Goal: Task Accomplishment & Management: Manage account settings

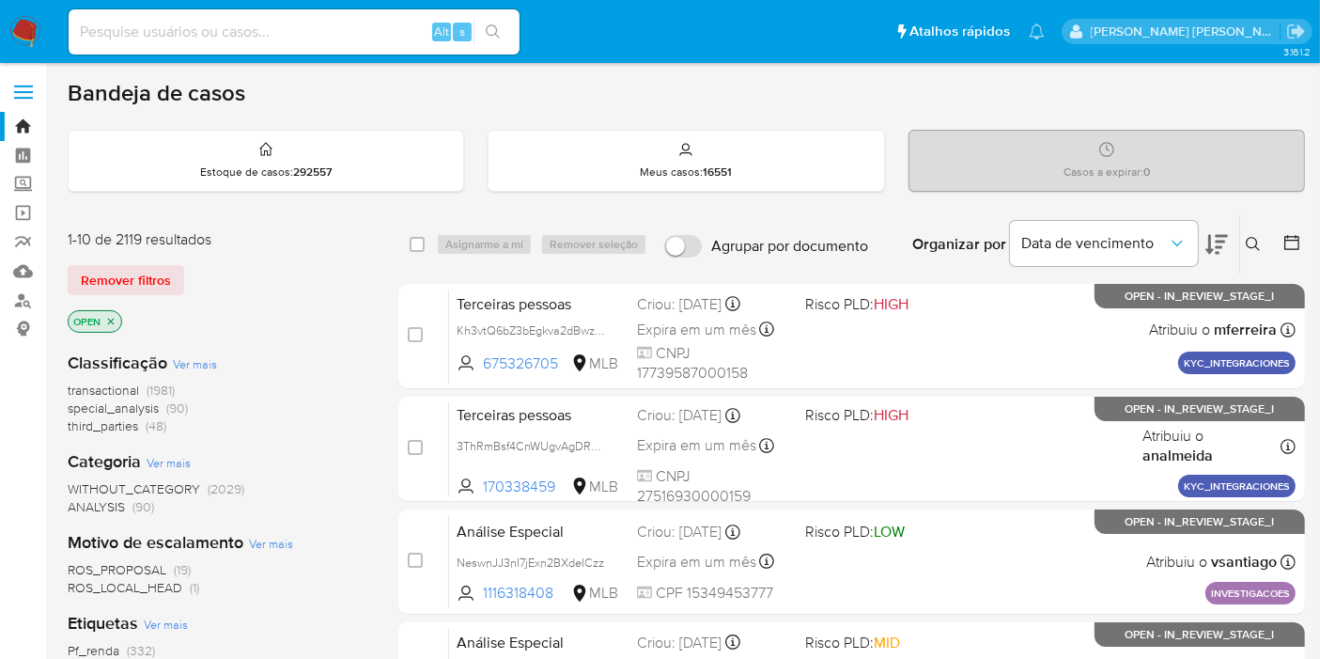
click at [349, 39] on input at bounding box center [294, 32] width 451 height 24
paste input "w7ywi3zuw4hLN8JHccL2x6Ff"
type input "w7ywi3zuw4hLN8JHccL2x6Ff"
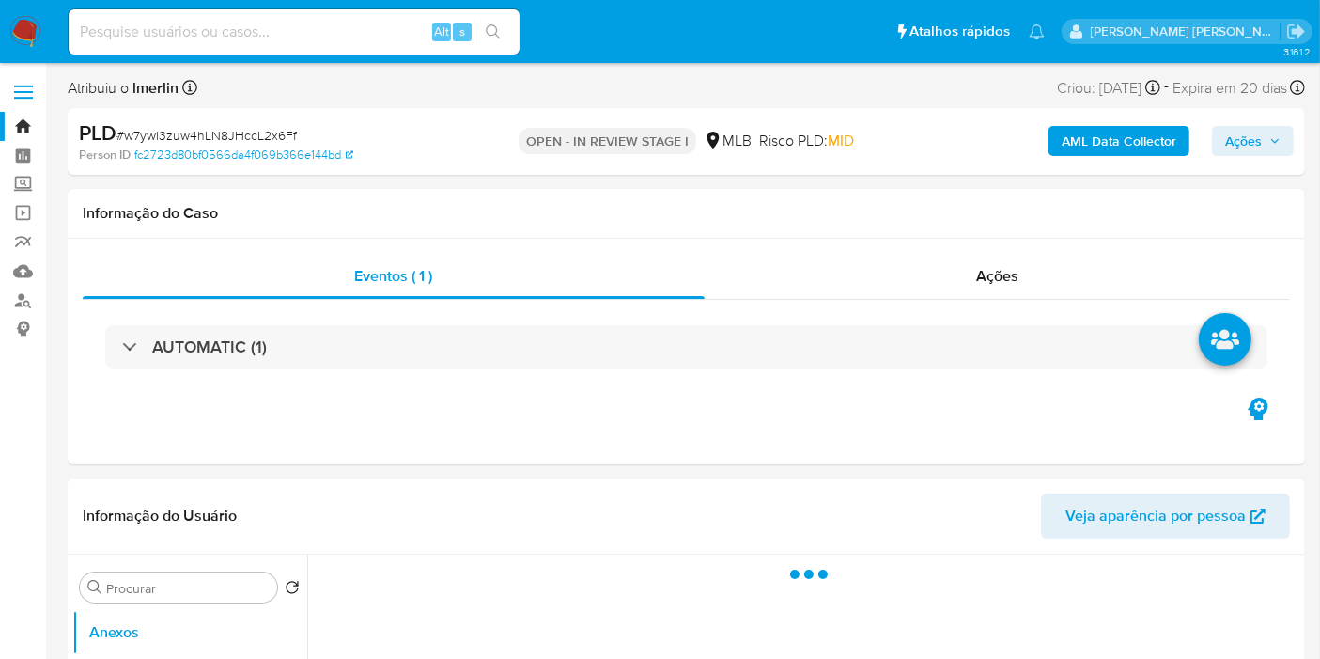
select select "10"
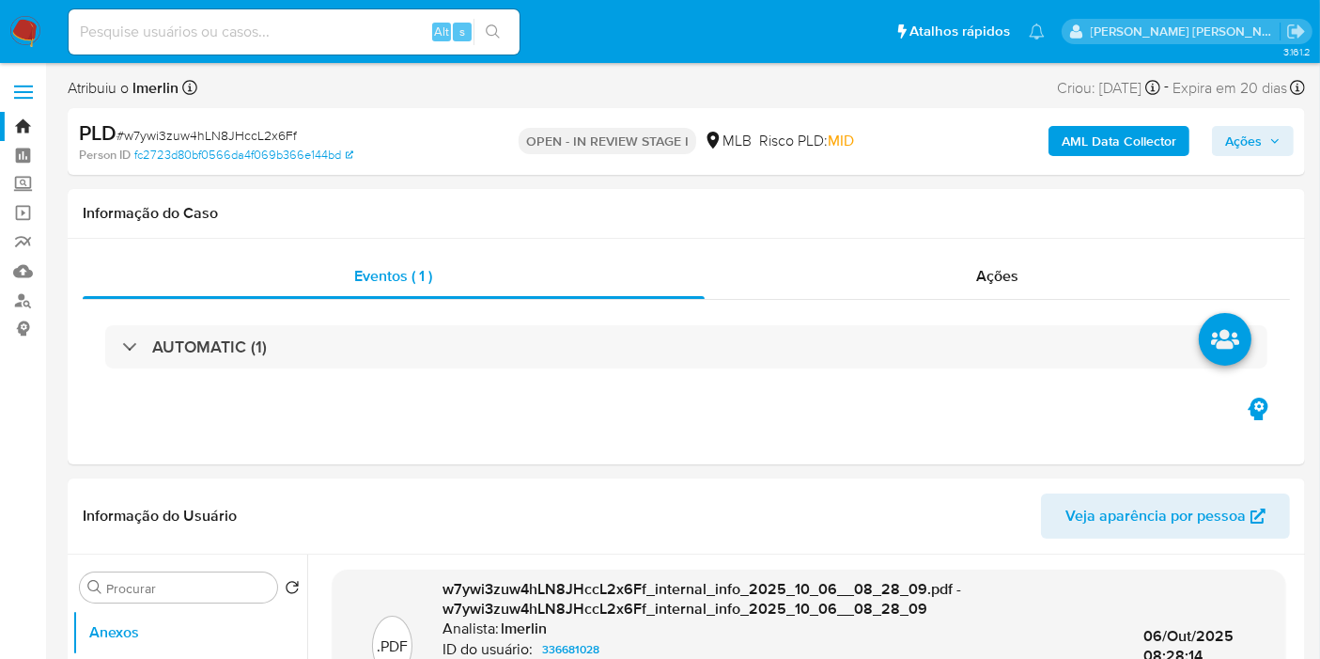
click at [315, 42] on input at bounding box center [294, 32] width 451 height 24
paste input "nBSha7EAc77LWaRzwsDZQSNt"
type input "nBSha7EAc77LWaRzwsDZQSNt"
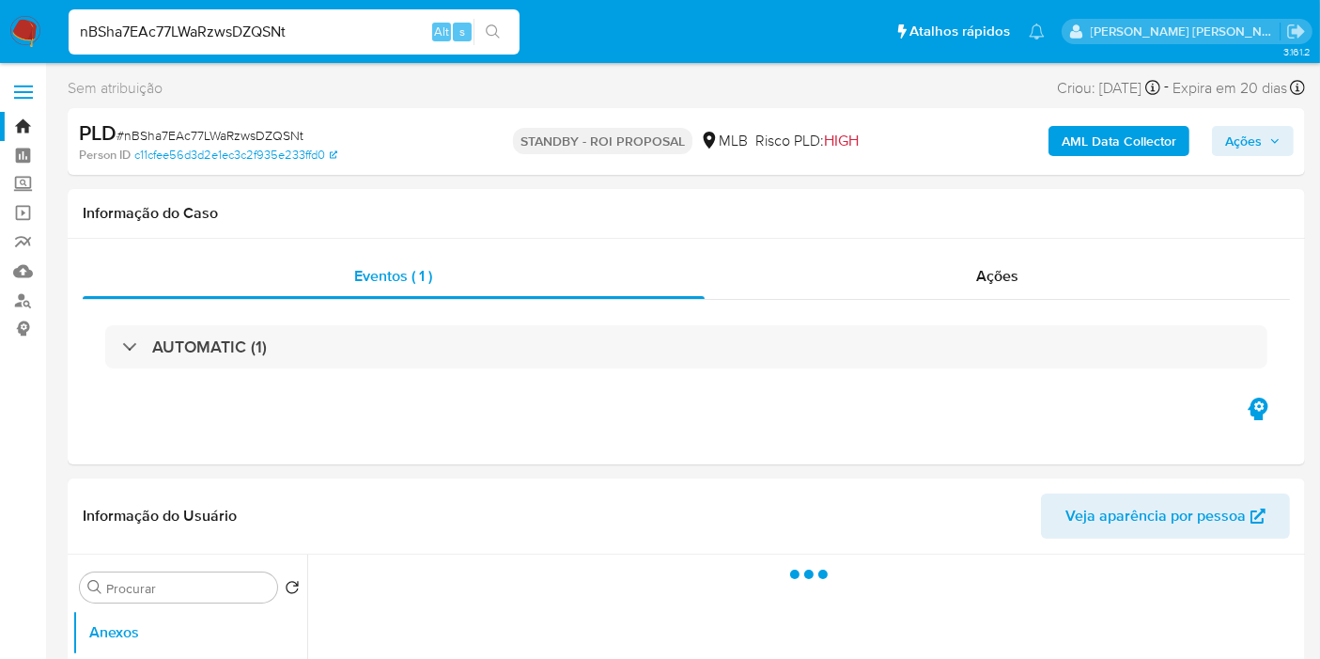
select select "10"
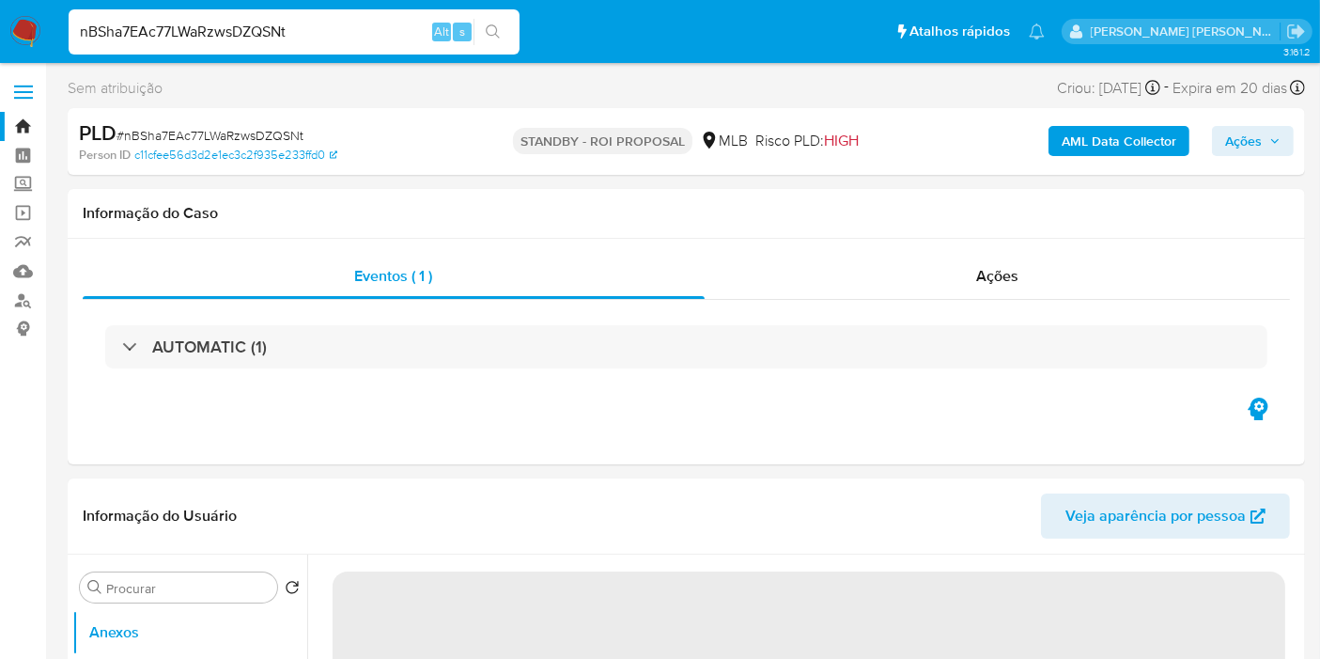
click at [14, 39] on img at bounding box center [25, 32] width 32 height 32
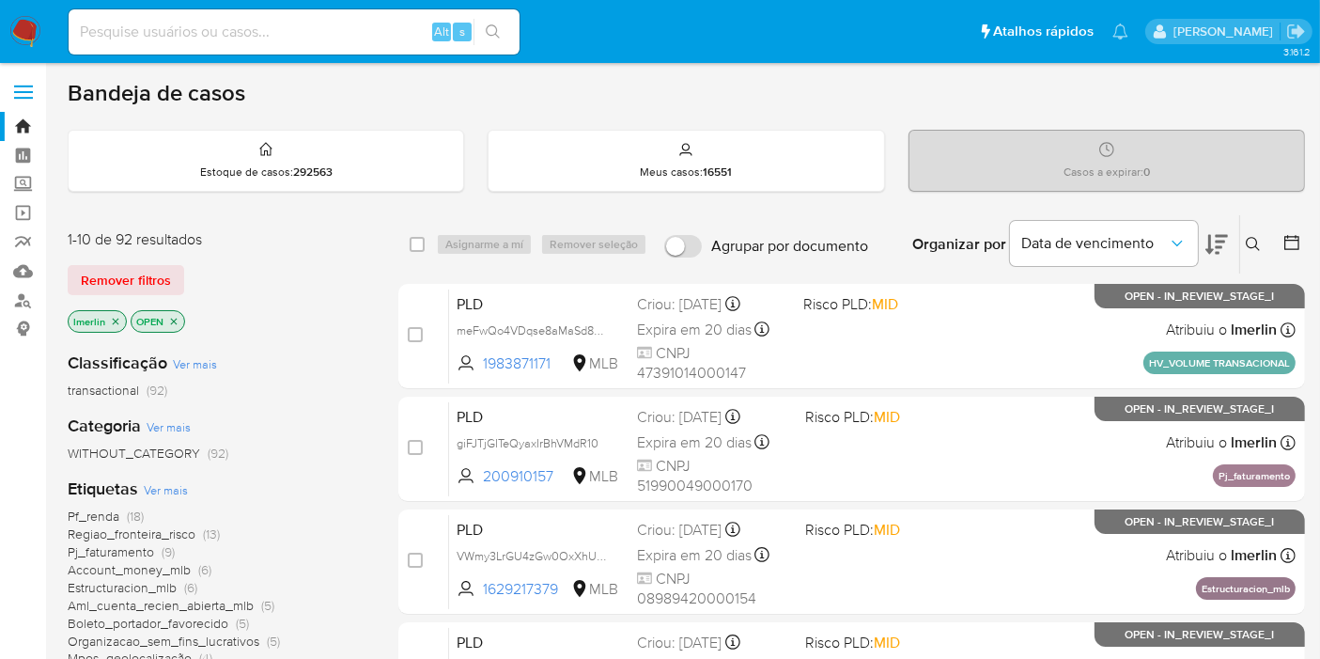
click at [115, 316] on icon "close-filter" at bounding box center [115, 321] width 11 height 11
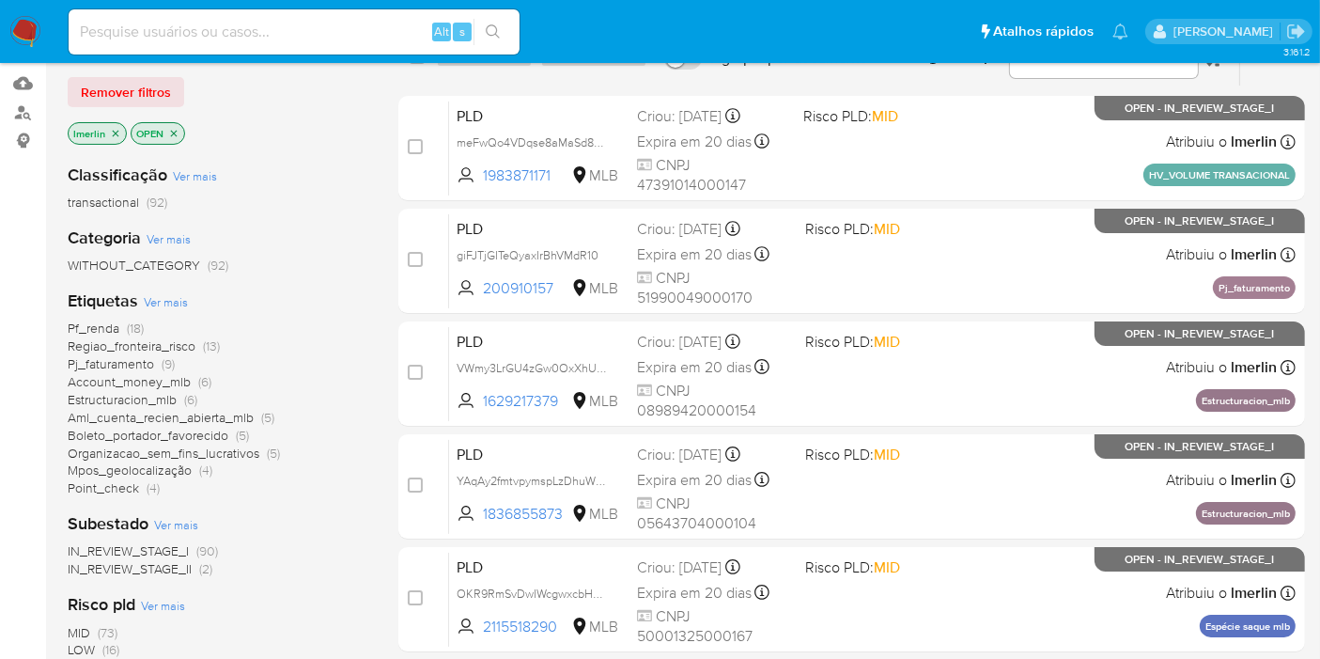
scroll to position [417, 0]
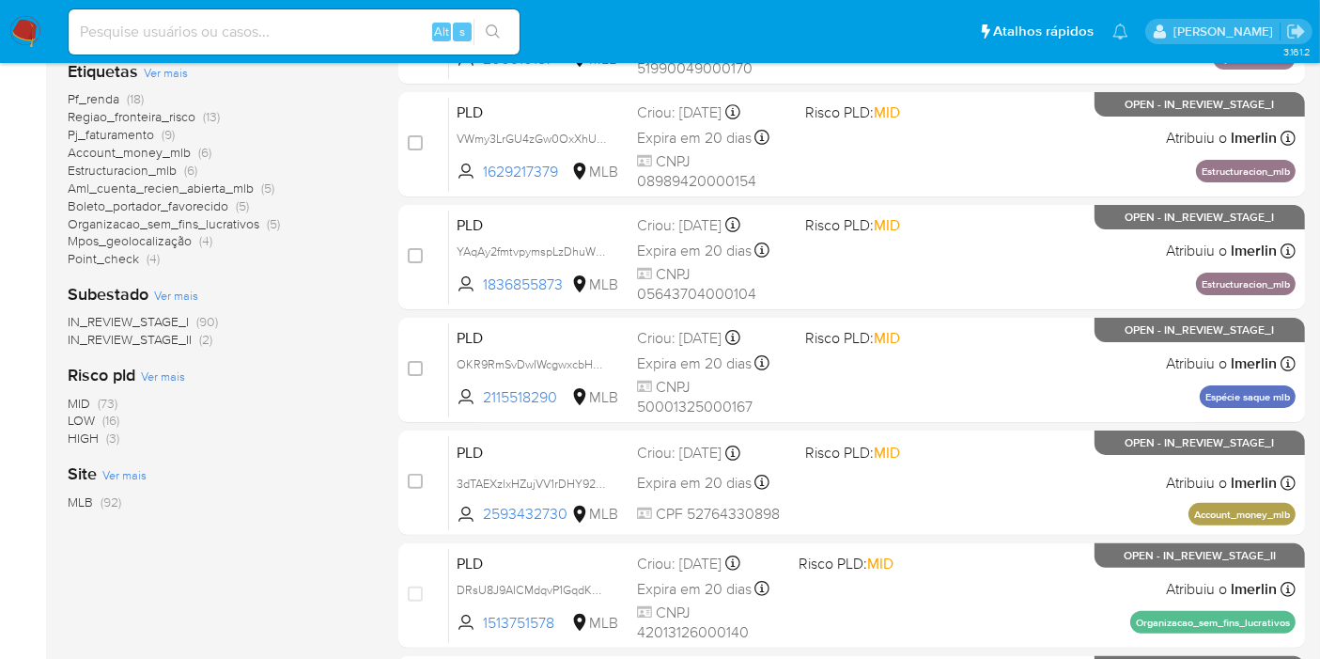
click at [112, 401] on span "(73)" at bounding box center [108, 403] width 20 height 19
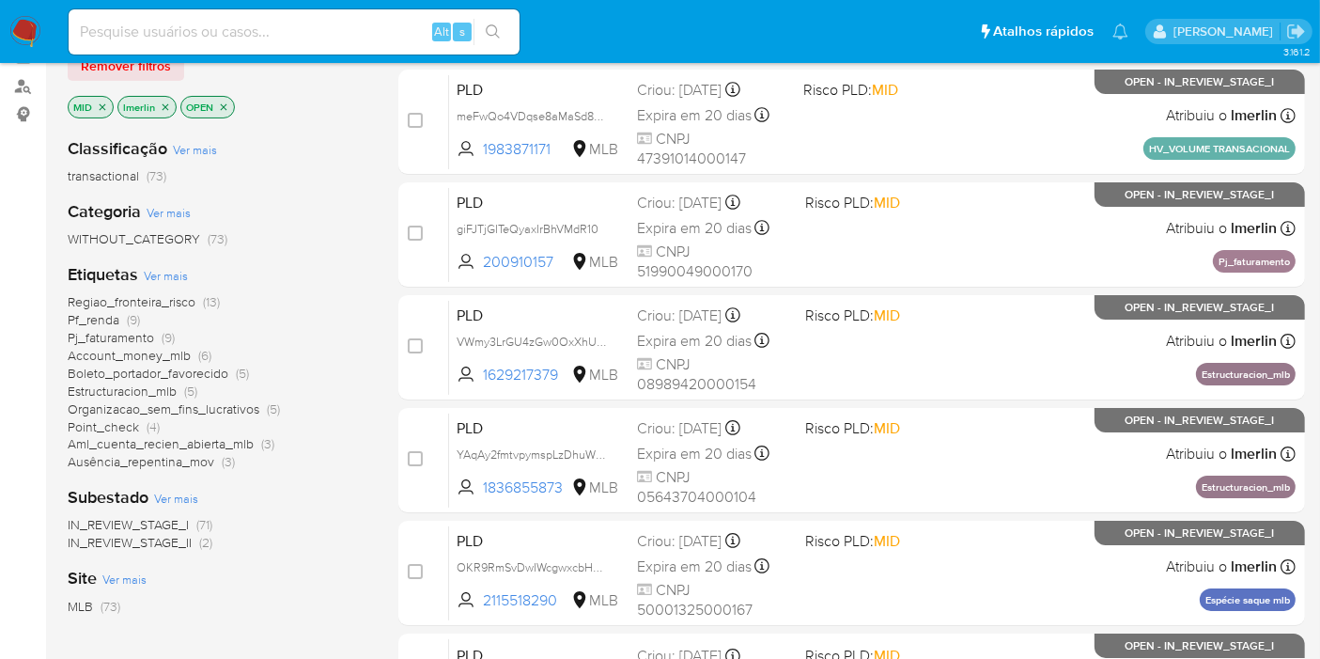
scroll to position [209, 0]
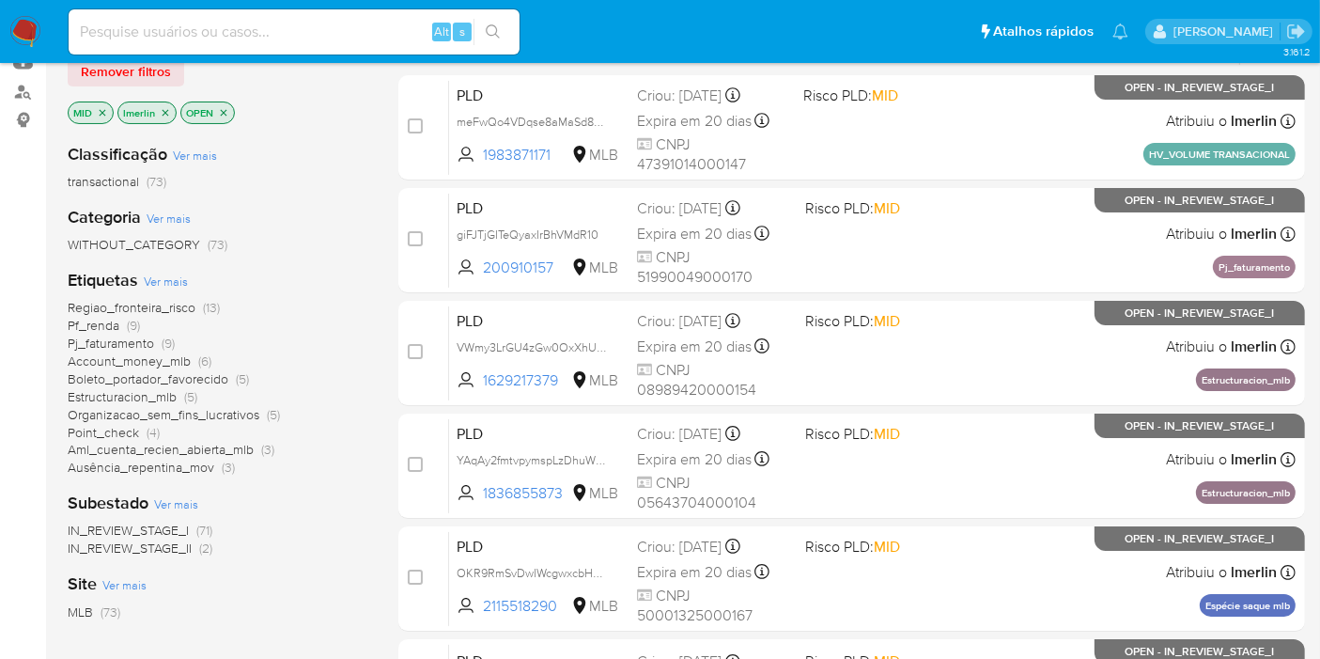
click at [108, 326] on span "Pf_renda" at bounding box center [94, 325] width 52 height 19
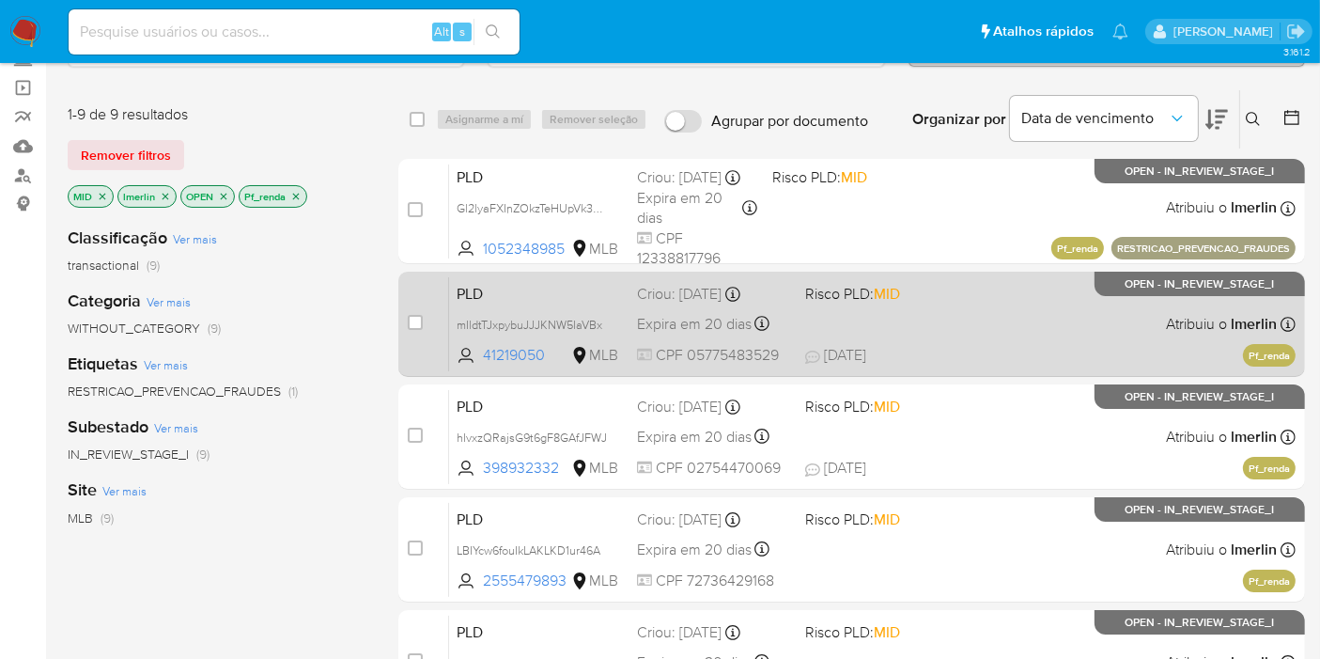
scroll to position [209, 0]
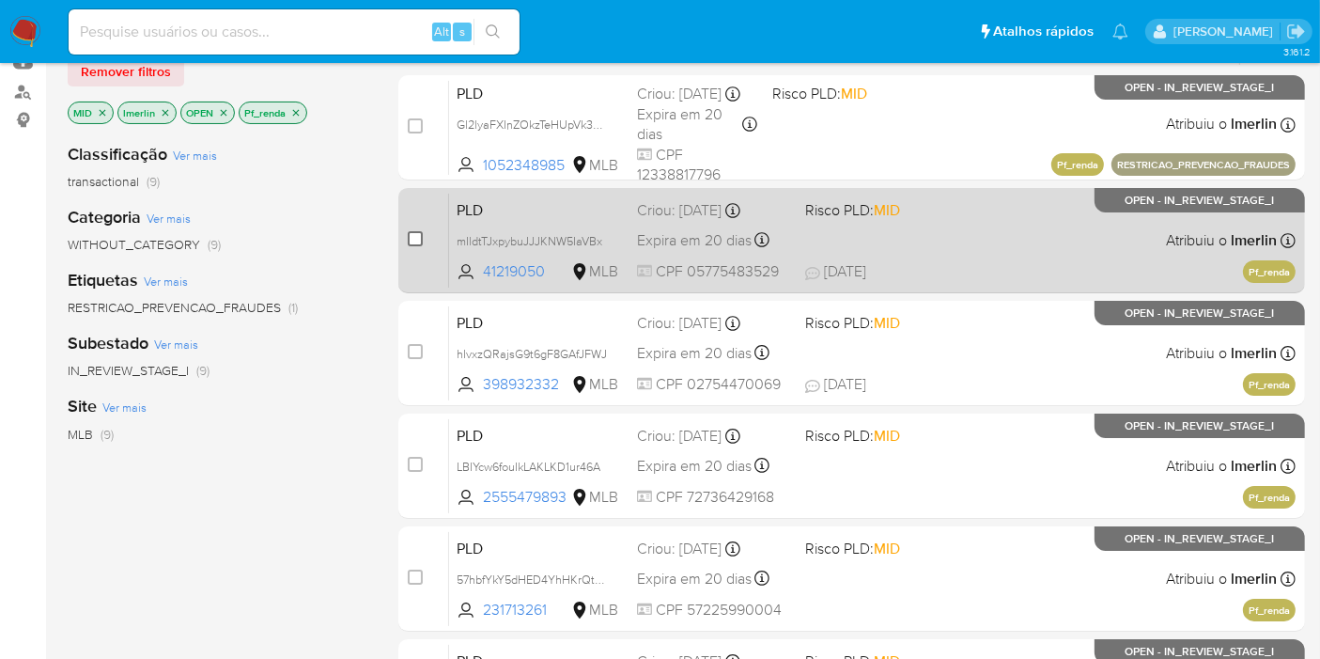
click at [416, 243] on input "checkbox" at bounding box center [415, 238] width 15 height 15
checkbox input "true"
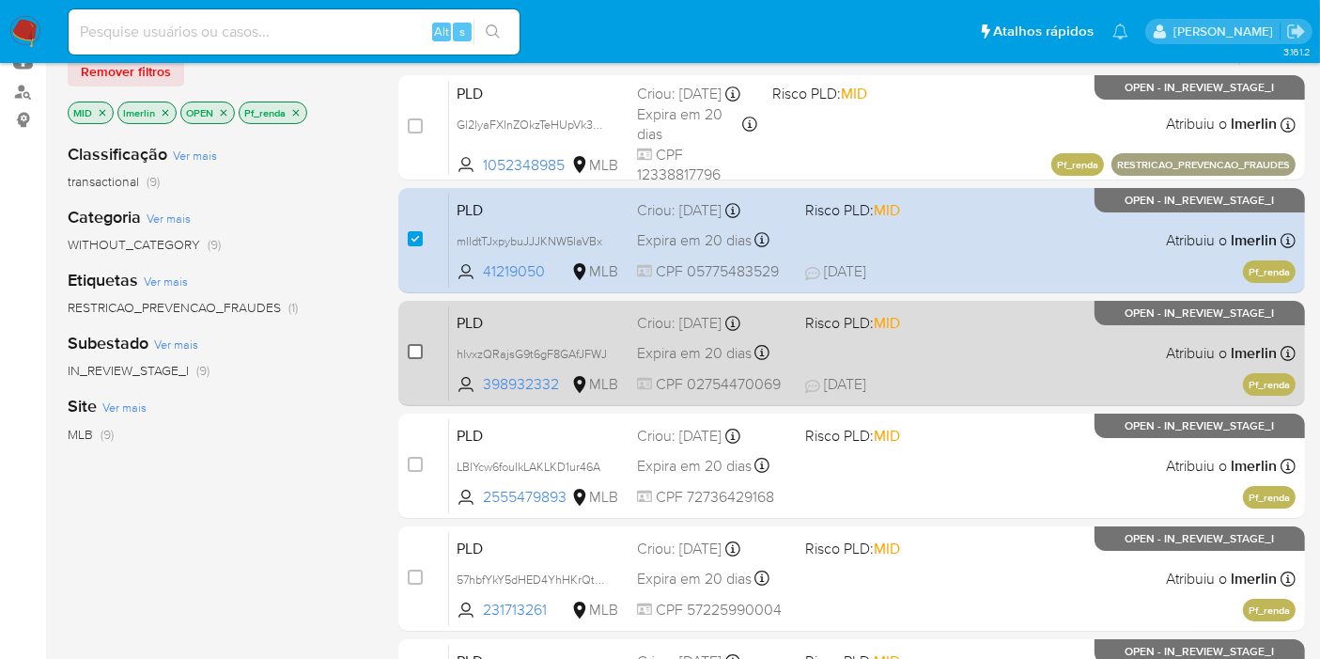
click at [421, 349] on input "checkbox" at bounding box center [415, 351] width 15 height 15
checkbox input "true"
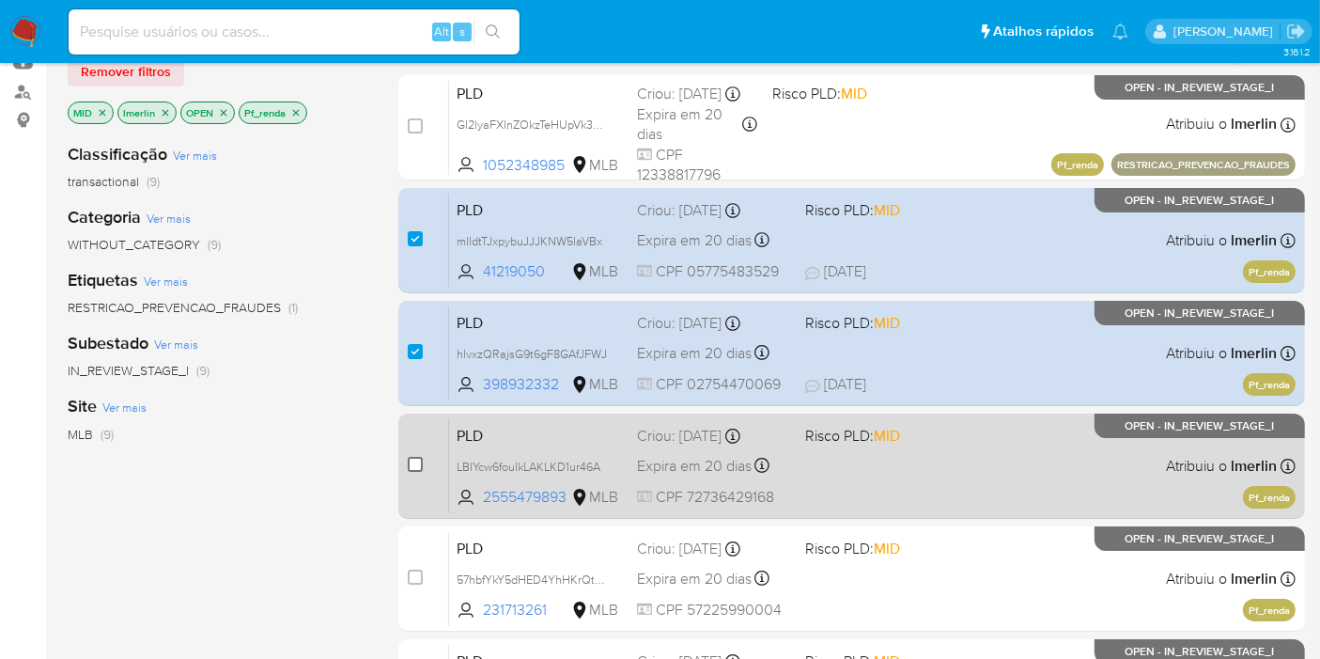
click at [410, 464] on input "checkbox" at bounding box center [415, 464] width 15 height 15
checkbox input "true"
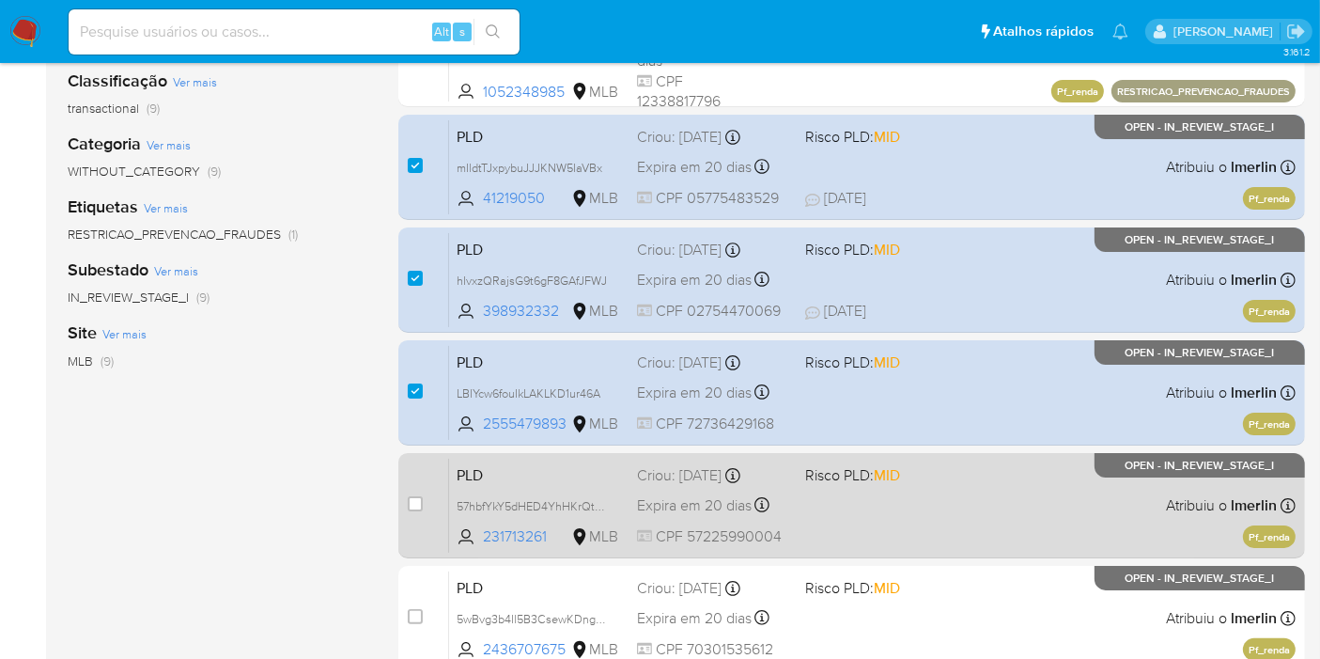
scroll to position [313, 0]
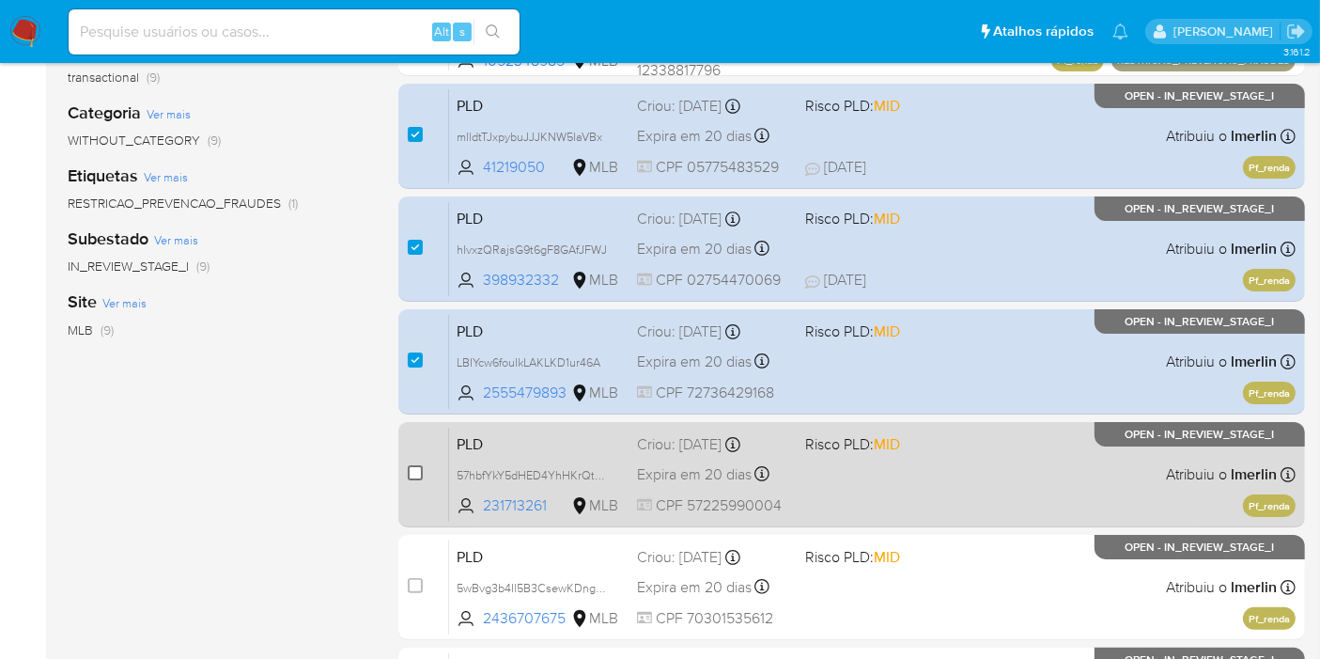
click at [412, 476] on input "checkbox" at bounding box center [415, 472] width 15 height 15
checkbox input "true"
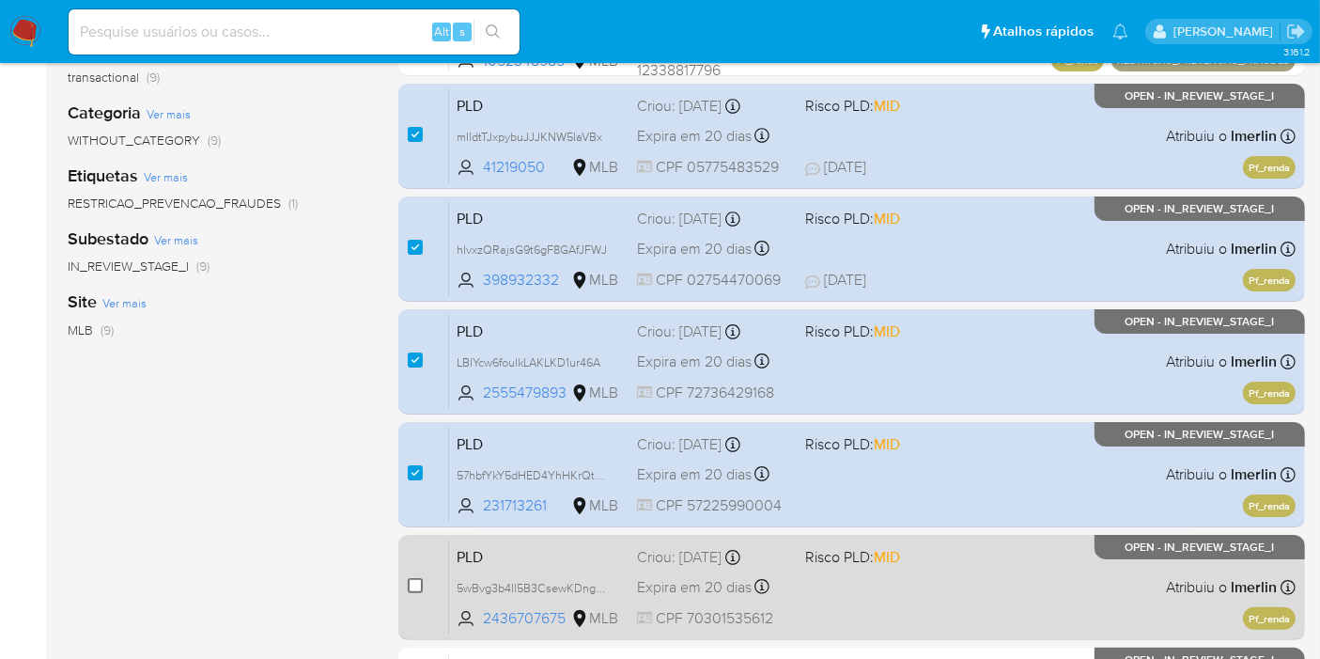
click at [410, 584] on input "checkbox" at bounding box center [415, 585] width 15 height 15
checkbox input "true"
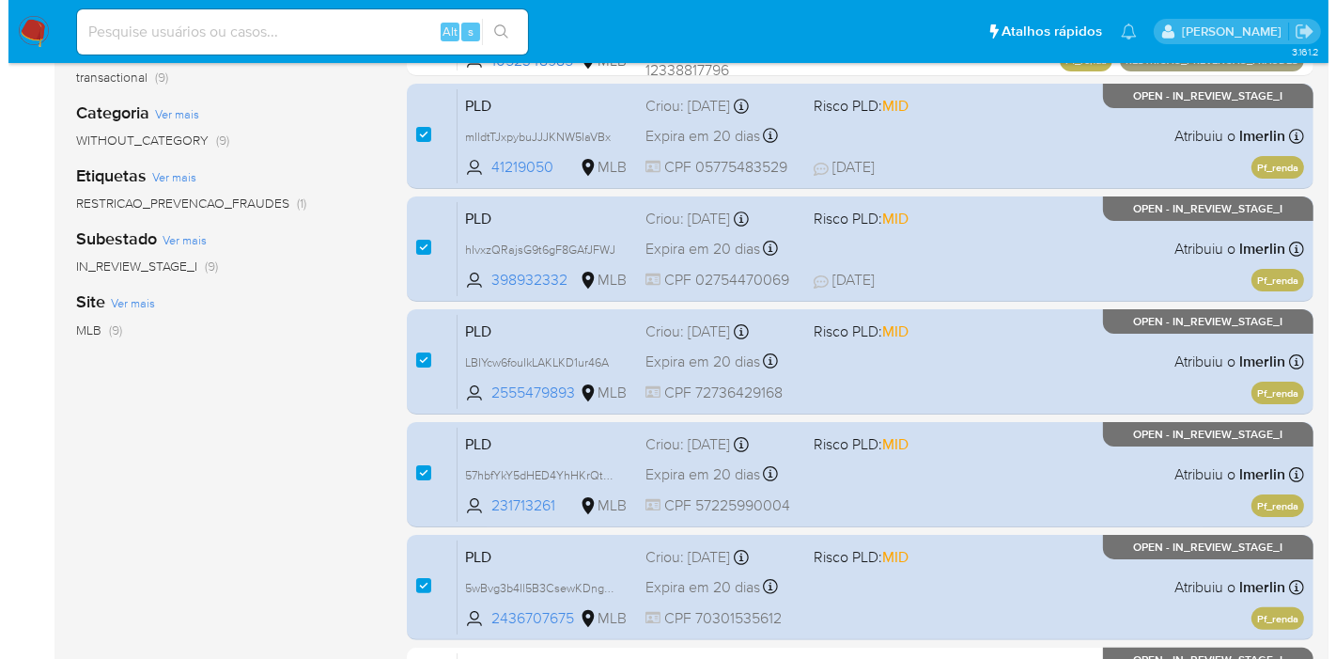
scroll to position [0, 0]
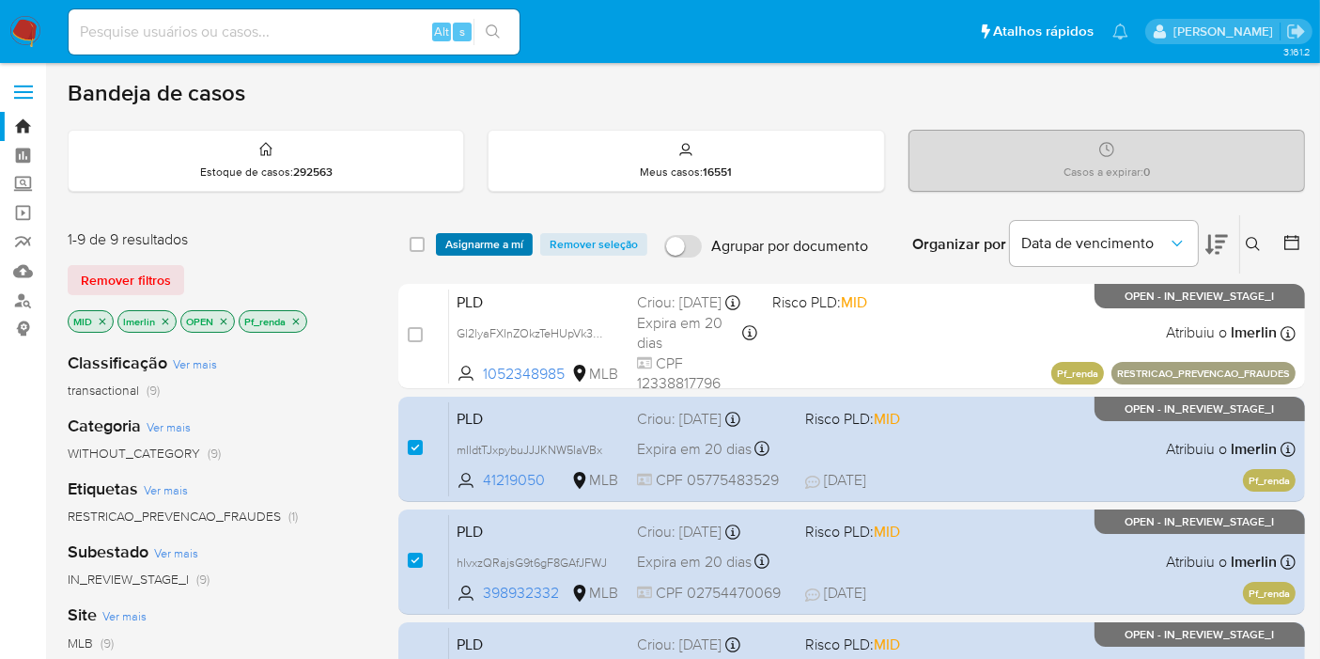
click at [458, 247] on span "Asignarme a mí" at bounding box center [484, 244] width 78 height 19
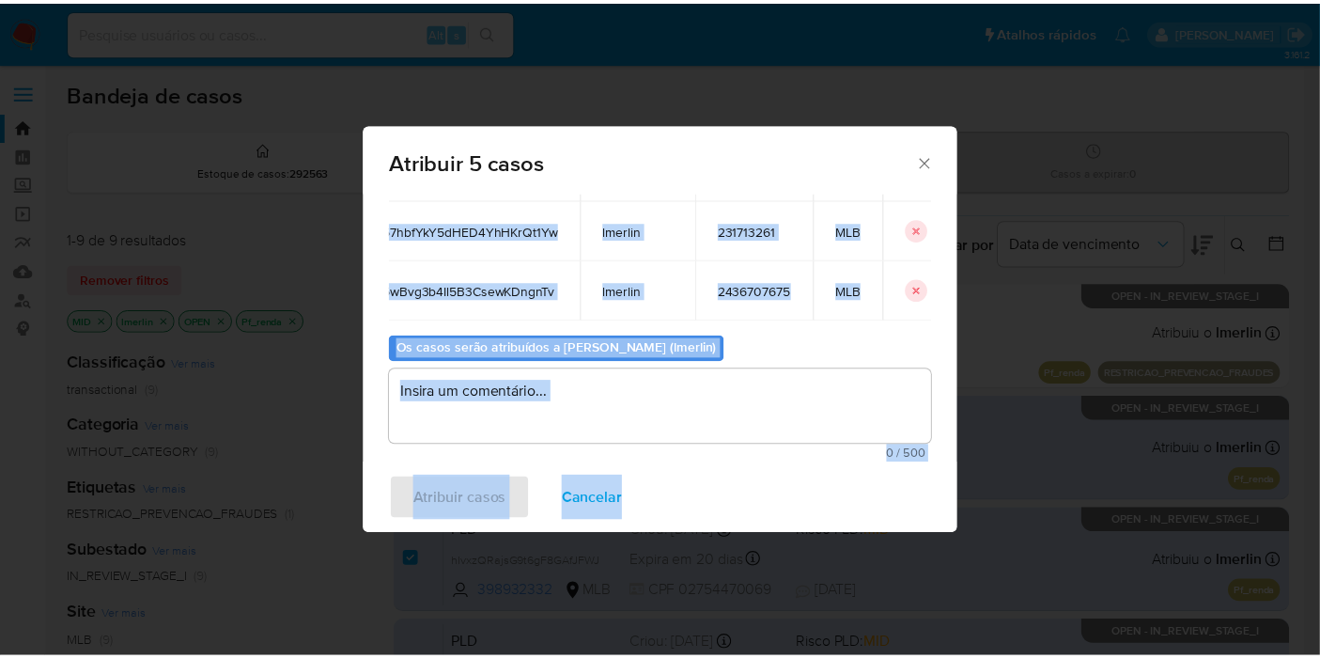
scroll to position [0, 64]
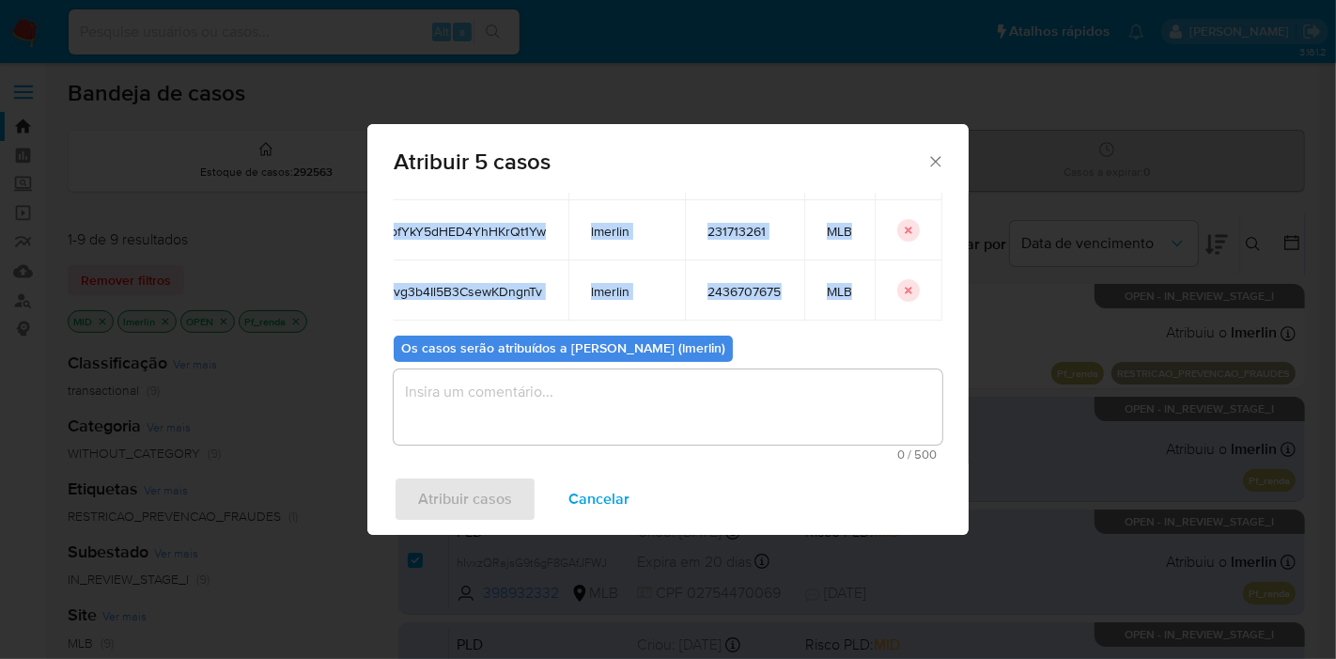
drag, startPoint x: 406, startPoint y: 310, endPoint x: 914, endPoint y: 272, distance: 509.7
click at [914, 272] on tbody "mIldtTJxpybuJJJKNW5IaVBx lmerlin 41219050 MLB hIvxzQRajsG9t6gF8GAfJFWJ lmerlin …" at bounding box center [644, 170] width 597 height 301
copy tbody "mIldtTJxpybuJJJKNW5IaVBx lmerlin 41219050 MLB hIvxzQRajsG9t6gF8GAfJFWJ lmerlin …"
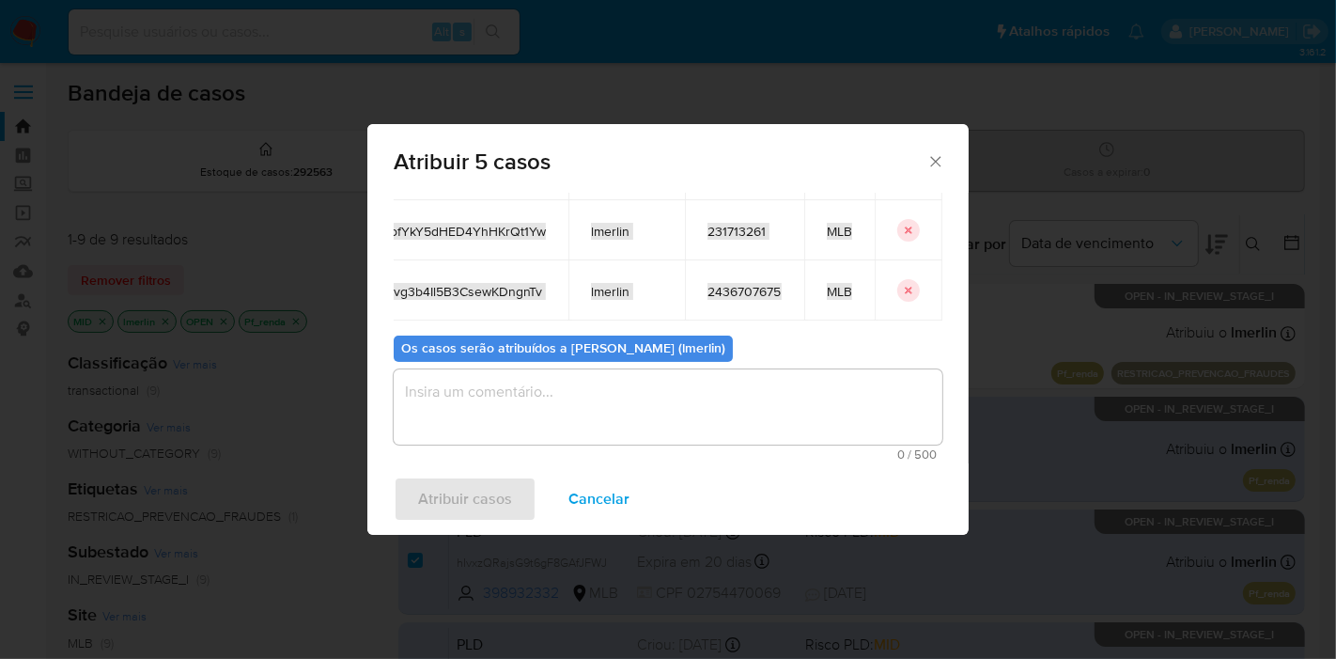
click at [582, 492] on span "Cancelar" at bounding box center [598, 498] width 61 height 41
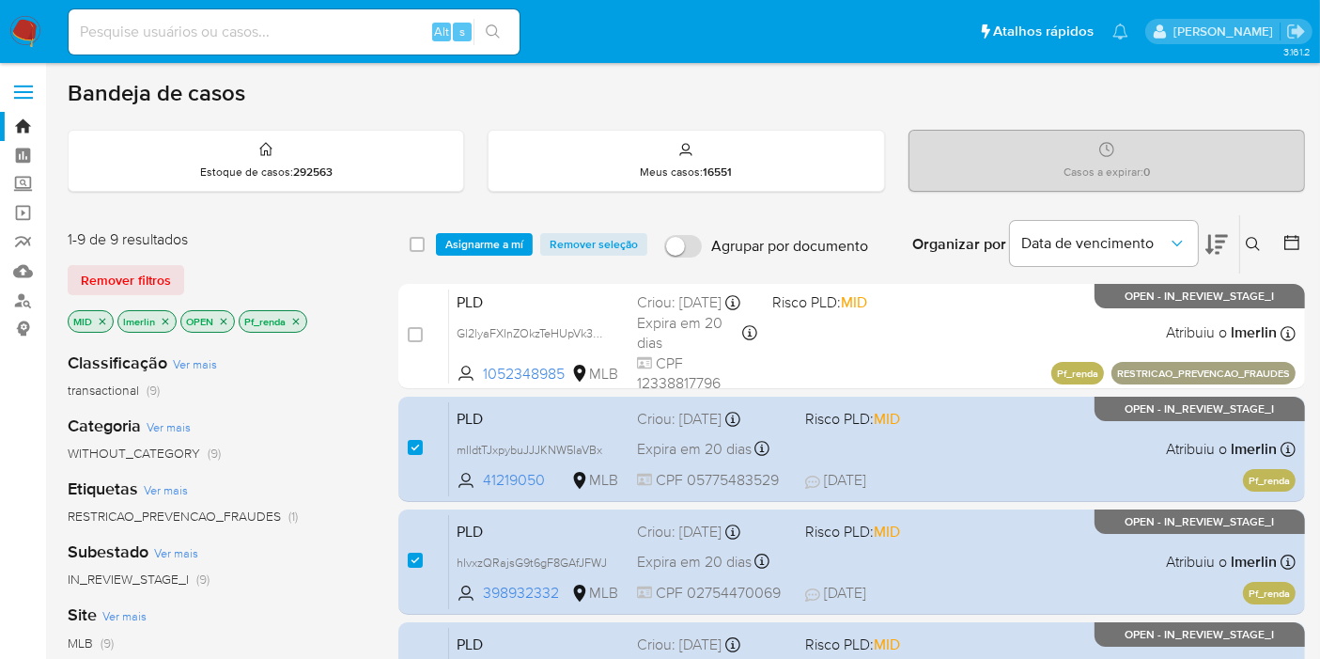
click at [236, 32] on input at bounding box center [294, 32] width 451 height 24
paste input "mIldtTJxpybuJJJKNW5IaVBx"
type input "mIldtTJxpybuJJJKNW5IaVBx"
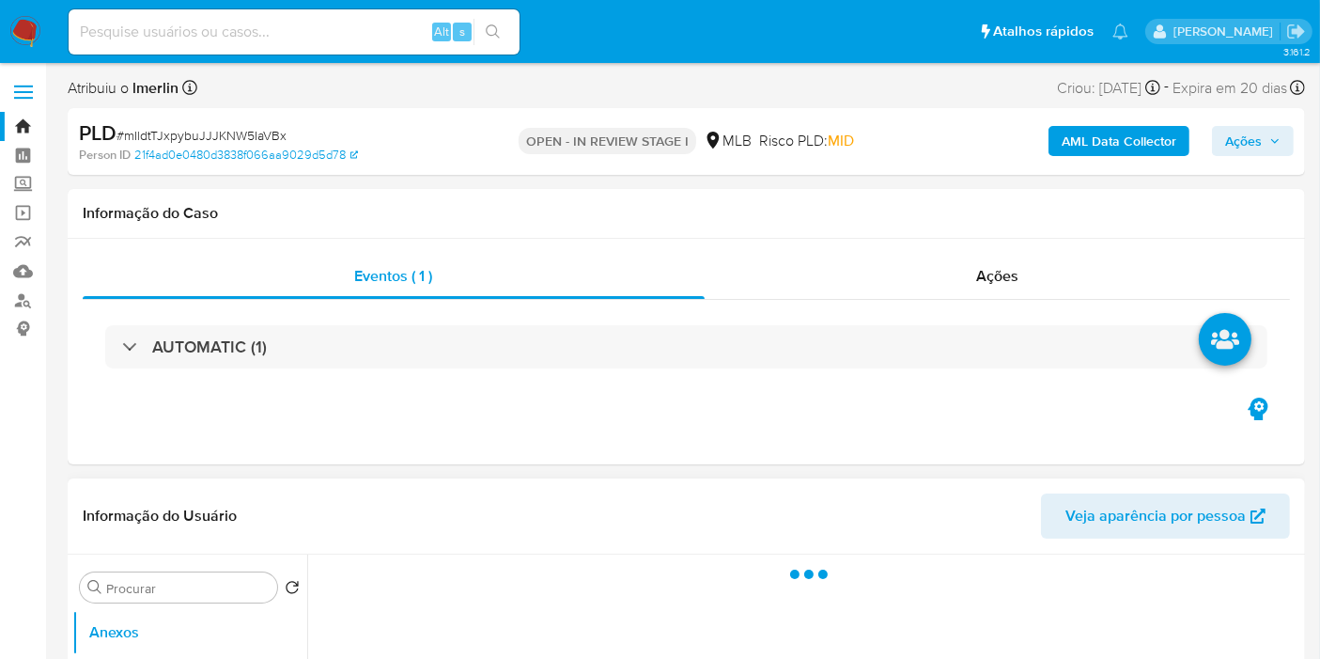
select select "10"
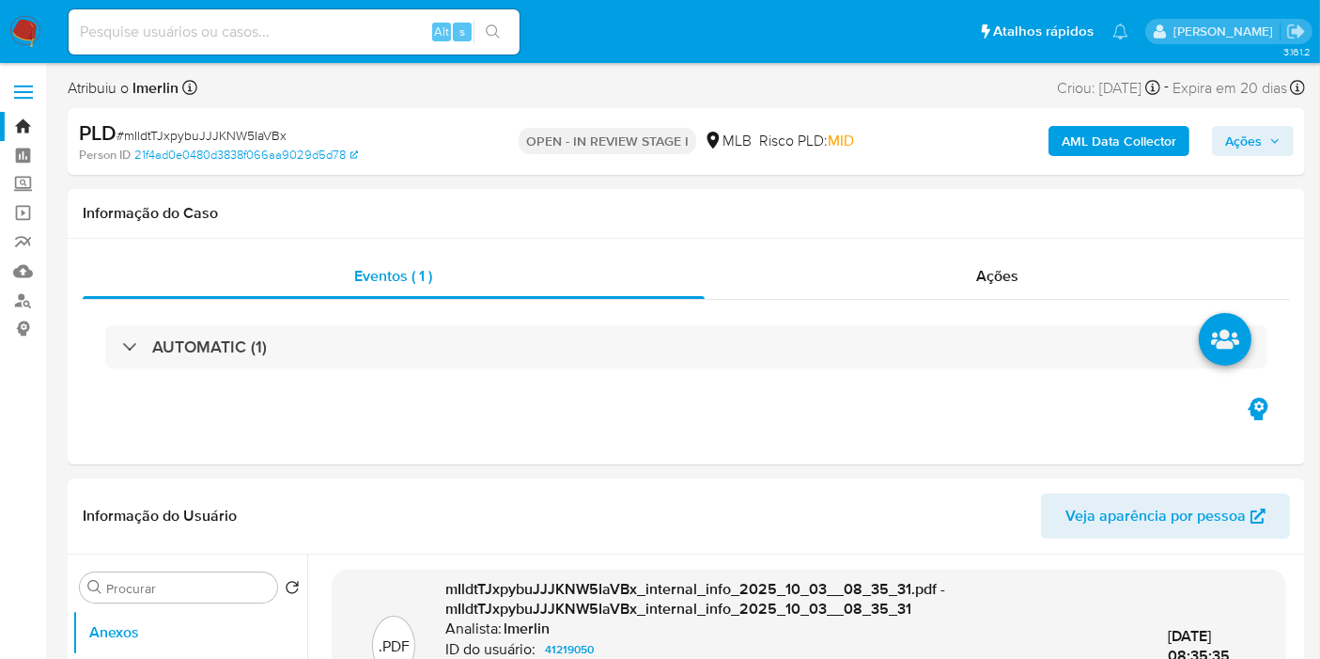
click at [1120, 130] on b "AML Data Collector" at bounding box center [1119, 141] width 115 height 30
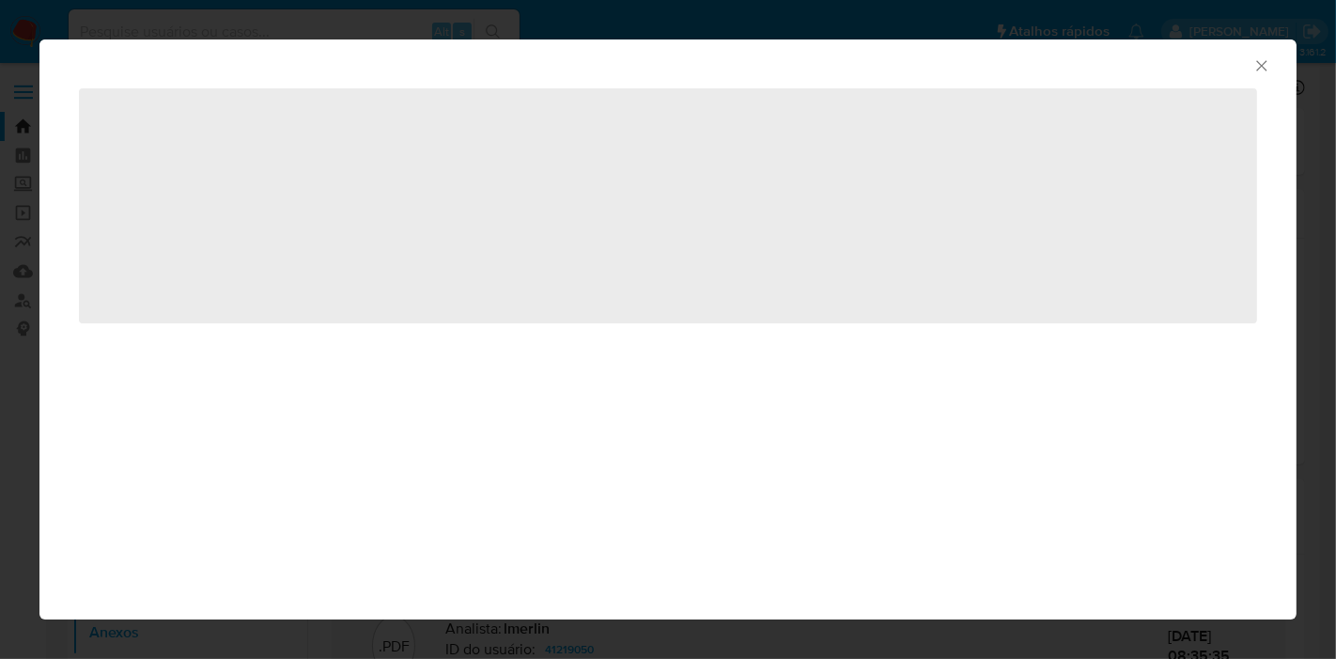
click at [1255, 70] on icon "Fechar a janela" at bounding box center [1261, 65] width 19 height 19
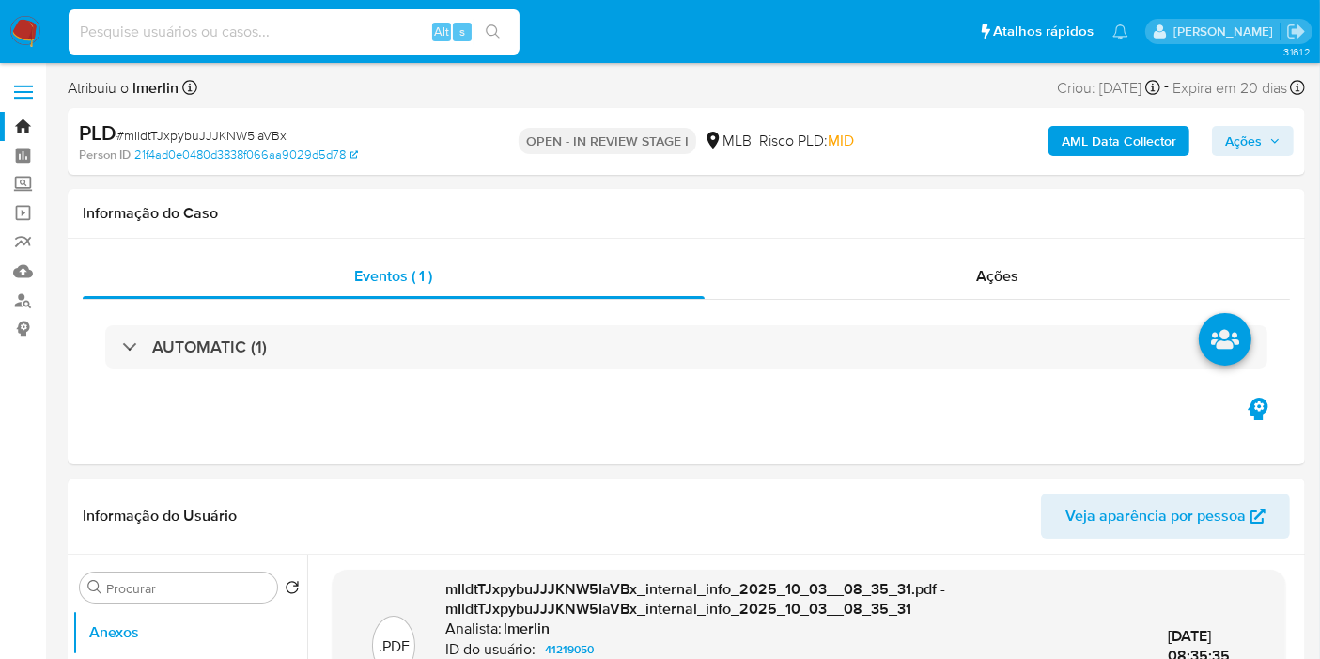
click at [279, 25] on input at bounding box center [294, 32] width 451 height 24
paste input "mIldtTJxpybuJJJKNW5IaVBx"
type input "mIldtTJxpybuJJJKNW5IaVBx"
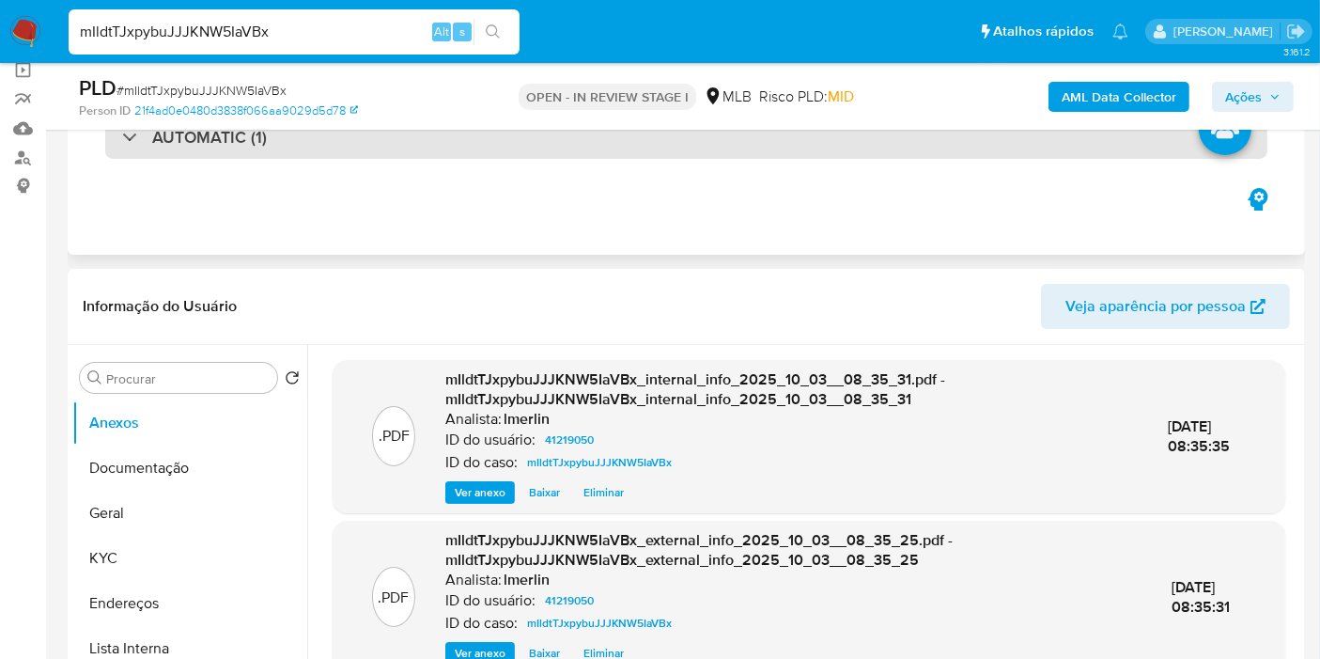
scroll to position [209, 0]
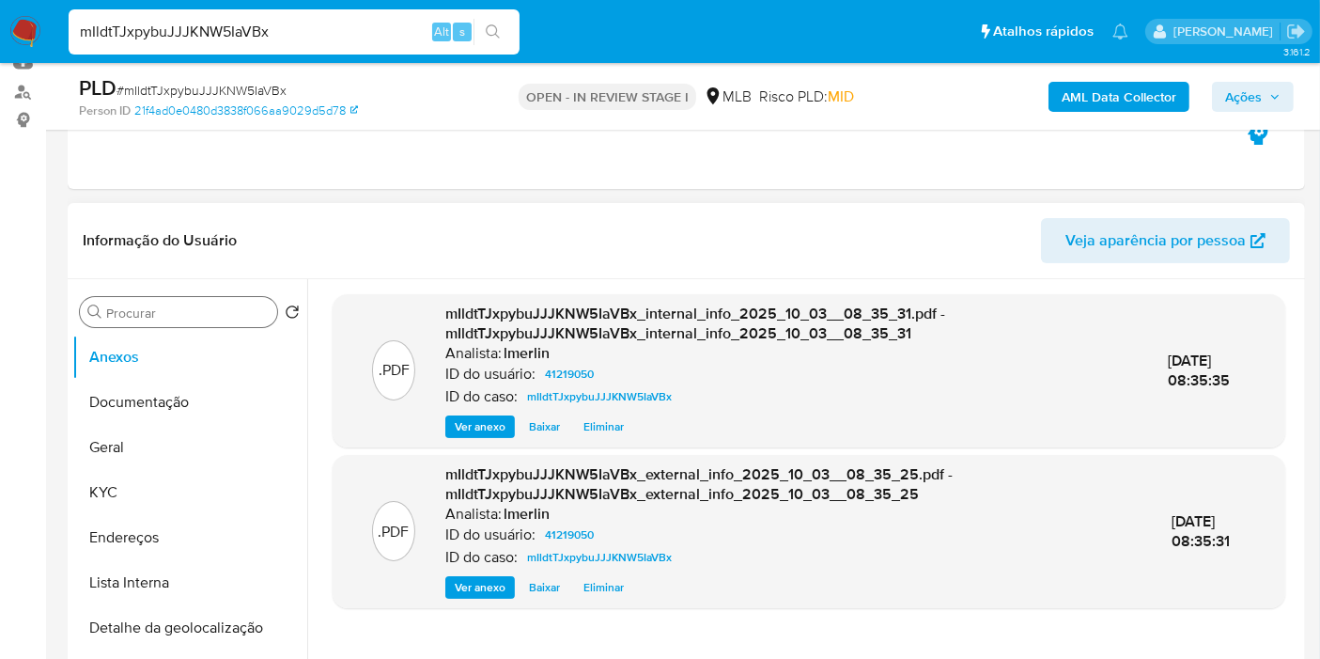
drag, startPoint x: 153, startPoint y: 485, endPoint x: 255, endPoint y: 304, distance: 207.0
click at [154, 486] on button "KYC" at bounding box center [189, 492] width 235 height 45
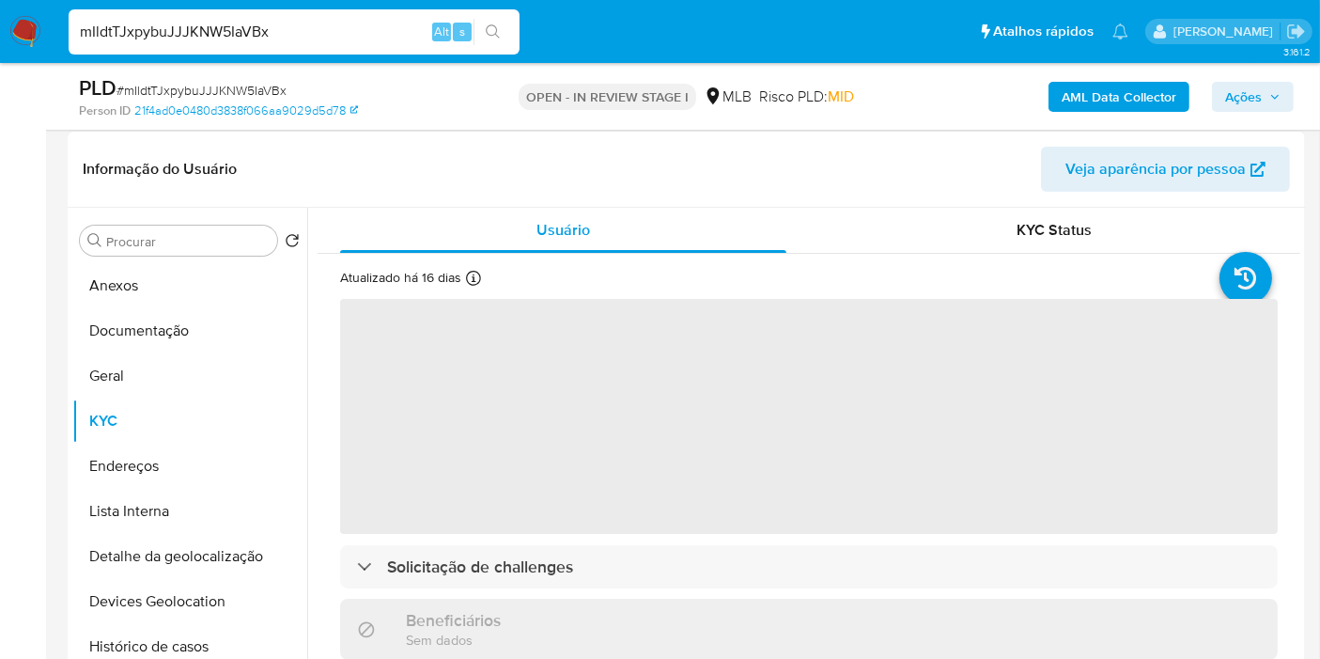
scroll to position [313, 0]
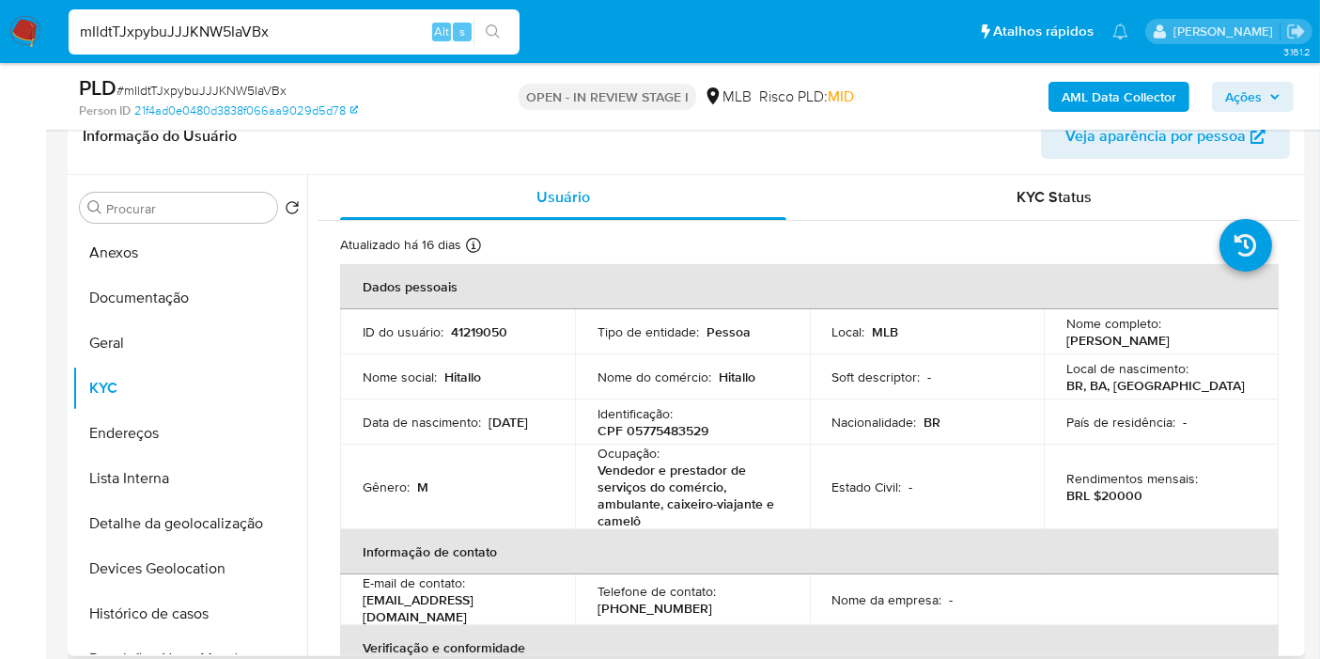
click at [669, 436] on p "CPF 05775483529" at bounding box center [653, 430] width 111 height 17
copy p "05775483529"
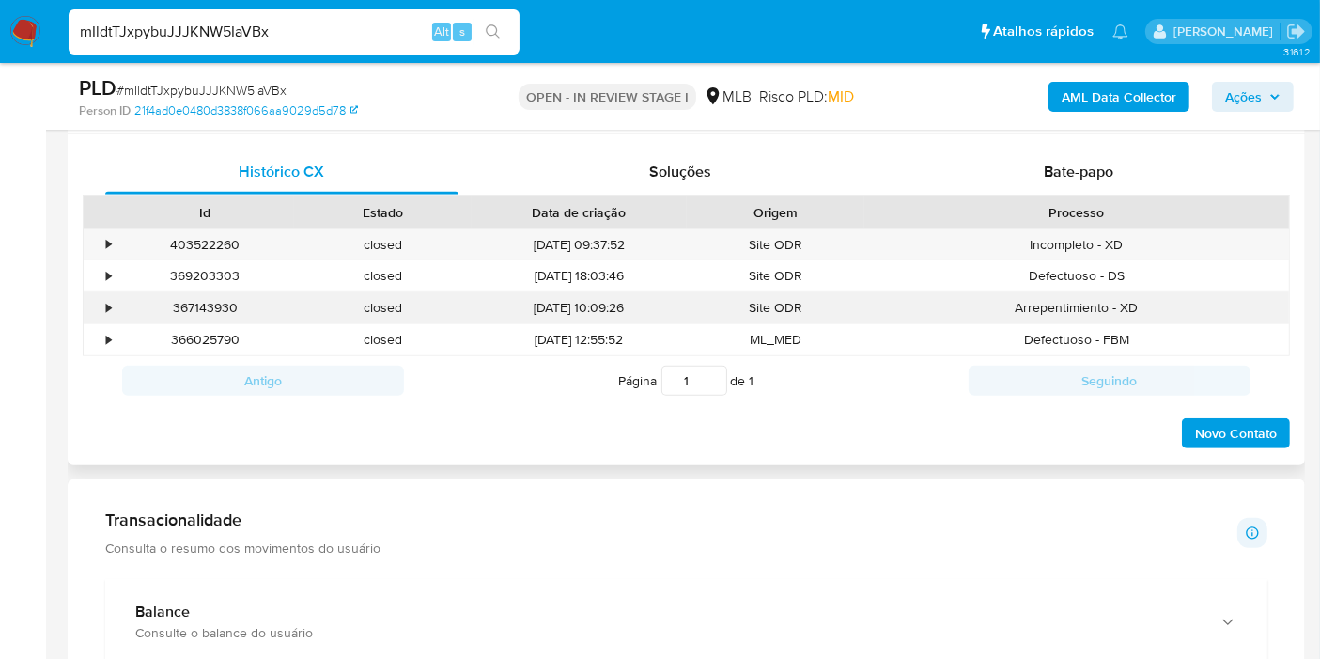
scroll to position [834, 0]
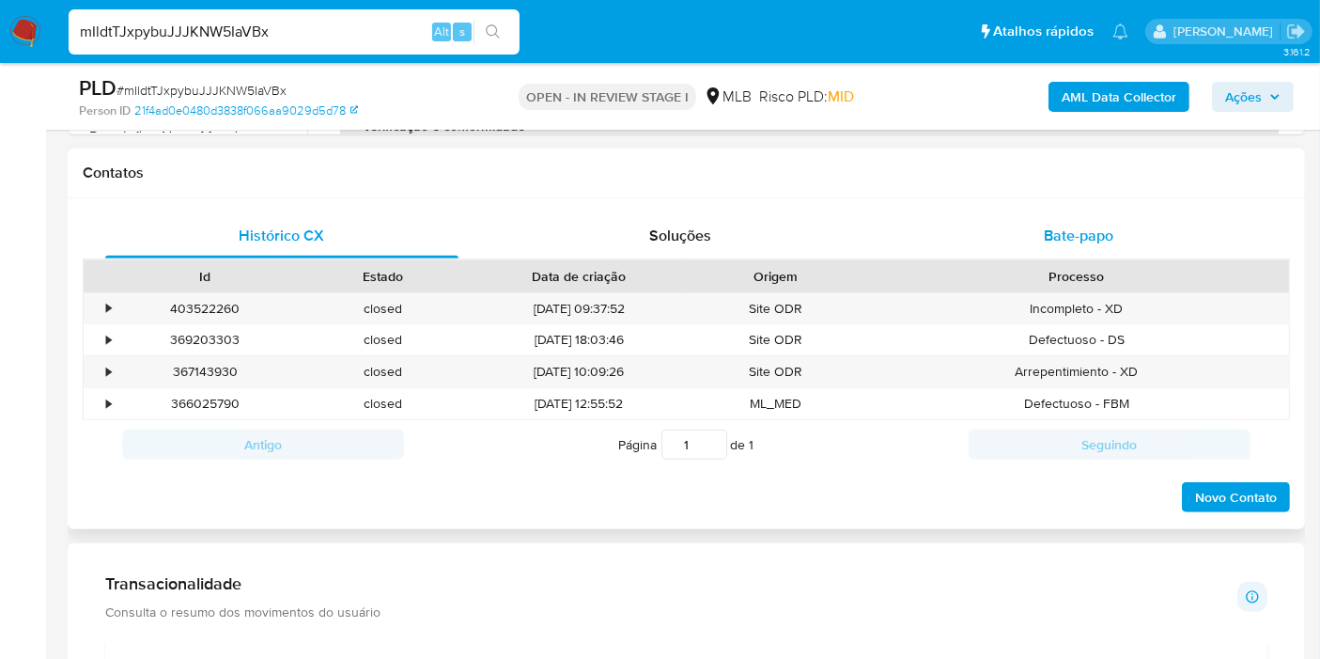
click at [1091, 225] on span "Bate-papo" at bounding box center [1079, 236] width 70 height 22
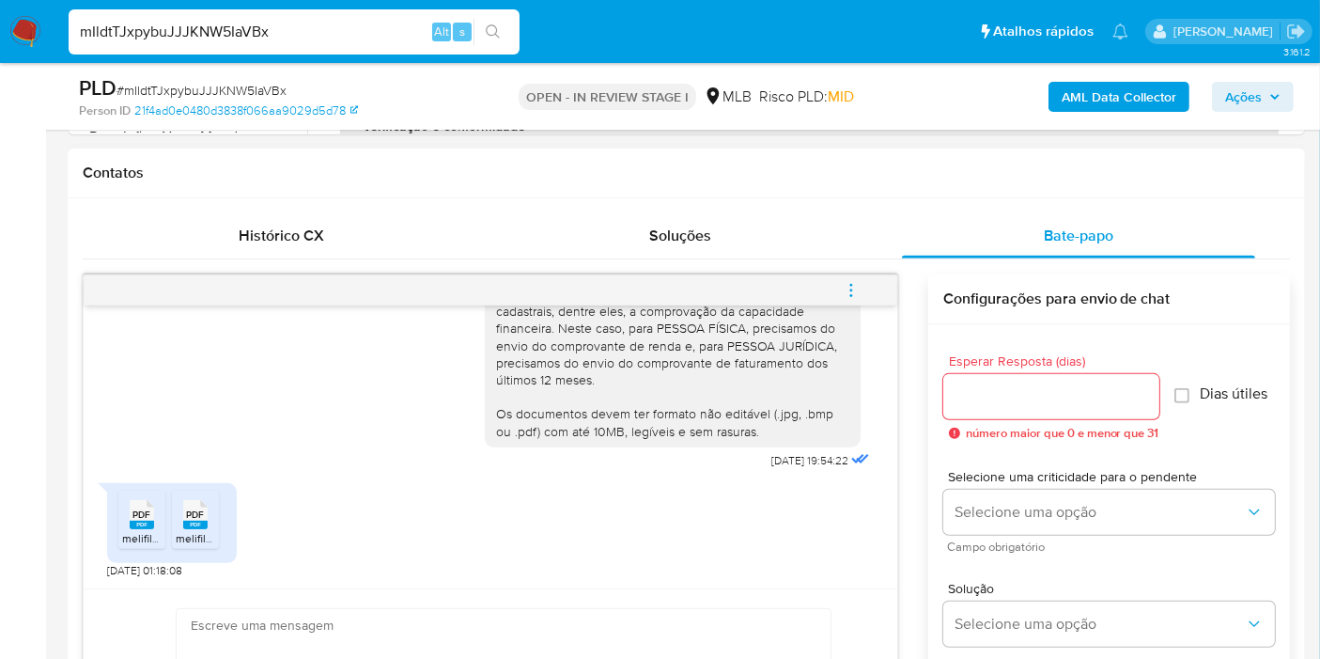
scroll to position [304, 0]
click at [133, 521] on rect at bounding box center [142, 524] width 24 height 8
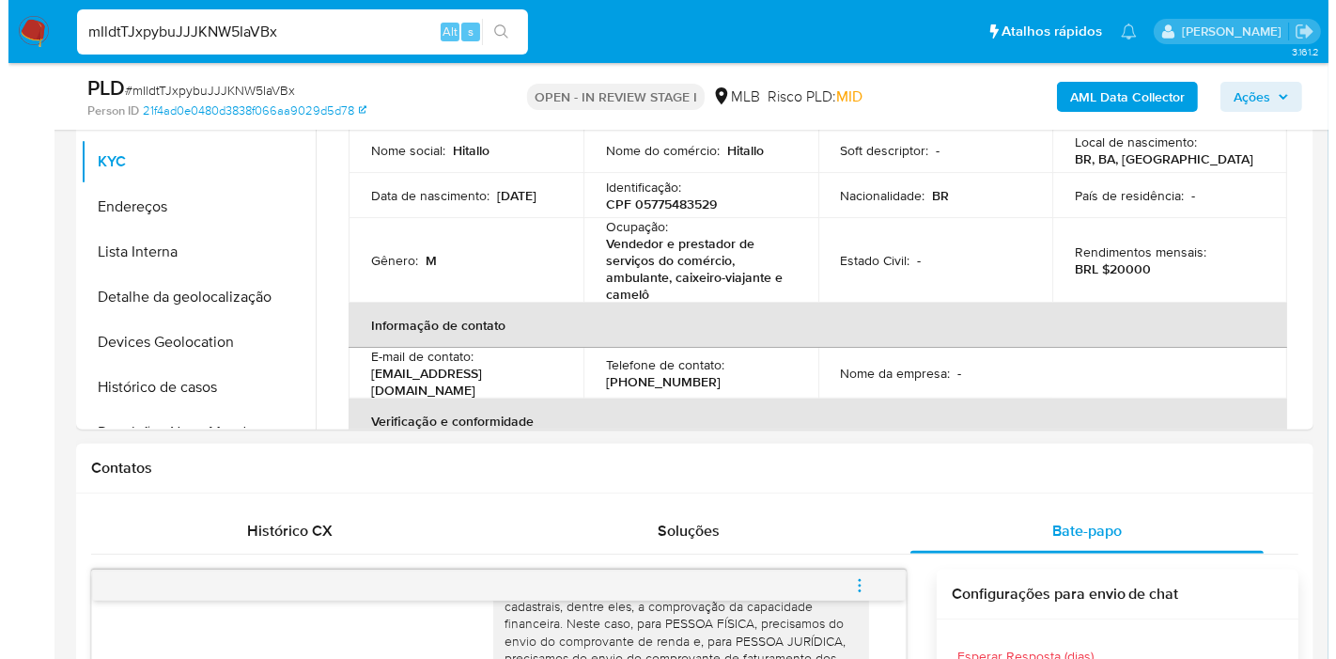
scroll to position [313, 0]
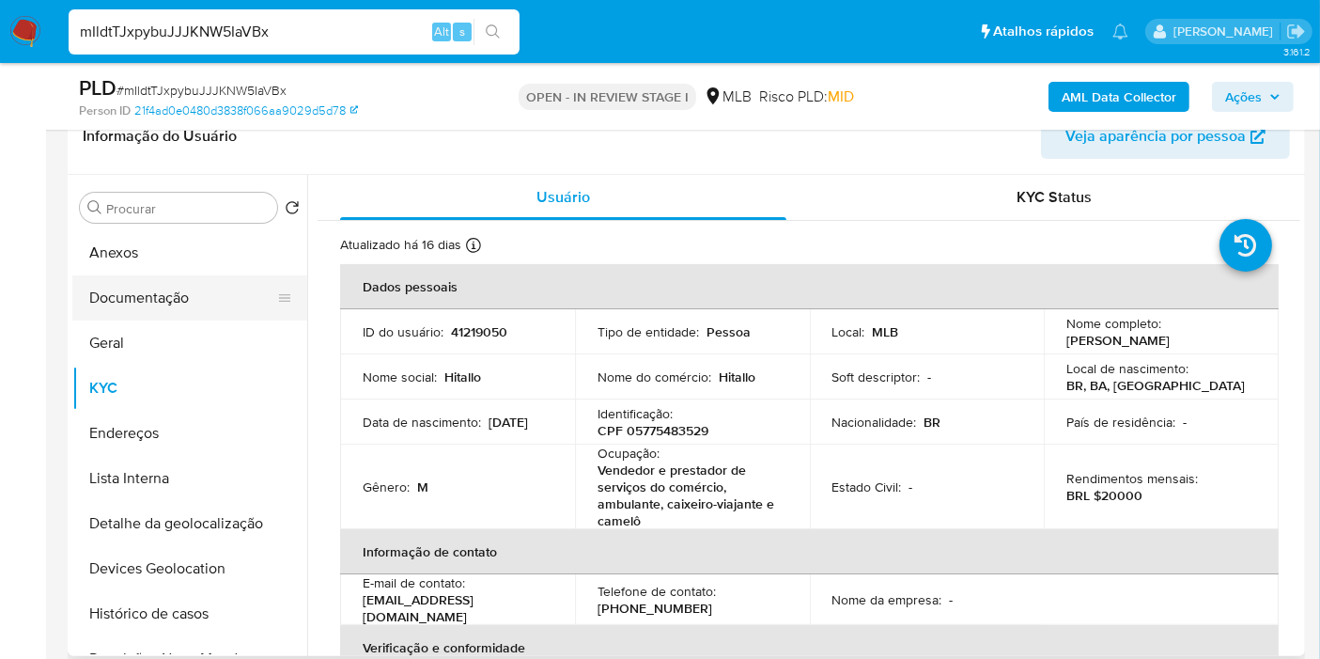
drag, startPoint x: 139, startPoint y: 339, endPoint x: 142, endPoint y: 299, distance: 40.5
click at [139, 339] on button "Geral" at bounding box center [189, 342] width 235 height 45
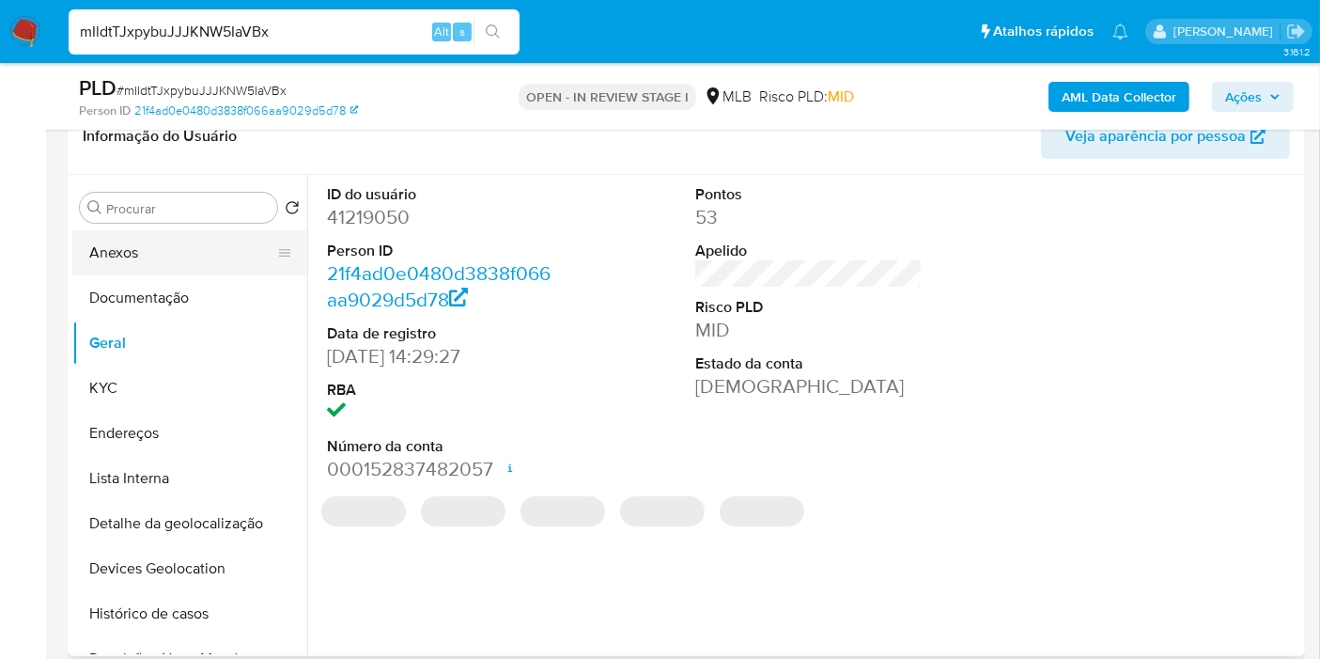
click at [158, 242] on button "Anexos" at bounding box center [182, 252] width 220 height 45
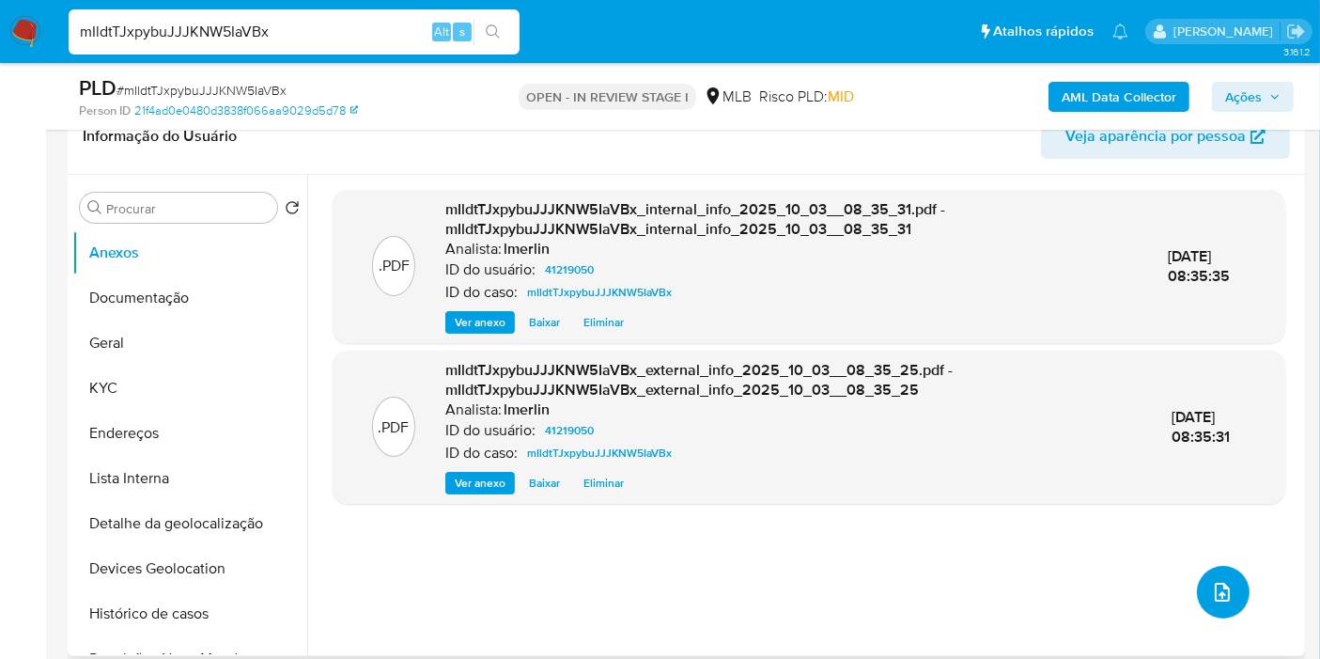
click at [1223, 581] on span "upload-file" at bounding box center [1222, 592] width 23 height 23
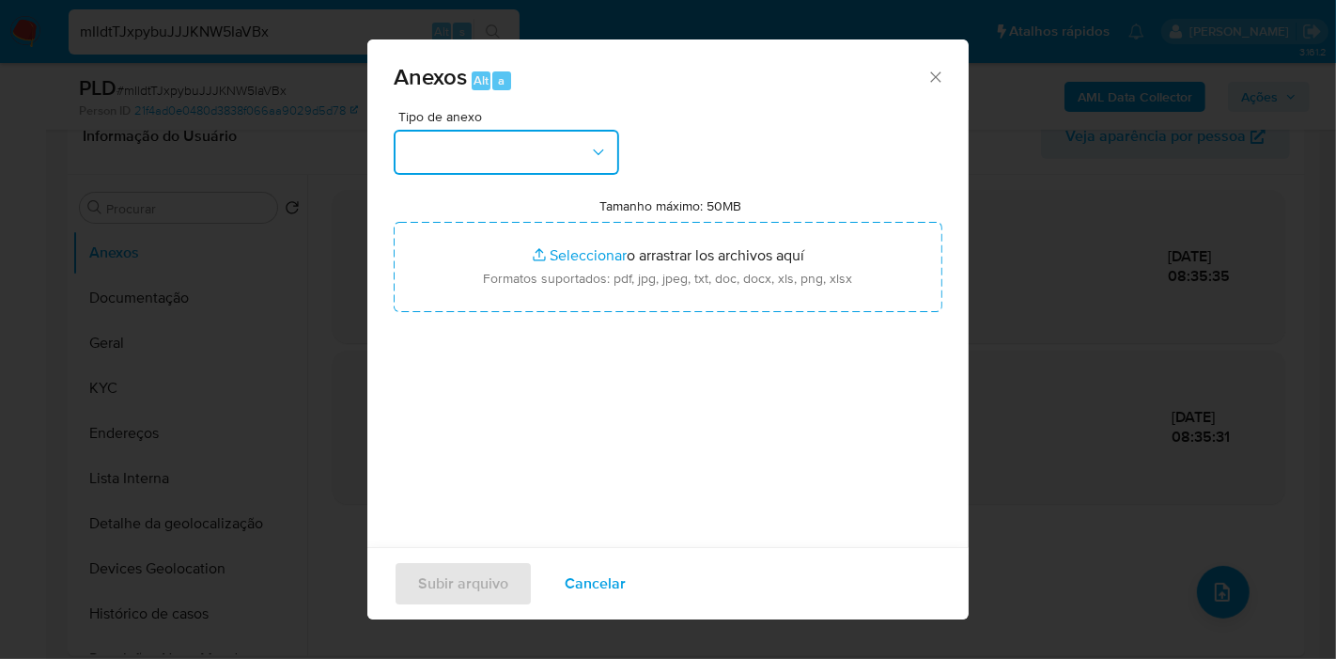
click at [515, 154] on button "button" at bounding box center [506, 152] width 225 height 45
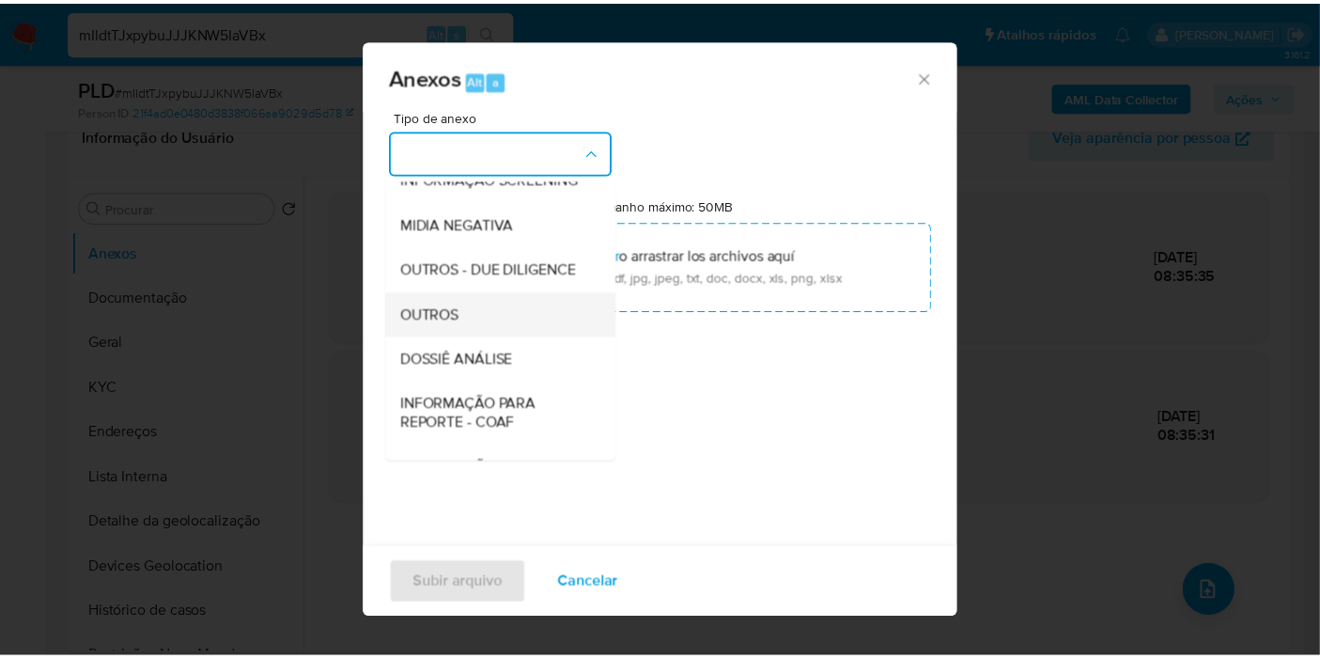
scroll to position [209, 0]
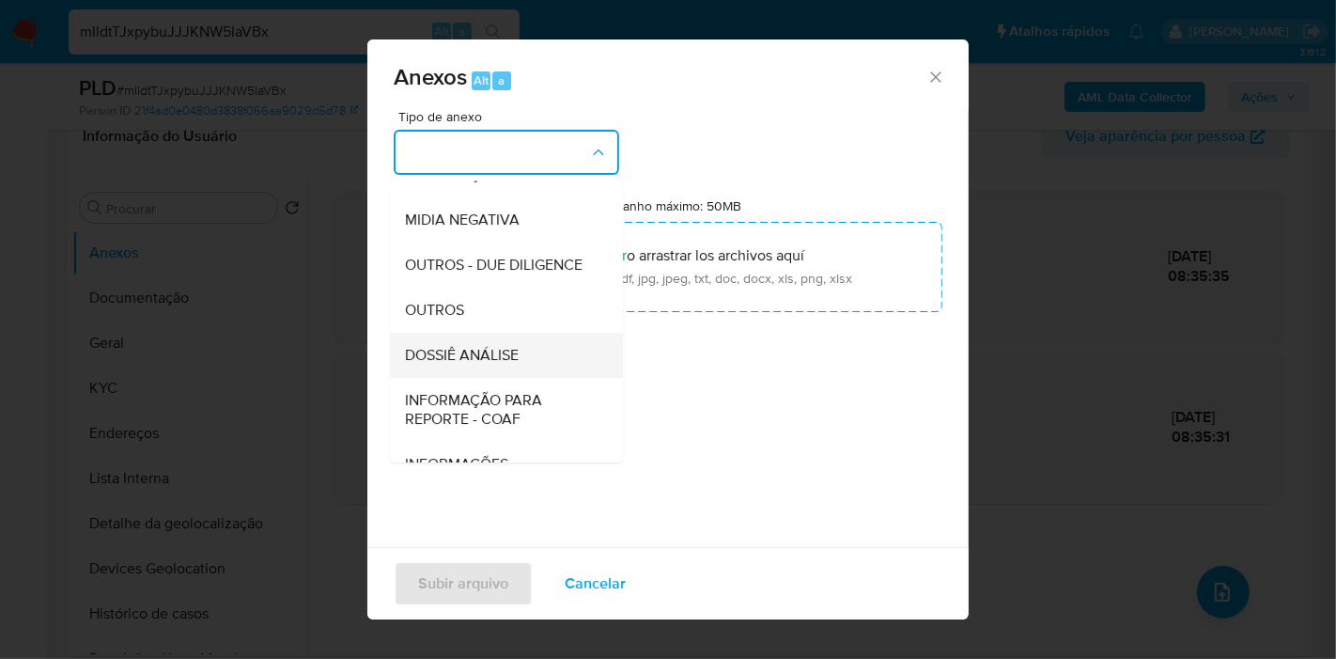
click at [502, 377] on div "DOSSIÊ ANÁLISE" at bounding box center [501, 355] width 192 height 45
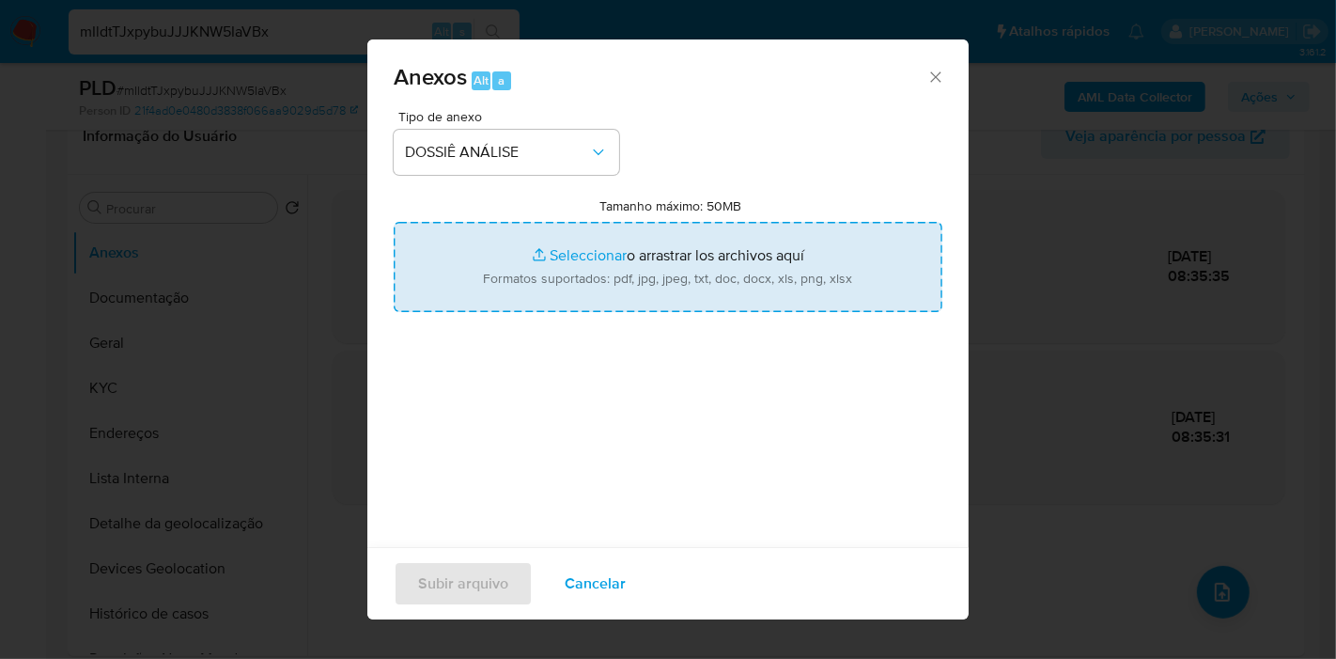
click at [564, 287] on input "Tamanho máximo: 50MB Seleccionar archivos" at bounding box center [668, 267] width 549 height 90
type input "C:\fakepath\SAR - XXX - CPF 05775483529 - HITALLO BENVINDO DE OLIVEIRA PEREIRA.…"
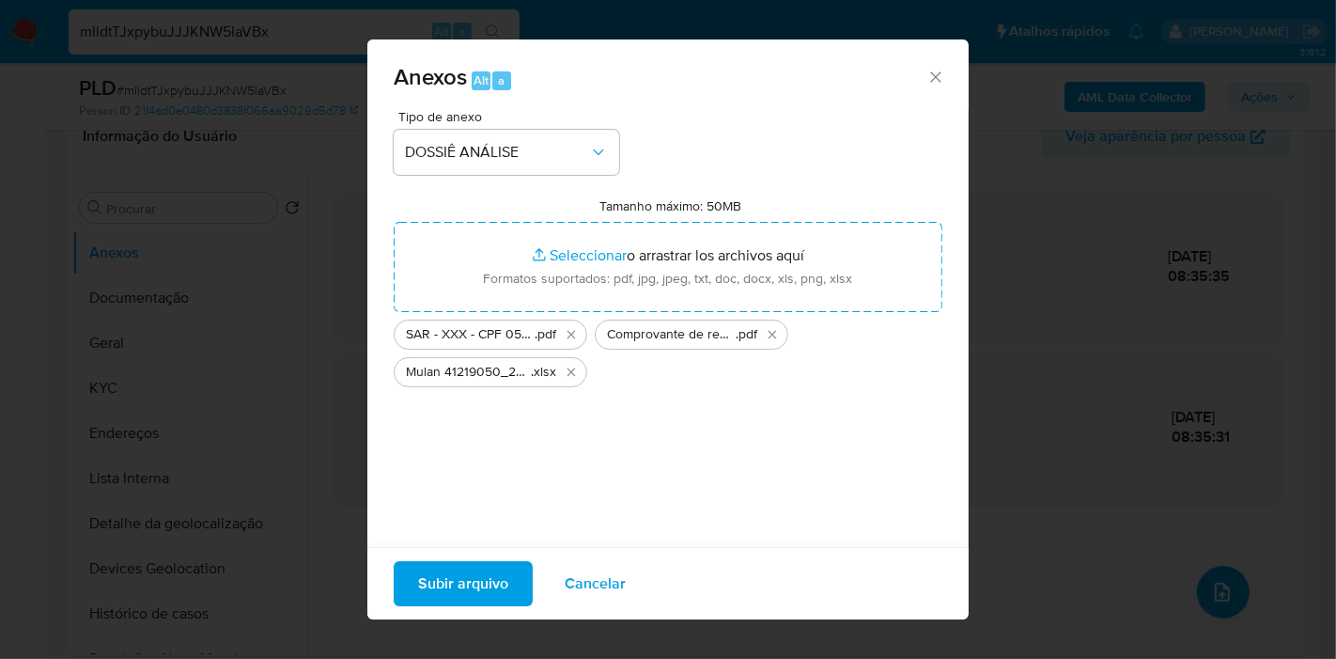
click at [505, 578] on span "Subir arquivo" at bounding box center [463, 583] width 90 height 41
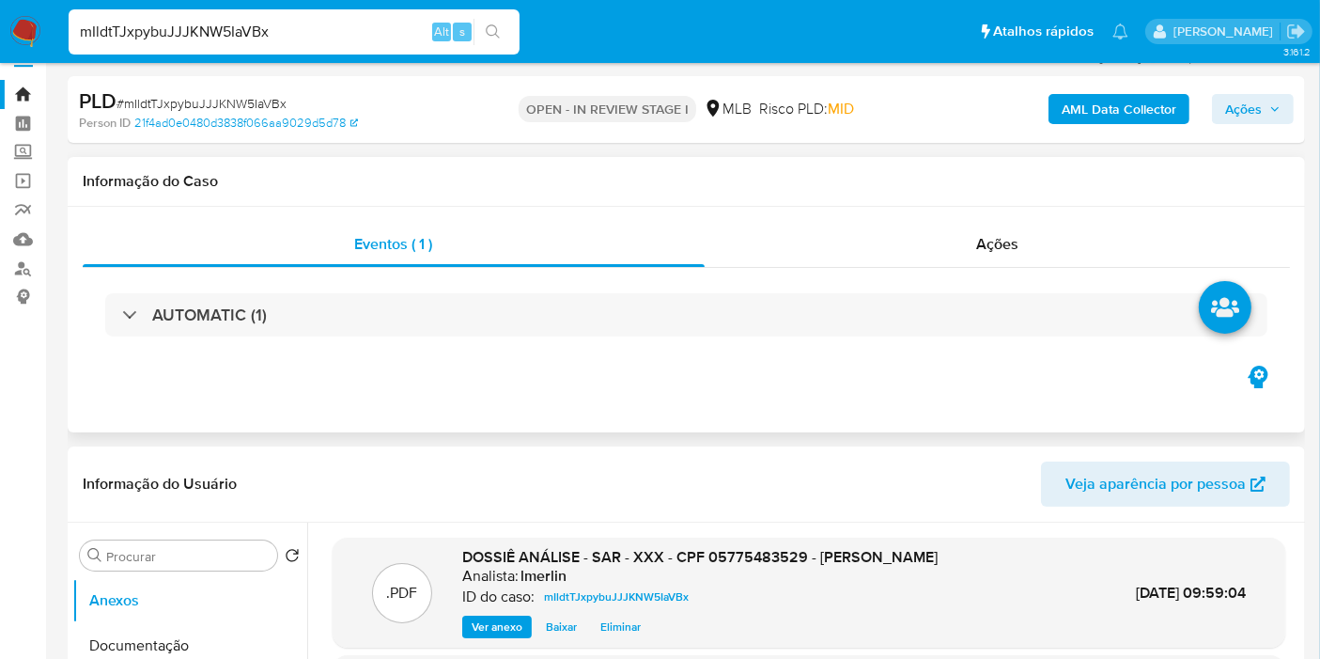
scroll to position [0, 0]
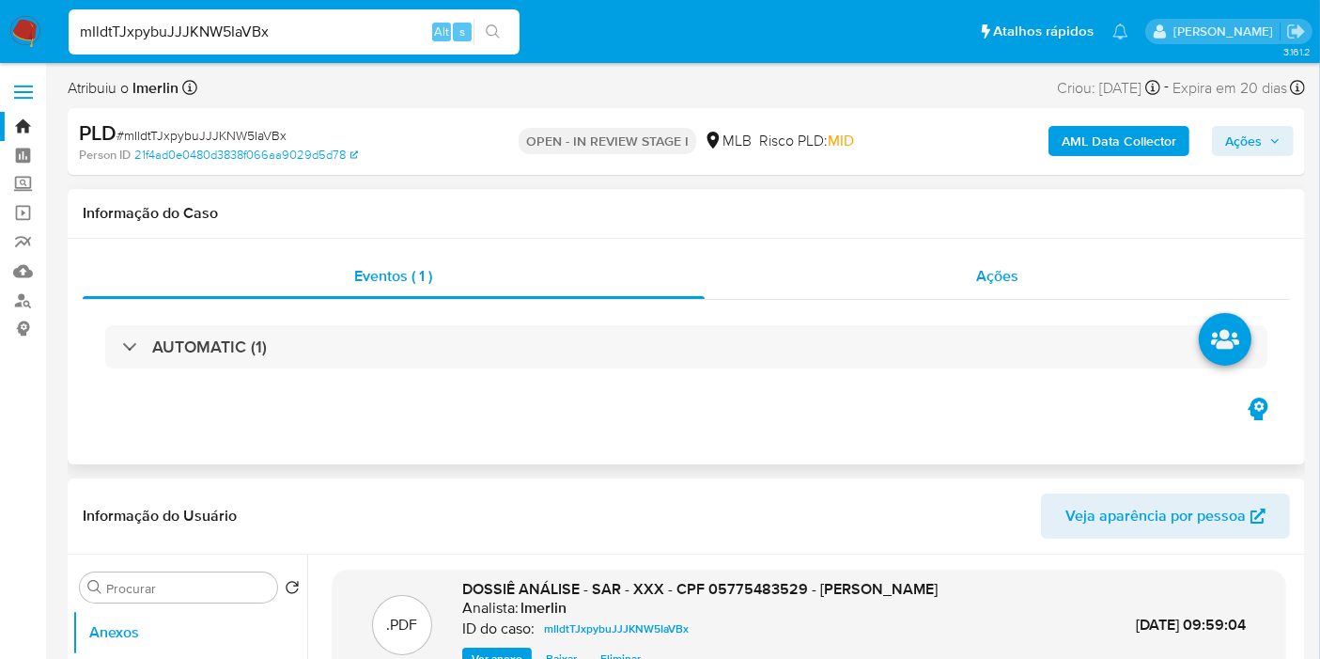
click at [1023, 264] on div "Ações" at bounding box center [998, 276] width 586 height 45
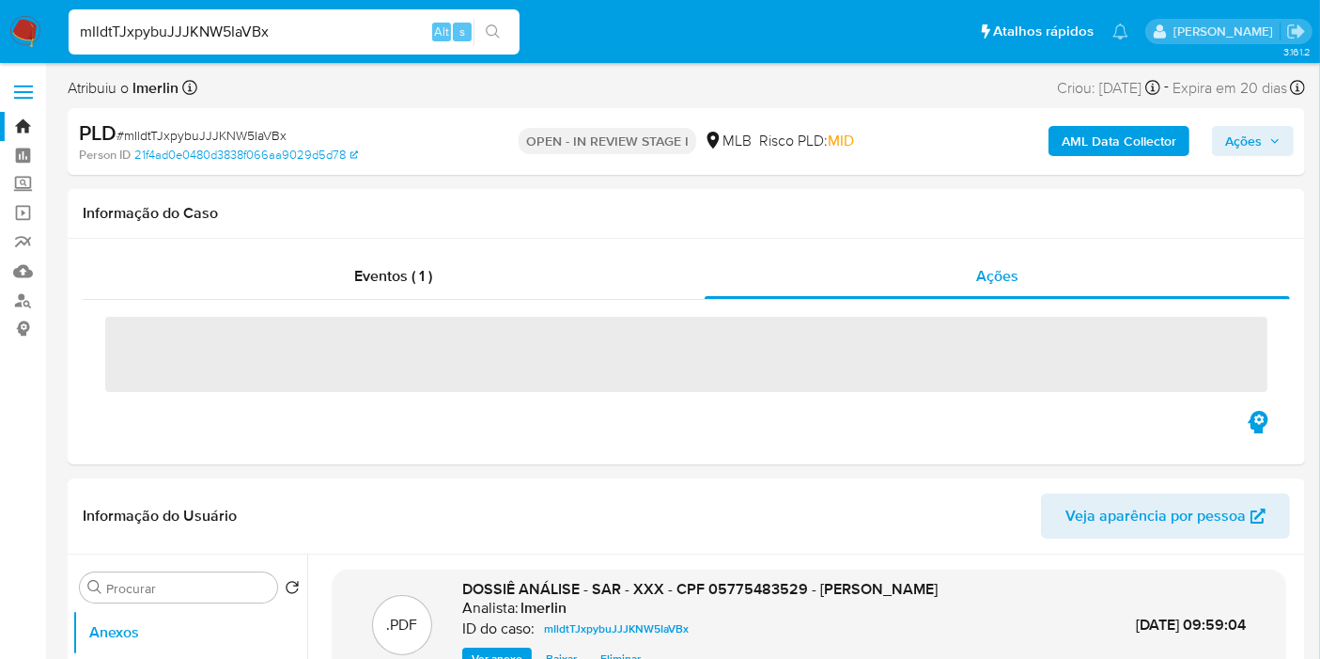
click at [1262, 139] on span "Ações" at bounding box center [1243, 141] width 37 height 30
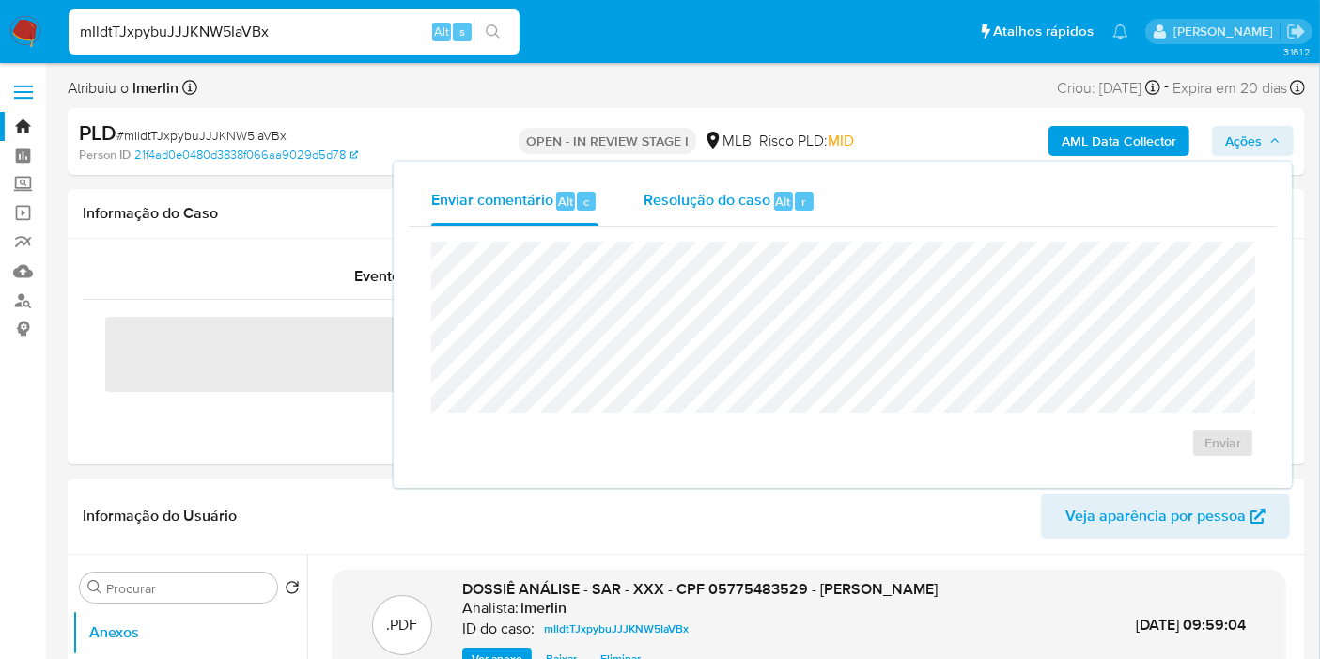
click at [713, 208] on span "Resolução do caso" at bounding box center [707, 201] width 127 height 22
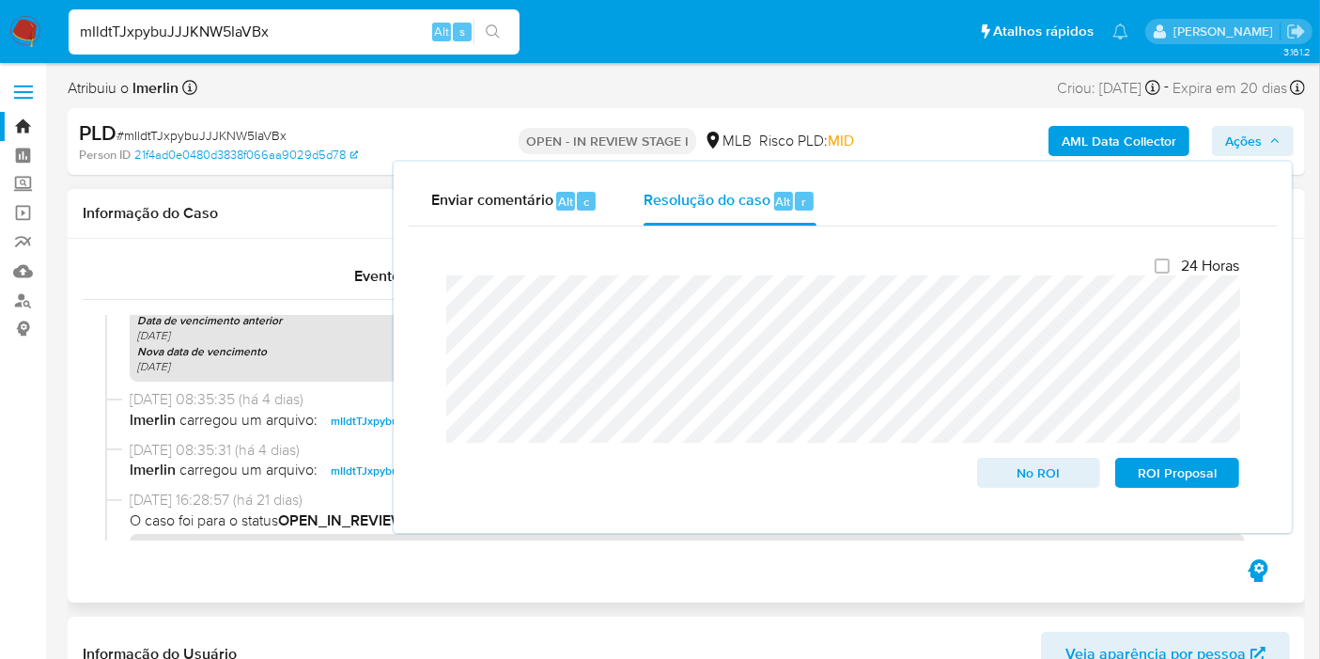
scroll to position [799, 0]
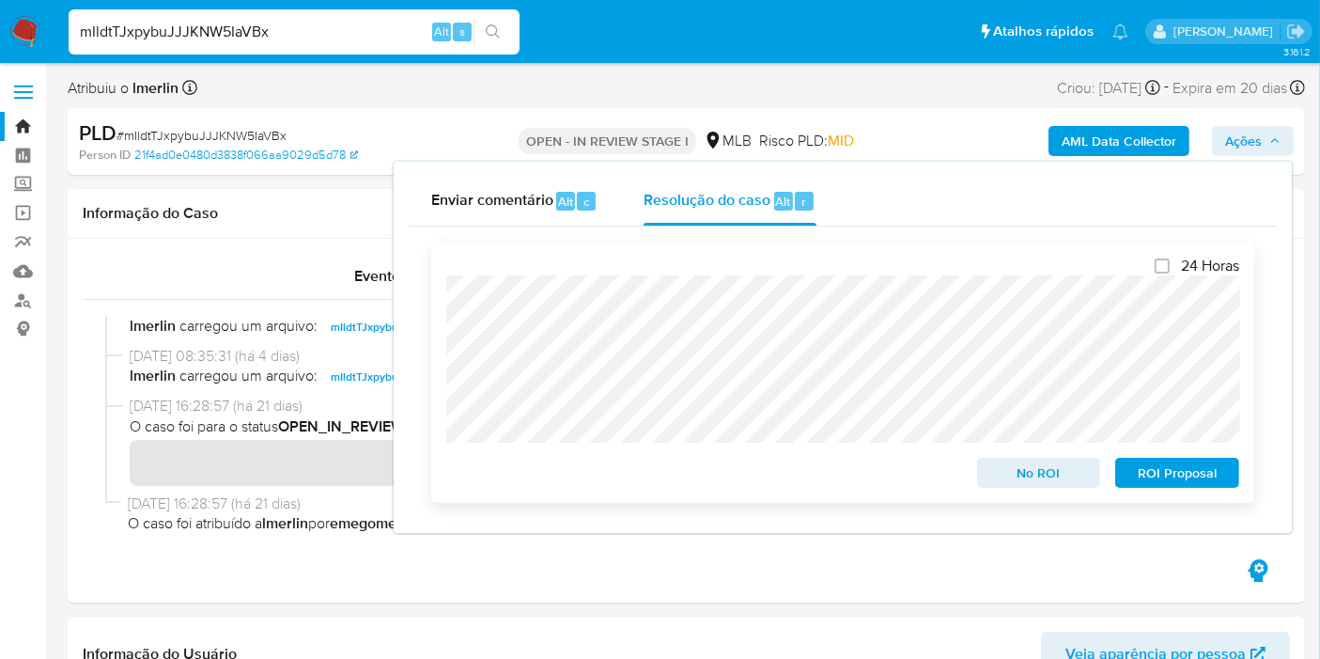
click at [1167, 474] on span "ROI Proposal" at bounding box center [1177, 472] width 98 height 26
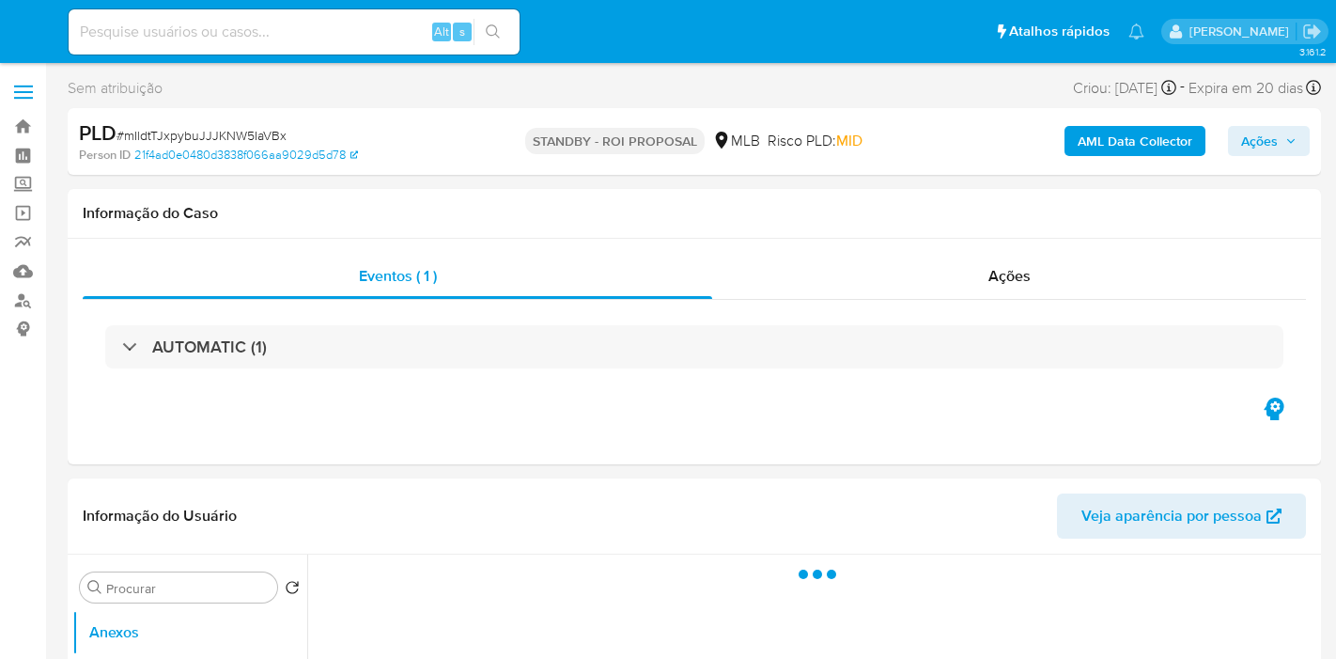
select select "10"
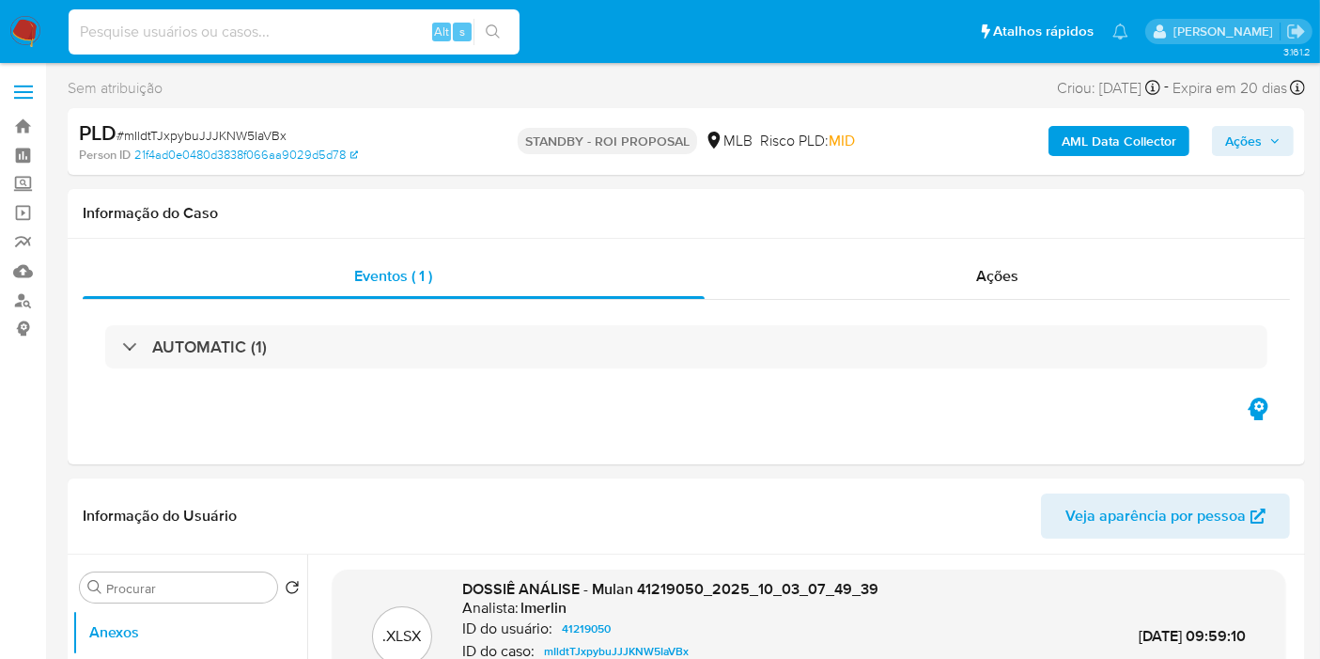
click at [282, 36] on input at bounding box center [294, 32] width 451 height 24
paste input "hIvxzQRajsG9t6gF8GAfJFWJ"
type input "hIvxzQRajsG9t6gF8GAfJFWJ"
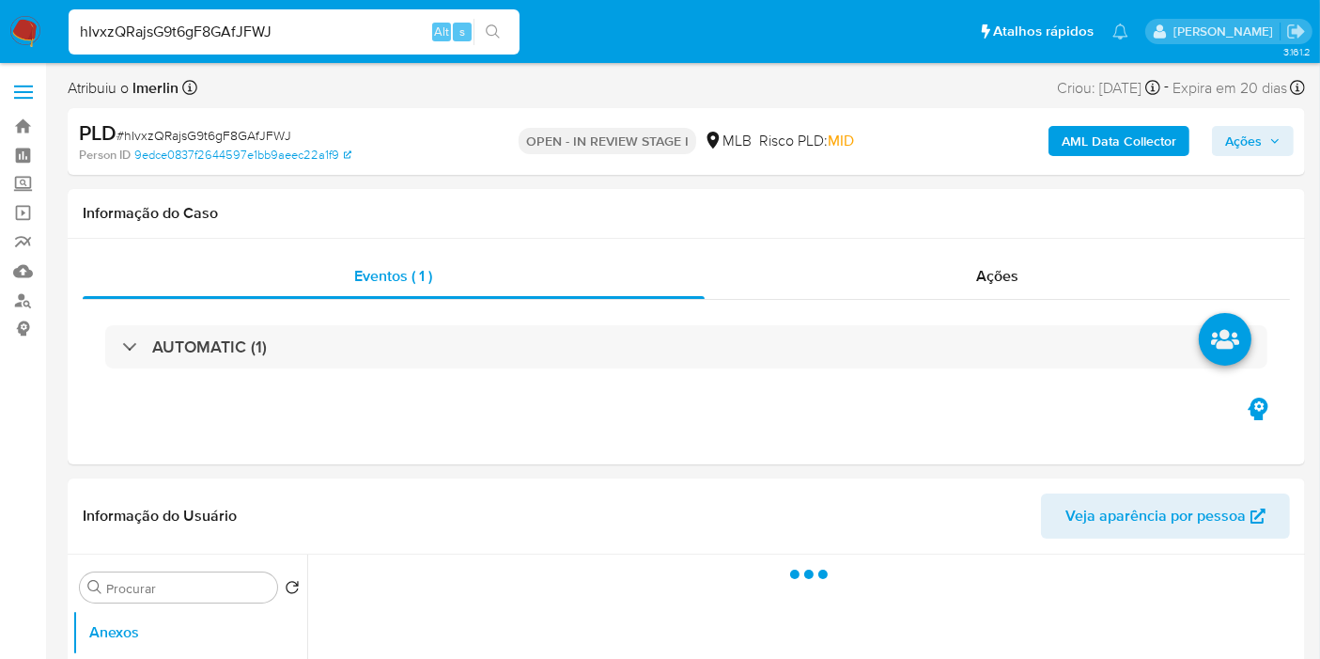
select select "10"
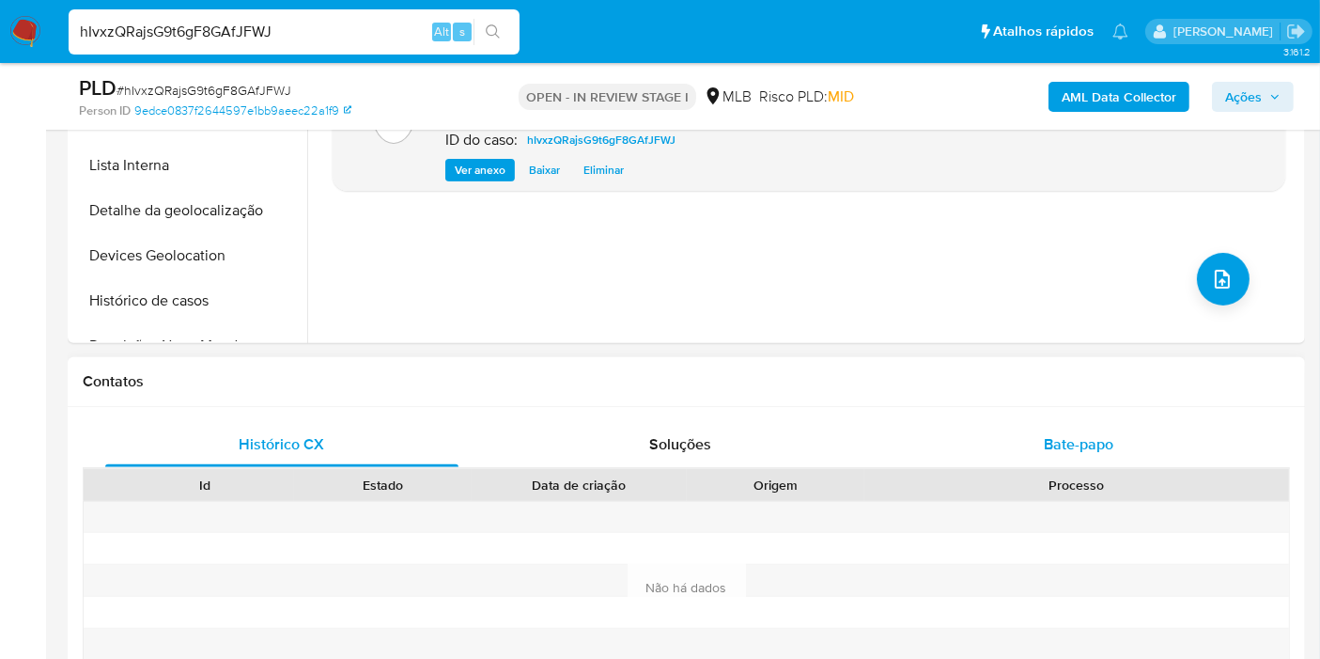
click at [1081, 449] on span "Bate-papo" at bounding box center [1079, 444] width 70 height 22
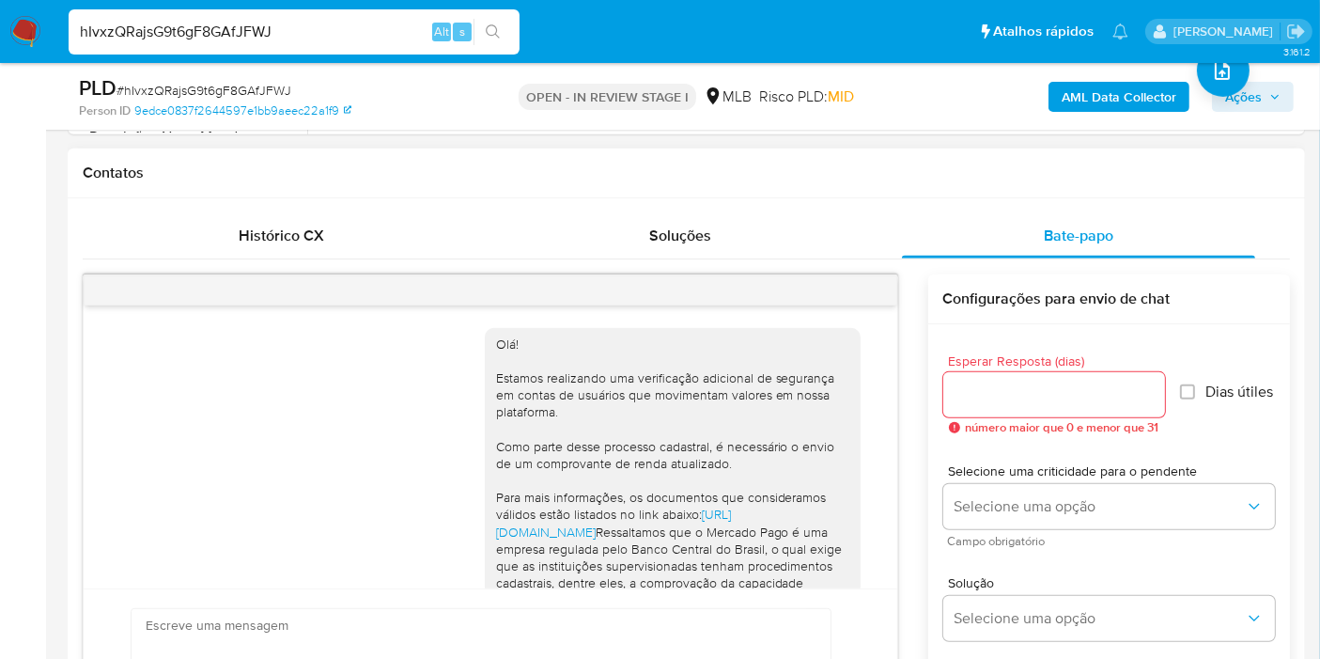
scroll to position [442, 0]
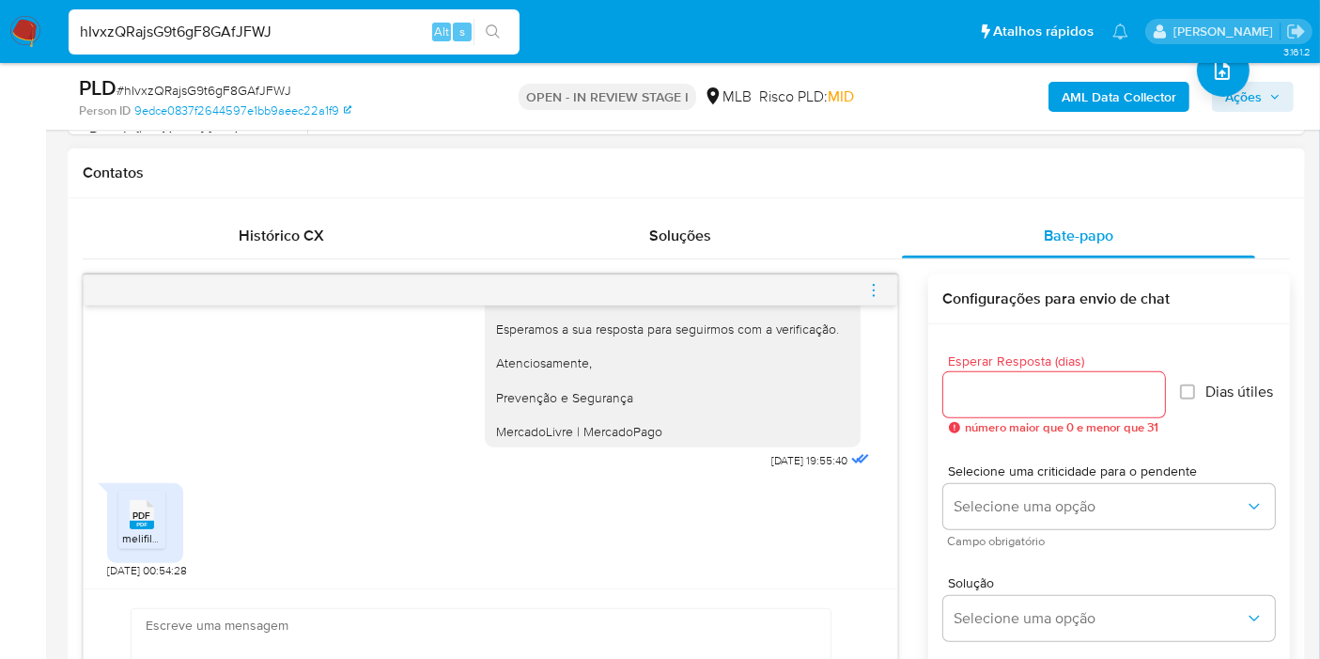
click at [142, 514] on span "PDF" at bounding box center [142, 515] width 18 height 12
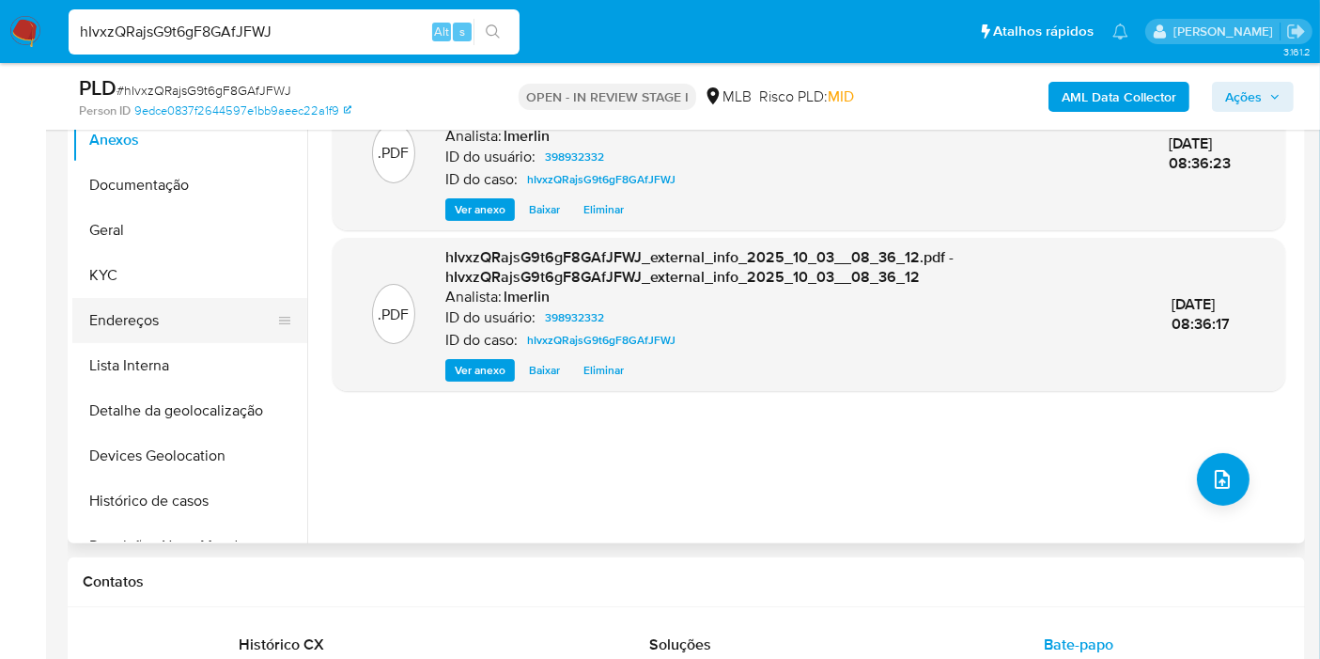
scroll to position [417, 0]
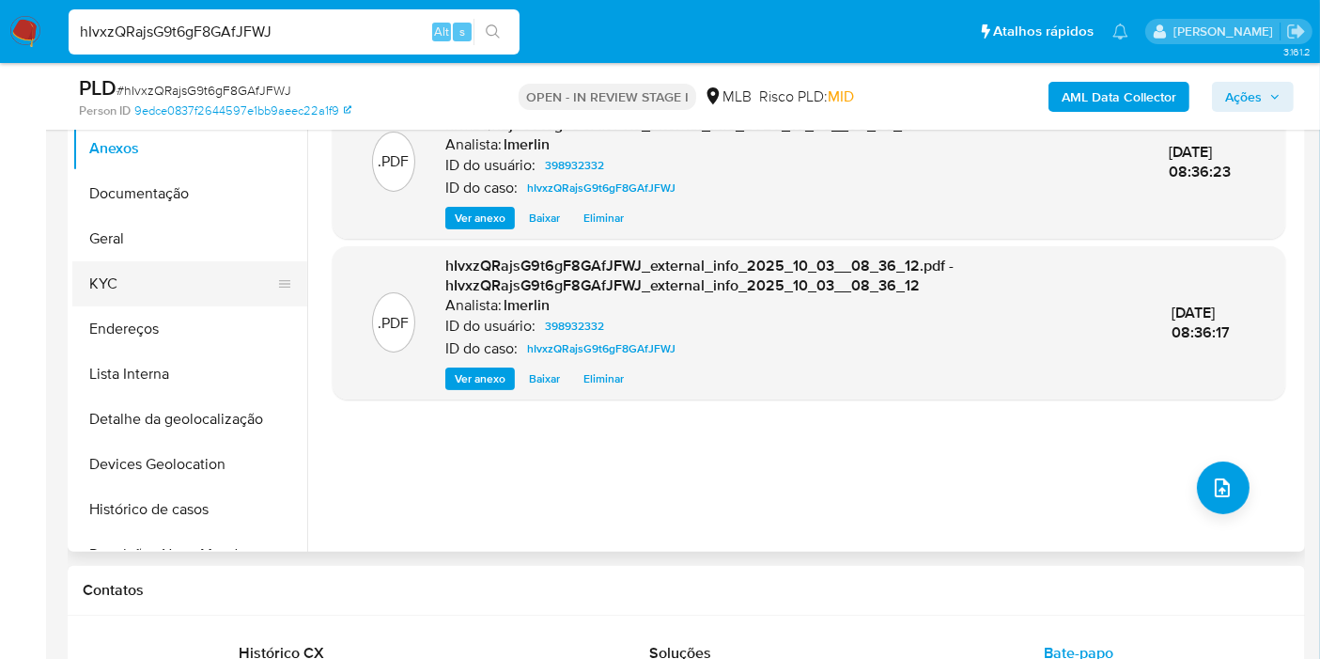
click at [189, 291] on button "KYC" at bounding box center [182, 283] width 220 height 45
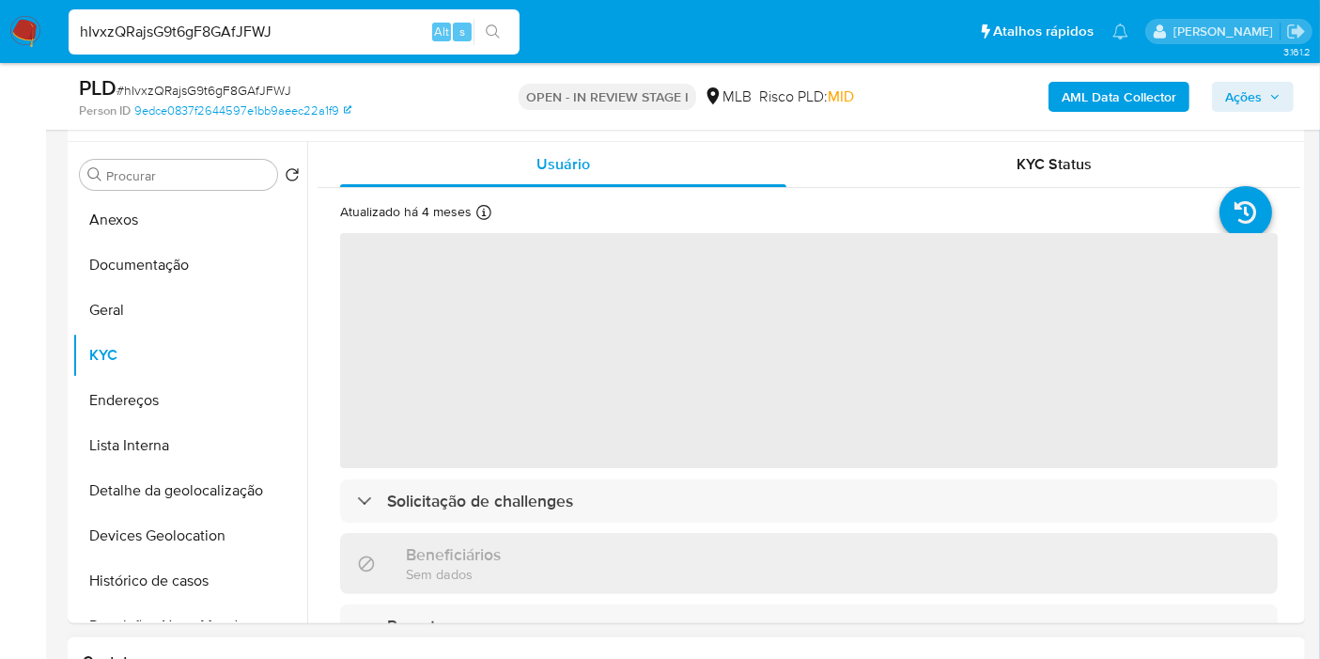
scroll to position [313, 0]
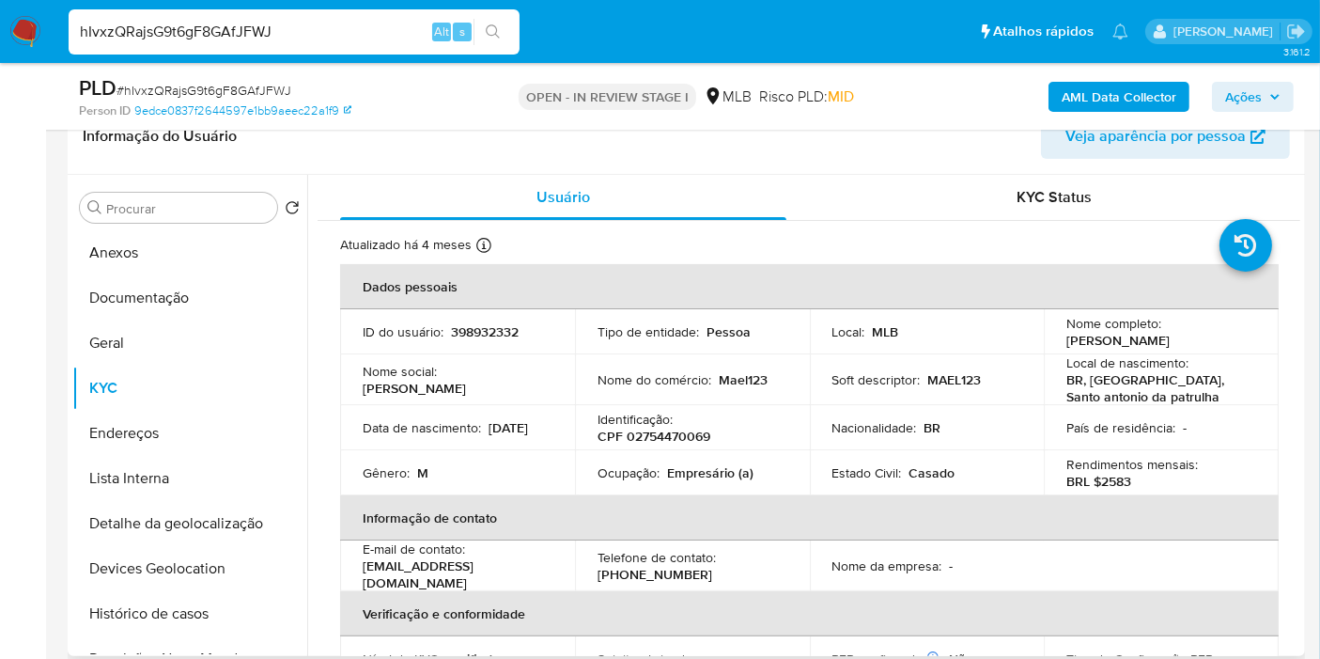
click at [681, 433] on p "CPF 02754470069" at bounding box center [654, 435] width 113 height 17
copy p "02754470069"
click at [207, 286] on button "Documentação" at bounding box center [182, 297] width 220 height 45
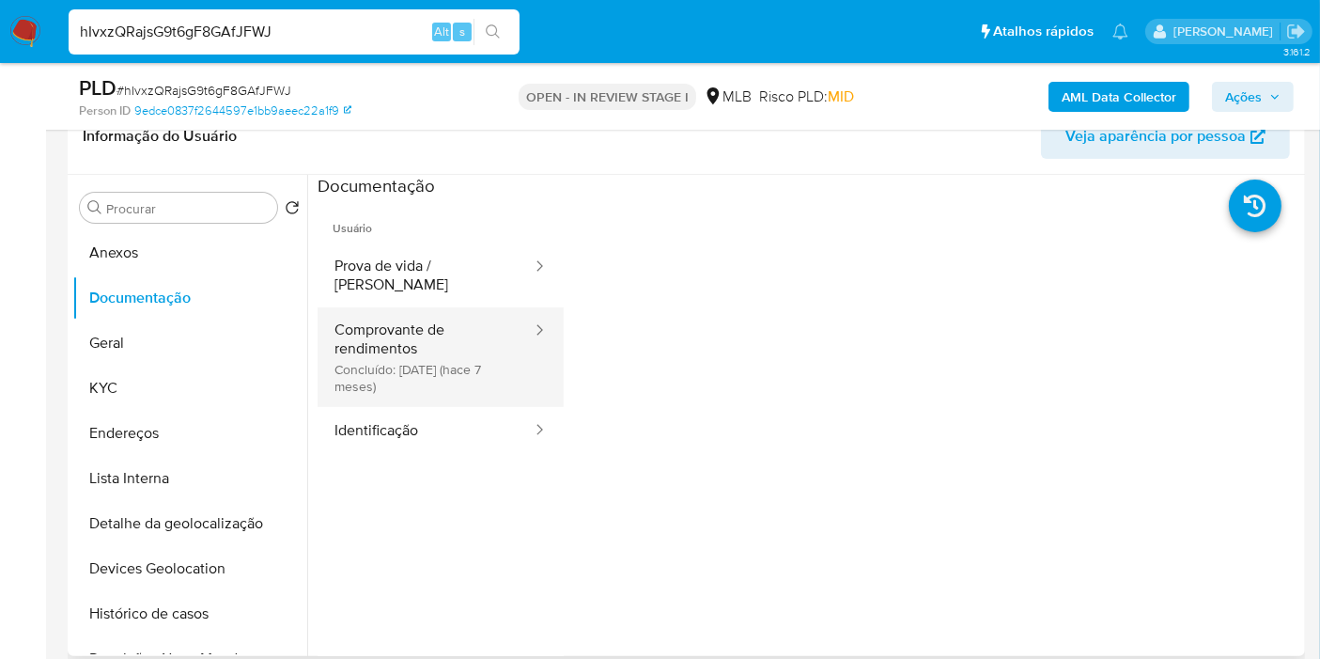
click at [404, 334] on button "Comprovante de rendimentos Concluído: 04/03/2025 (hace 7 meses)" at bounding box center [426, 357] width 216 height 100
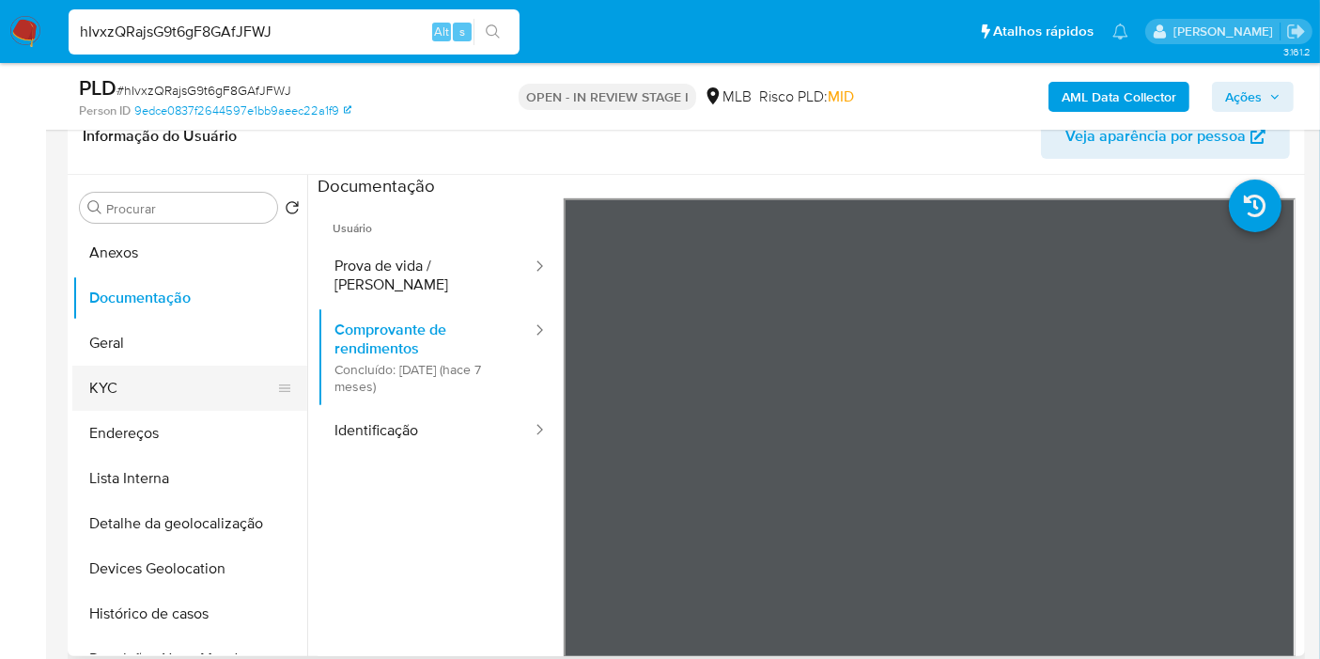
click at [158, 387] on button "KYC" at bounding box center [182, 387] width 220 height 45
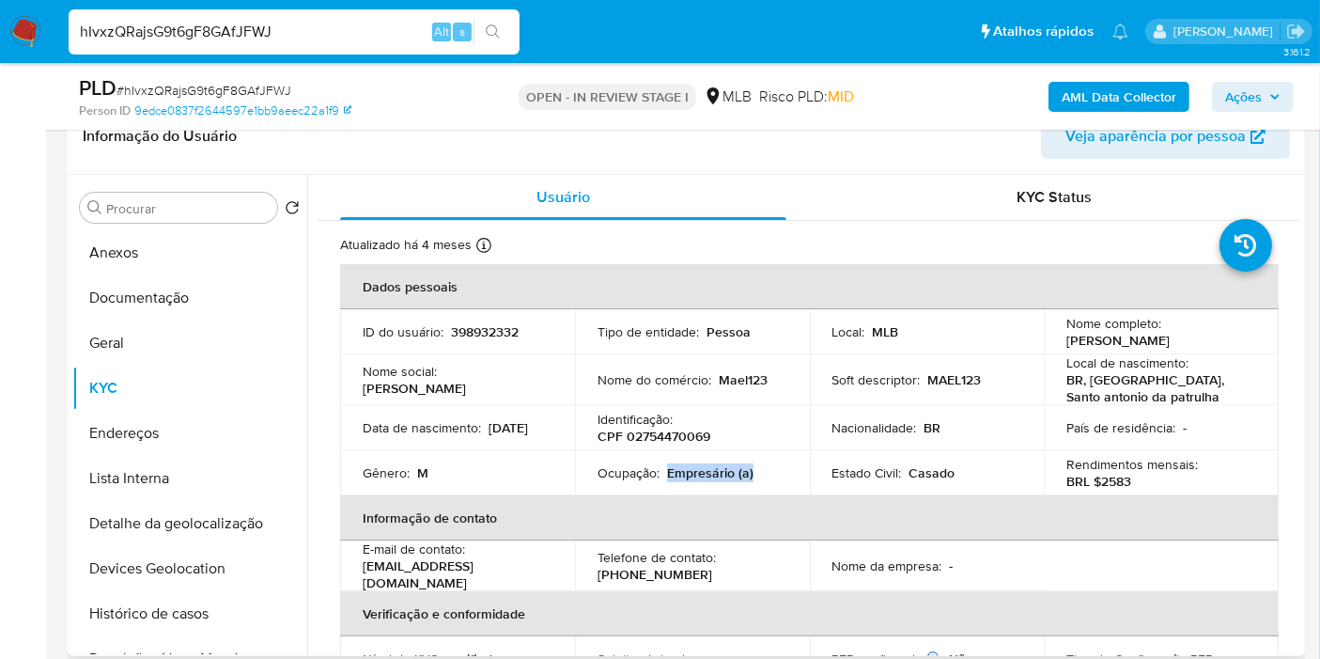
drag, startPoint x: 753, startPoint y: 472, endPoint x: 665, endPoint y: 470, distance: 88.3
click at [665, 470] on div "Ocupação : Empresário (a)" at bounding box center [693, 472] width 190 height 17
copy p "Empresário (a)"
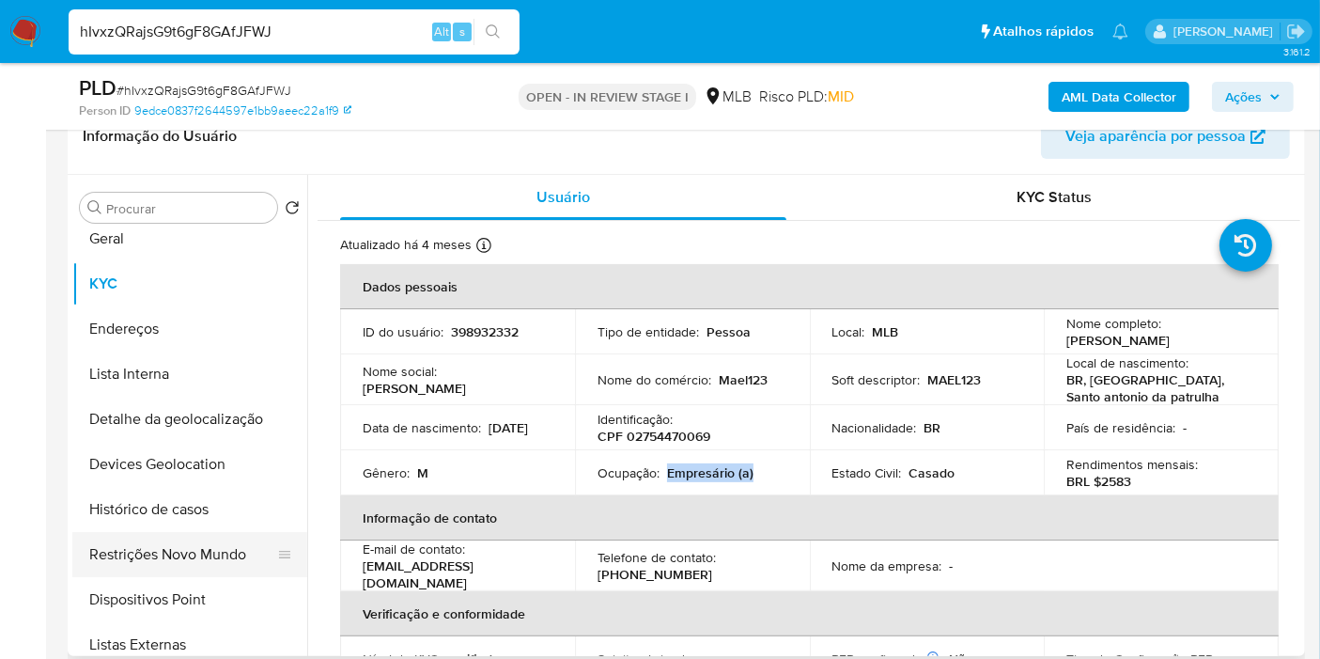
click at [190, 540] on button "Restrições Novo Mundo" at bounding box center [182, 554] width 220 height 45
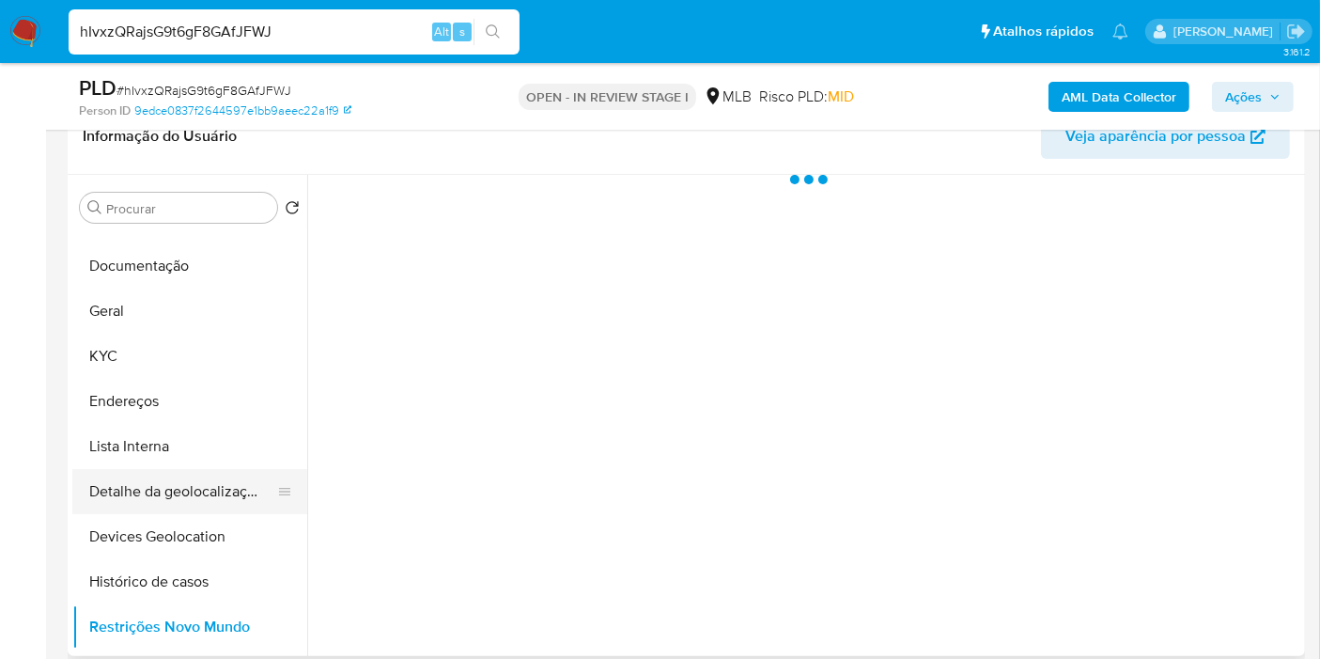
scroll to position [0, 0]
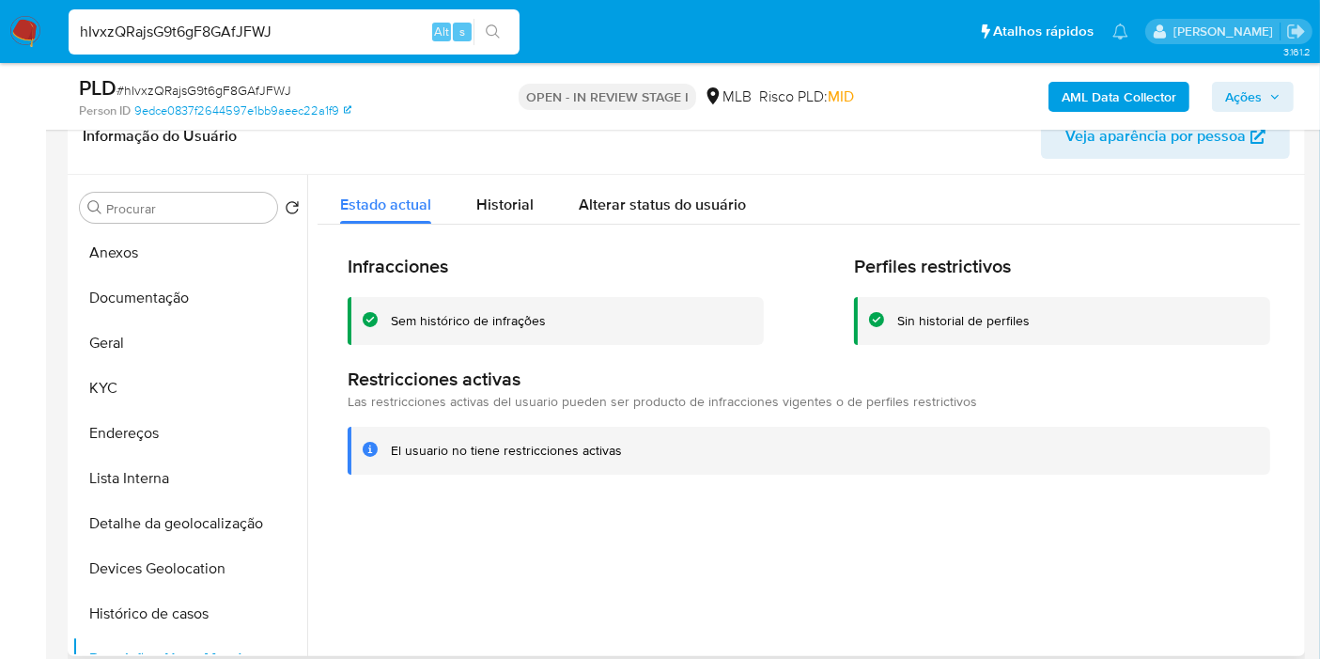
drag, startPoint x: 146, startPoint y: 290, endPoint x: 256, endPoint y: 186, distance: 151.5
click at [146, 290] on button "Documentação" at bounding box center [189, 297] width 235 height 45
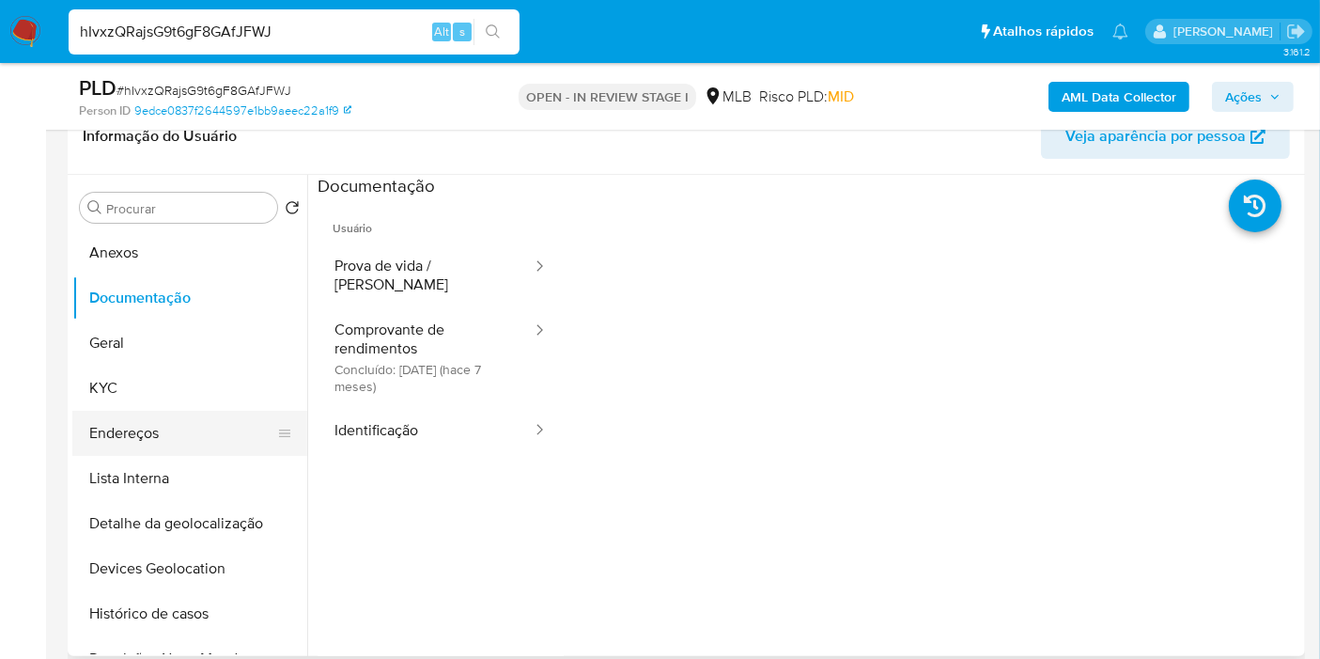
click at [147, 419] on button "Endereços" at bounding box center [182, 433] width 220 height 45
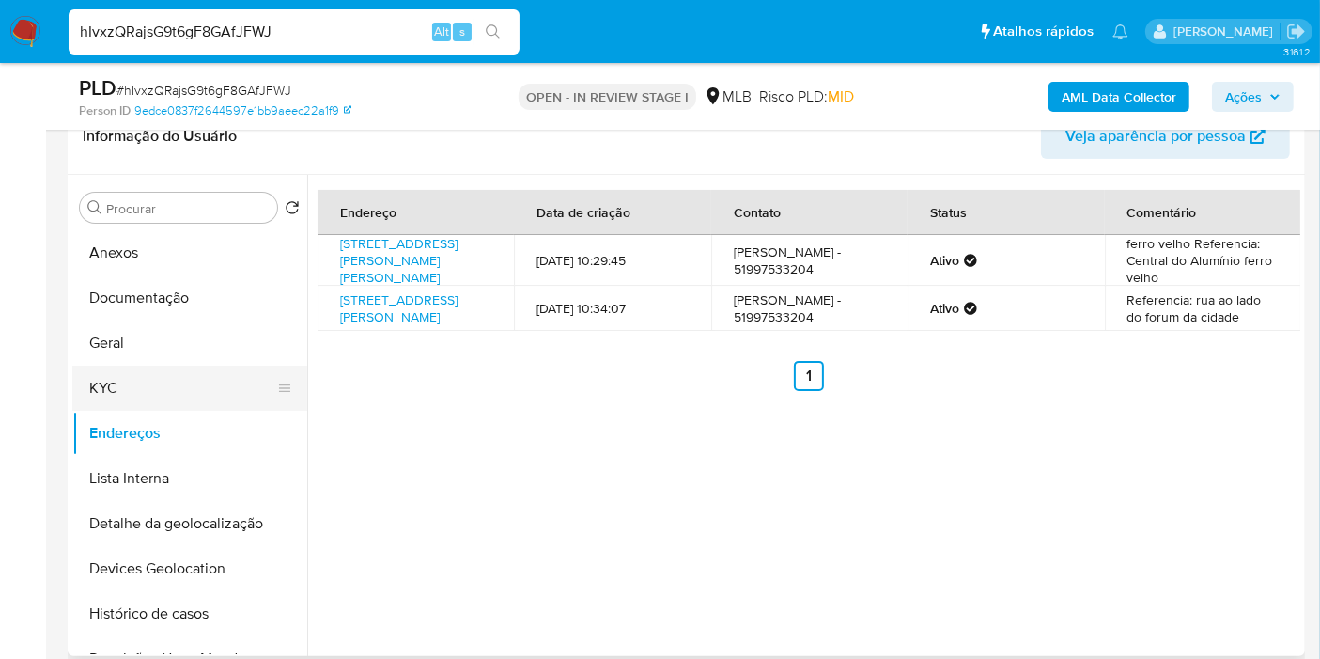
click at [122, 368] on button "KYC" at bounding box center [182, 387] width 220 height 45
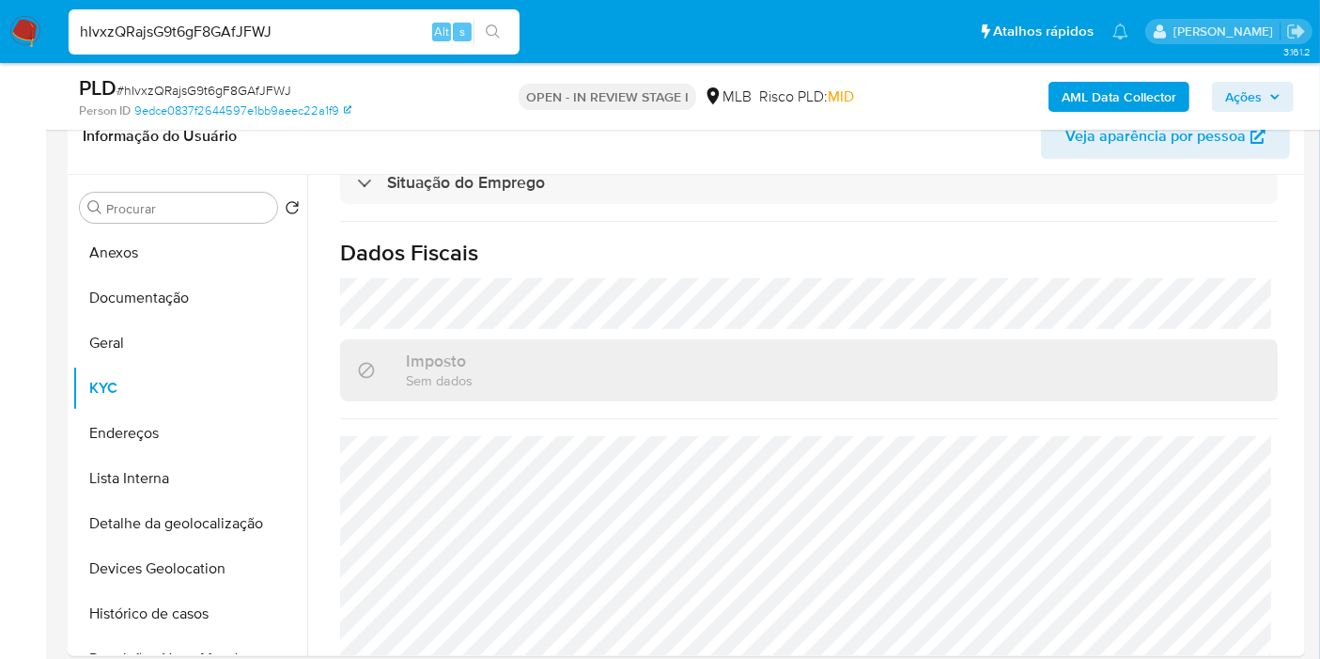
scroll to position [859, 0]
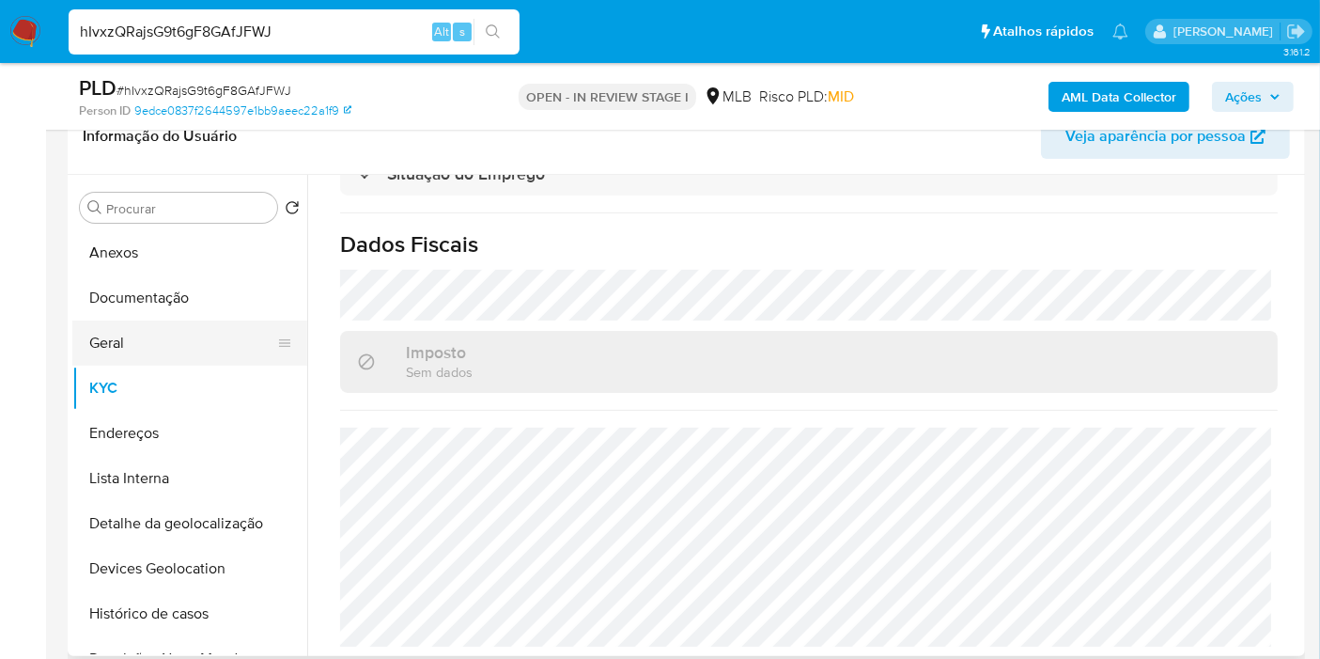
click at [165, 348] on button "Geral" at bounding box center [182, 342] width 220 height 45
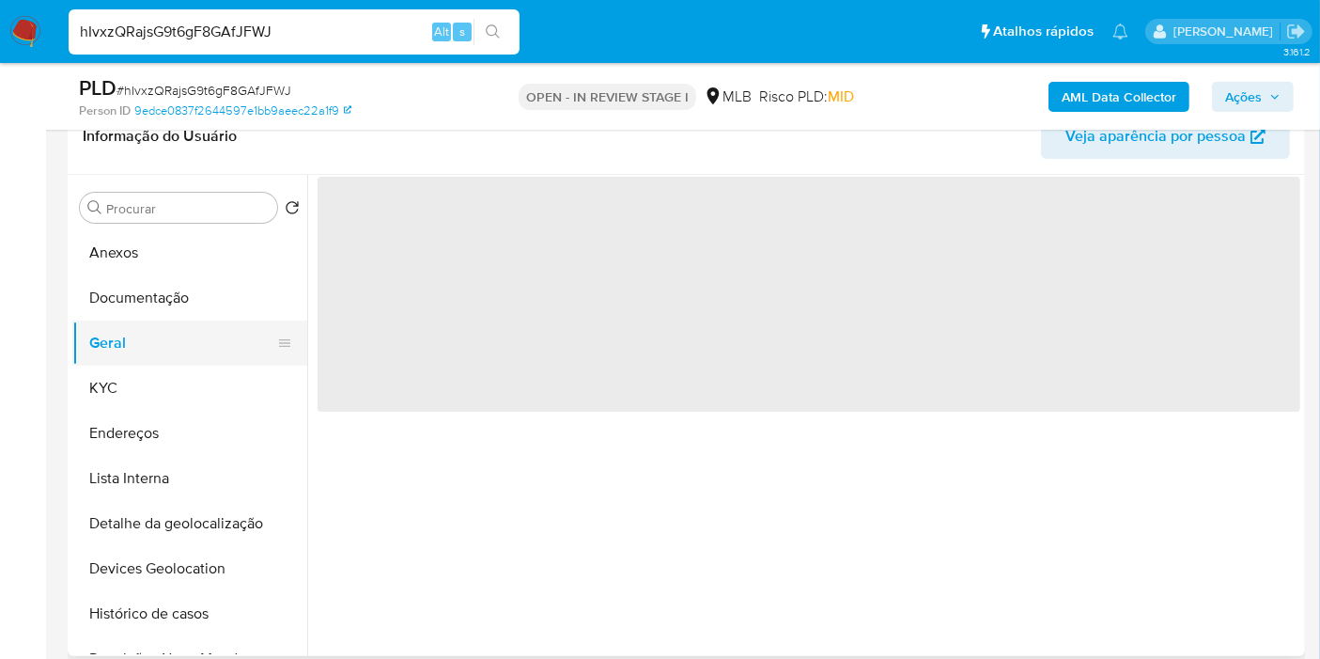
scroll to position [0, 0]
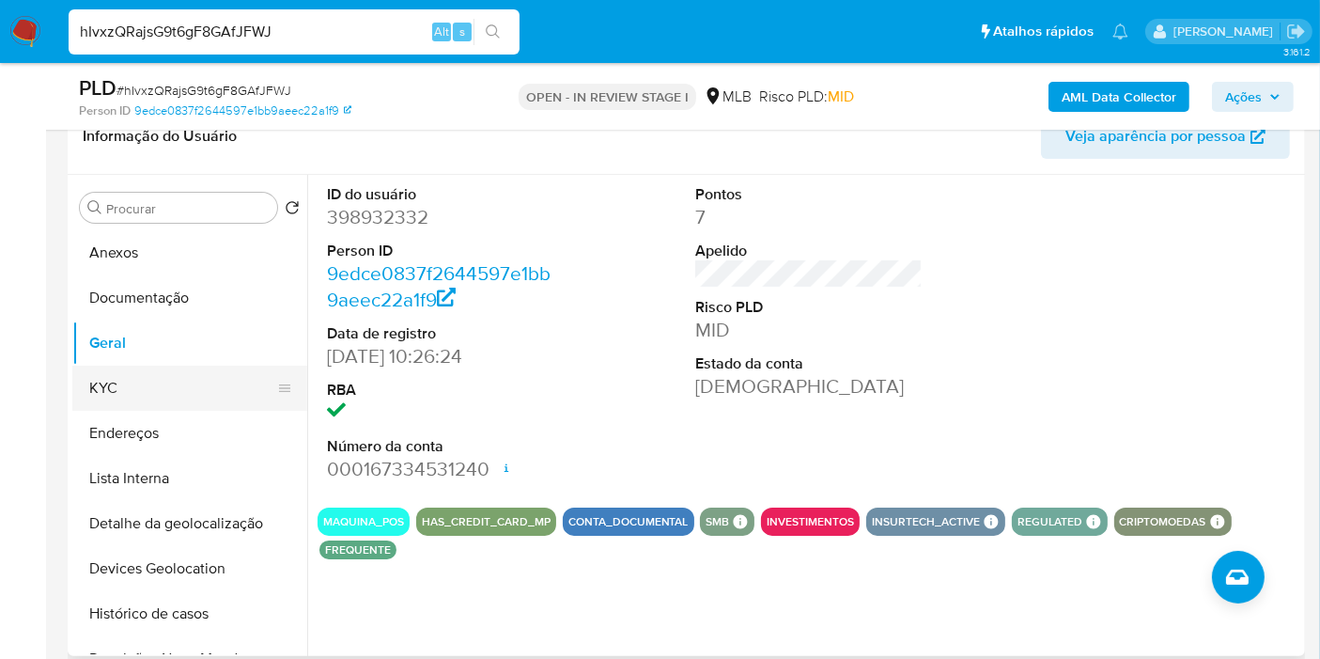
click at [149, 386] on button "KYC" at bounding box center [182, 387] width 220 height 45
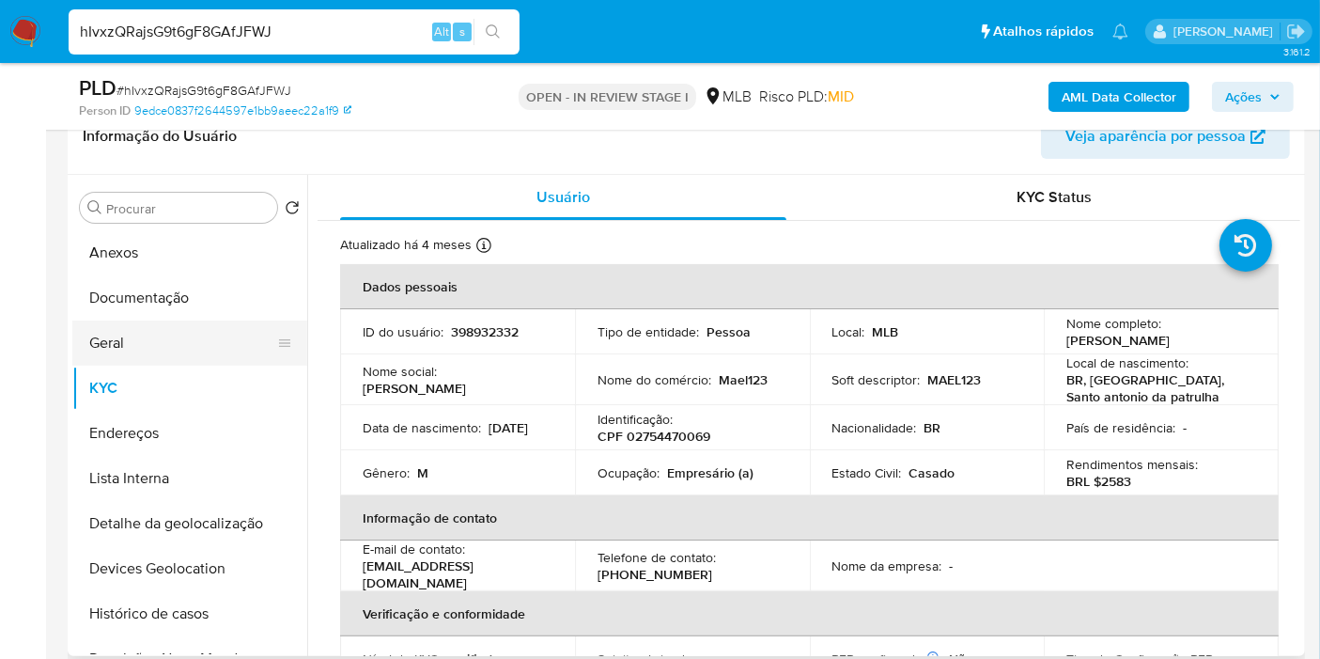
click at [163, 325] on button "Geral" at bounding box center [182, 342] width 220 height 45
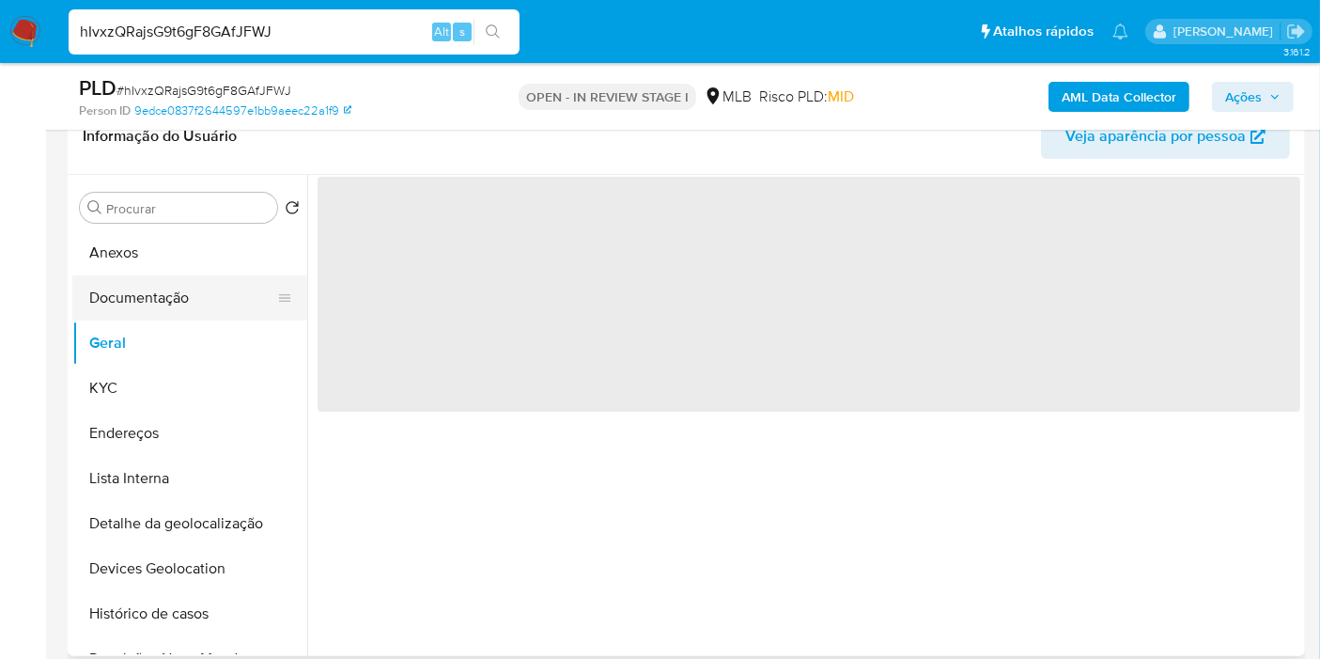
click at [177, 299] on button "Documentação" at bounding box center [182, 297] width 220 height 45
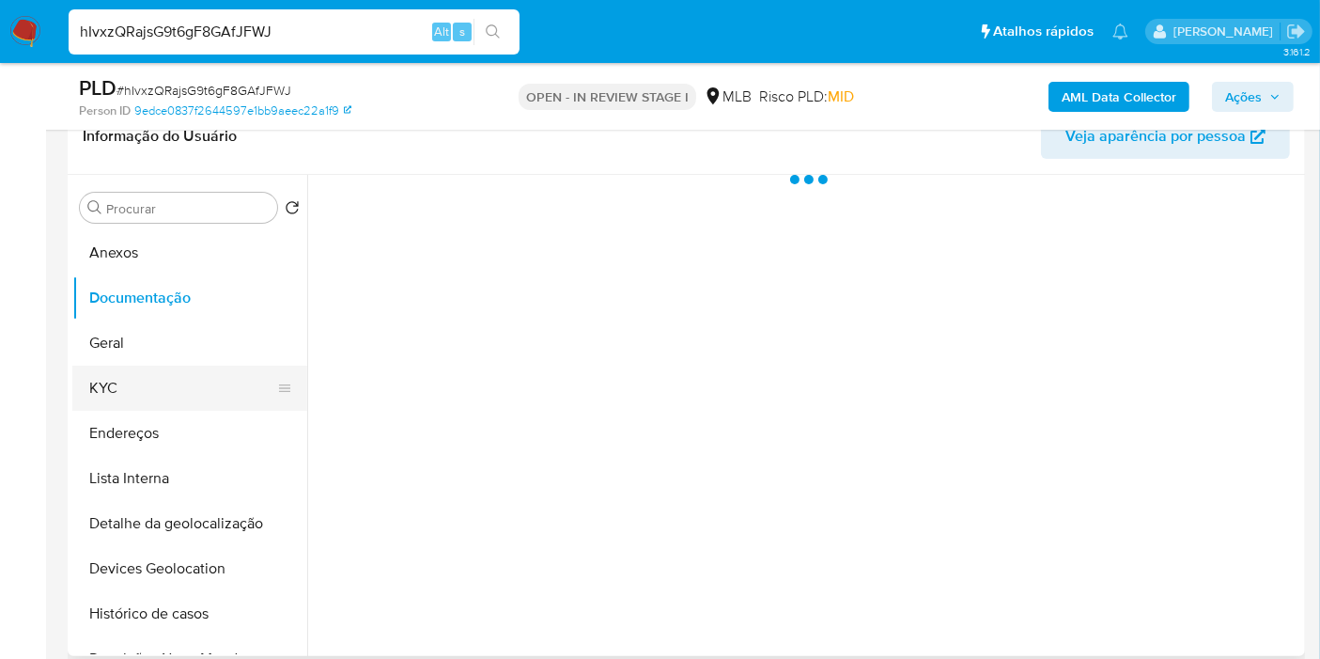
click at [186, 383] on button "KYC" at bounding box center [182, 387] width 220 height 45
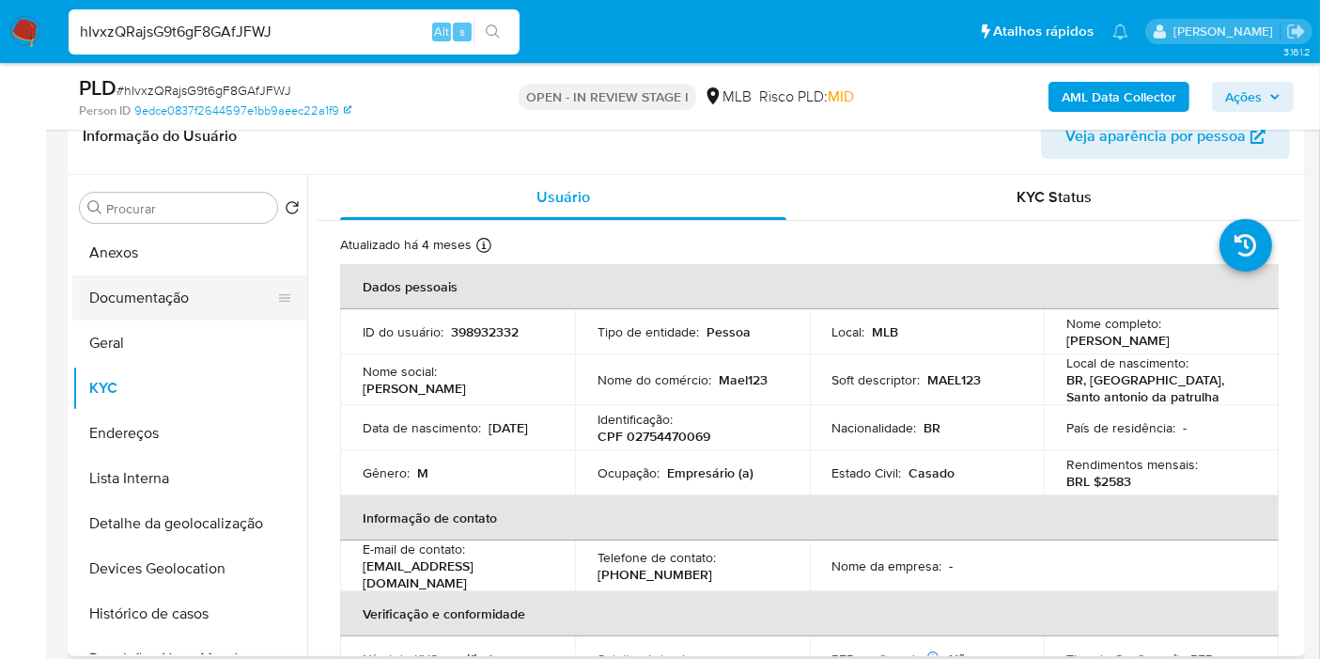
click at [157, 293] on button "Documentação" at bounding box center [182, 297] width 220 height 45
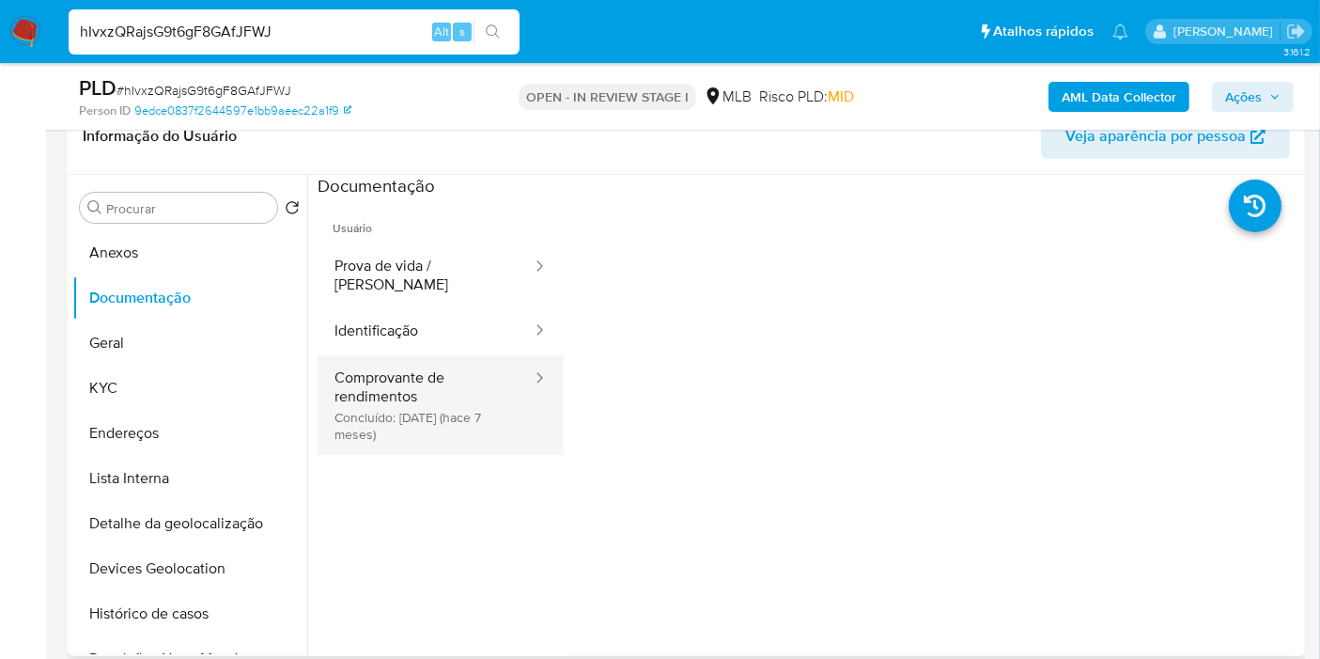
click at [370, 414] on button "Comprovante de rendimentos Concluído: 04/03/2025 (hace 7 meses)" at bounding box center [426, 405] width 216 height 100
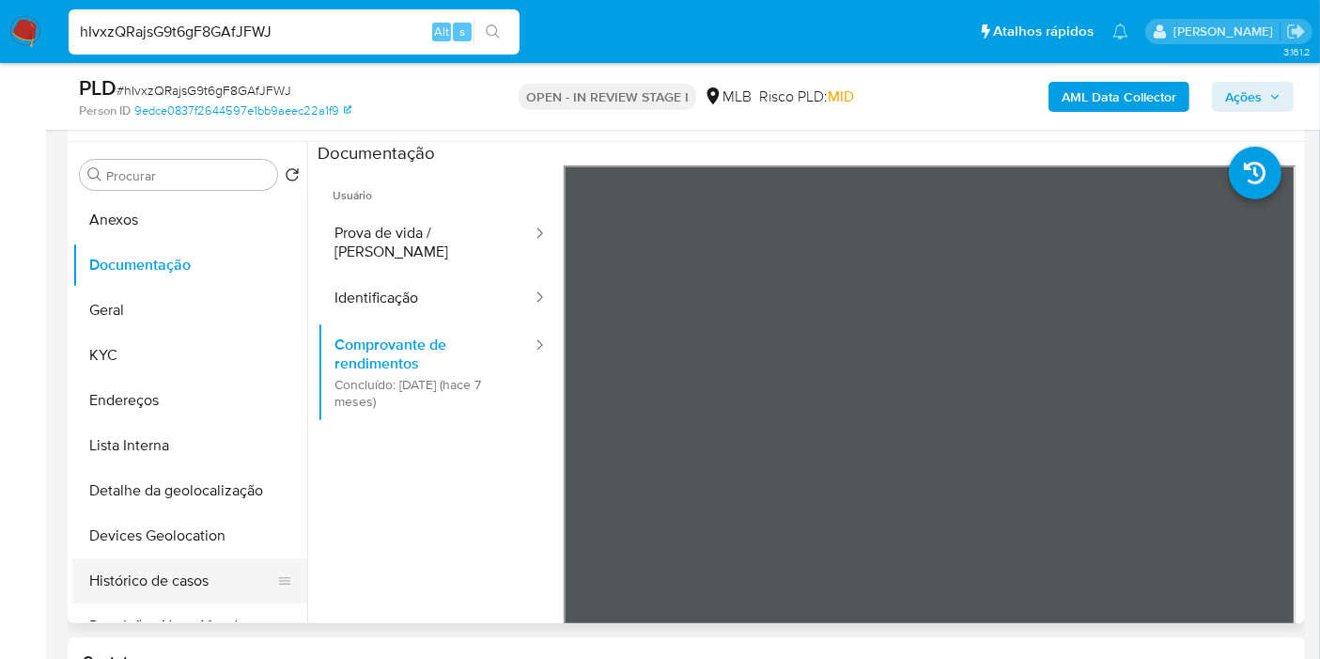
scroll to position [313, 0]
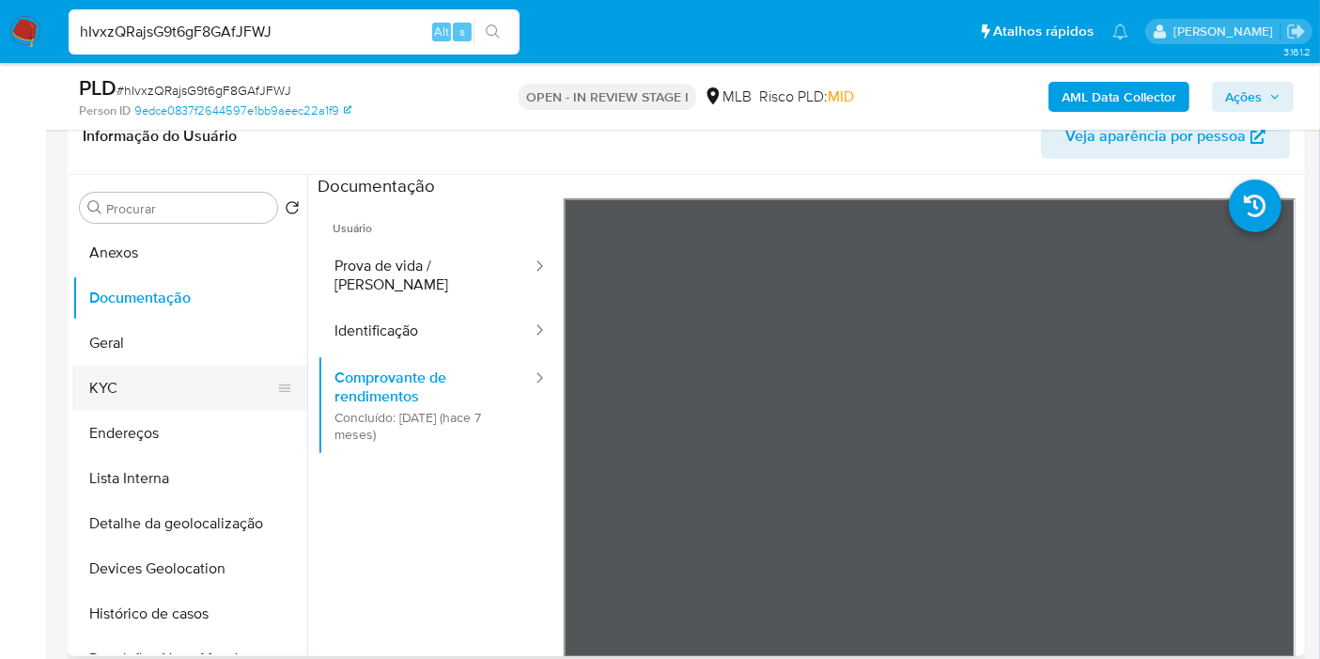
click at [106, 398] on button "KYC" at bounding box center [182, 387] width 220 height 45
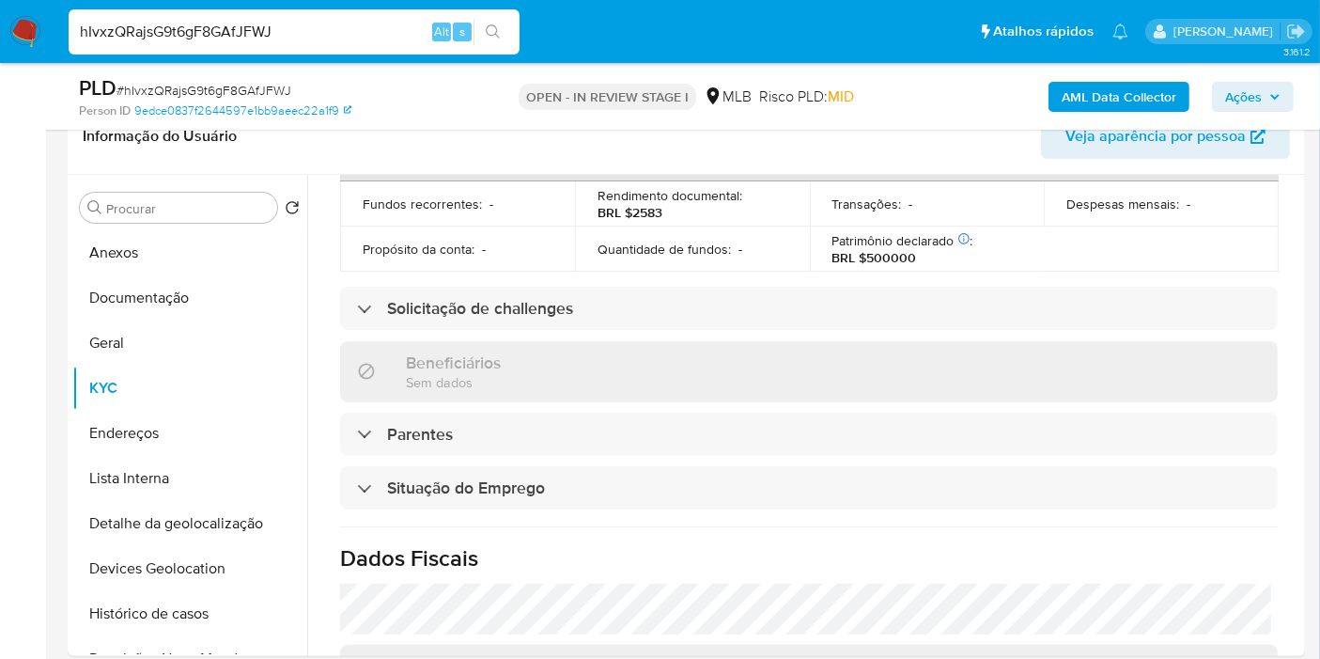
scroll to position [859, 0]
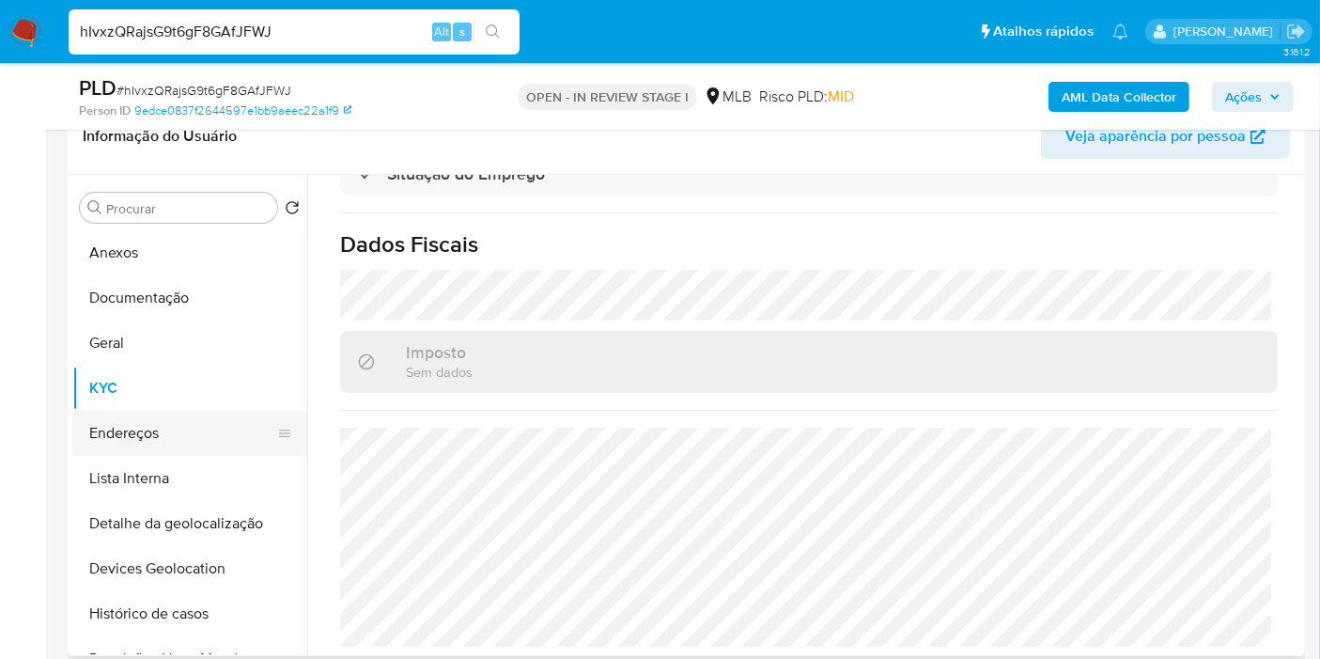
click at [188, 443] on button "Endereços" at bounding box center [182, 433] width 220 height 45
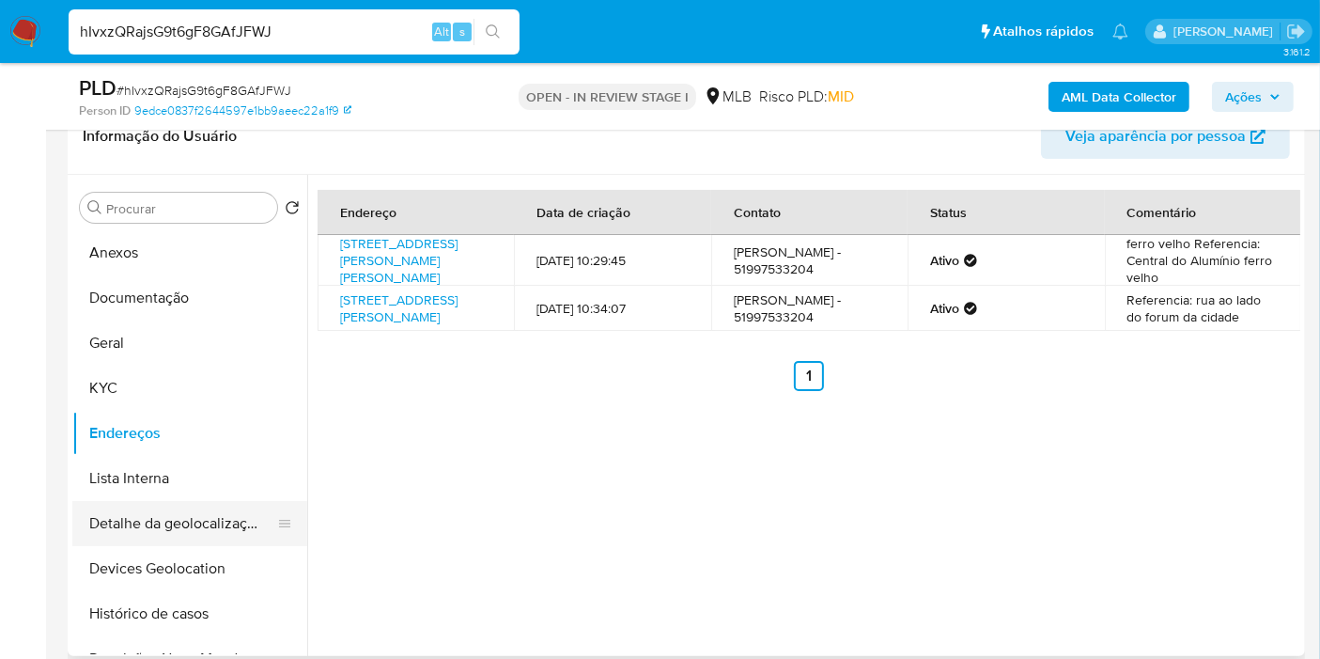
click at [204, 505] on button "Detalhe da geolocalização" at bounding box center [182, 523] width 220 height 45
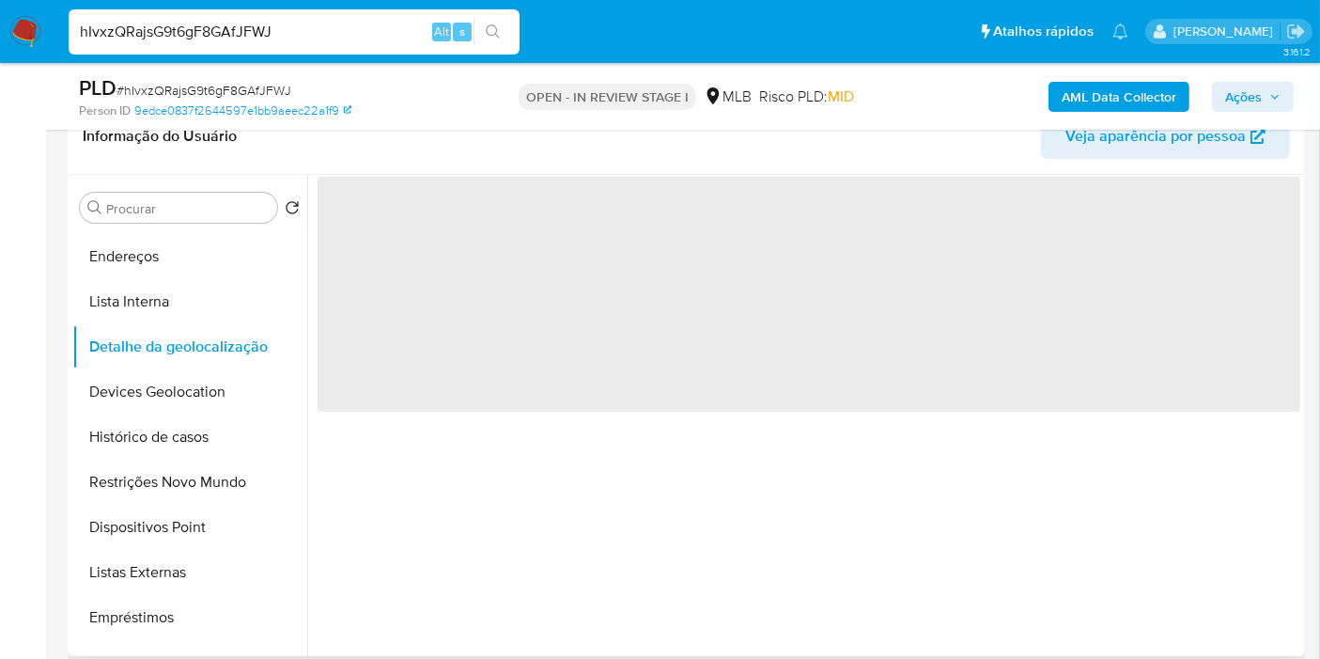
scroll to position [209, 0]
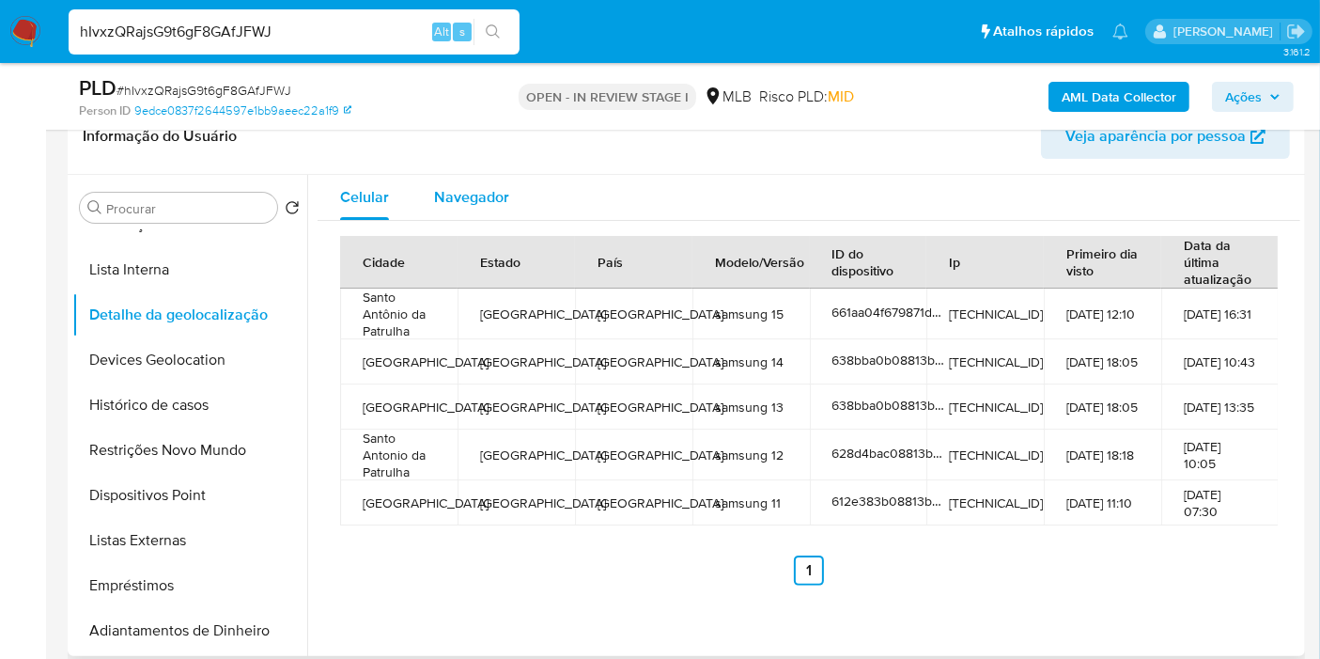
click at [487, 208] on div "Navegador" at bounding box center [471, 197] width 75 height 45
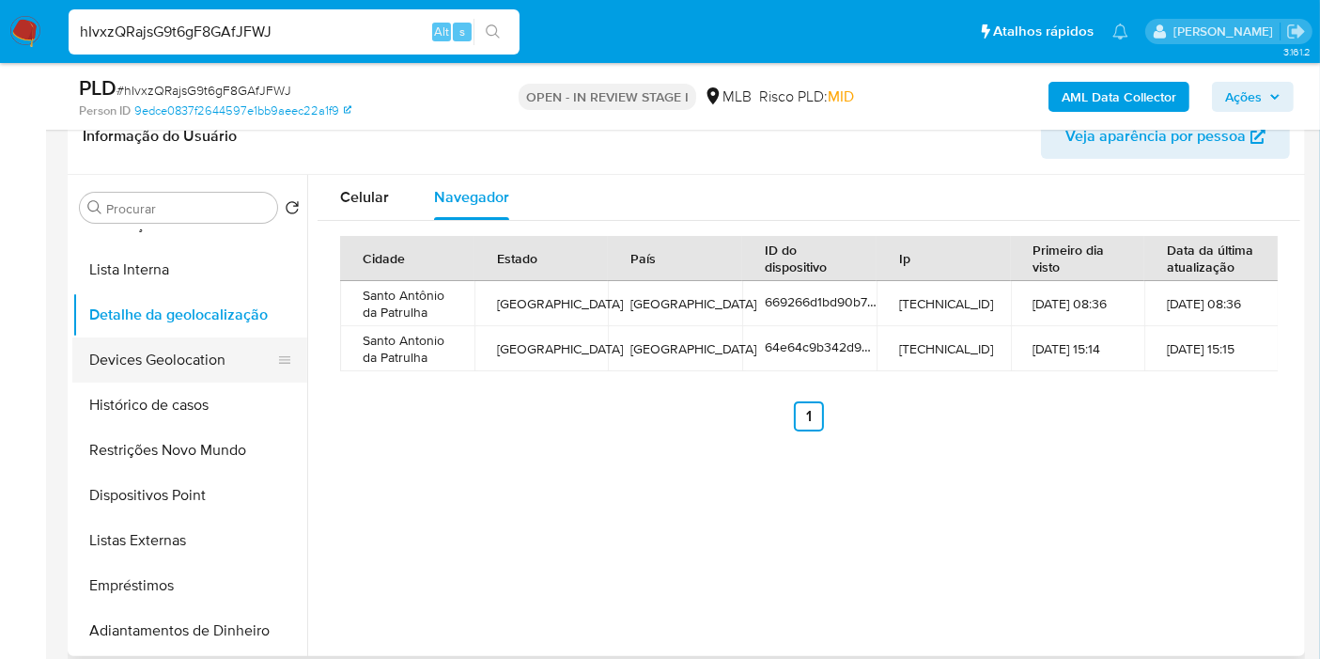
click at [193, 369] on button "Devices Geolocation" at bounding box center [182, 359] width 220 height 45
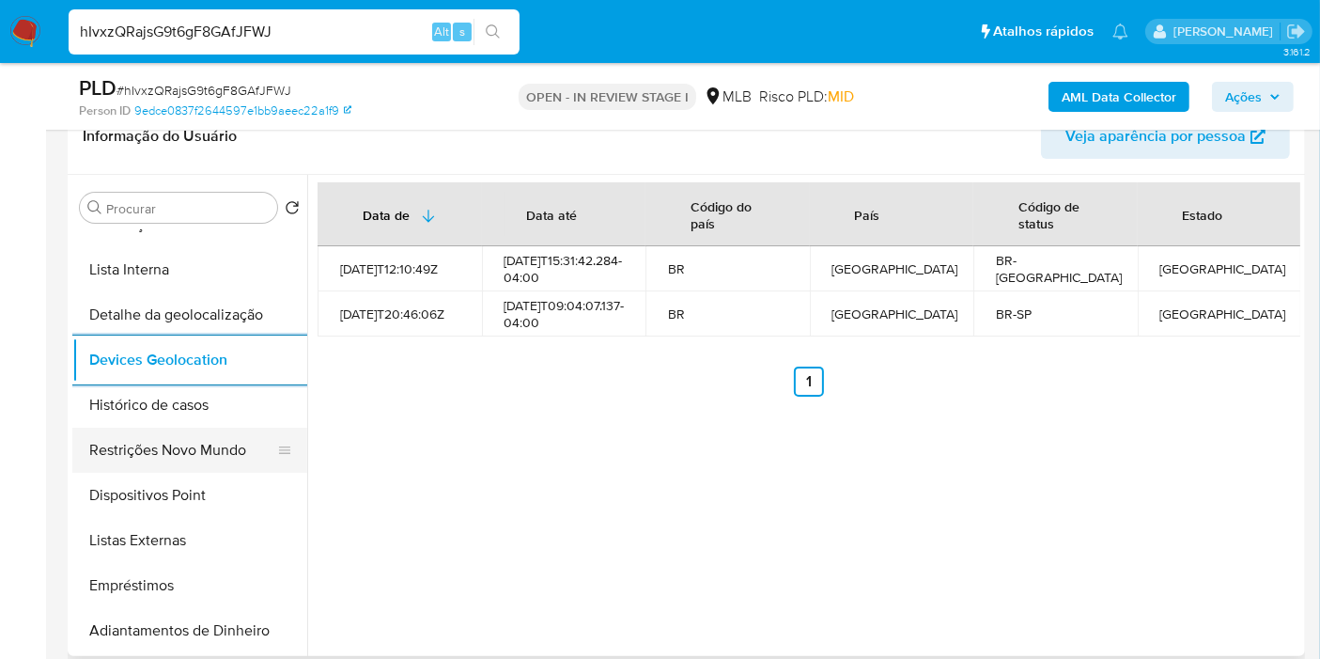
click at [179, 458] on button "Restrições Novo Mundo" at bounding box center [182, 449] width 220 height 45
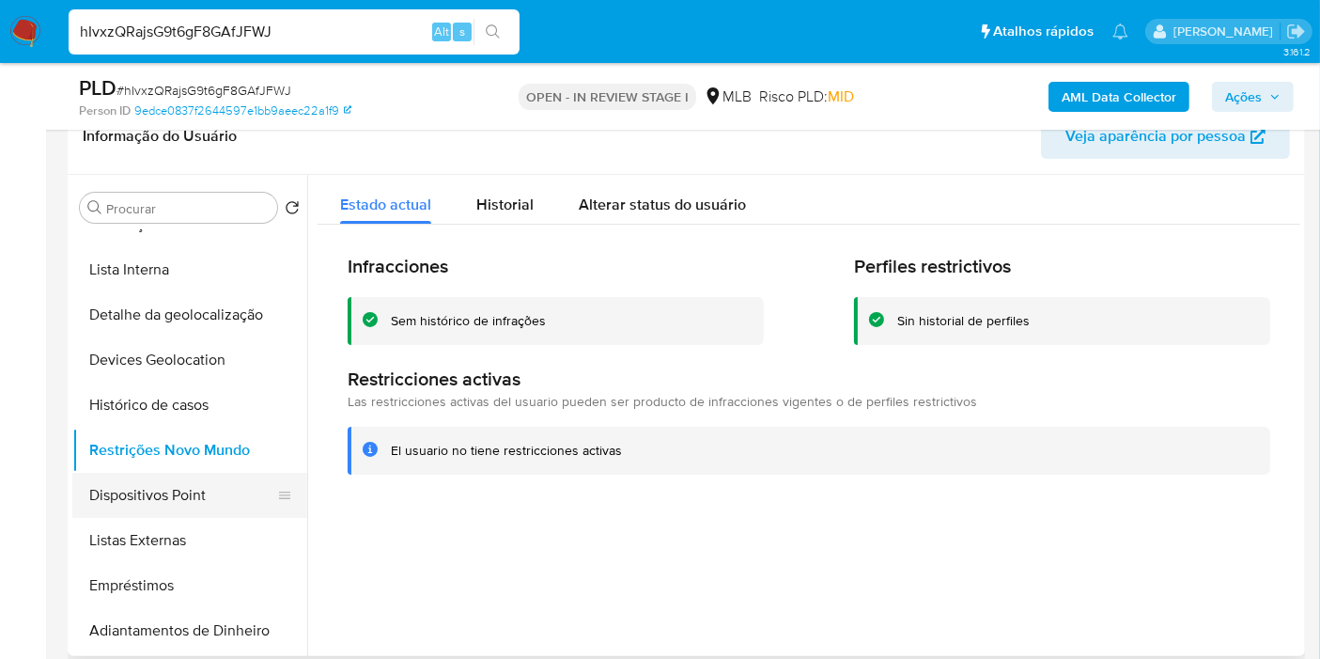
click at [224, 500] on button "Dispositivos Point" at bounding box center [182, 495] width 220 height 45
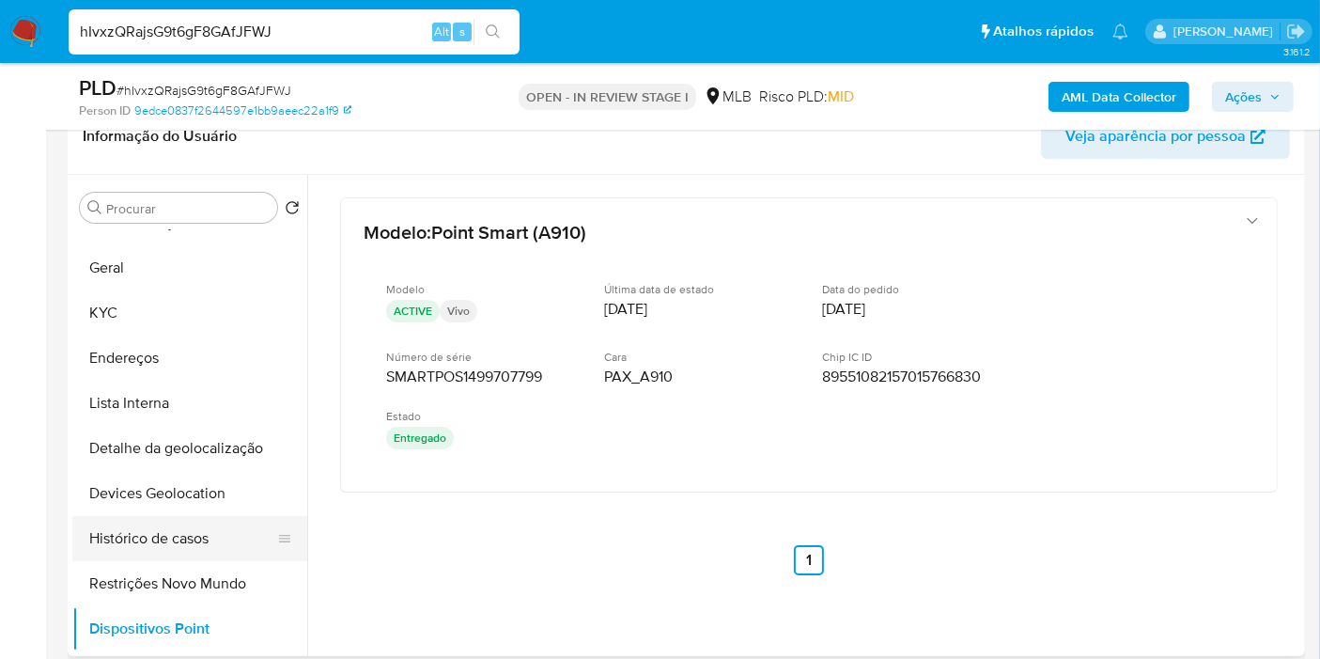
scroll to position [0, 0]
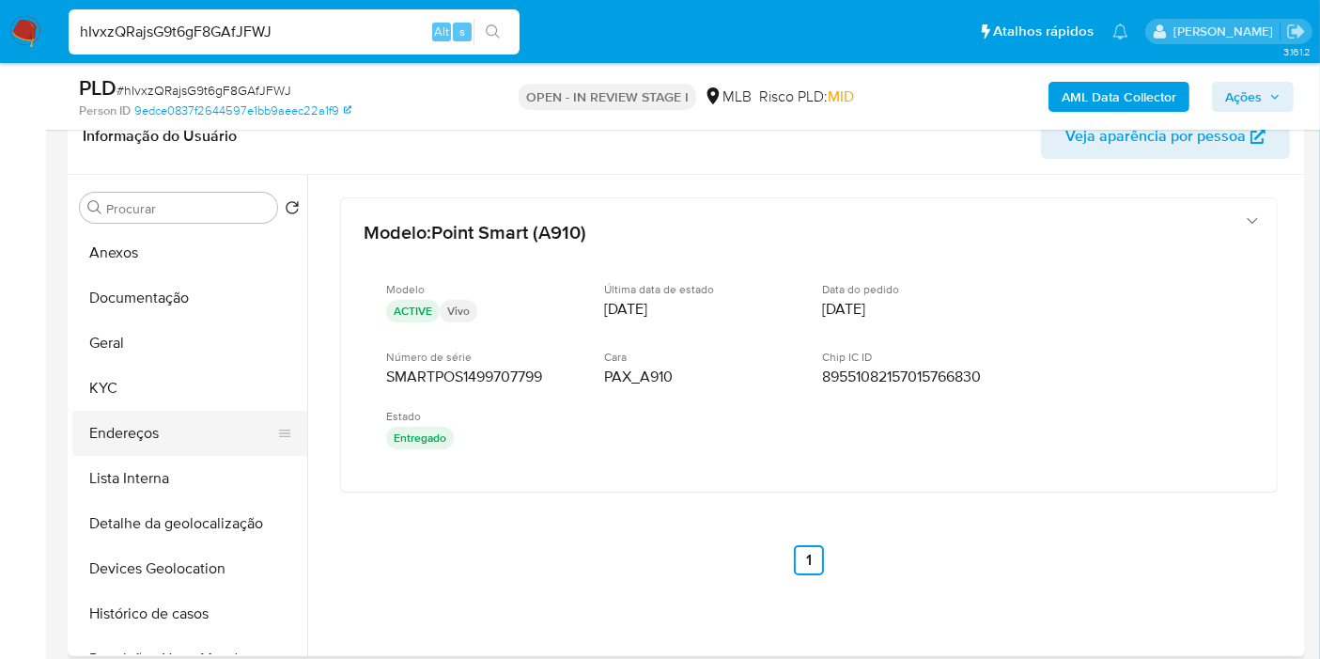
click at [170, 428] on button "Endereços" at bounding box center [182, 433] width 220 height 45
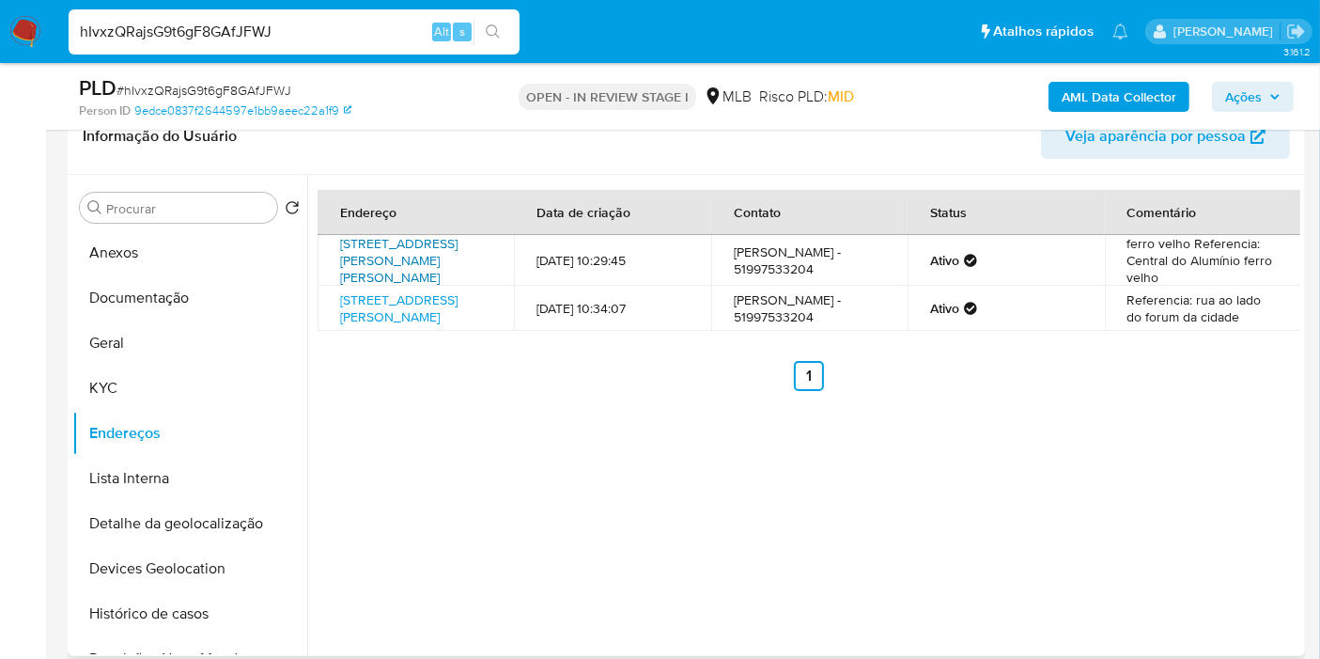
click at [412, 266] on link "Rua João Pedroso Da Luz 297, Santo Antônio Da Patrulha, Rio Grande Do Sul, 9550…" at bounding box center [398, 260] width 117 height 53
click at [159, 398] on button "KYC" at bounding box center [182, 387] width 220 height 45
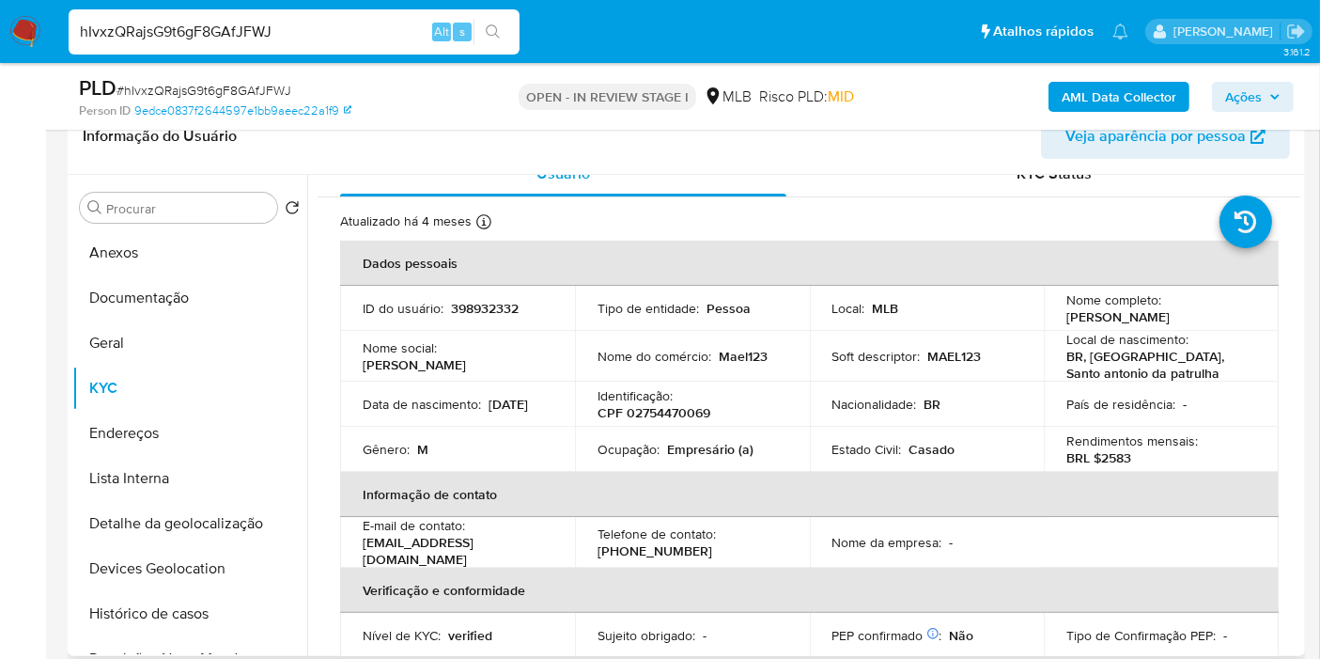
scroll to position [23, 0]
click at [665, 414] on p "CPF 02754470069" at bounding box center [654, 412] width 113 height 17
copy p "02754470069"
drag, startPoint x: 1060, startPoint y: 315, endPoint x: 1204, endPoint y: 315, distance: 144.7
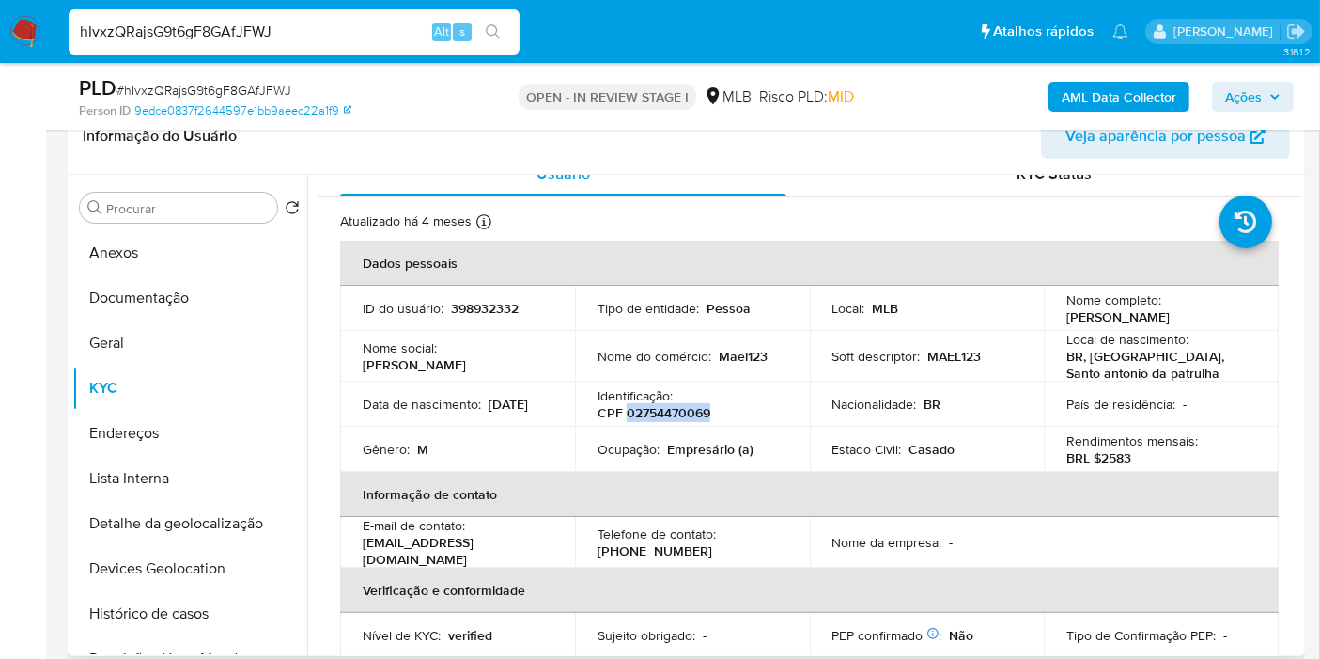
click at [1204, 315] on td "Nome completo : Ismael Jesus Flores" at bounding box center [1161, 308] width 235 height 45
copy p "Ismael Jesus Flores"
click at [205, 251] on button "Anexos" at bounding box center [182, 252] width 220 height 45
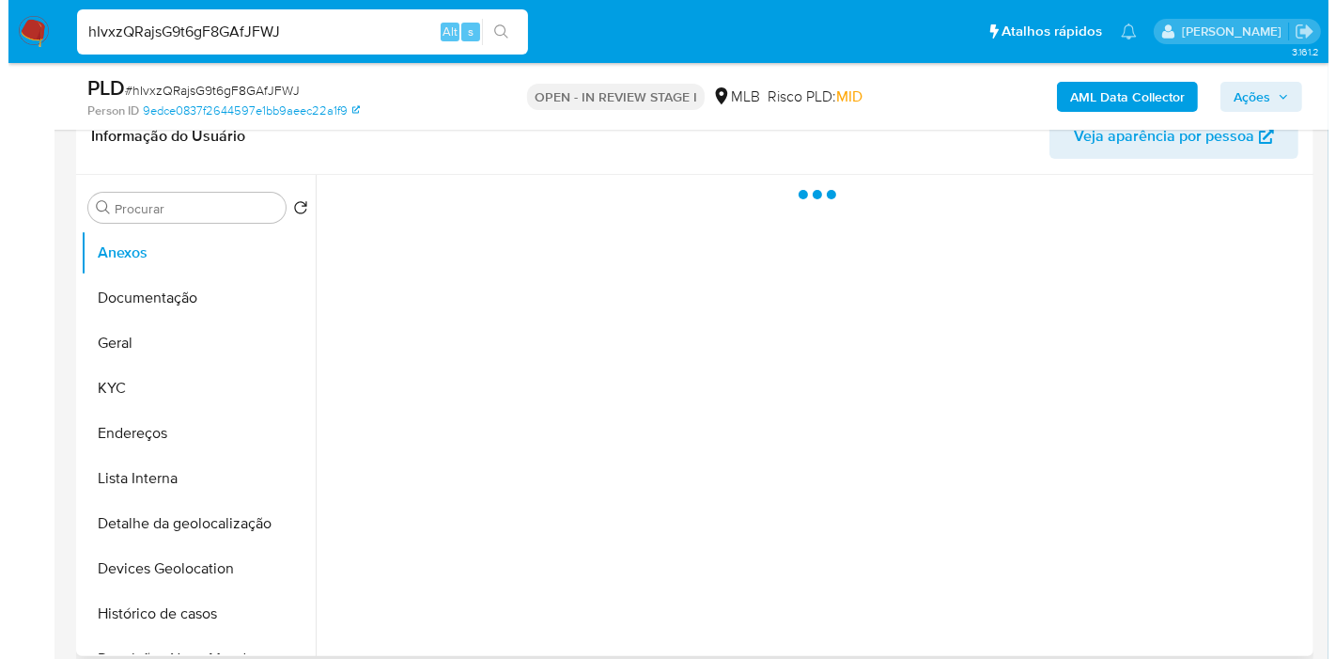
scroll to position [0, 0]
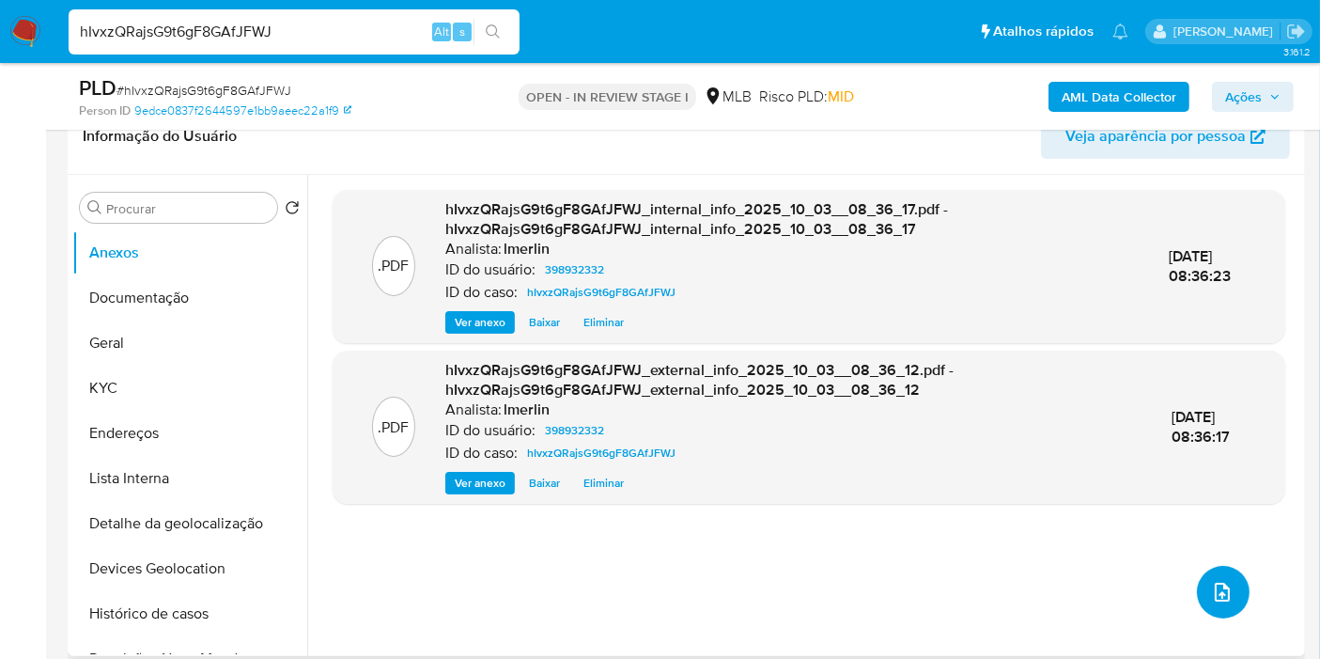
click at [1221, 612] on button "upload-file" at bounding box center [1223, 592] width 53 height 53
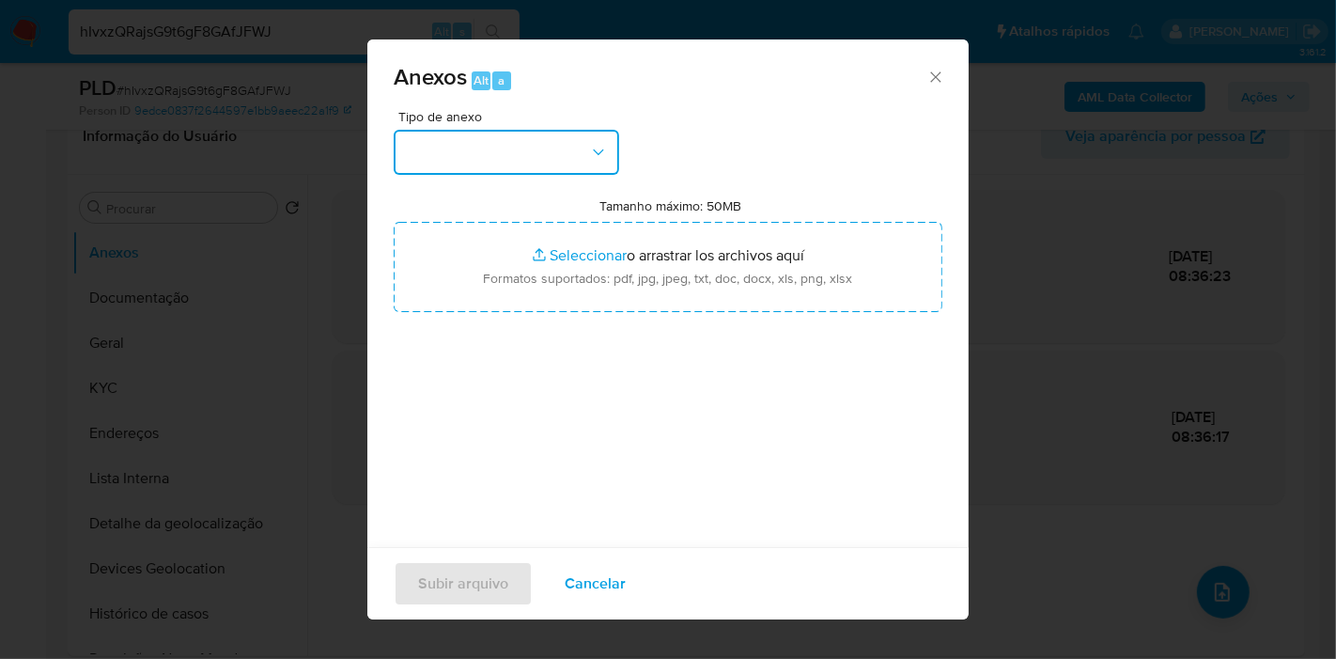
click at [522, 165] on button "button" at bounding box center [506, 152] width 225 height 45
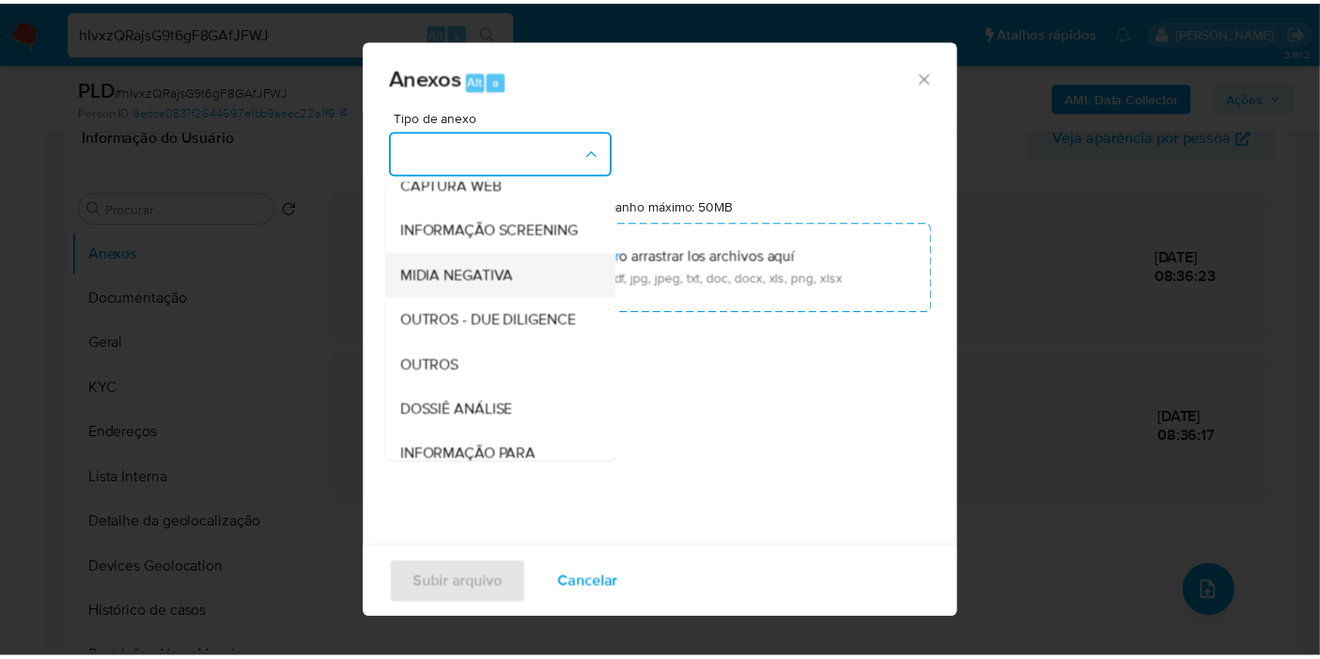
scroll to position [288, 0]
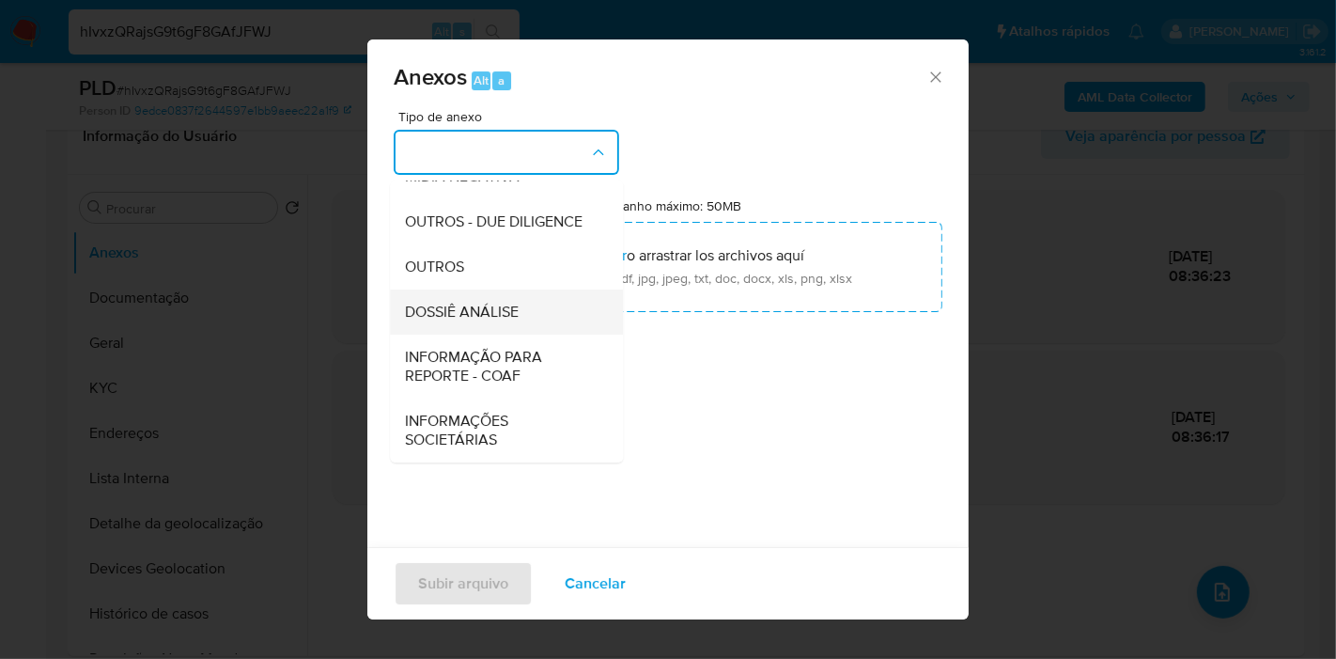
click at [520, 303] on div "DOSSIÊ ANÁLISE" at bounding box center [501, 311] width 192 height 45
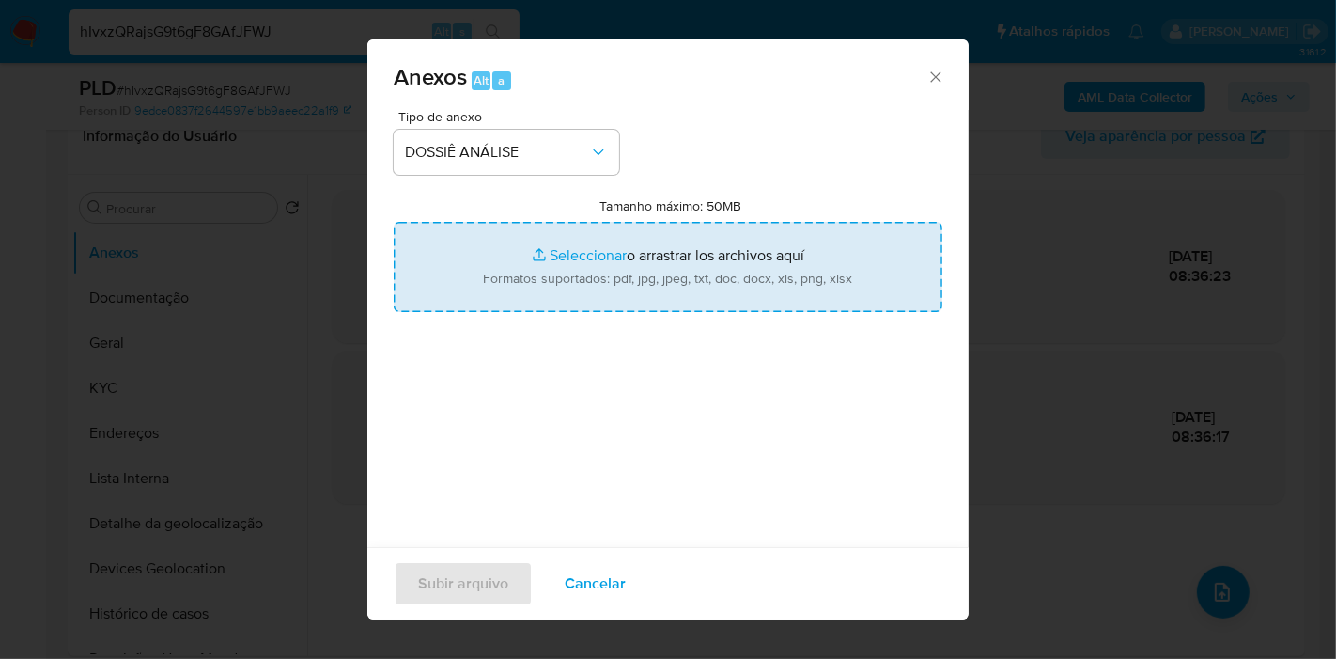
click at [655, 264] on input "Tamanho máximo: 50MB Seleccionar archivos" at bounding box center [668, 267] width 549 height 90
type input "C:\fakepath\SAR - XXX - CPF 02754470069 - ISMAEL JESUS FLORES.pdf"
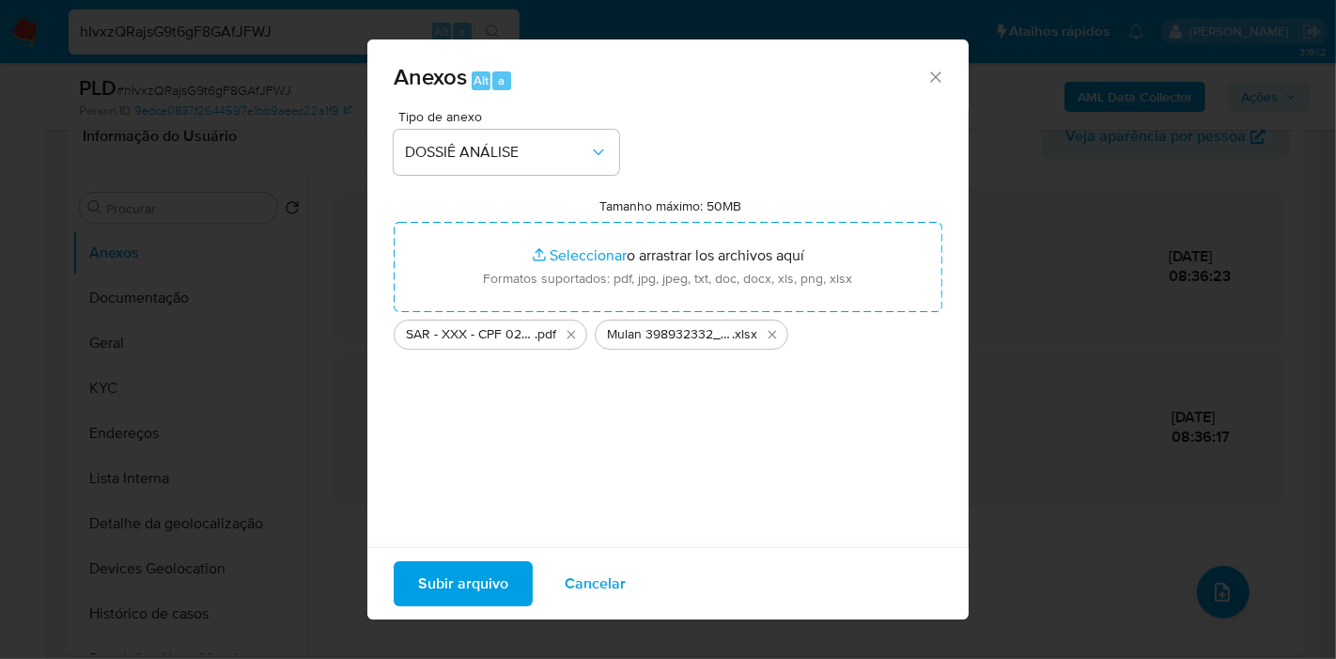
click at [486, 572] on span "Subir arquivo" at bounding box center [463, 583] width 90 height 41
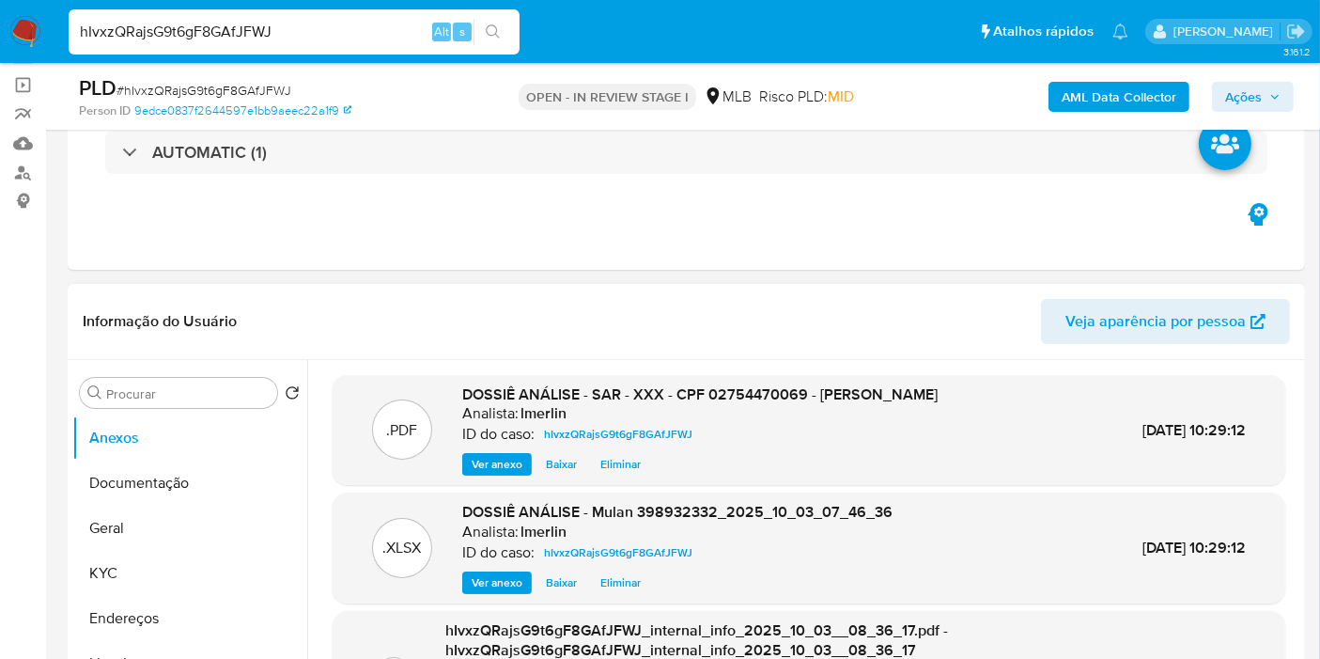
scroll to position [0, 0]
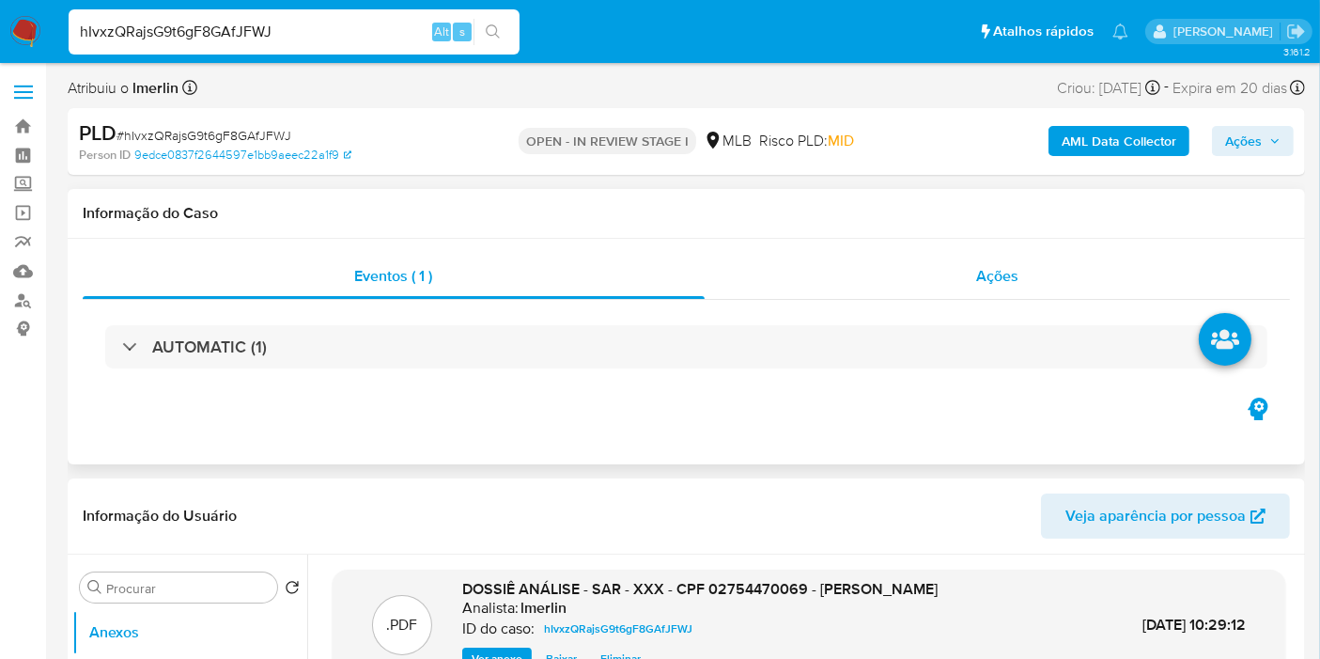
click at [997, 294] on div "Ações" at bounding box center [998, 276] width 586 height 45
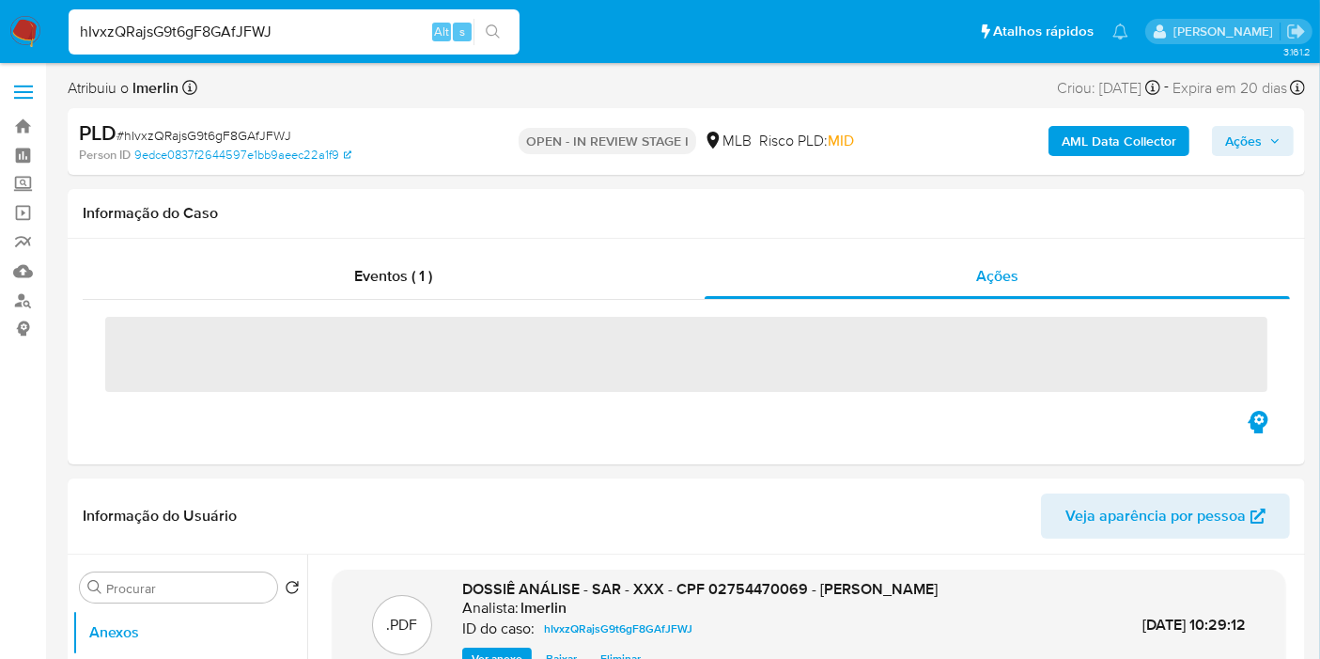
click at [1253, 153] on span "Ações" at bounding box center [1243, 141] width 37 height 30
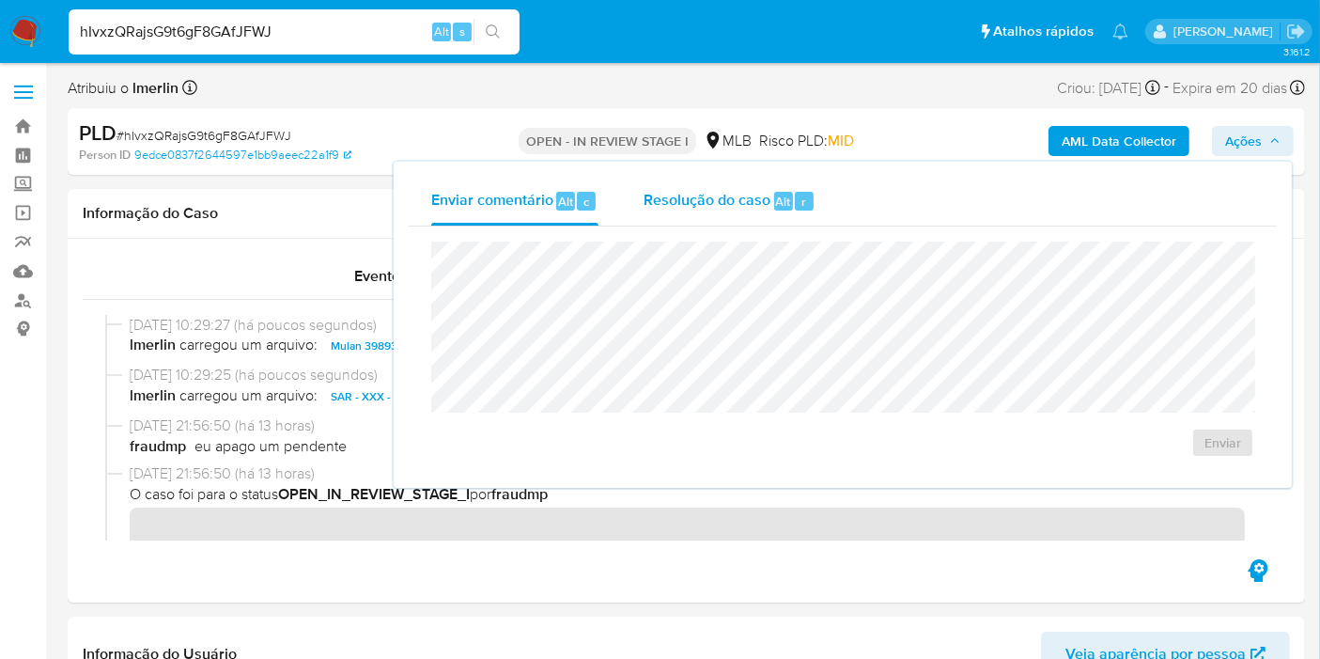
click at [753, 204] on span "Resolução do caso" at bounding box center [707, 201] width 127 height 22
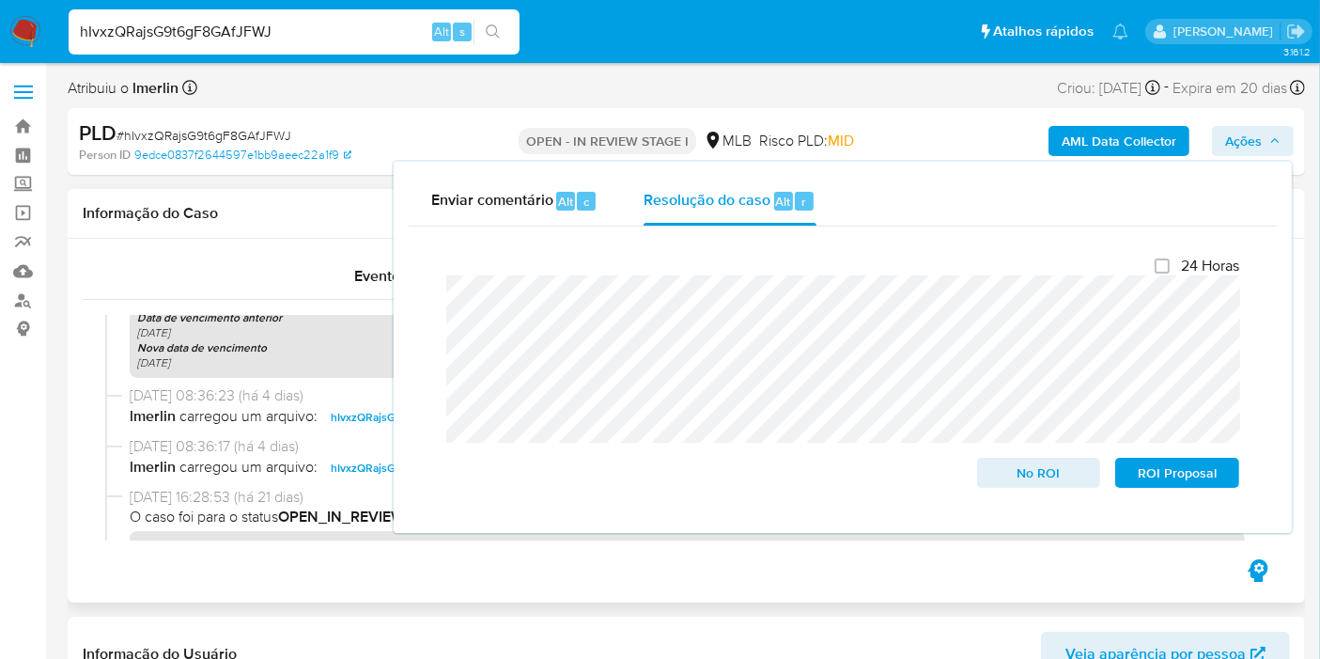
scroll to position [749, 0]
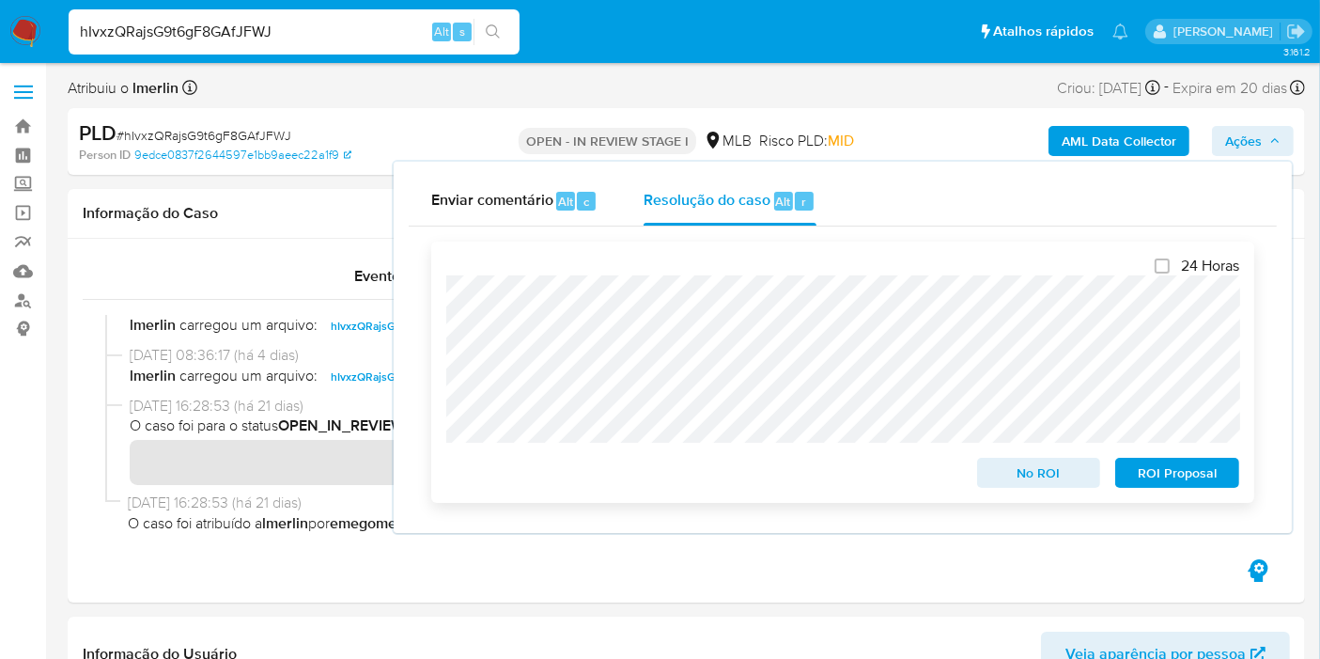
click at [1190, 477] on span "ROI Proposal" at bounding box center [1177, 472] width 98 height 26
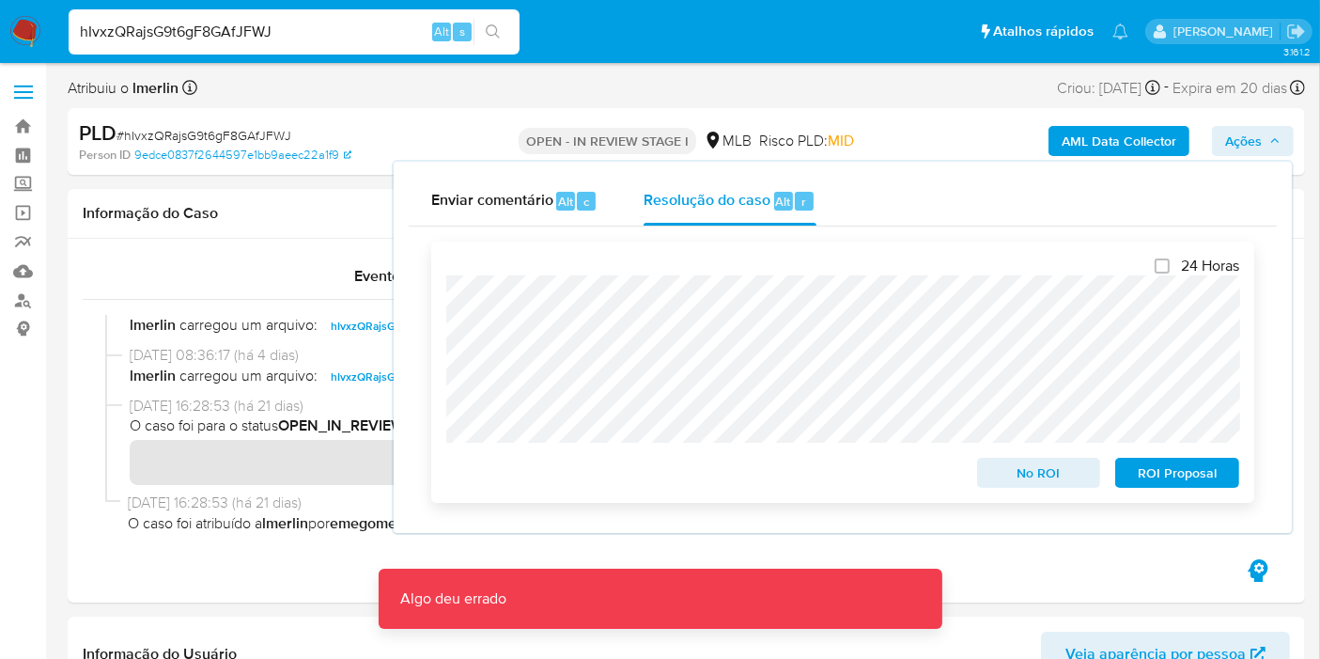
click at [1181, 475] on span "ROI Proposal" at bounding box center [1177, 472] width 98 height 26
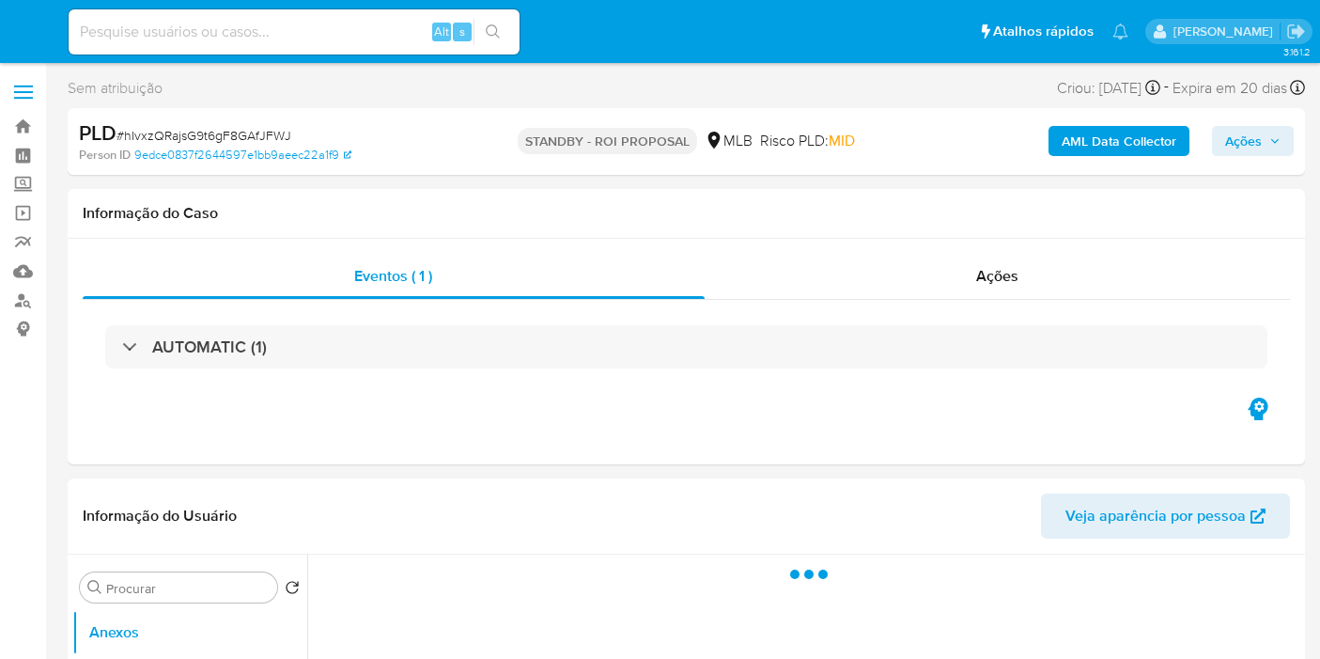
select select "10"
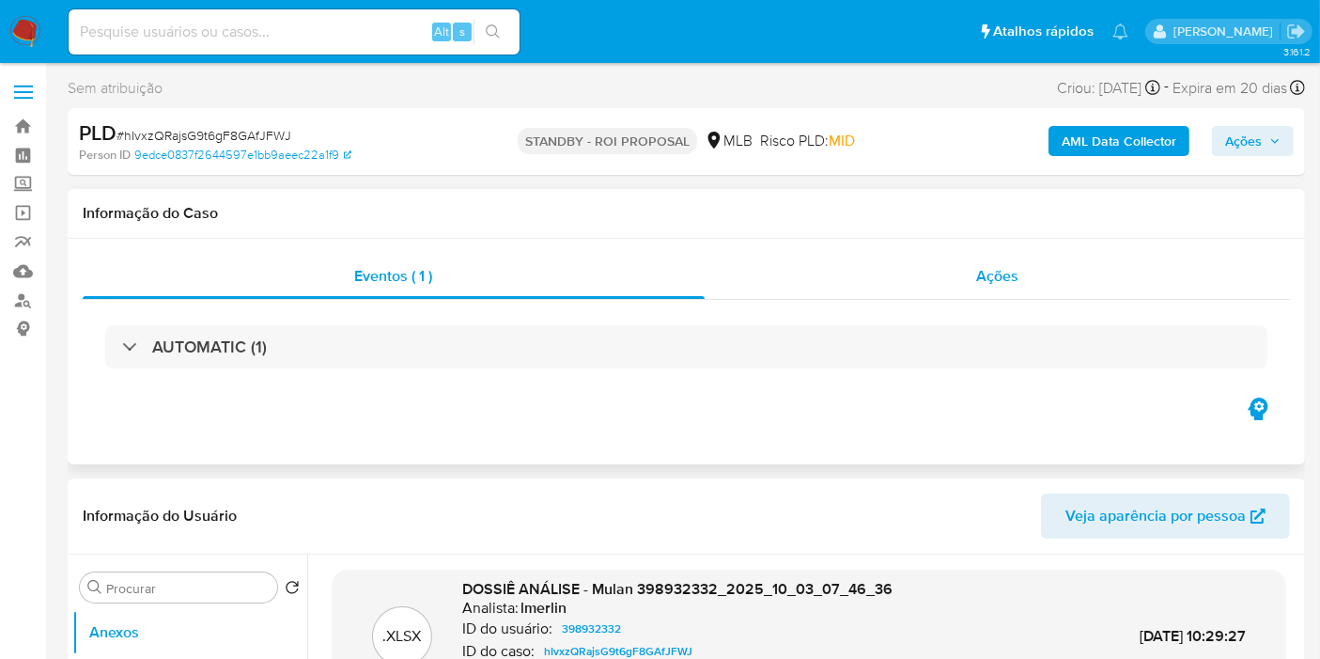
click at [1048, 287] on div "Ações" at bounding box center [998, 276] width 586 height 45
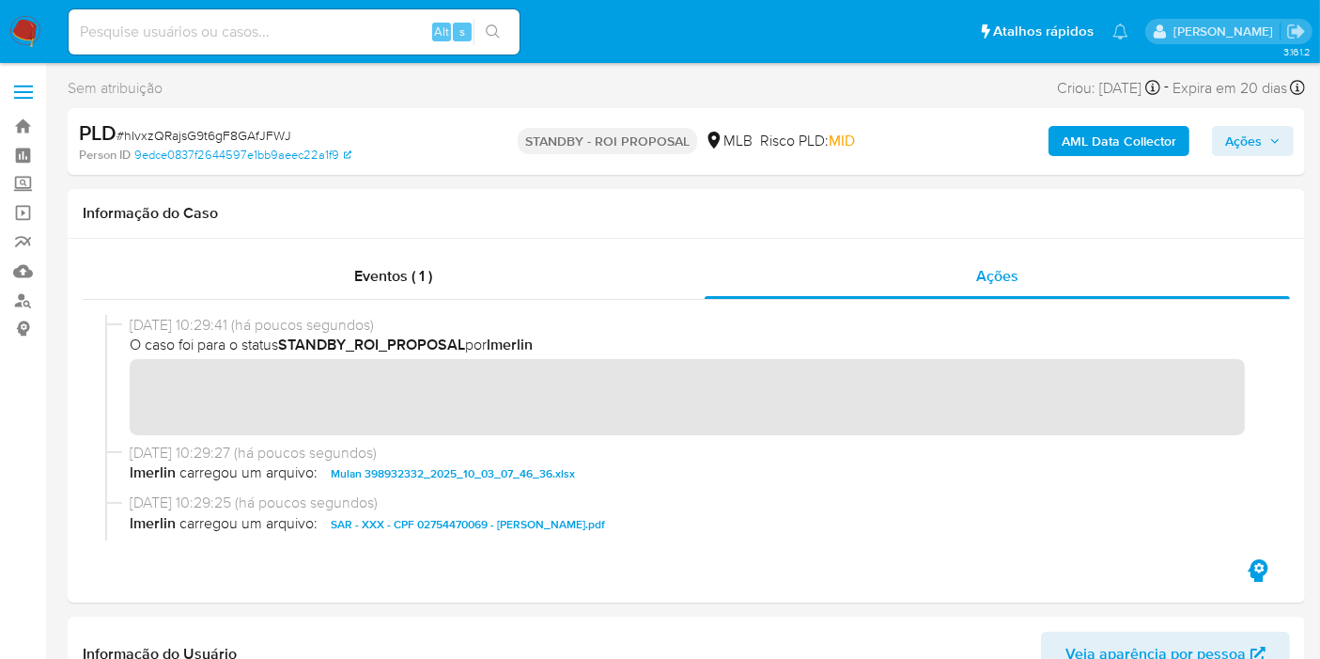
click at [364, 28] on input at bounding box center [294, 32] width 451 height 24
paste input "w7ywi3zuw4hLN8JHccL2x6Ff"
type input "w7ywi3zuw4hLN8JHccL2x6Ff"
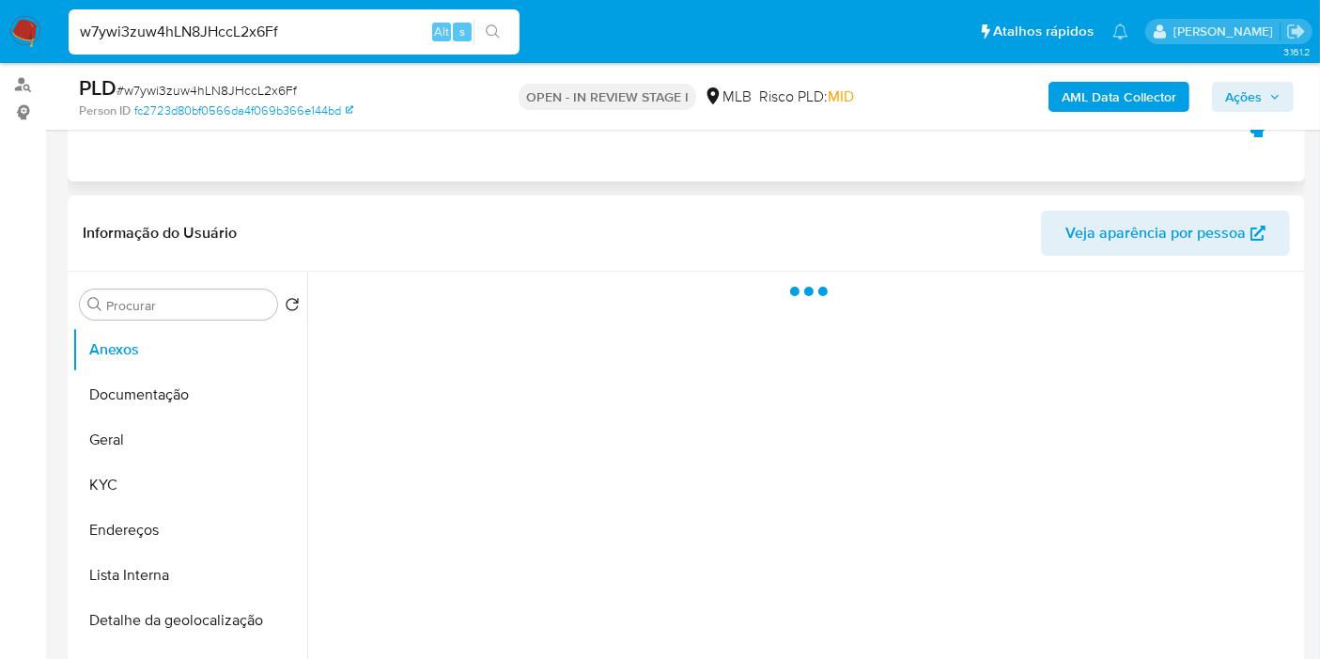
scroll to position [313, 0]
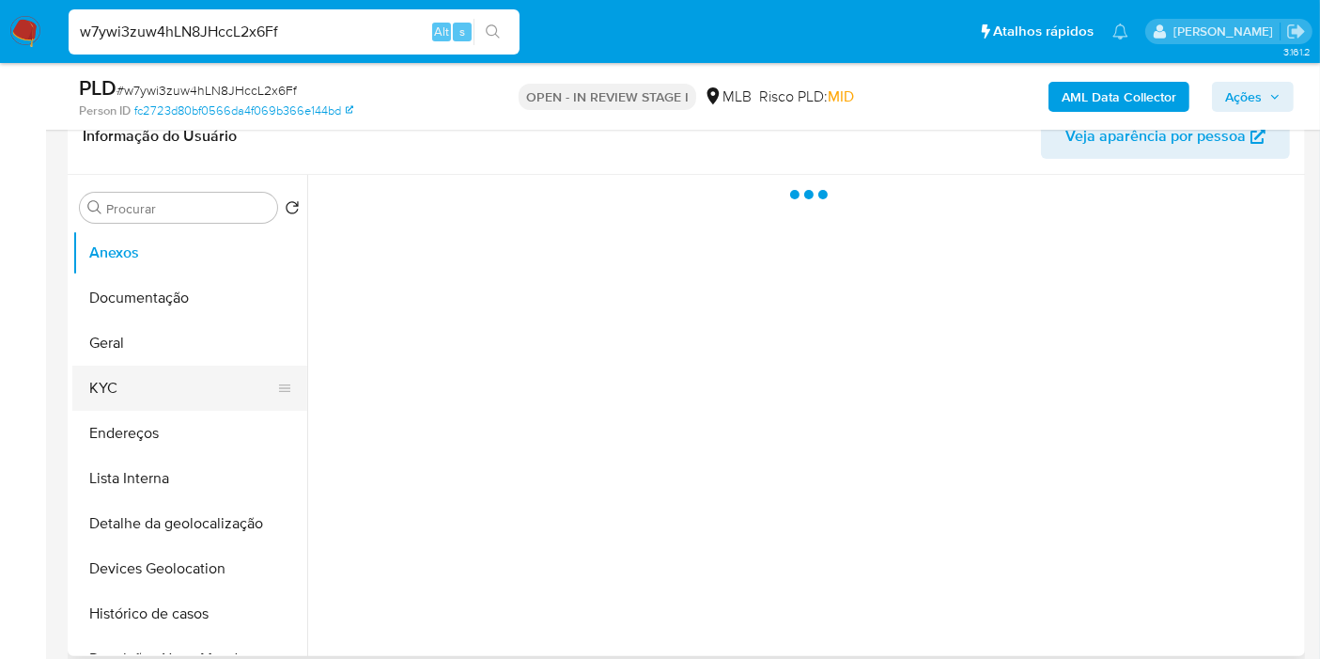
select select "10"
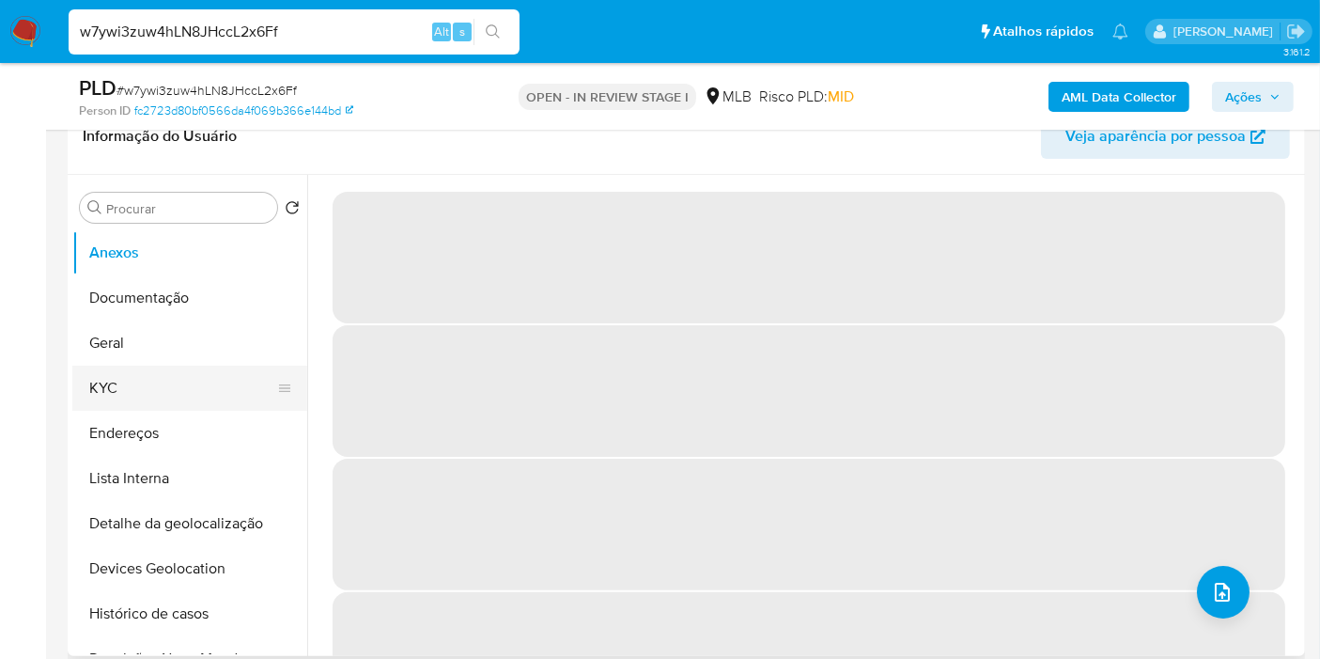
click at [155, 401] on button "KYC" at bounding box center [182, 387] width 220 height 45
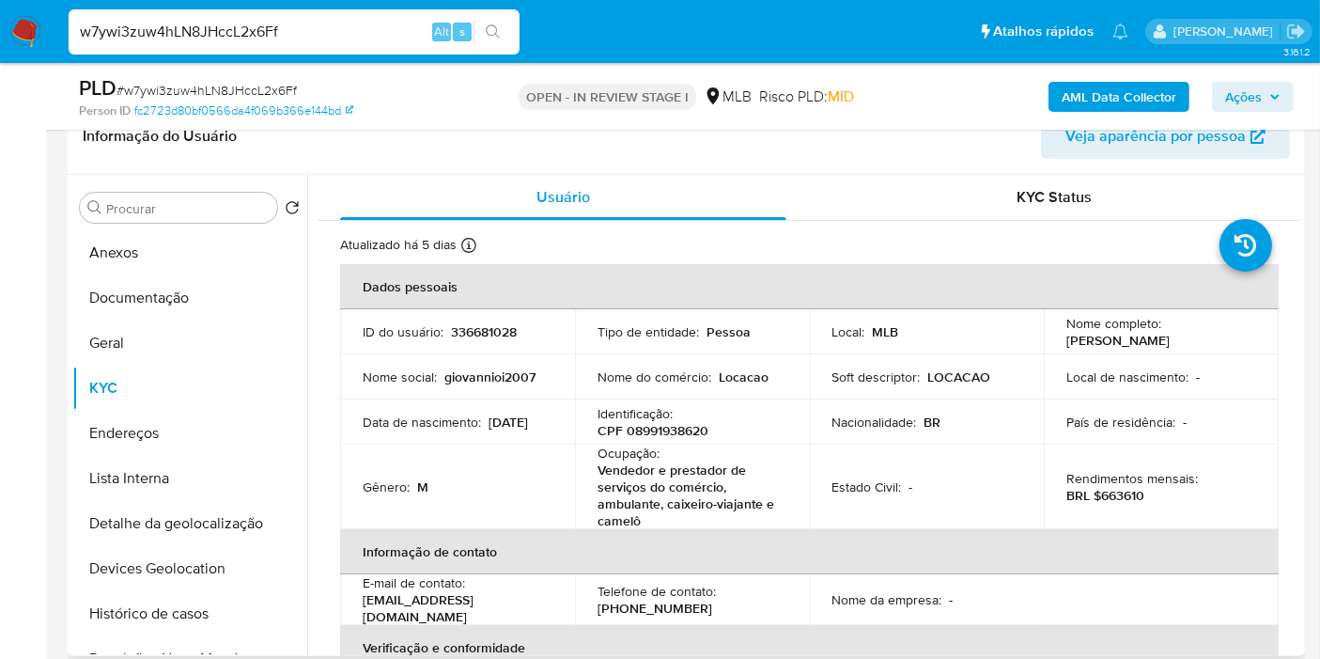
click at [687, 427] on p "CPF 08991938620" at bounding box center [653, 430] width 111 height 17
copy p "08991938620"
click at [179, 296] on button "Documentação" at bounding box center [182, 297] width 220 height 45
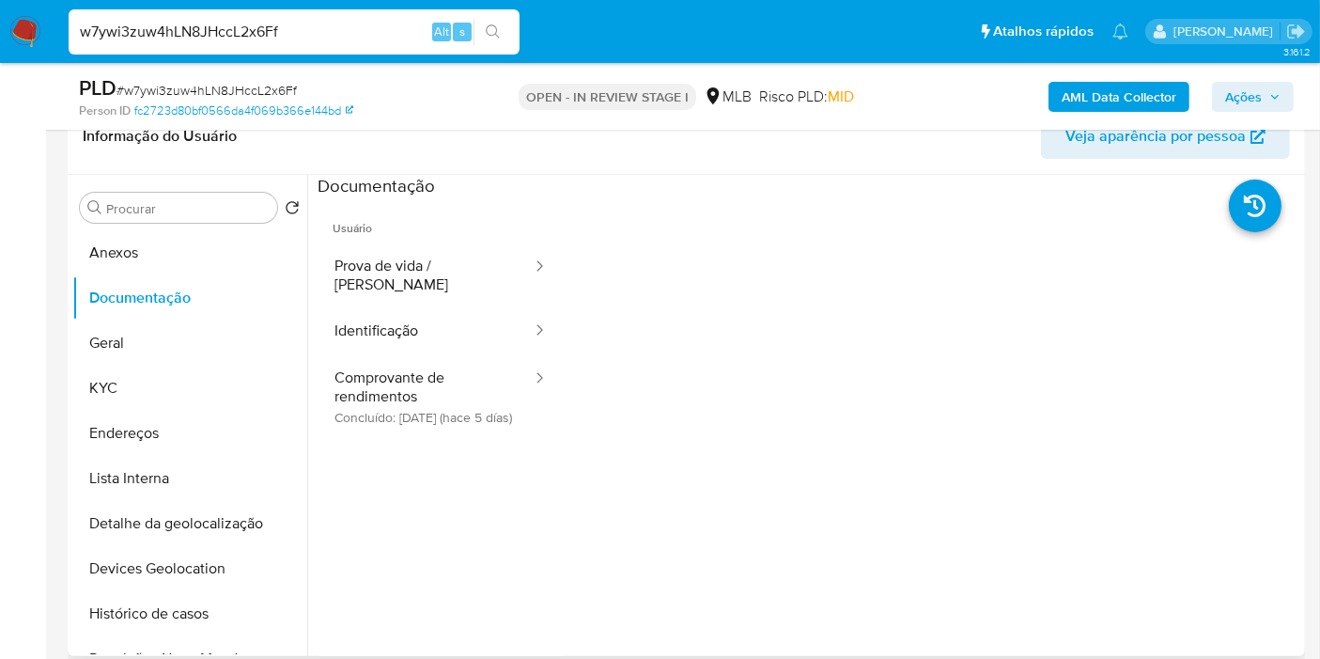
click at [449, 439] on ul "Usuário Prova de vida / Selfie Identificação Comprovante de rendimentos Concluí…" at bounding box center [441, 468] width 246 height 541
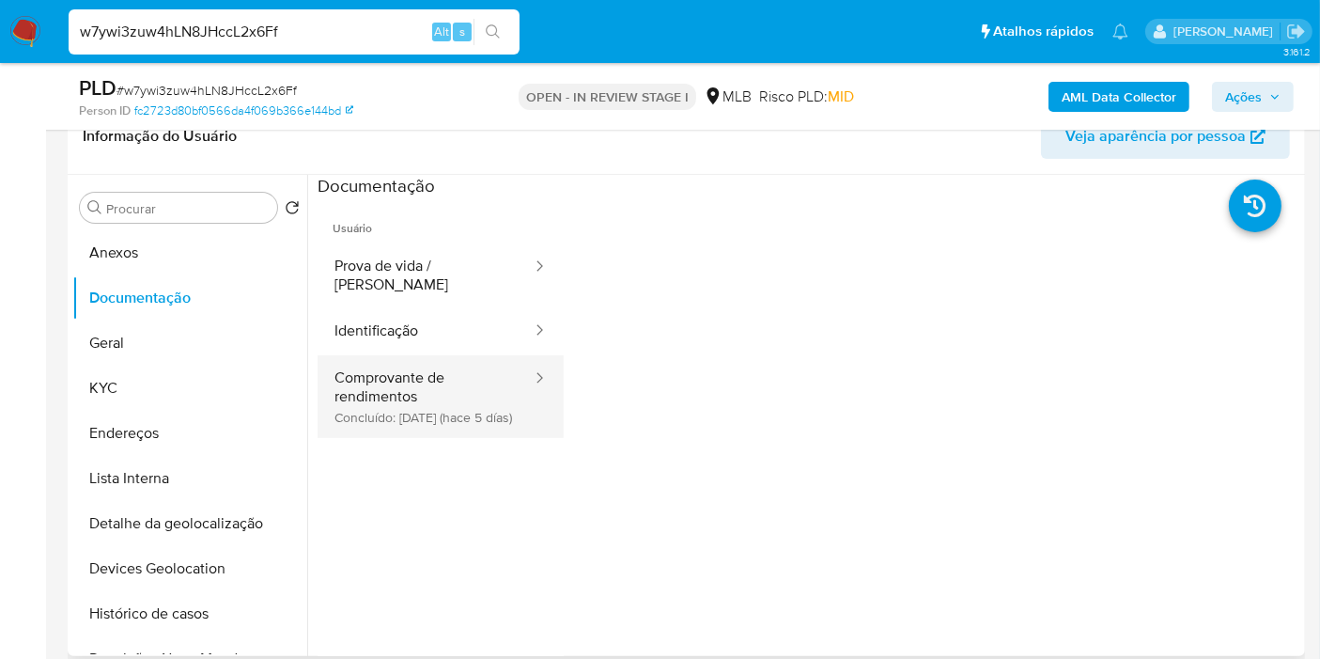
click at [497, 401] on button "Comprovante de rendimentos Concluído: [DATE] (hace 5 días)" at bounding box center [426, 396] width 216 height 83
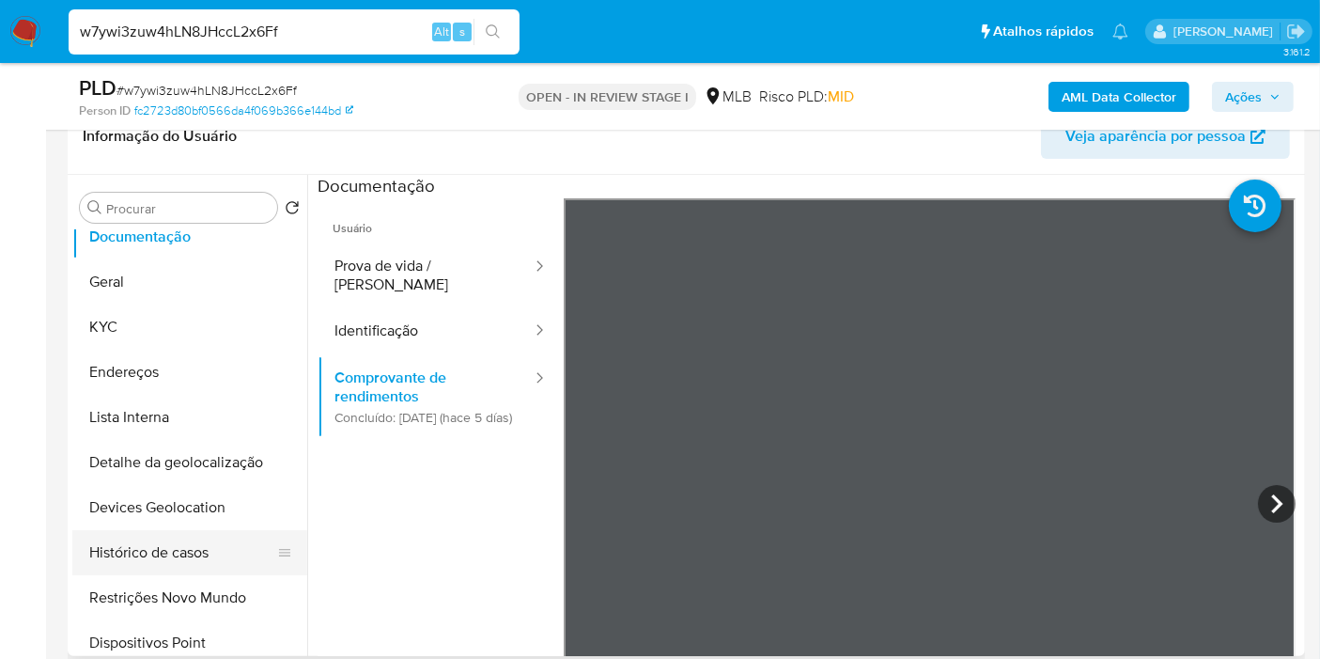
scroll to position [104, 0]
click at [212, 570] on button "Restrições Novo Mundo" at bounding box center [182, 554] width 220 height 45
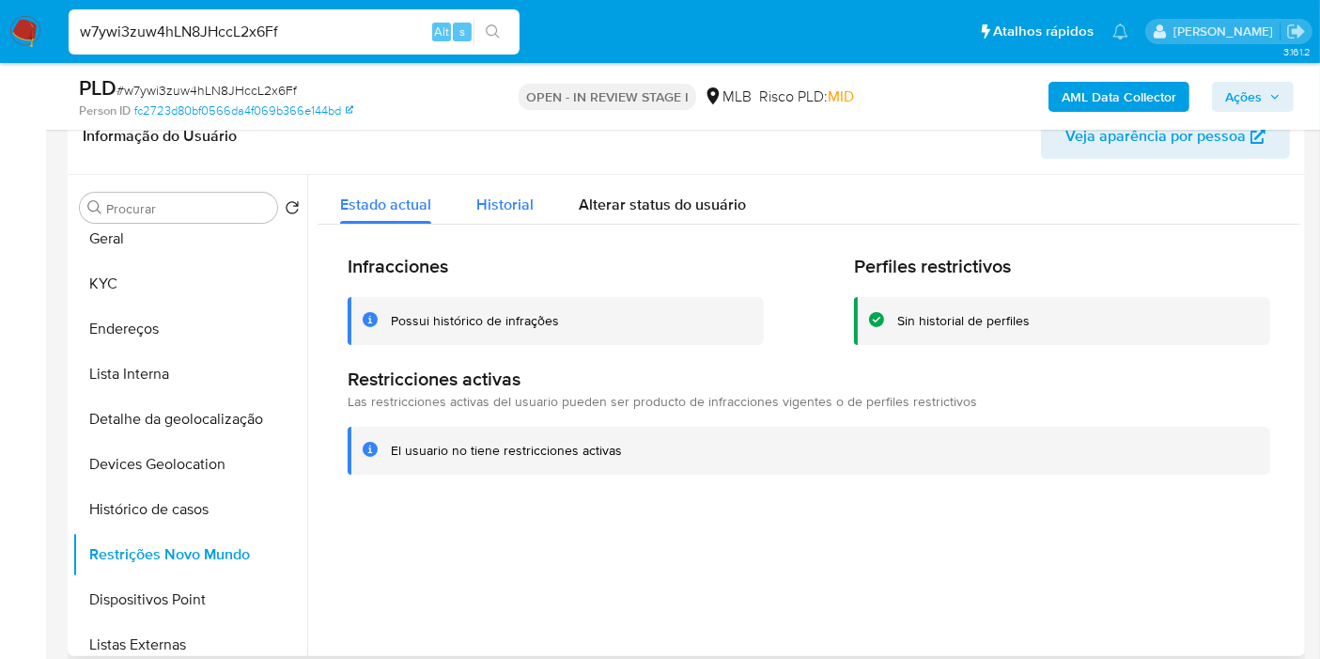
click at [480, 205] on span "Historial" at bounding box center [504, 205] width 57 height 22
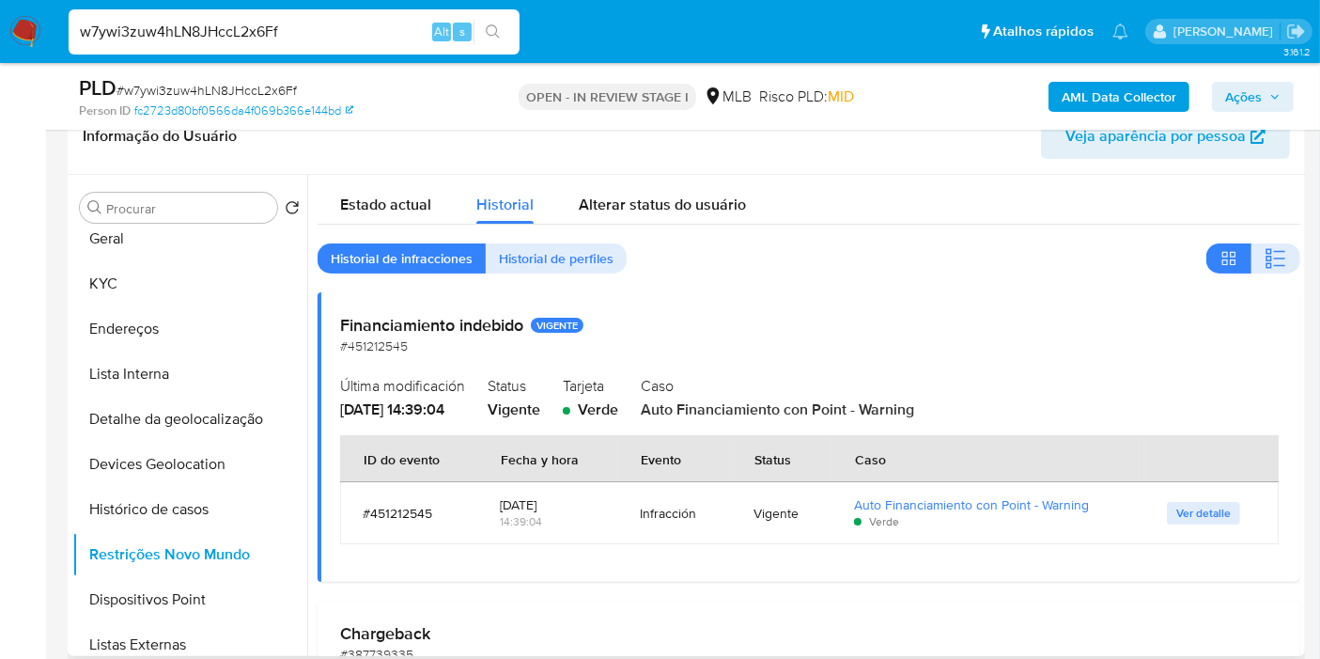
drag, startPoint x: 577, startPoint y: 504, endPoint x: 494, endPoint y: 505, distance: 82.7
click at [494, 505] on td "19/08/2025 14:39:04" at bounding box center [547, 513] width 140 height 62
click at [204, 306] on button "Endereços" at bounding box center [182, 328] width 220 height 45
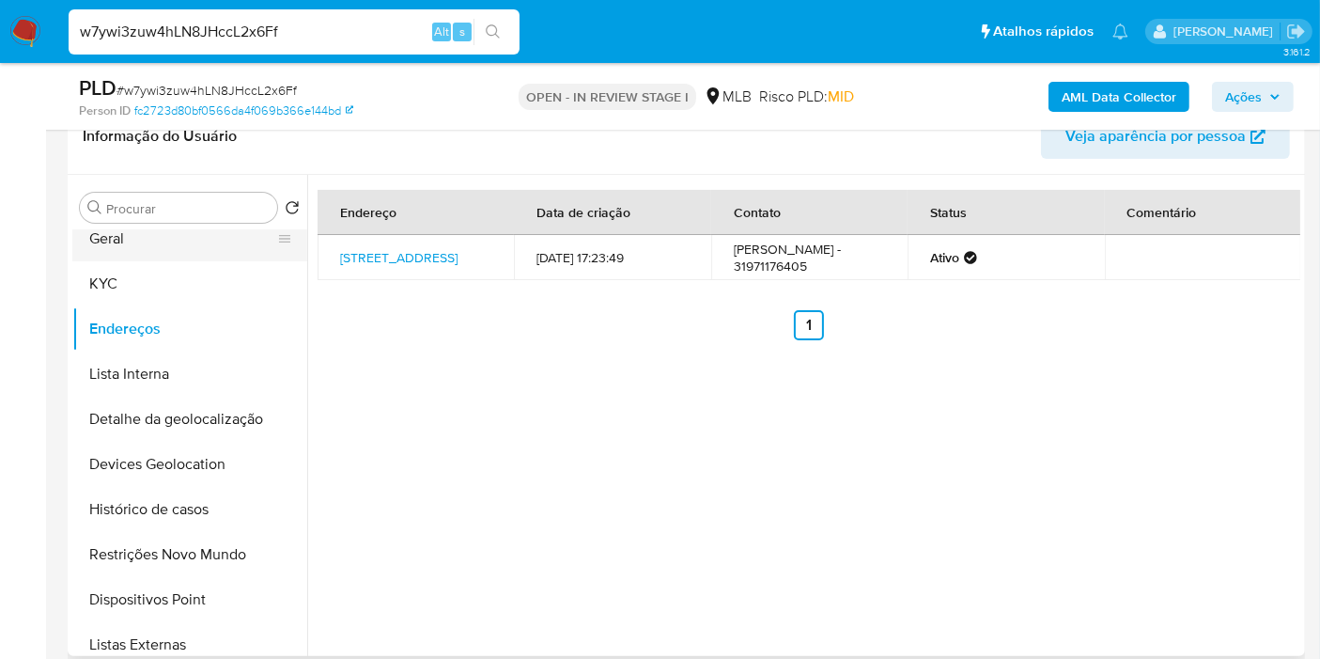
click at [161, 239] on button "Geral" at bounding box center [182, 238] width 220 height 45
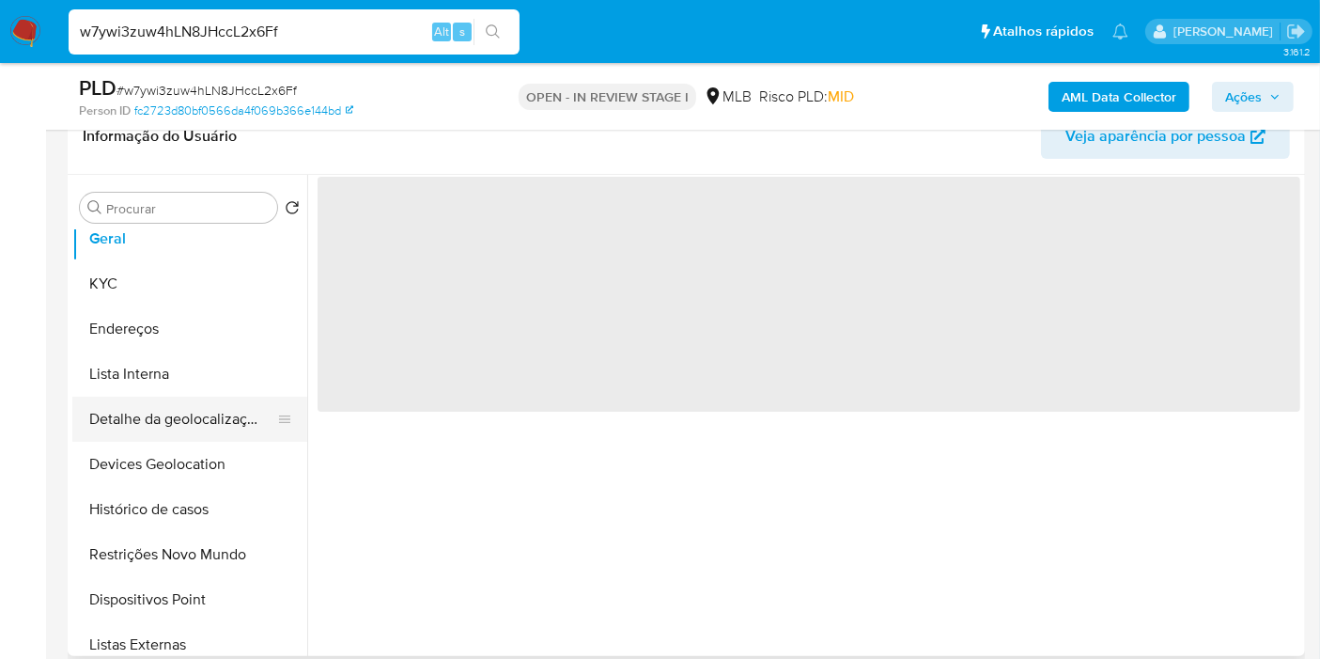
scroll to position [0, 0]
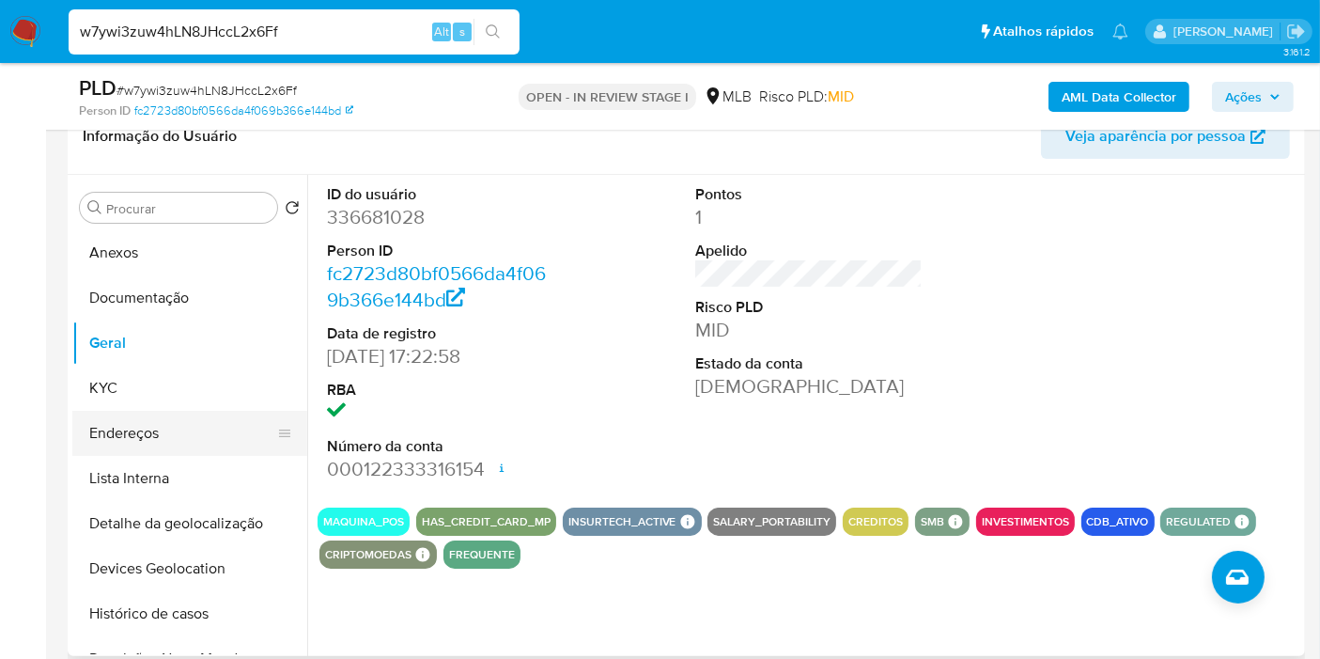
click at [189, 412] on button "Endereços" at bounding box center [182, 433] width 220 height 45
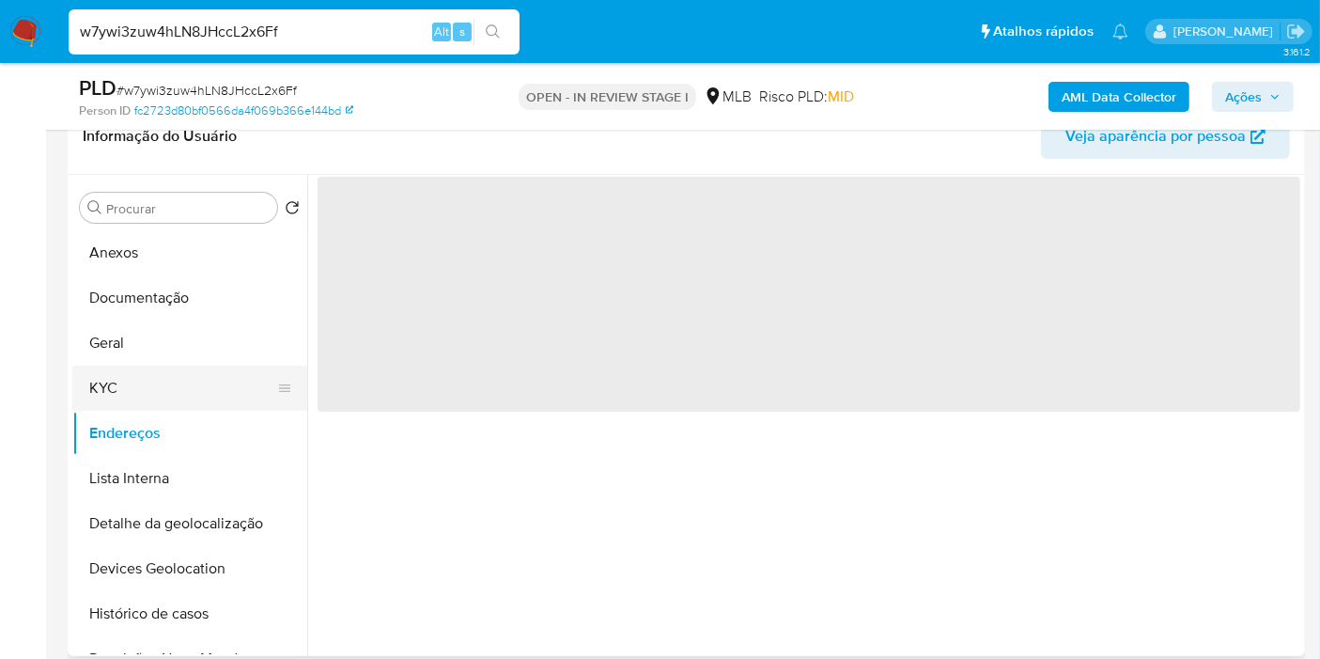
click at [178, 403] on button "KYC" at bounding box center [182, 387] width 220 height 45
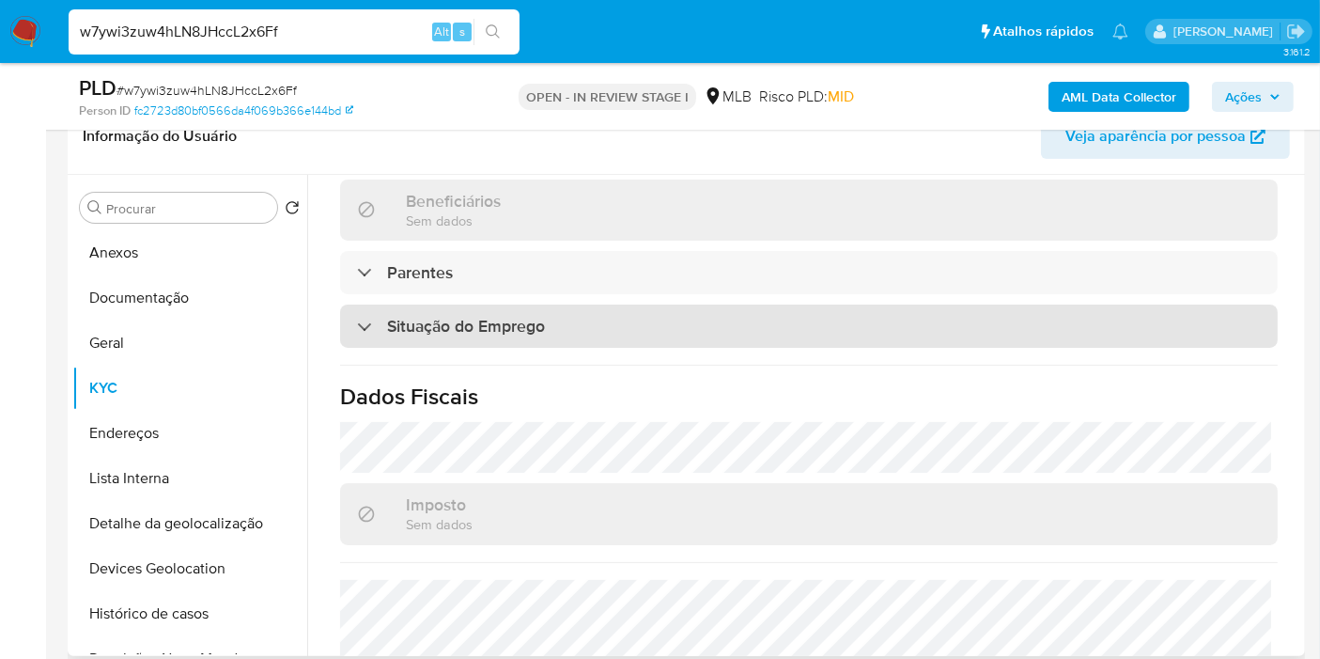
scroll to position [893, 0]
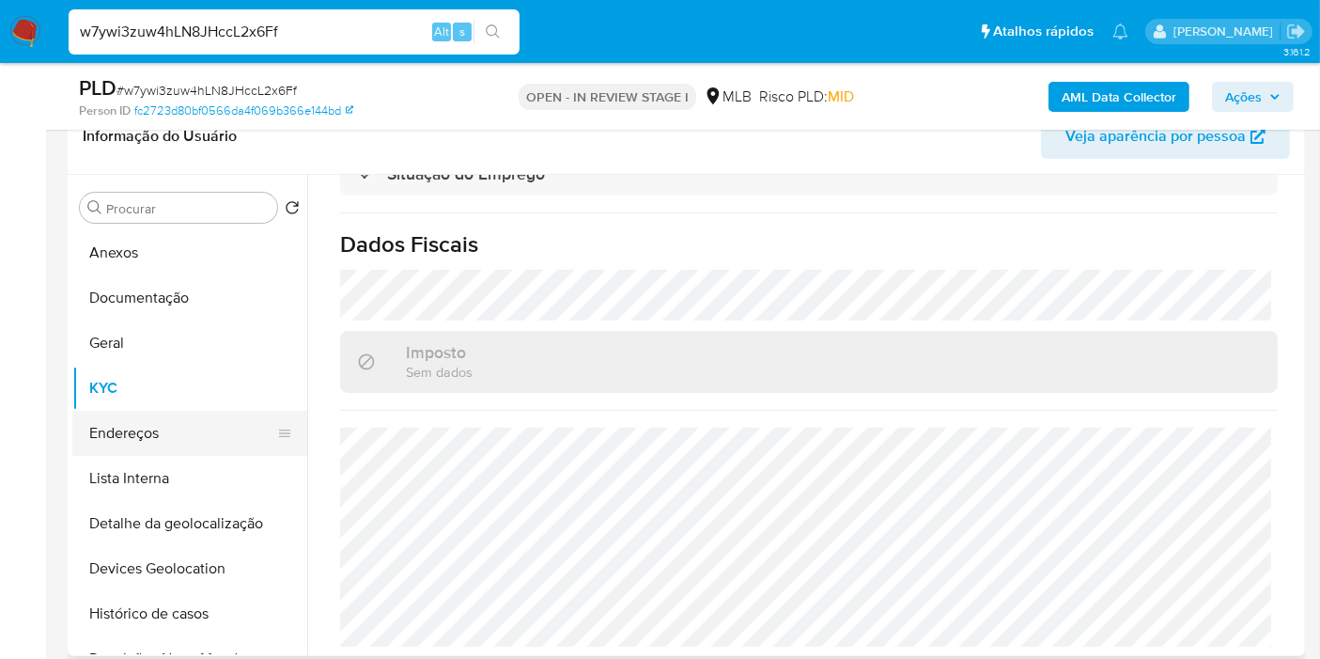
click at [210, 424] on button "Endereços" at bounding box center [182, 433] width 220 height 45
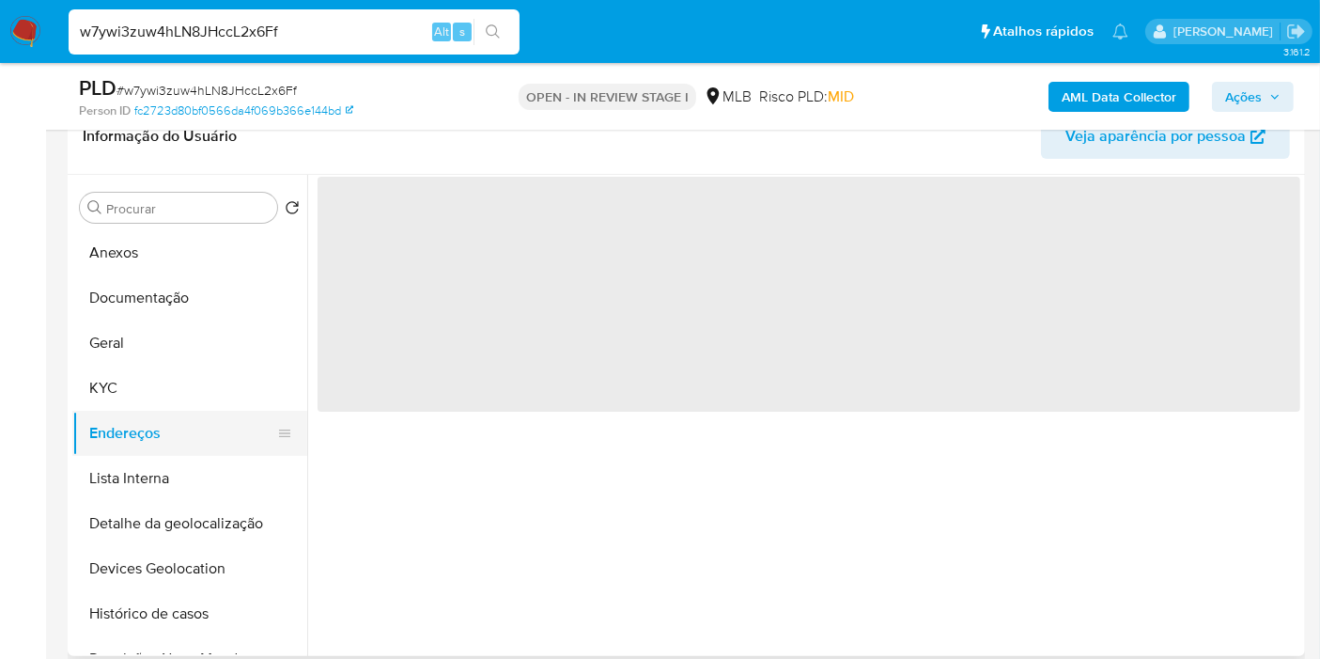
scroll to position [0, 0]
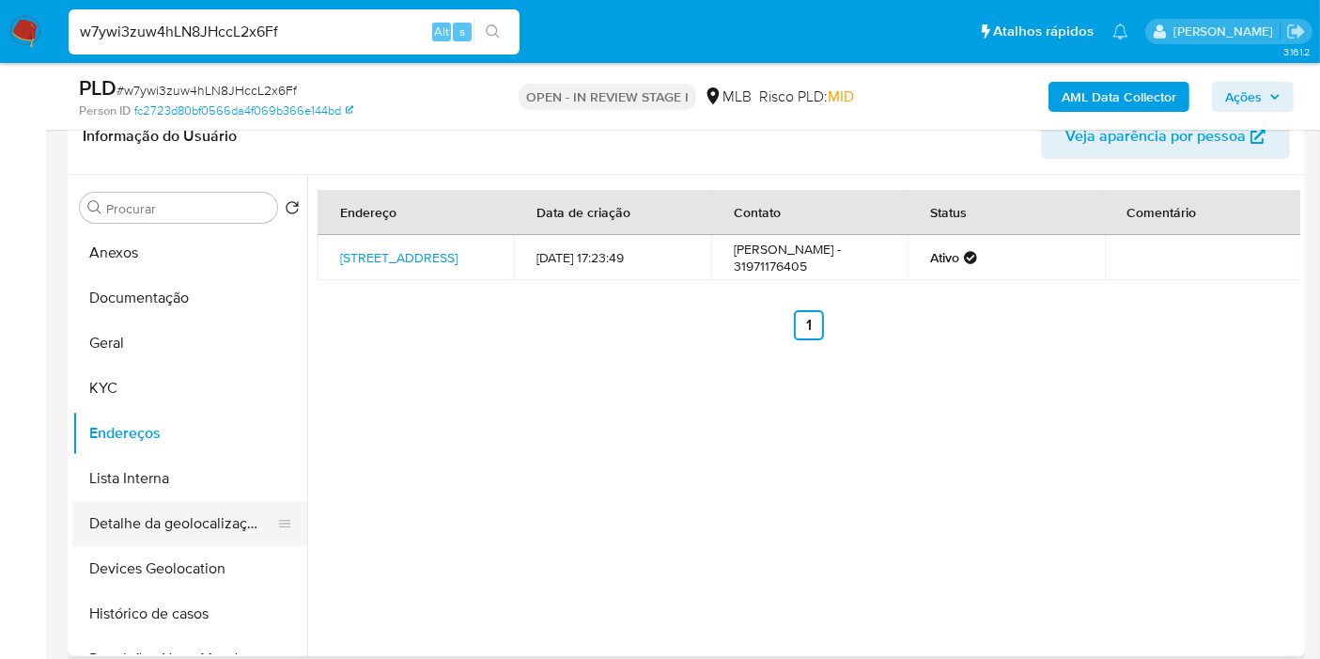
click at [181, 520] on button "Detalhe da geolocalização" at bounding box center [182, 523] width 220 height 45
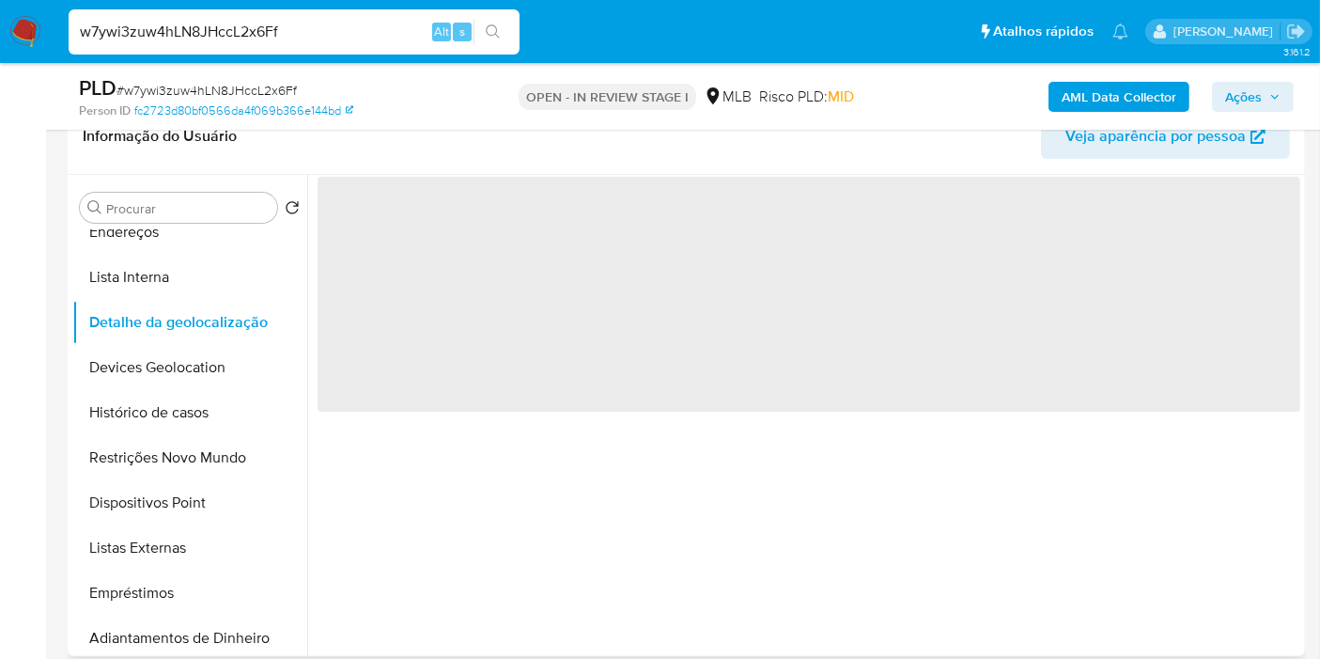
scroll to position [209, 0]
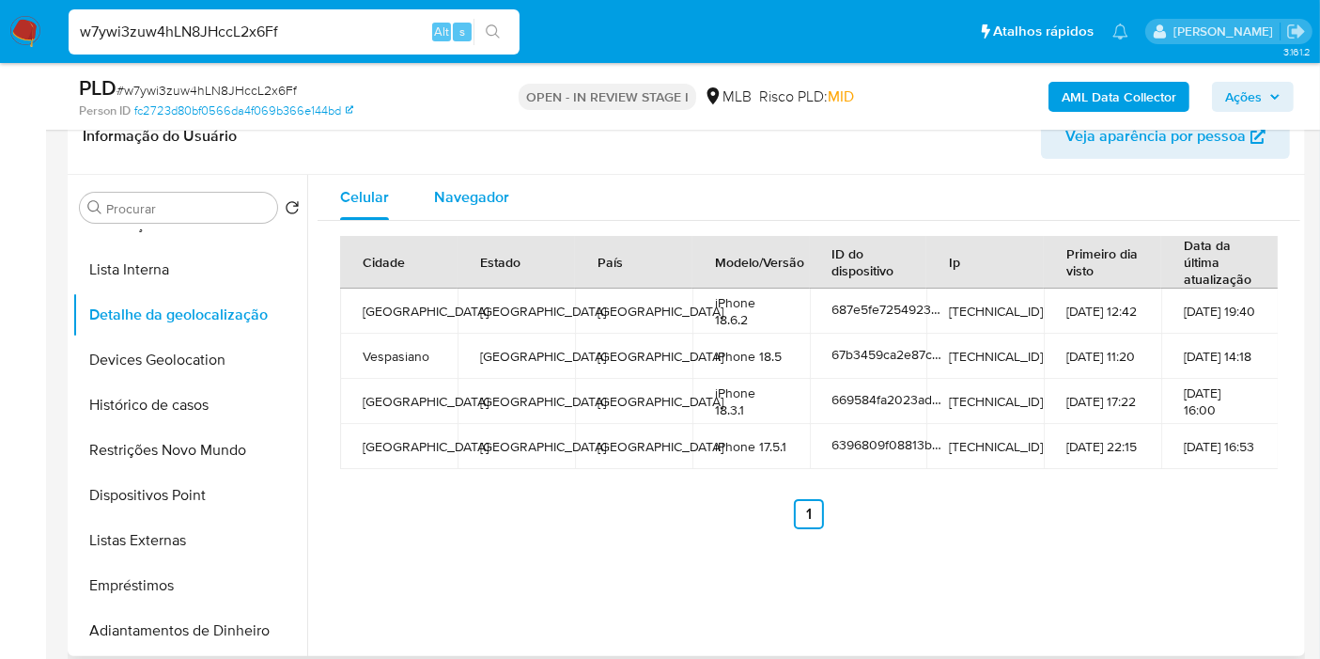
click at [481, 202] on span "Navegador" at bounding box center [471, 197] width 75 height 22
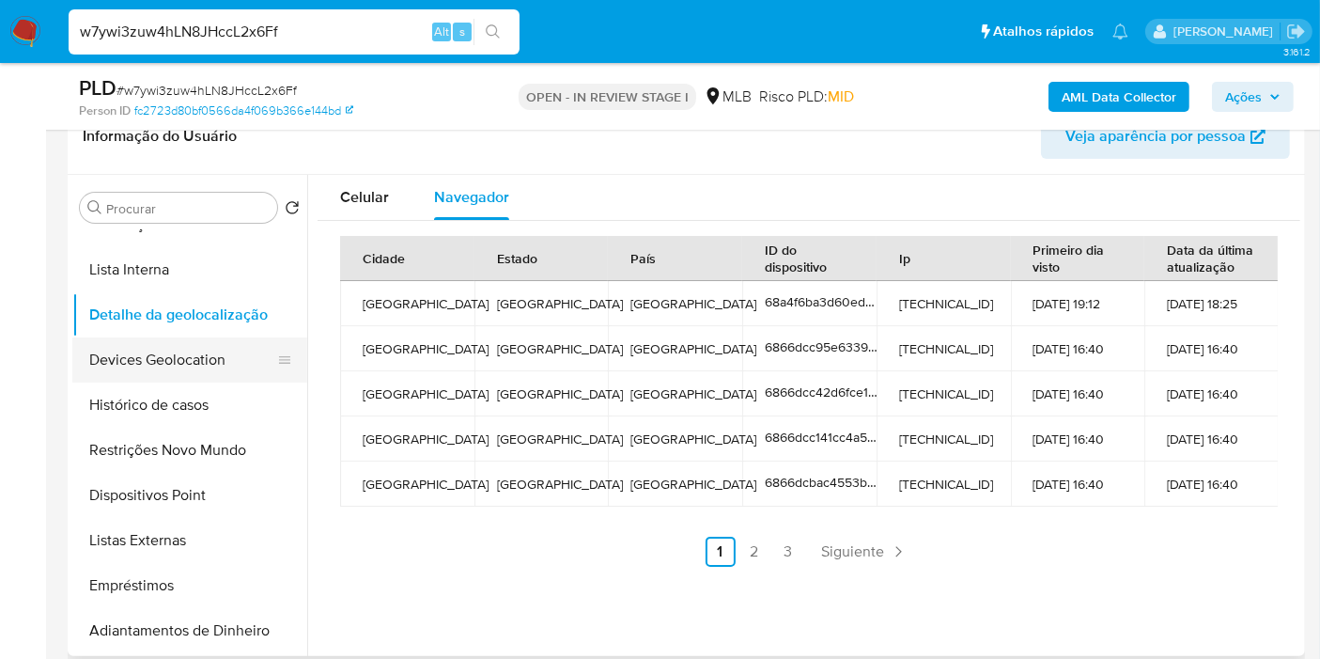
click at [213, 348] on button "Devices Geolocation" at bounding box center [182, 359] width 220 height 45
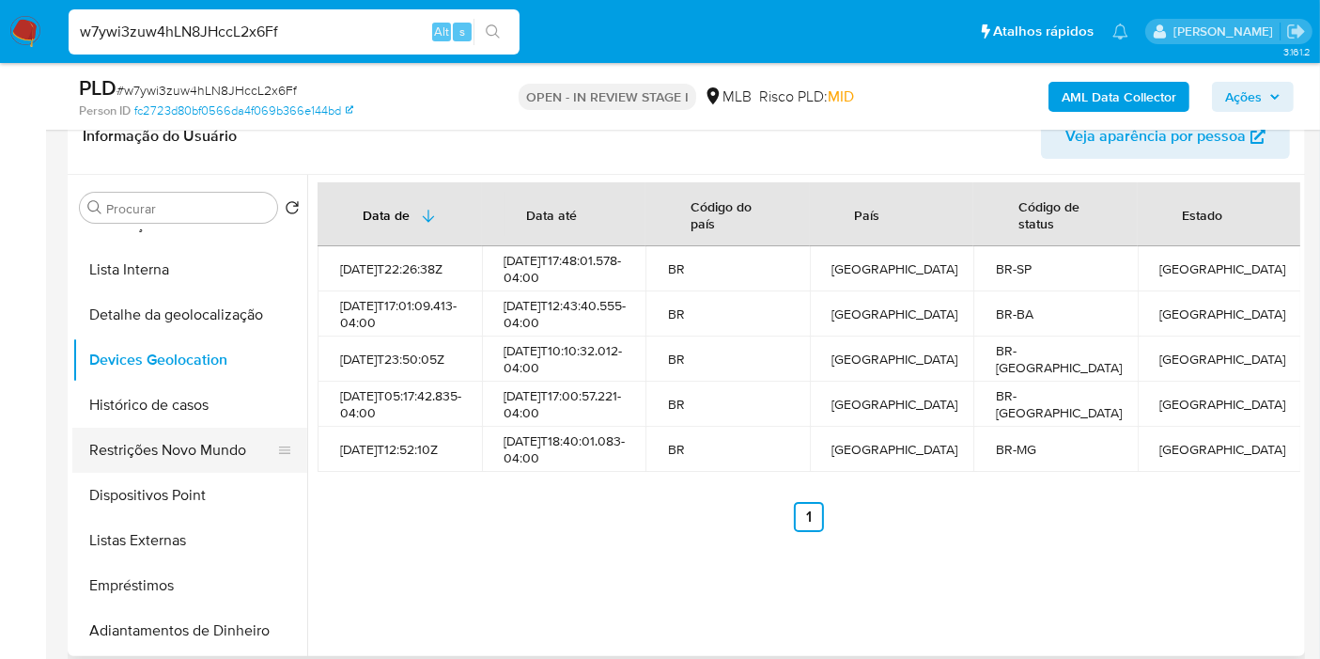
click at [207, 437] on button "Restrições Novo Mundo" at bounding box center [182, 449] width 220 height 45
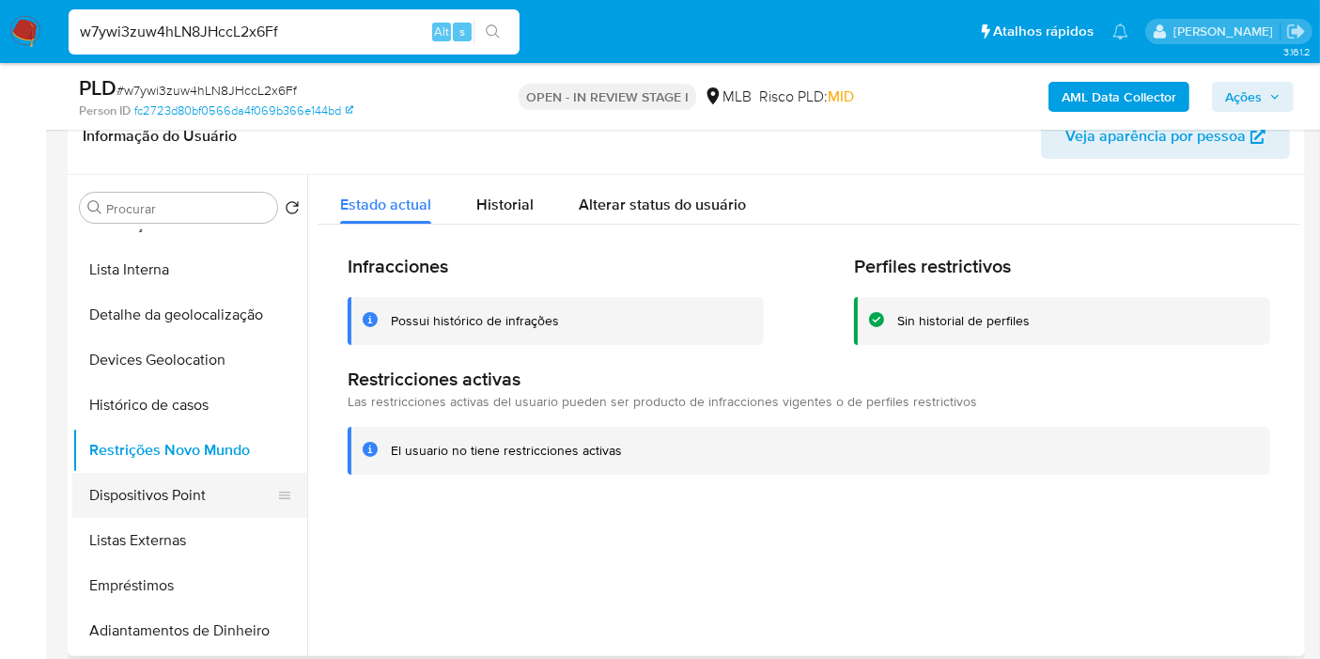
click at [214, 487] on button "Dispositivos Point" at bounding box center [182, 495] width 220 height 45
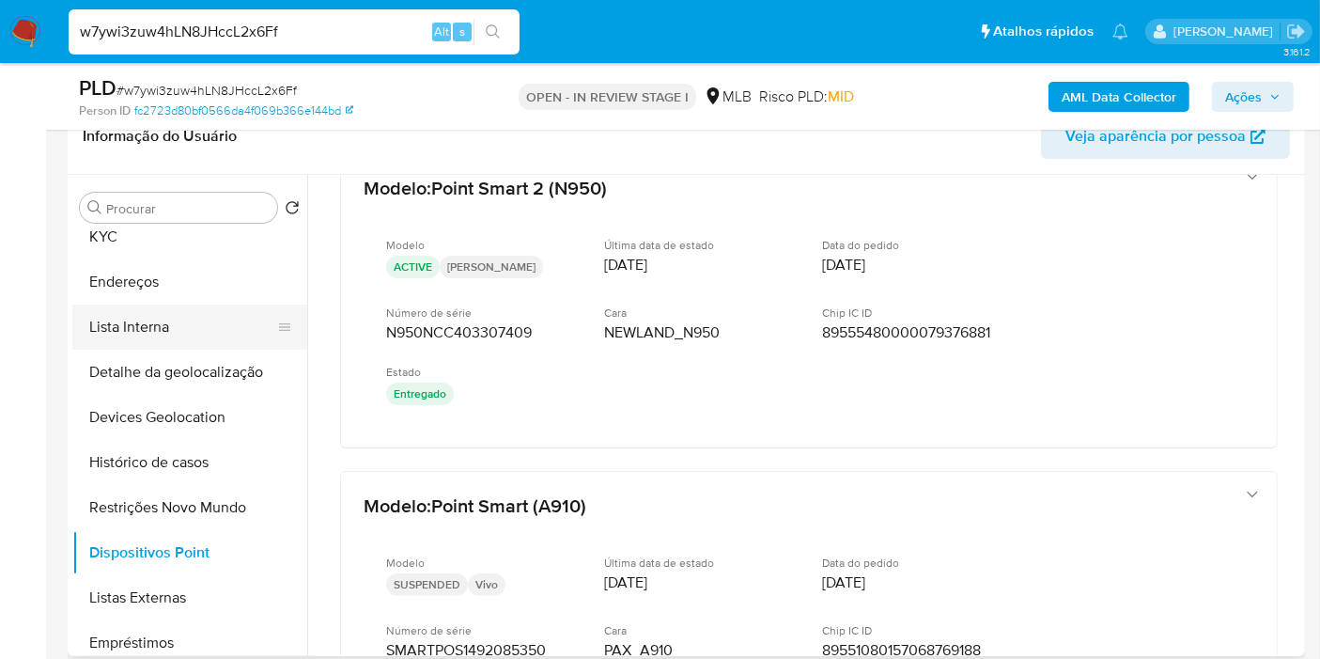
scroll to position [104, 0]
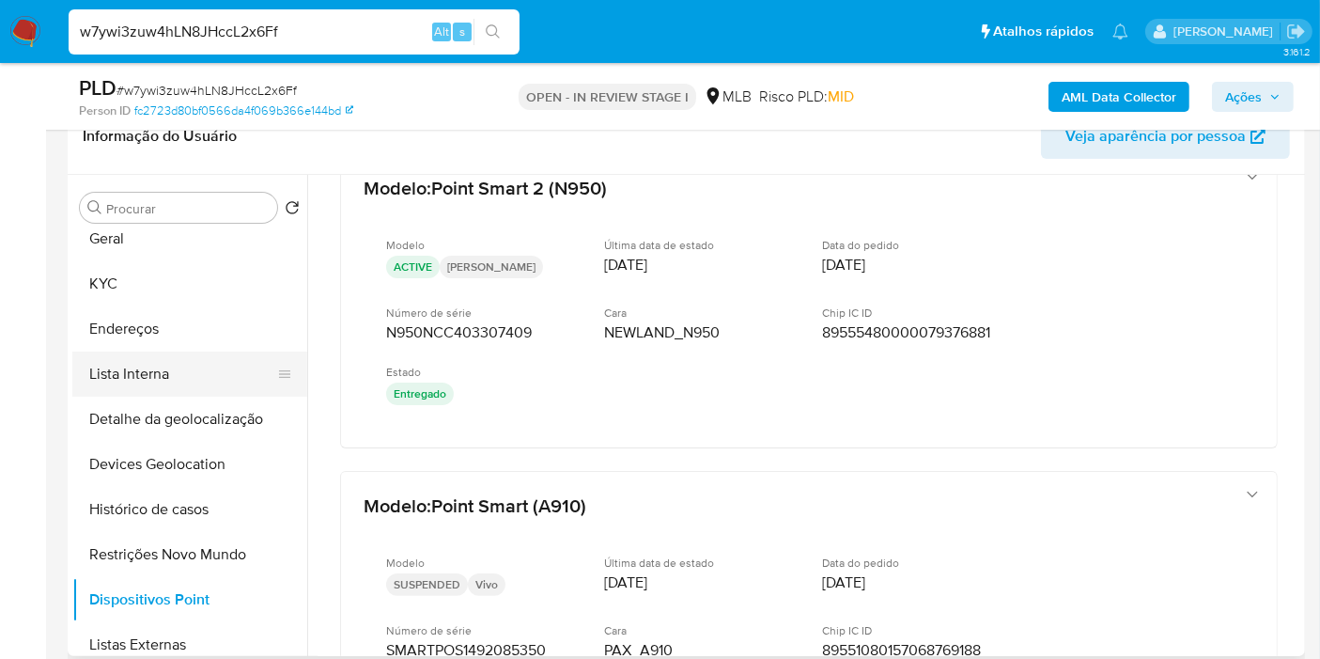
click at [179, 361] on button "Lista Interna" at bounding box center [182, 373] width 220 height 45
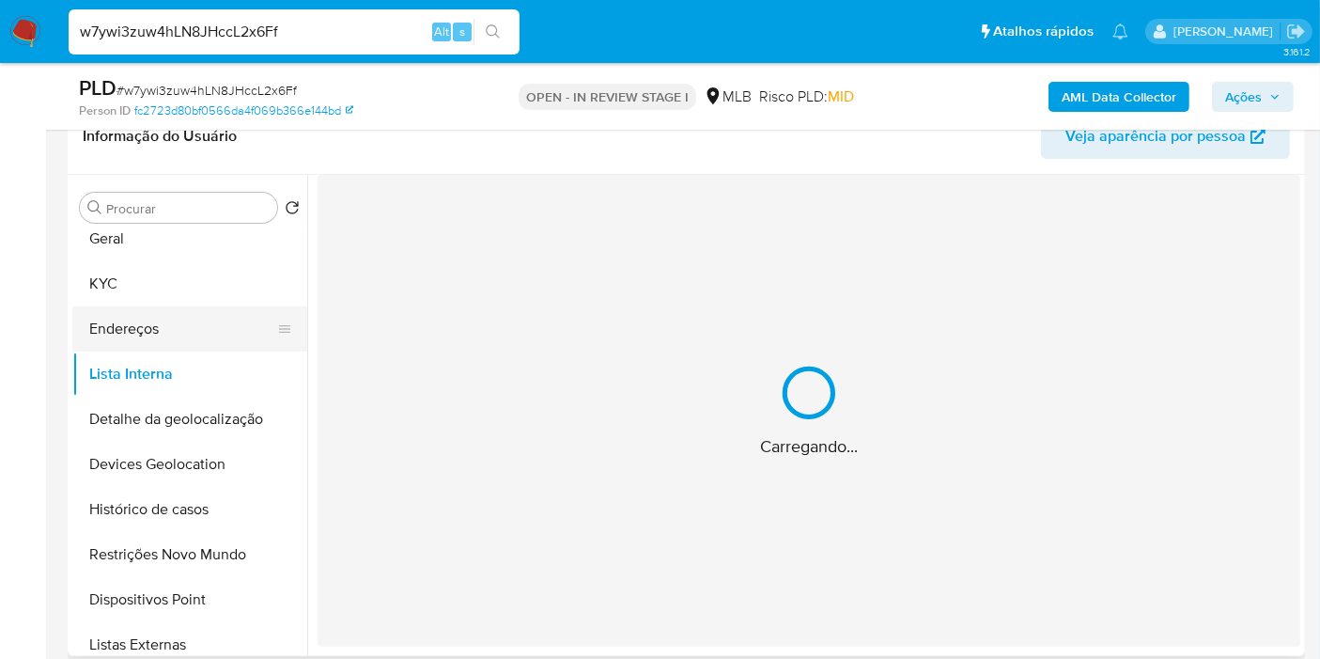
click at [180, 336] on button "Endereços" at bounding box center [182, 328] width 220 height 45
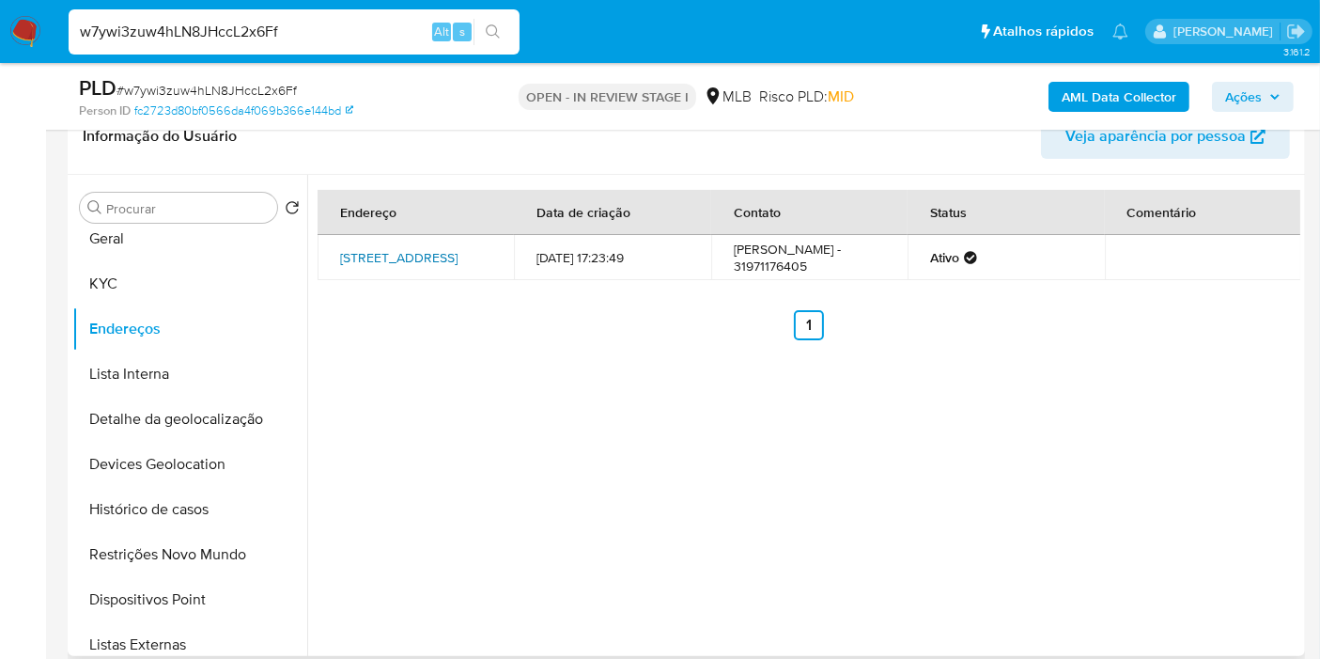
click at [409, 267] on link "Rua Macaúbas 251, Belo Horizonte, Minas Gerais, 31840180, Brasil 251" at bounding box center [398, 257] width 117 height 19
click at [173, 278] on button "KYC" at bounding box center [182, 283] width 220 height 45
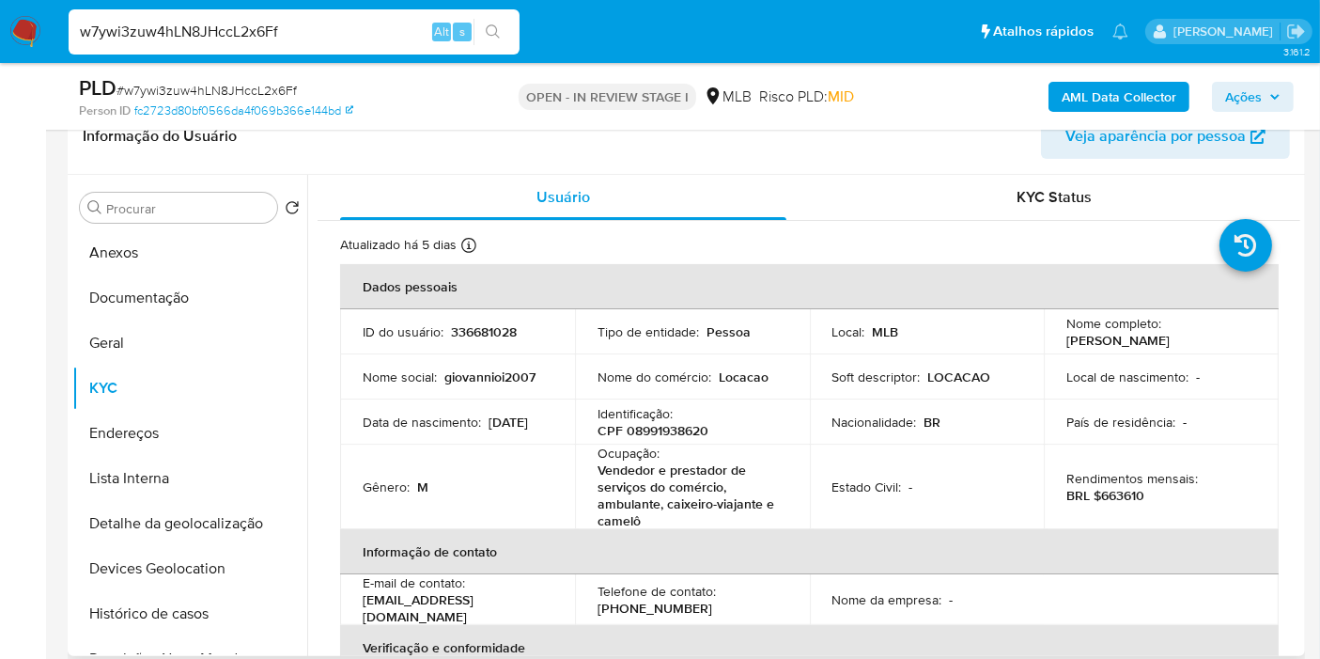
click at [668, 427] on p "CPF 08991938620" at bounding box center [653, 430] width 111 height 17
copy p "08991938620"
click at [148, 481] on button "Lista Interna" at bounding box center [182, 478] width 220 height 45
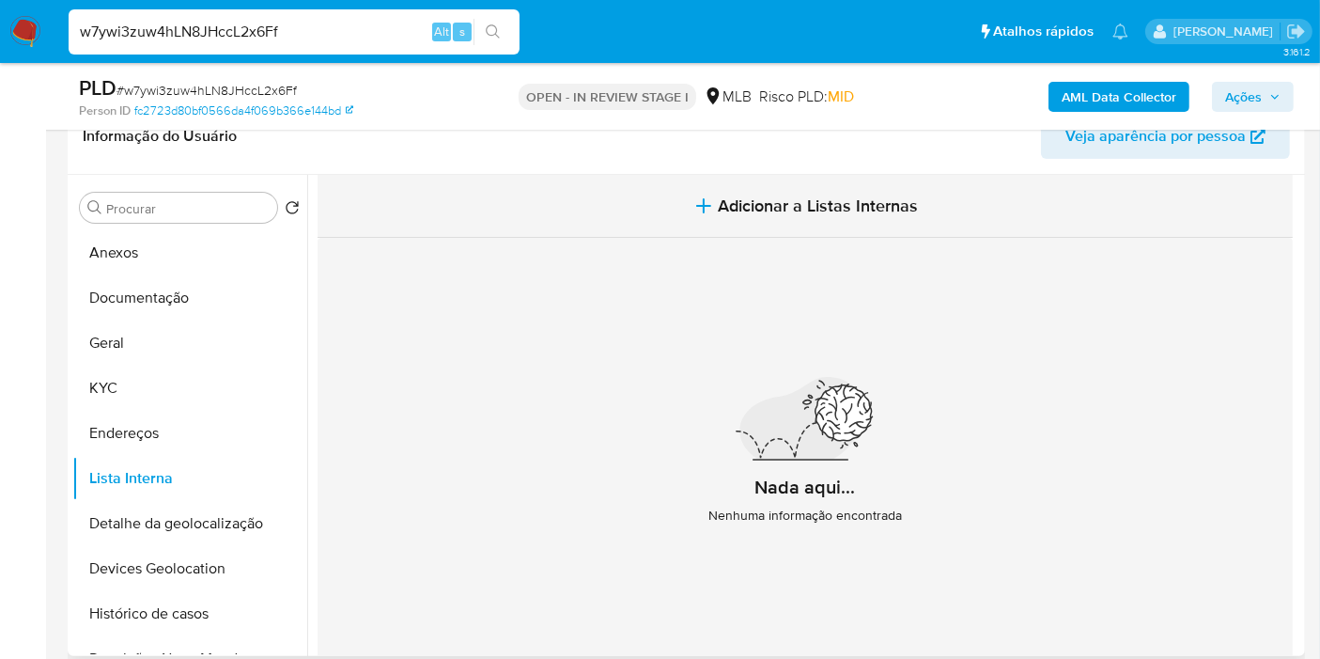
click at [765, 195] on span "Adicionar a Listas Internas" at bounding box center [819, 205] width 200 height 21
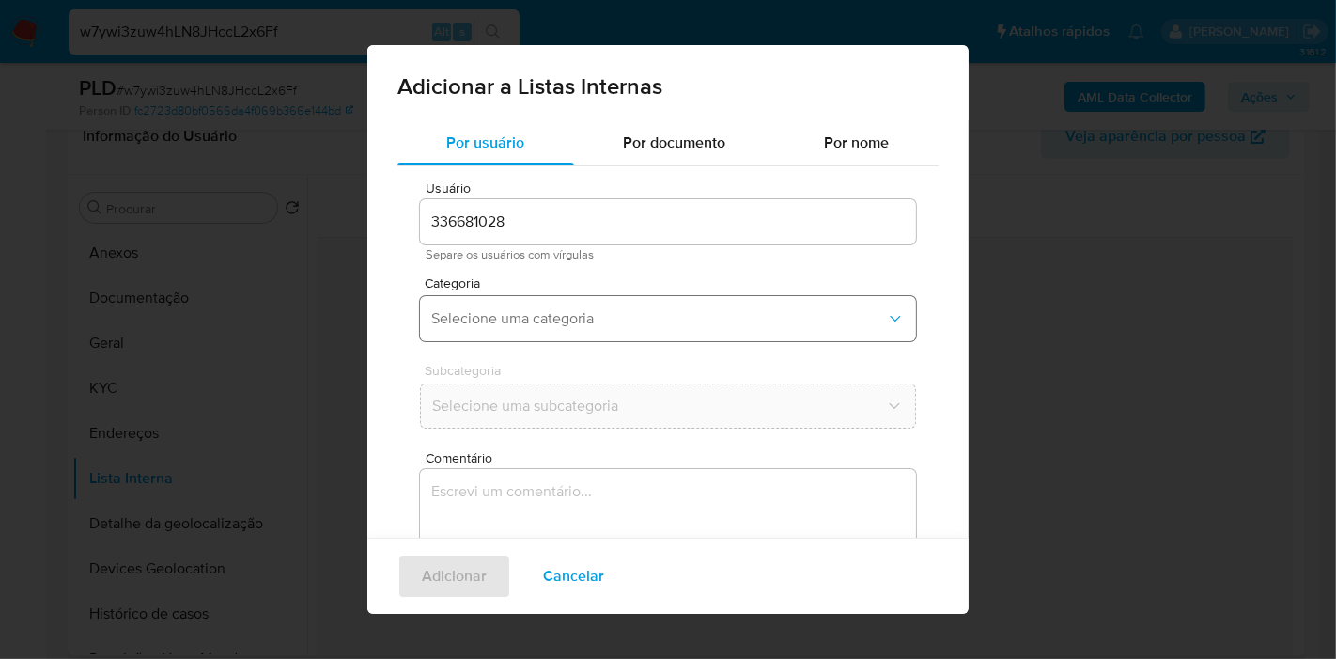
click at [542, 306] on button "Selecione uma categoria" at bounding box center [668, 318] width 496 height 45
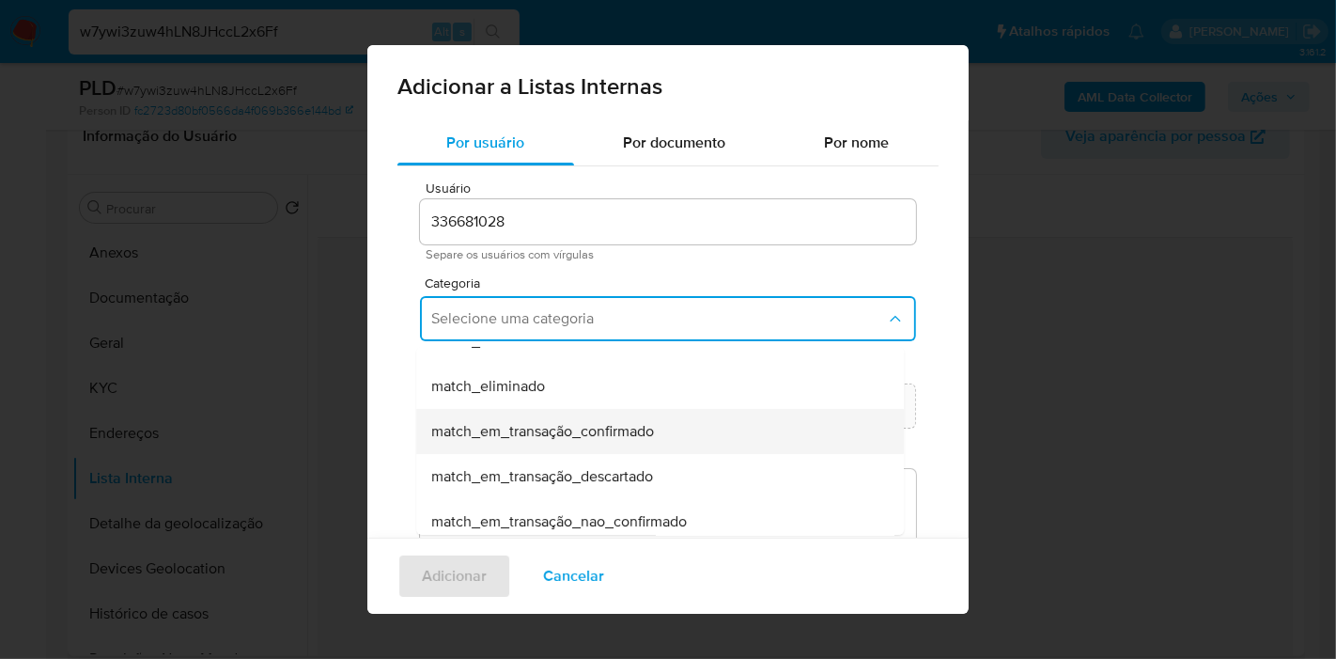
scroll to position [104, 0]
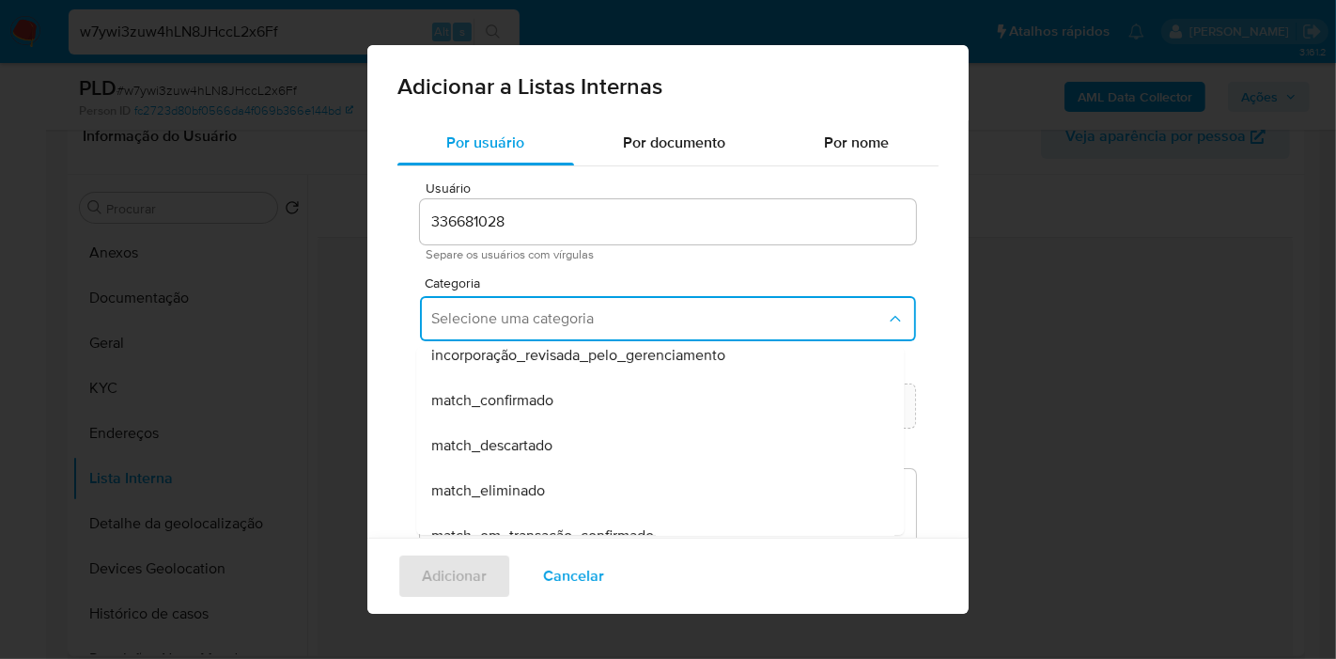
click at [646, 412] on div "match_confirmado" at bounding box center [654, 400] width 446 height 45
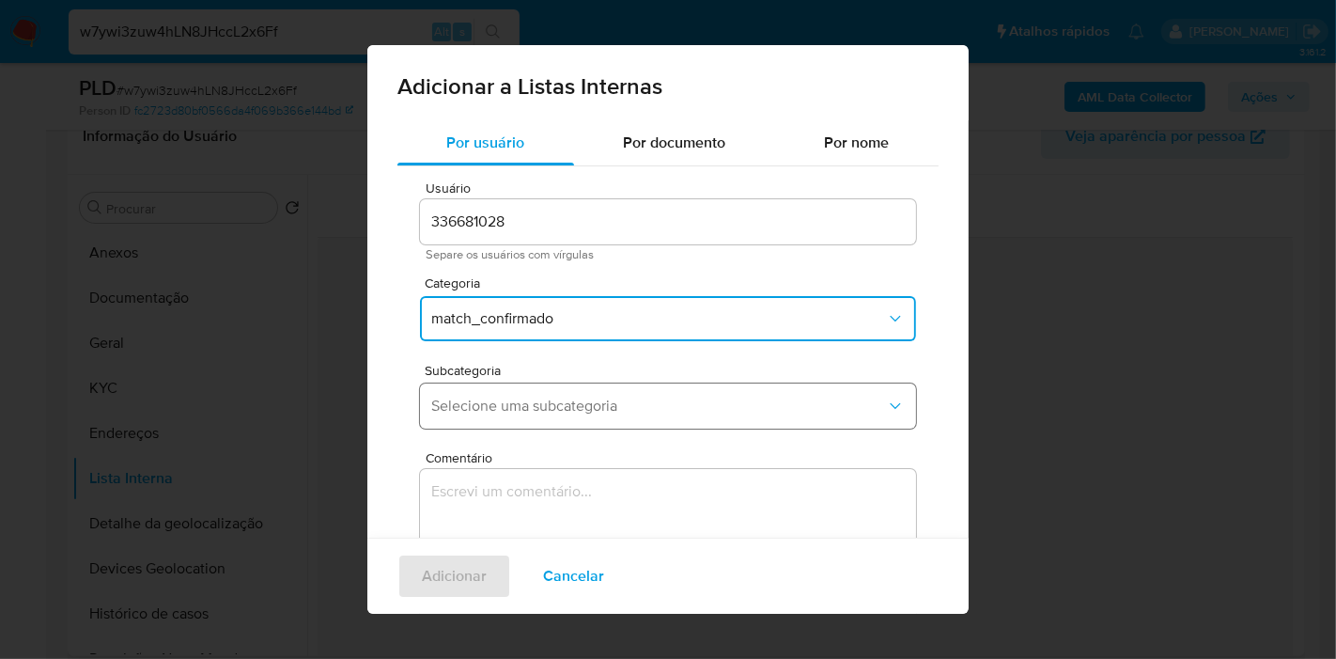
click at [631, 395] on button "Selecione uma subcategoria" at bounding box center [668, 405] width 496 height 45
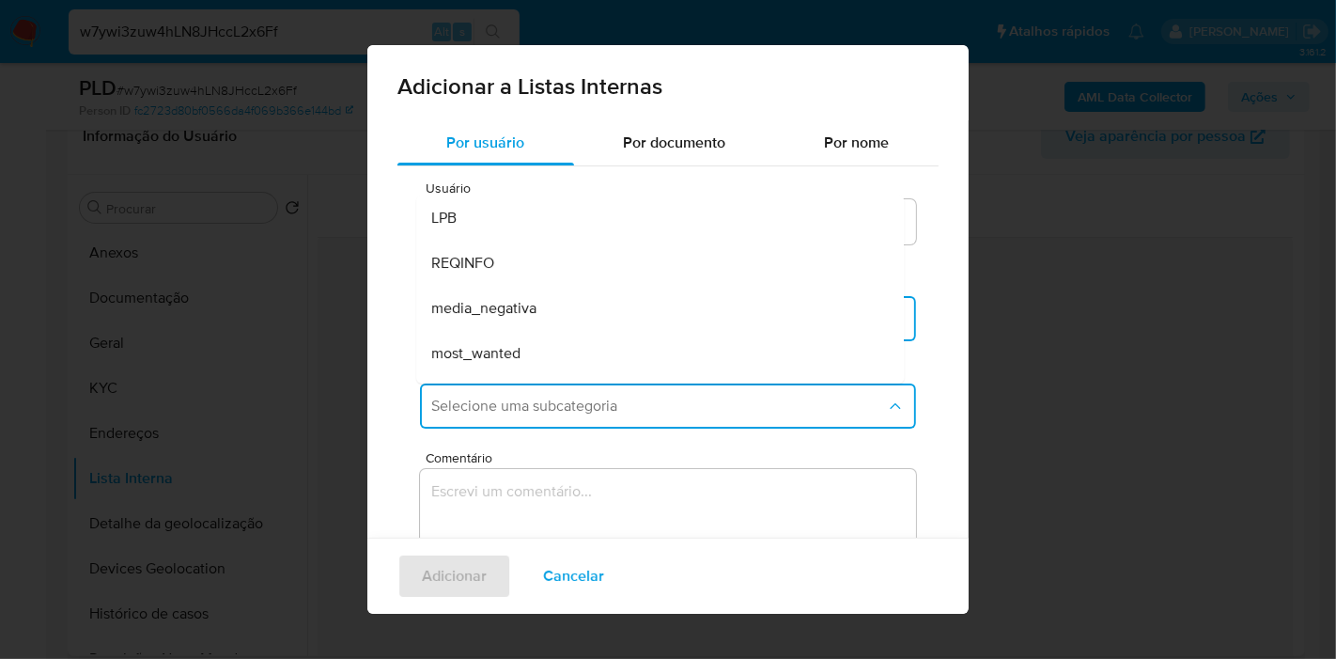
click at [568, 320] on div "media_negativa" at bounding box center [654, 308] width 446 height 45
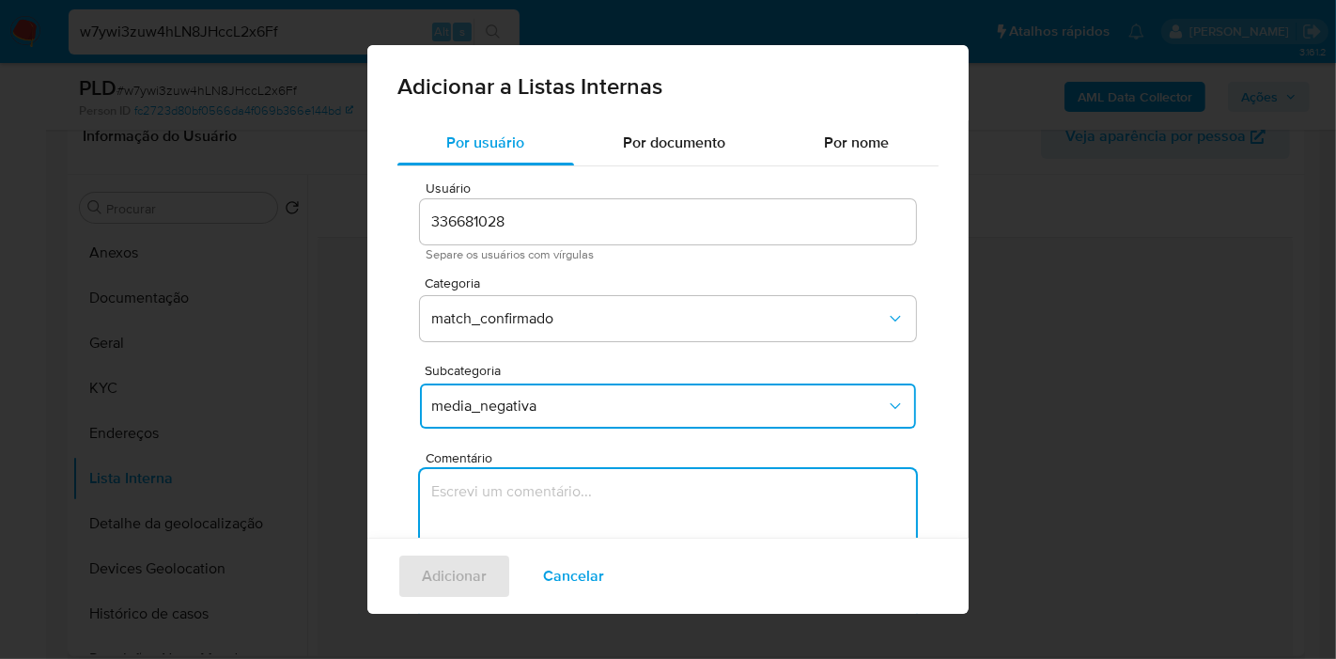
click at [640, 503] on textarea "Comentário" at bounding box center [668, 559] width 496 height 180
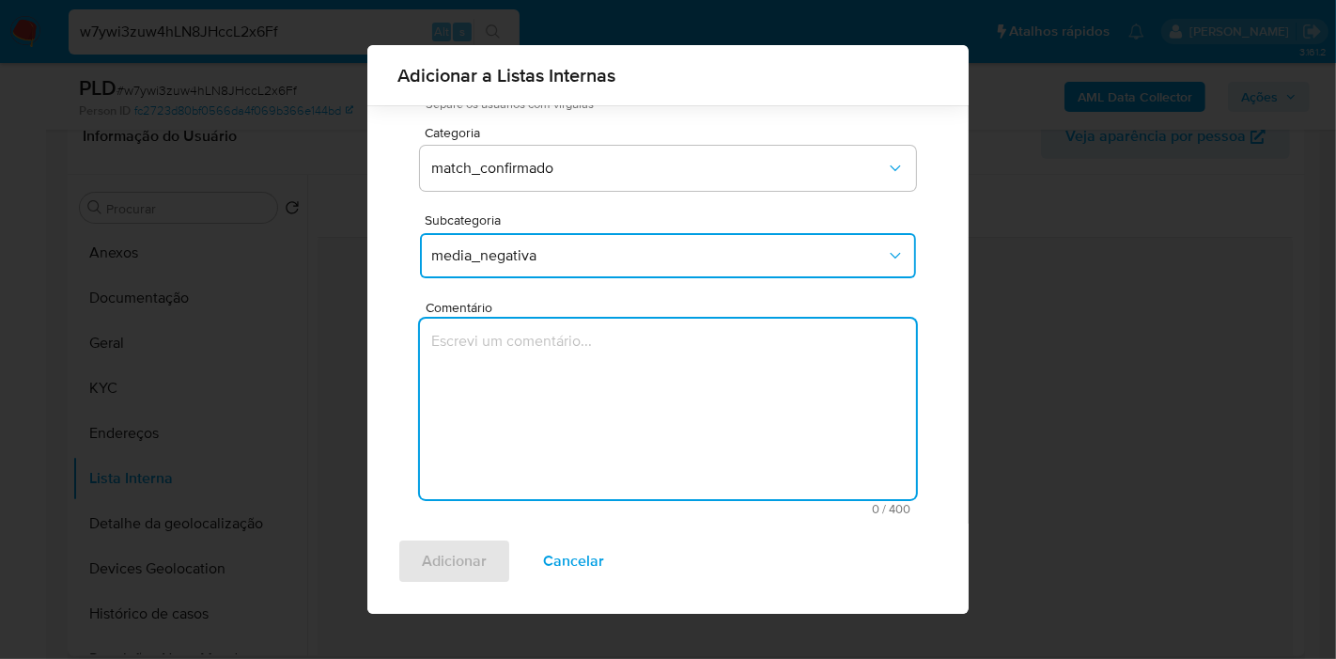
scroll to position [142, 0]
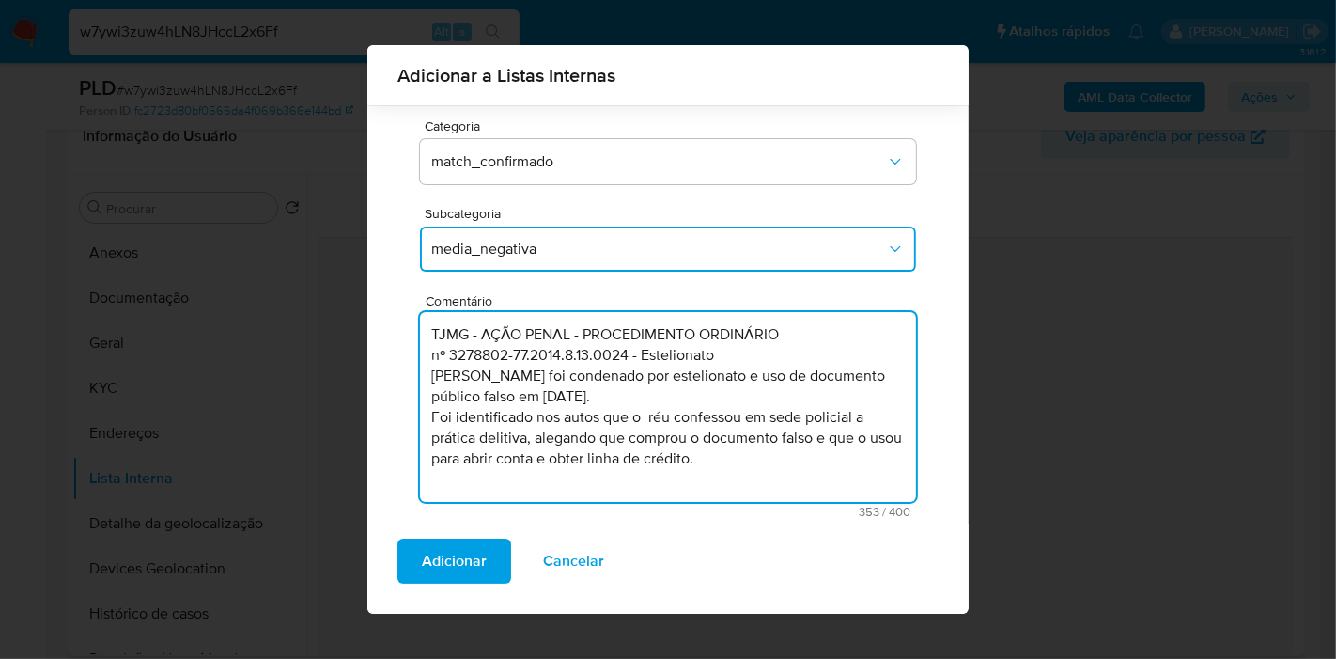
drag, startPoint x: 754, startPoint y: 473, endPoint x: 417, endPoint y: 417, distance: 341.8
click at [417, 417] on div "Usuário 336681028 Separe os usuários com vírgulas Categoria match_confirmado Su…" at bounding box center [667, 270] width 541 height 523
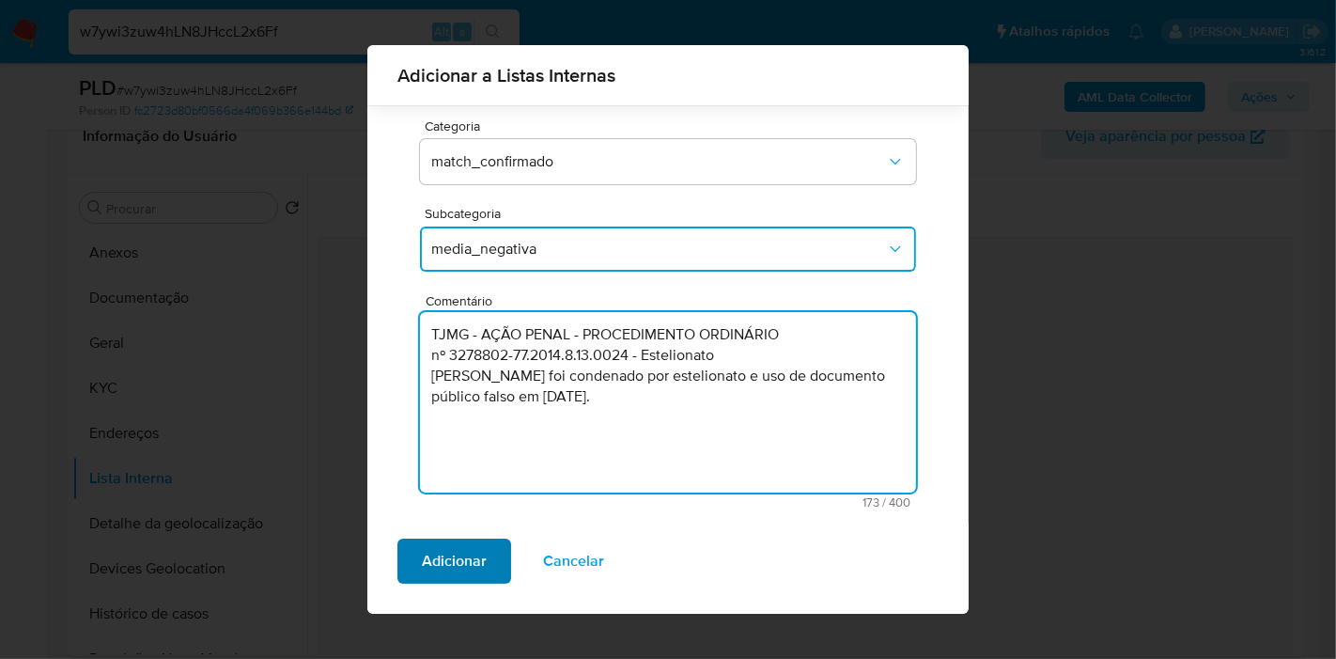
type textarea "TJMG - AÇÃO PENAL - PROCEDIMENTO ORDINÁRIO nº 3278802-77.2014.8.13.0024 - Estel…"
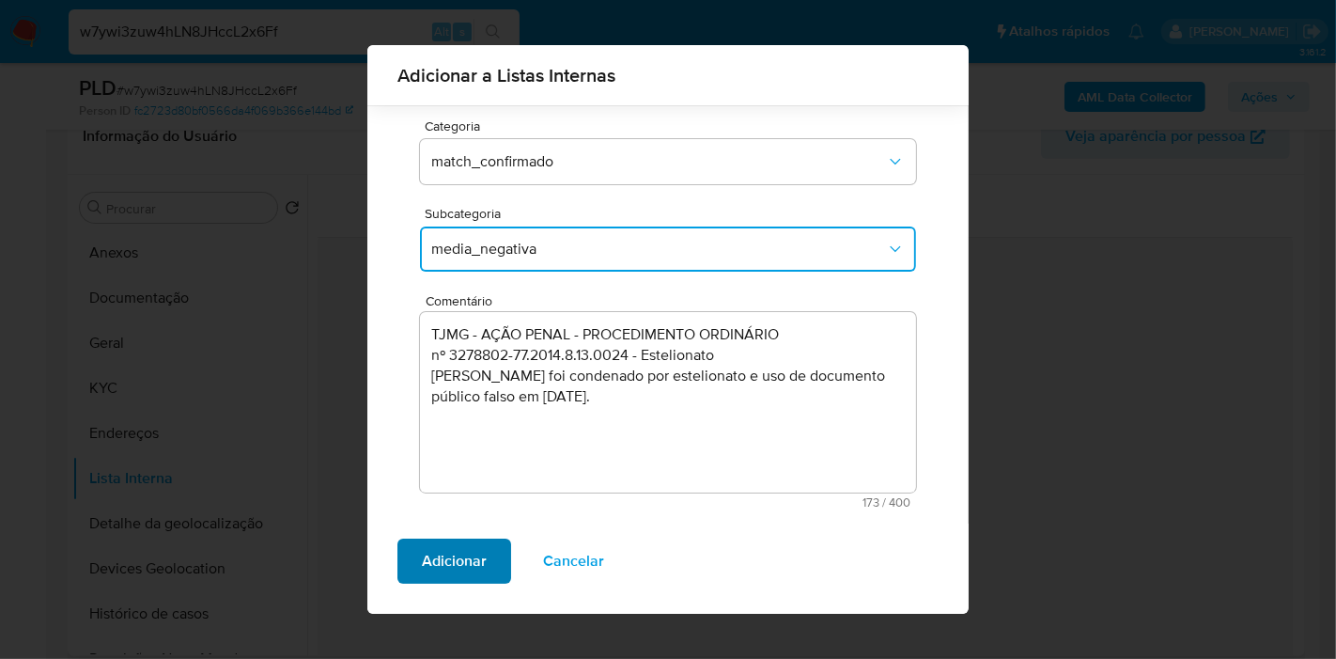
click at [484, 562] on span "Adicionar" at bounding box center [454, 560] width 65 height 41
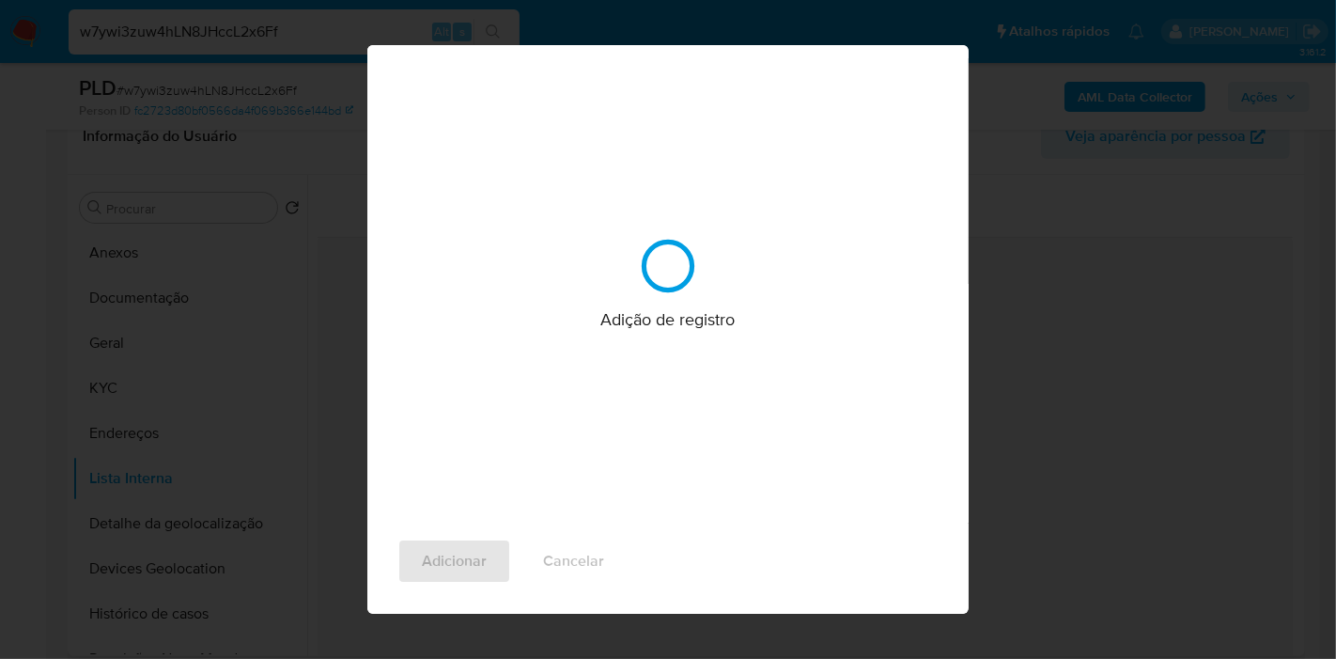
scroll to position [0, 0]
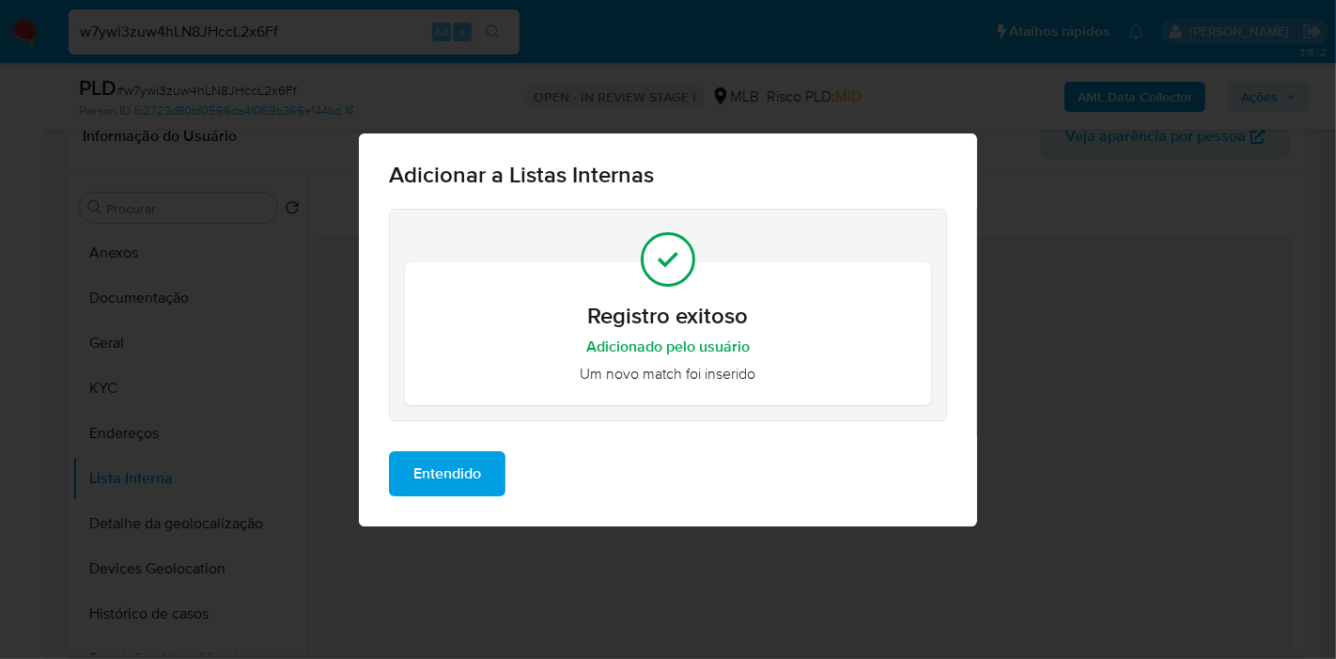
click at [424, 474] on span "Entendido" at bounding box center [447, 473] width 68 height 41
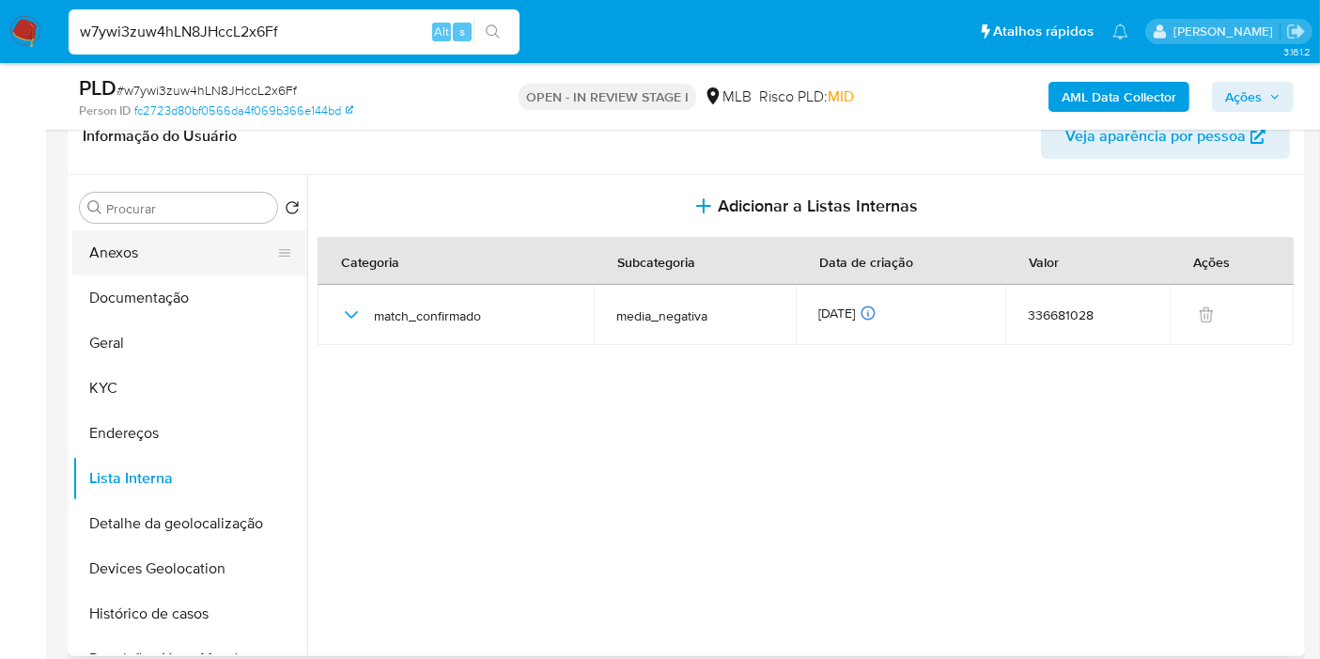
click at [209, 252] on button "Anexos" at bounding box center [182, 252] width 220 height 45
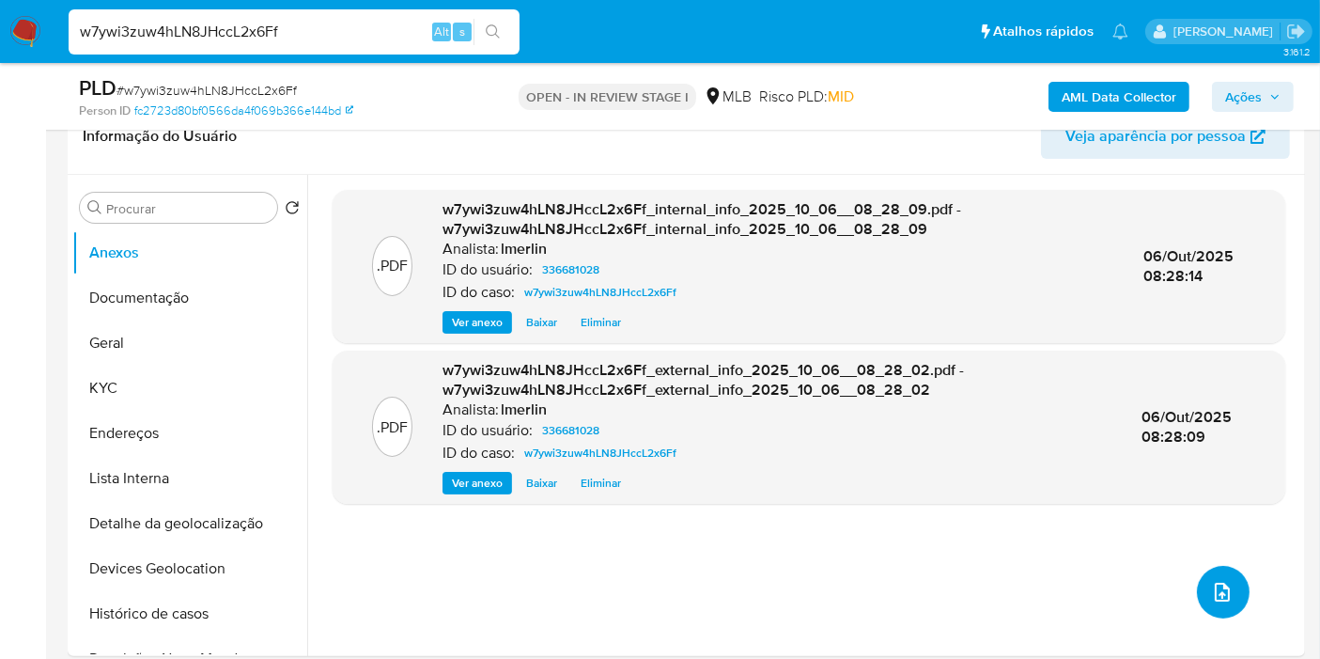
click at [1213, 588] on icon "upload-file" at bounding box center [1222, 592] width 23 height 23
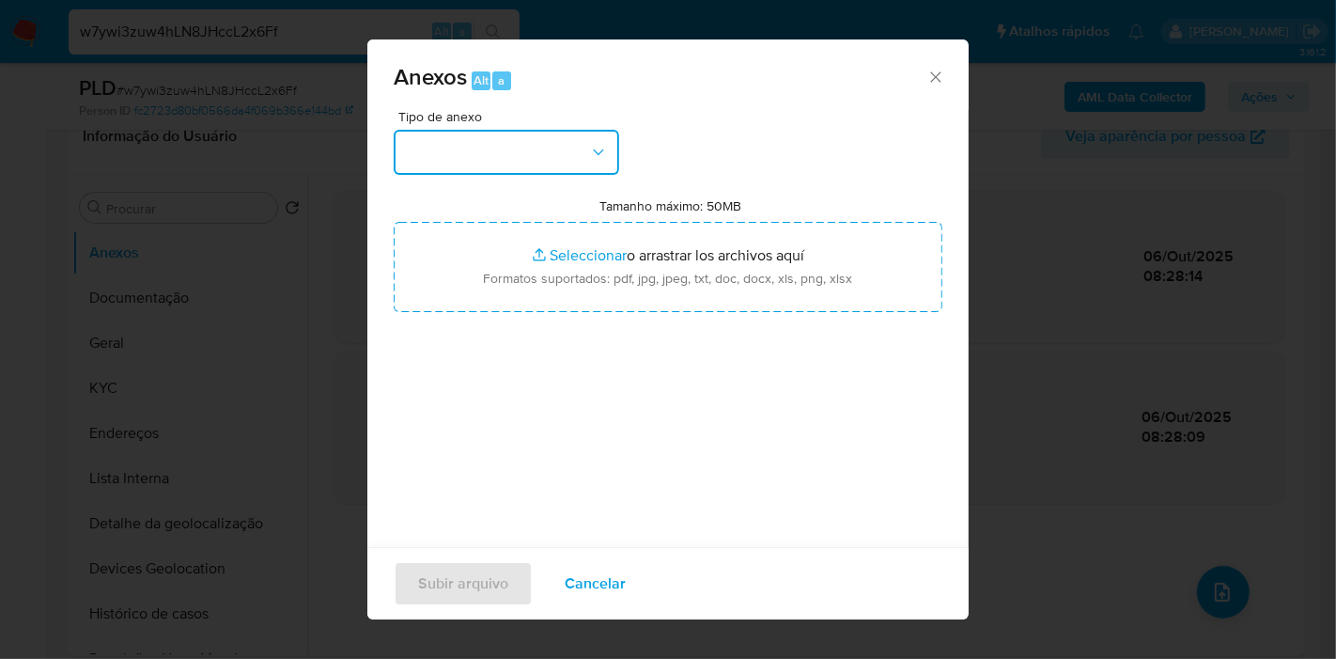
click at [574, 137] on button "button" at bounding box center [506, 152] width 225 height 45
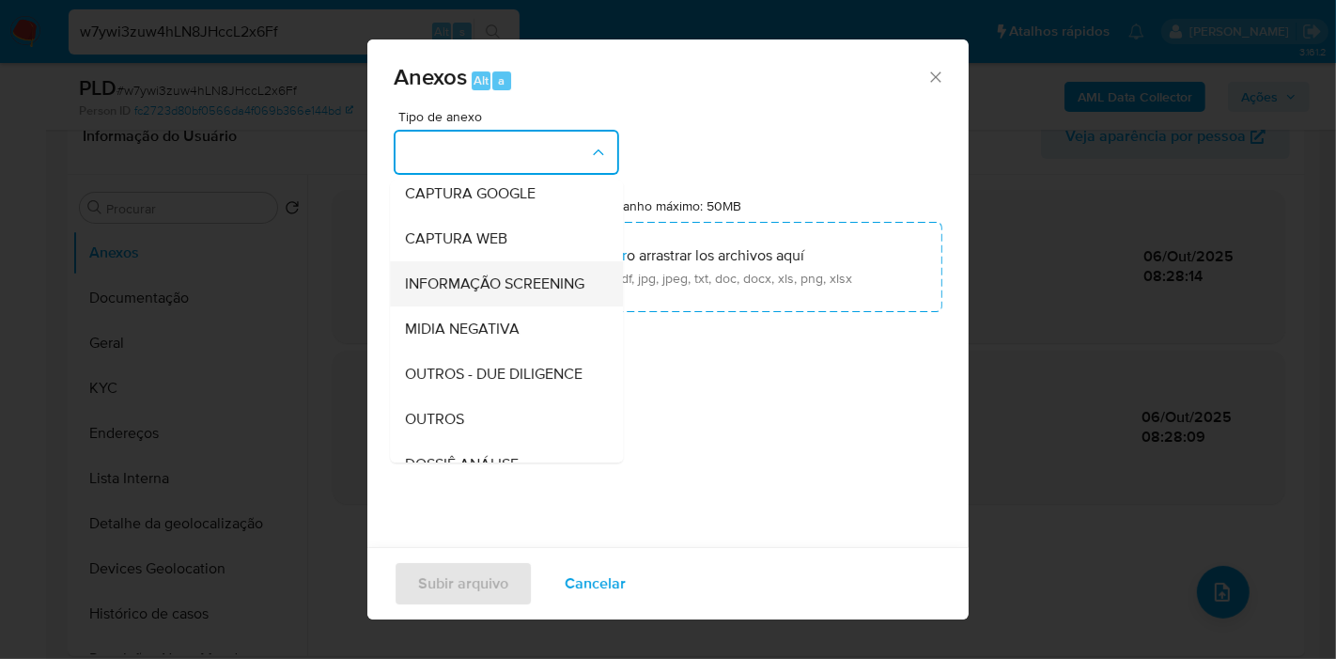
scroll to position [288, 0]
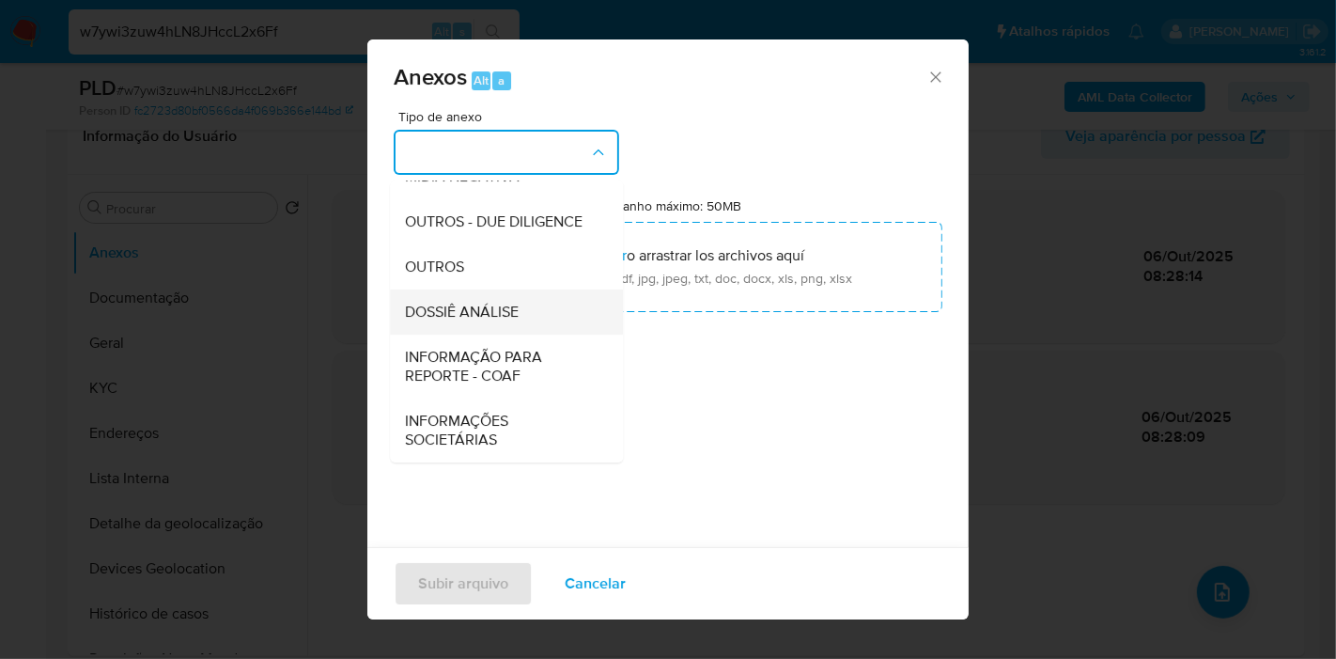
click at [508, 304] on span "DOSSIÊ ANÁLISE" at bounding box center [462, 312] width 114 height 19
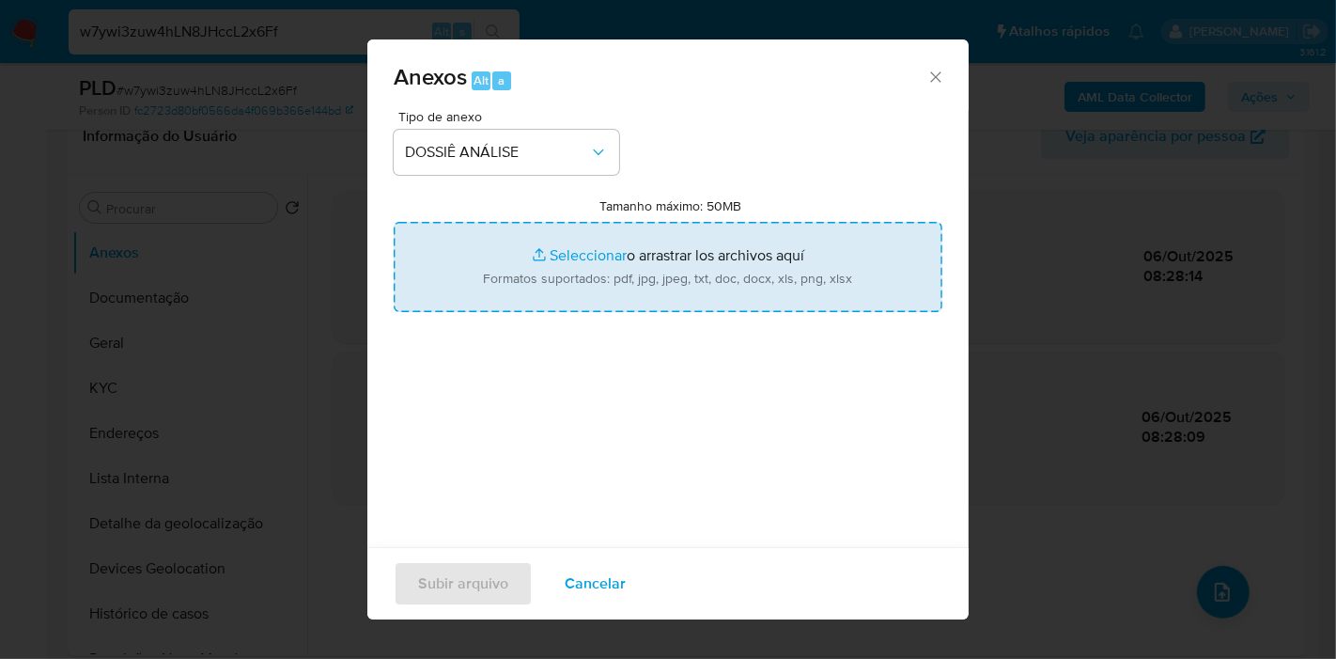
click at [648, 256] on input "Tamanho máximo: 50MB Seleccionar archivos" at bounding box center [668, 267] width 549 height 90
type input "C:\fakepath\SAR - XXX - CPF 08991938620 - GIOVANNI PEREIRA RODRIGUES.pdf"
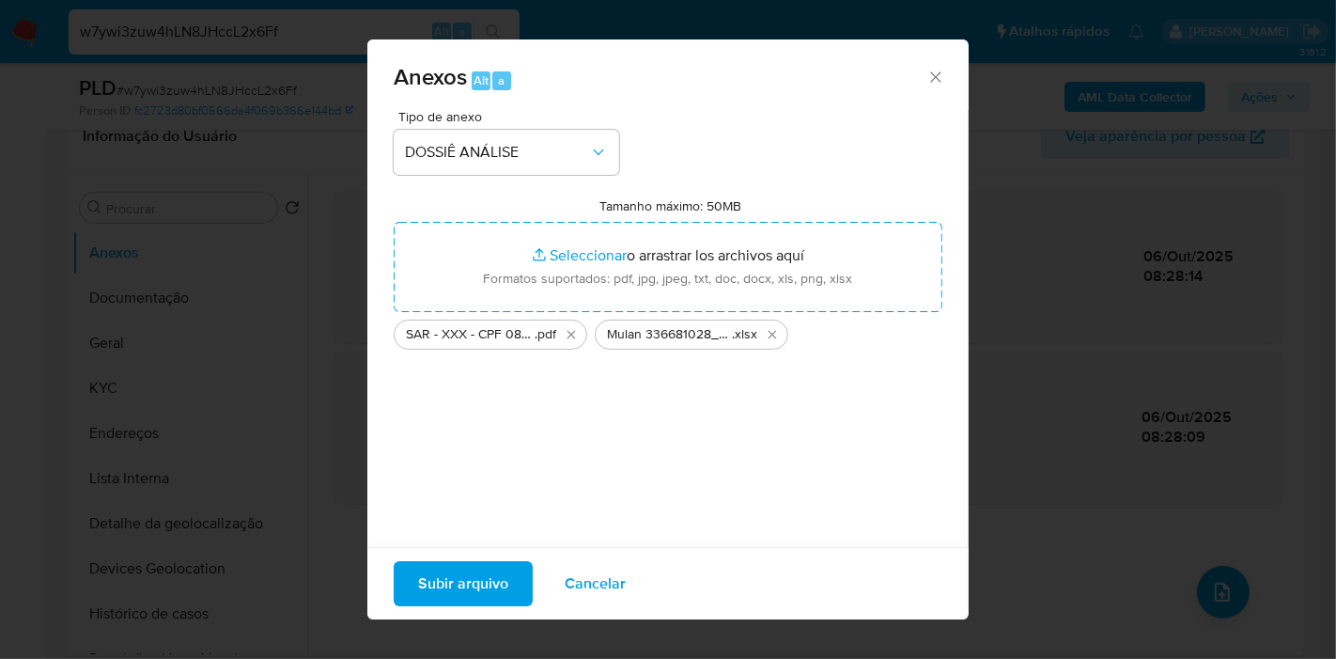
click at [455, 591] on span "Subir arquivo" at bounding box center [463, 583] width 90 height 41
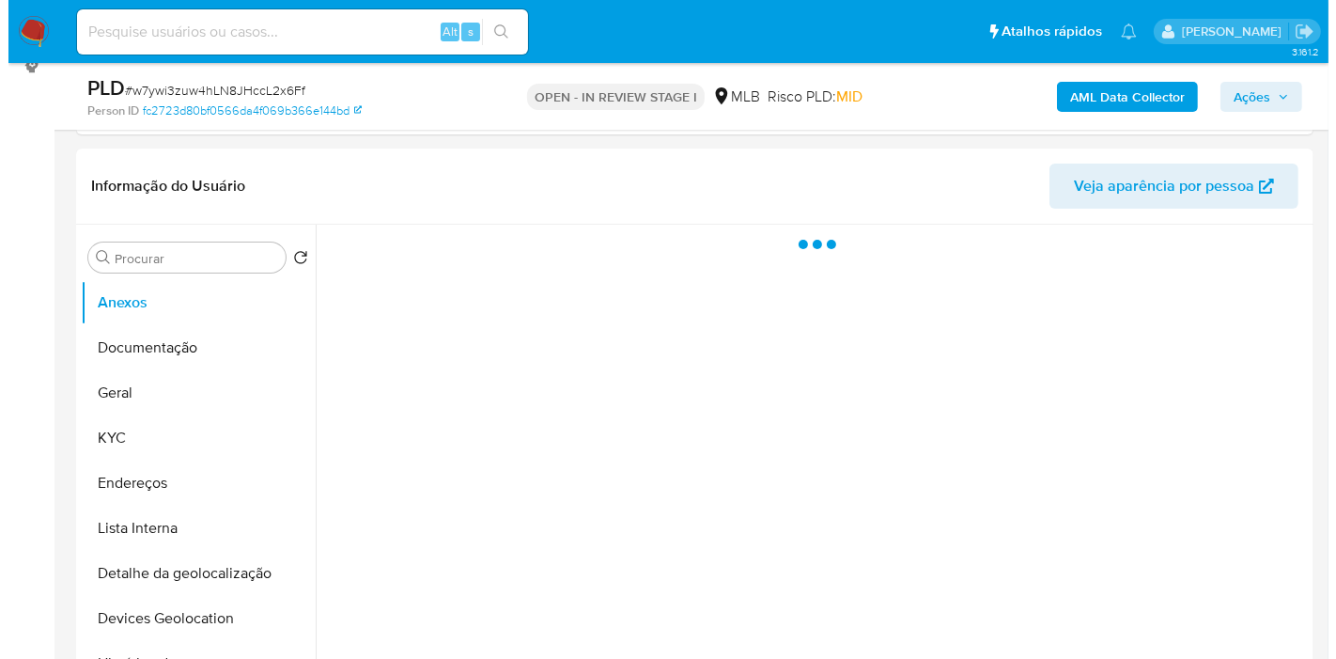
scroll to position [313, 0]
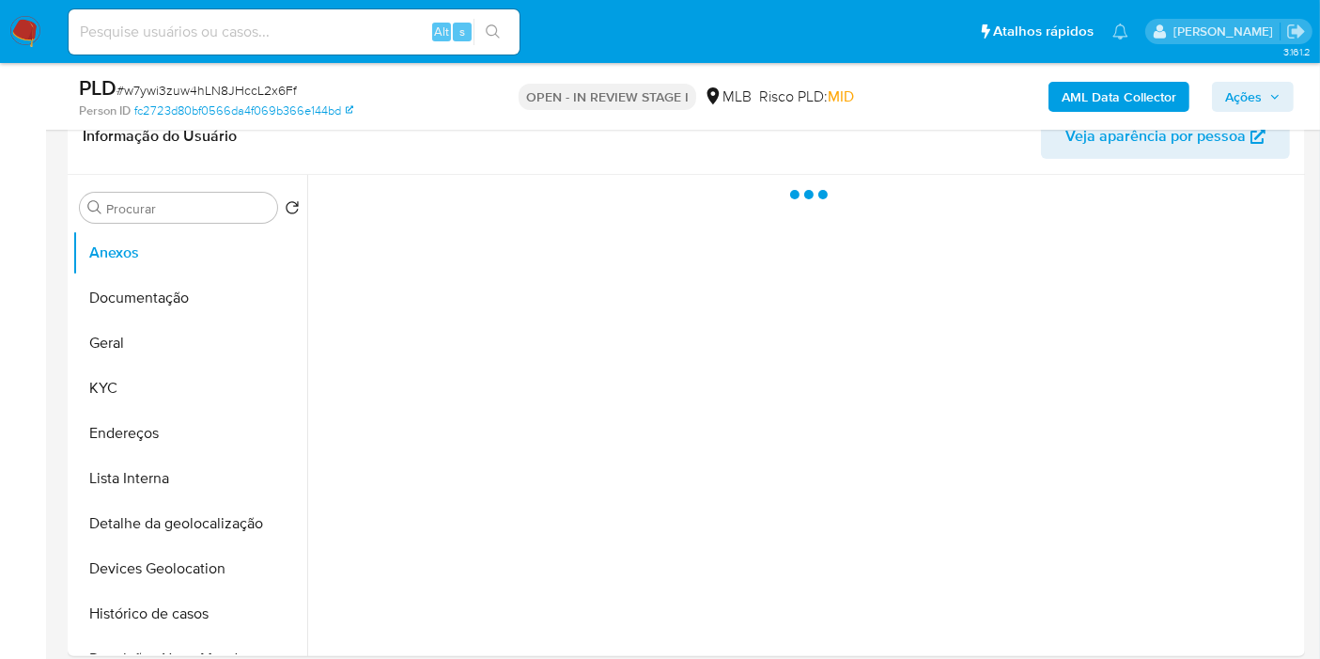
select select "10"
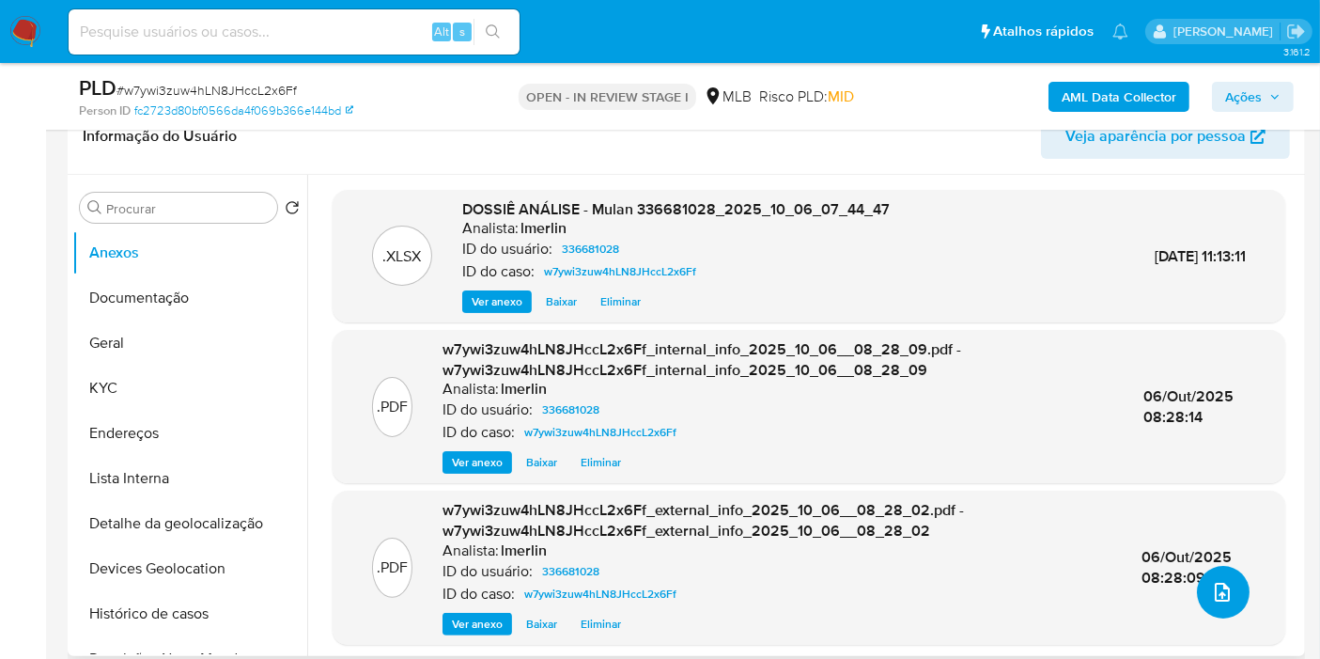
click at [1211, 585] on icon "upload-file" at bounding box center [1222, 592] width 23 height 23
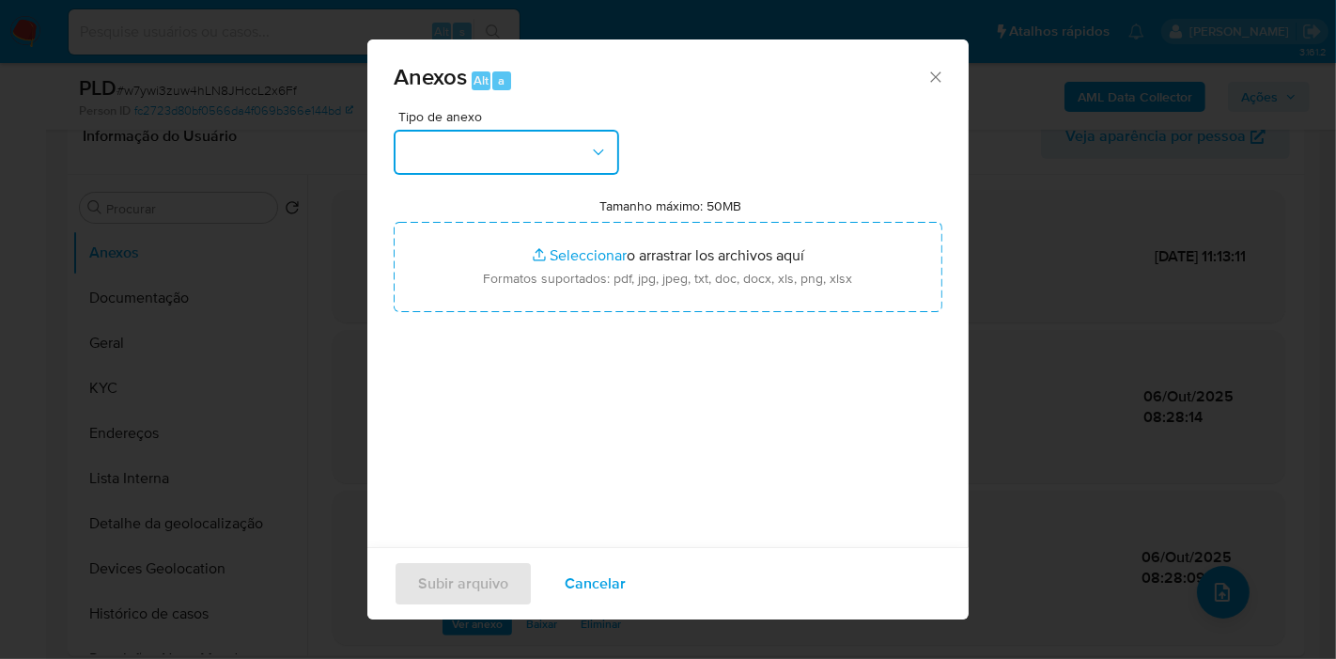
click at [550, 150] on button "button" at bounding box center [506, 152] width 225 height 45
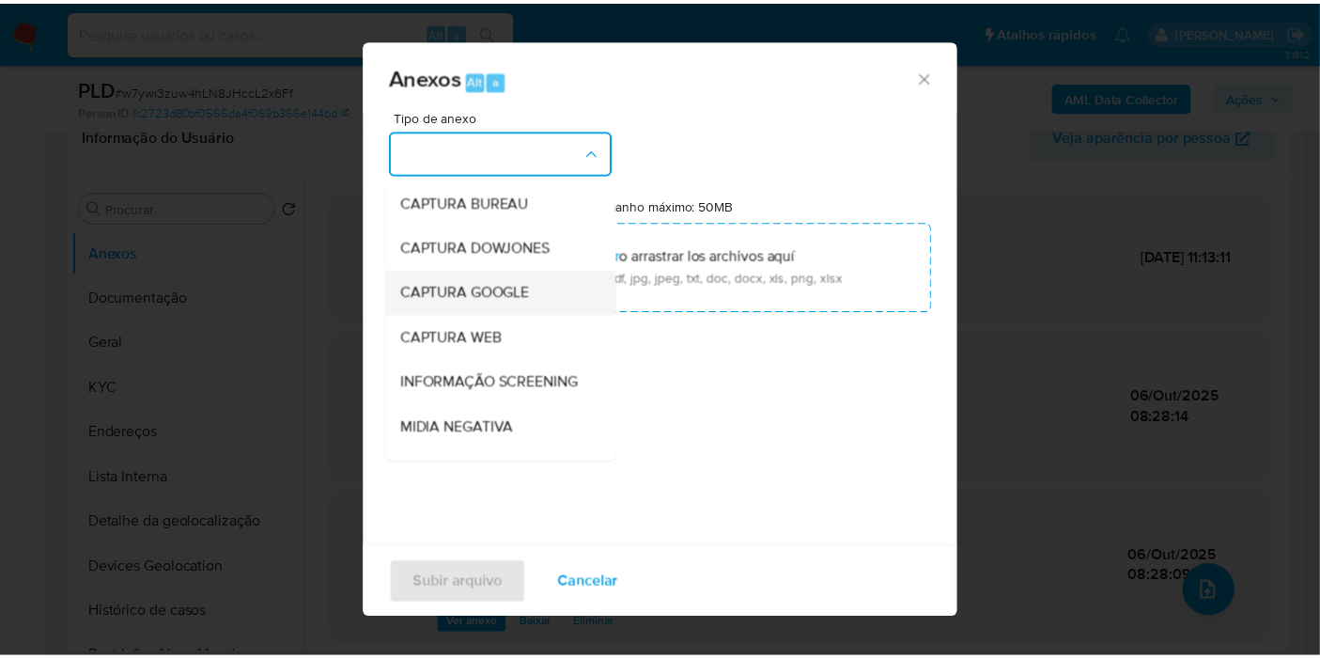
scroll to position [209, 0]
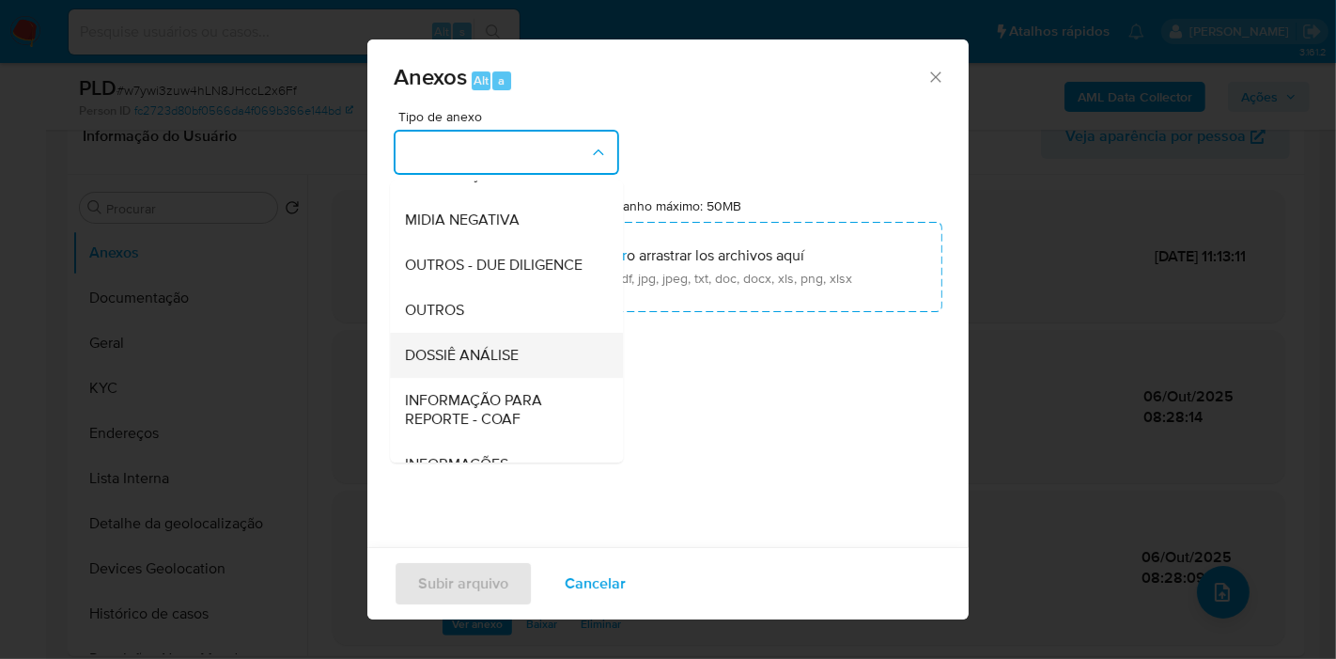
click at [520, 371] on div "DOSSIÊ ANÁLISE" at bounding box center [501, 355] width 192 height 45
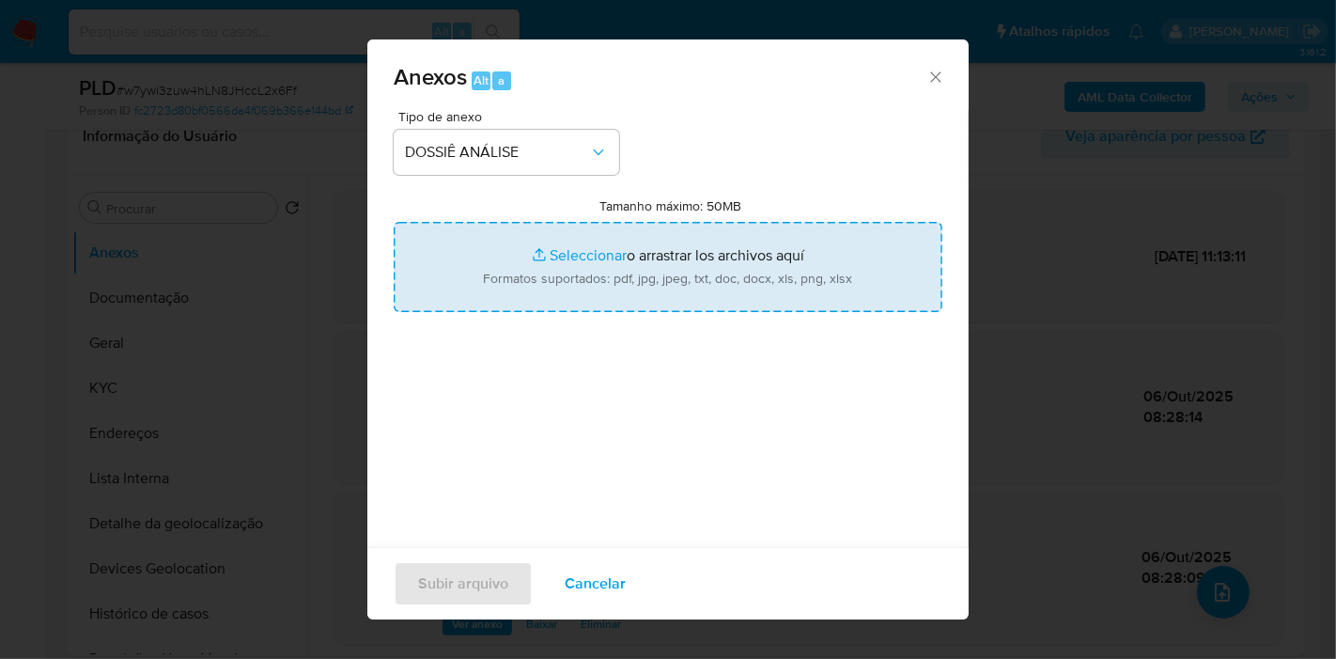
click at [600, 260] on input "Tamanho máximo: 50MB Seleccionar archivos" at bounding box center [668, 267] width 549 height 90
type input "C:\fakepath\SAR - XXX - CPF 08991938620 - GIOVANNI PEREIRA RODRIGUES.pdf"
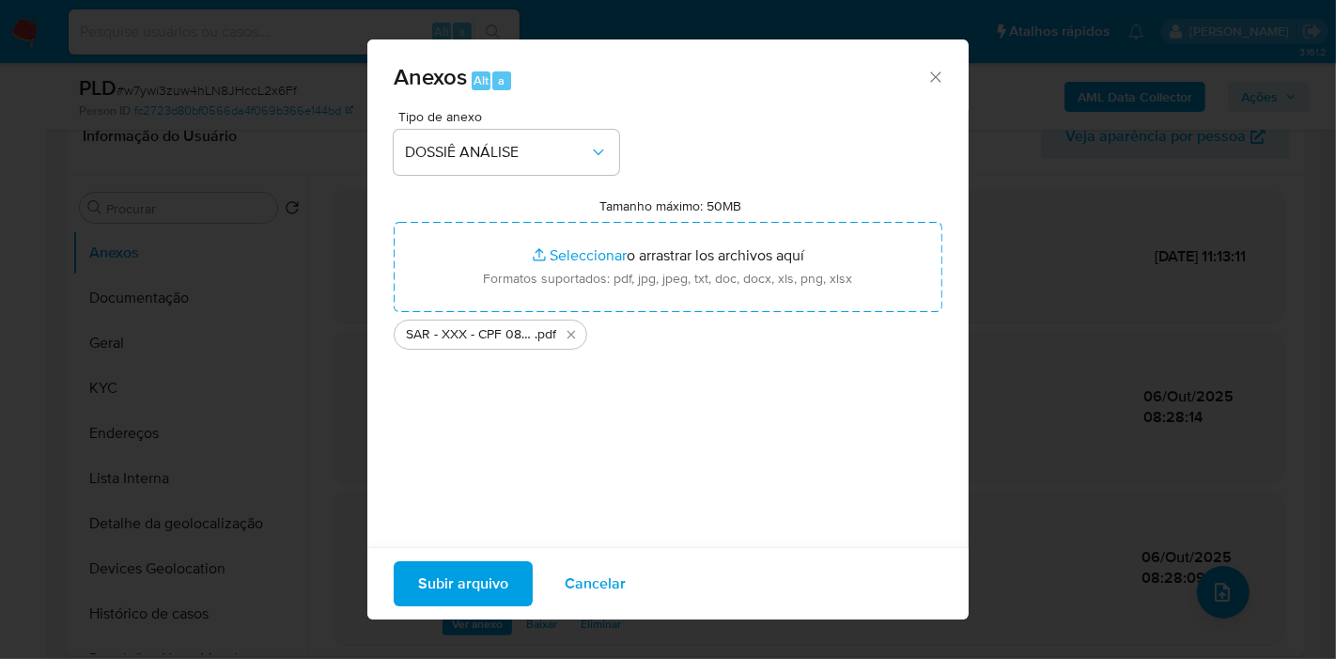
click at [443, 574] on span "Subir arquivo" at bounding box center [463, 583] width 90 height 41
click at [451, 581] on span "Subir arquivo" at bounding box center [463, 583] width 90 height 41
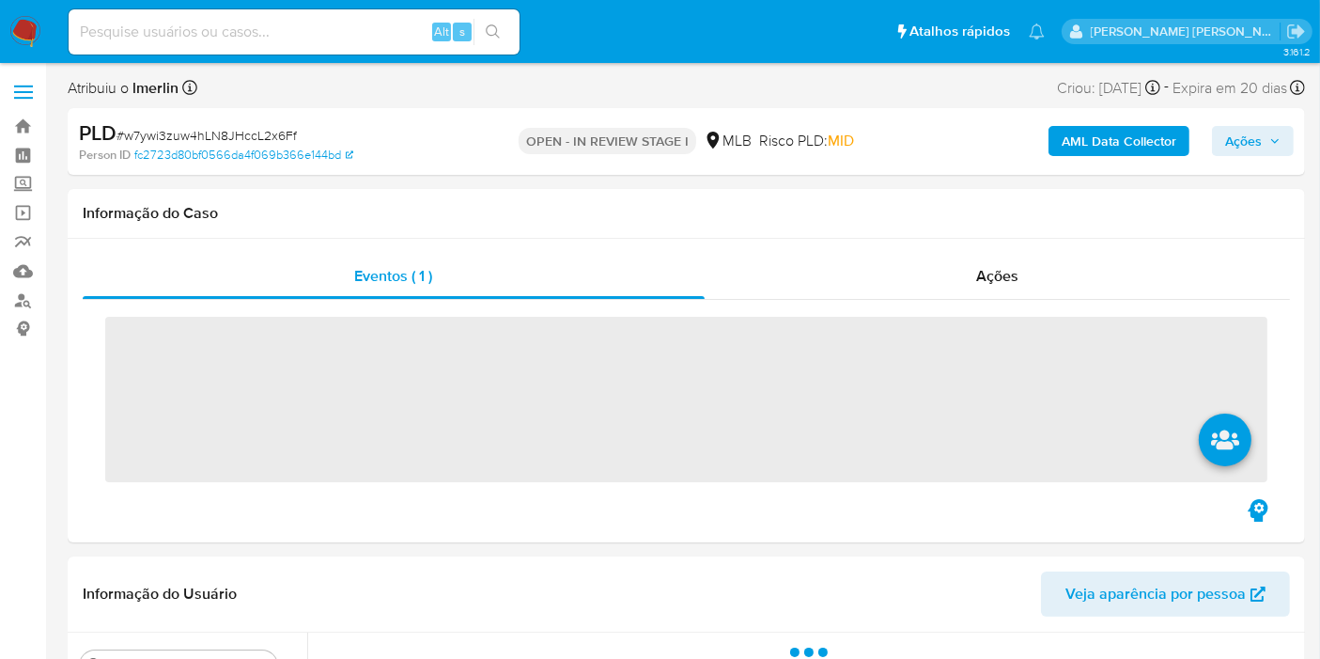
click at [305, 39] on input at bounding box center [294, 32] width 451 height 24
paste input "106552934"
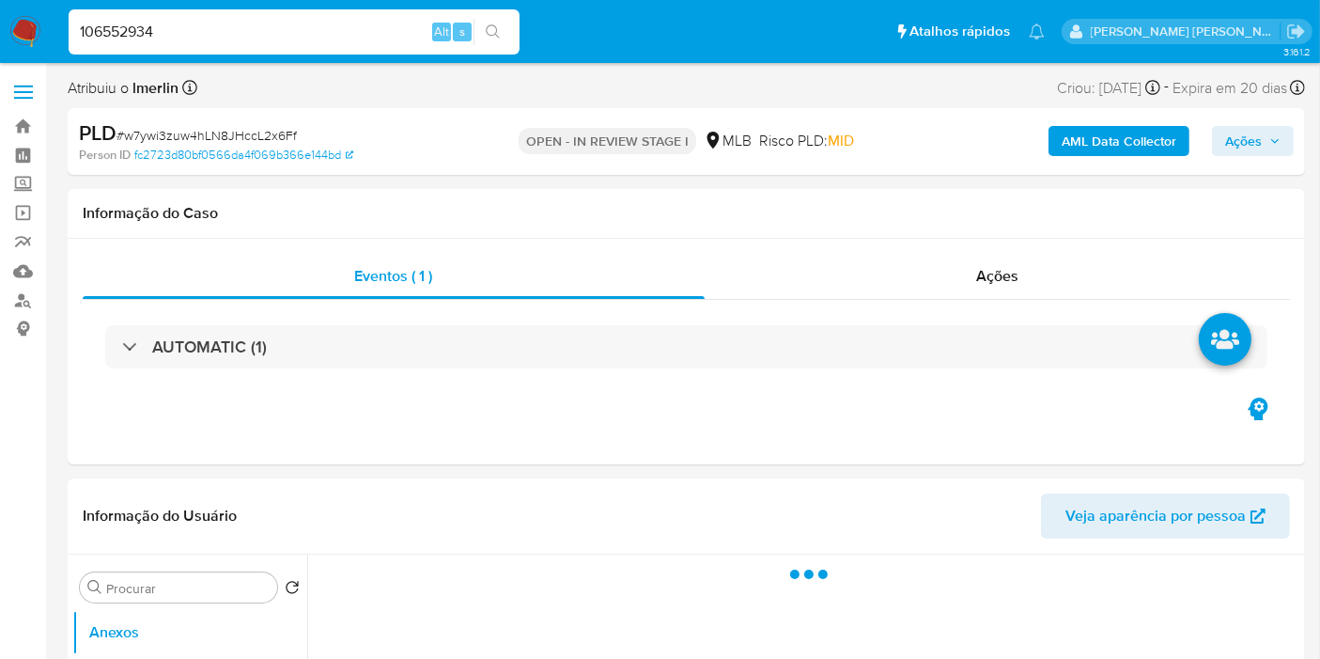
type input "106552934"
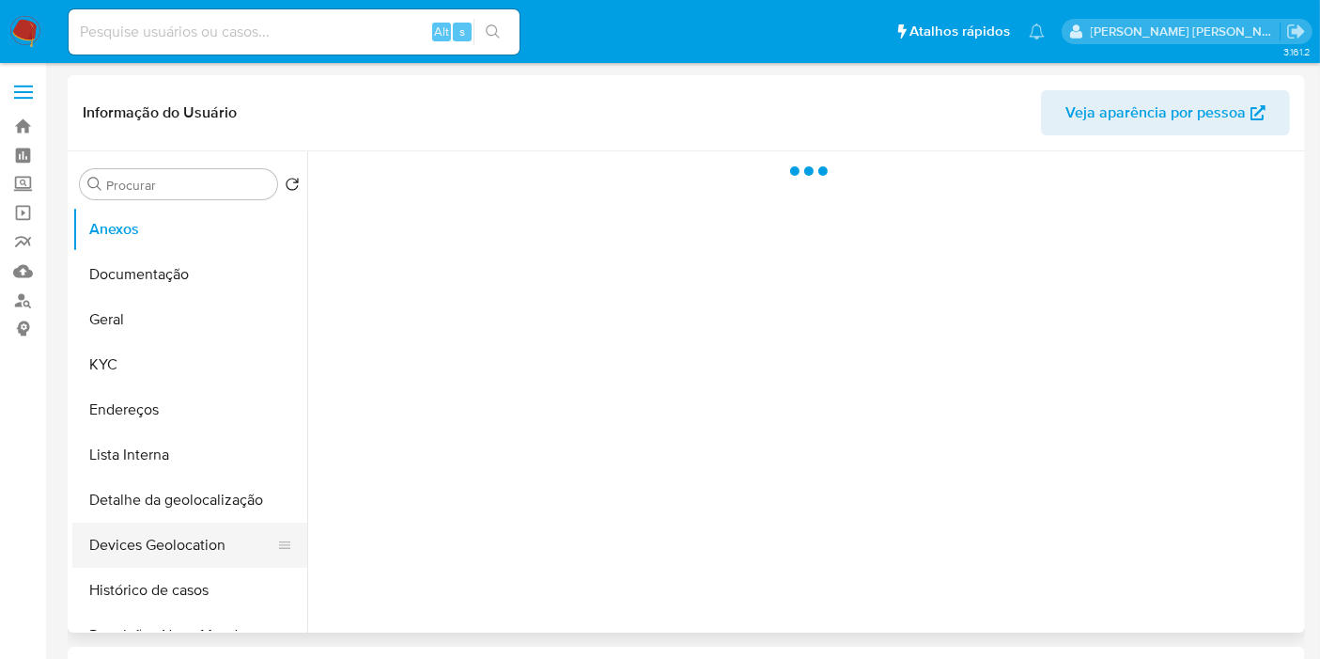
select select "10"
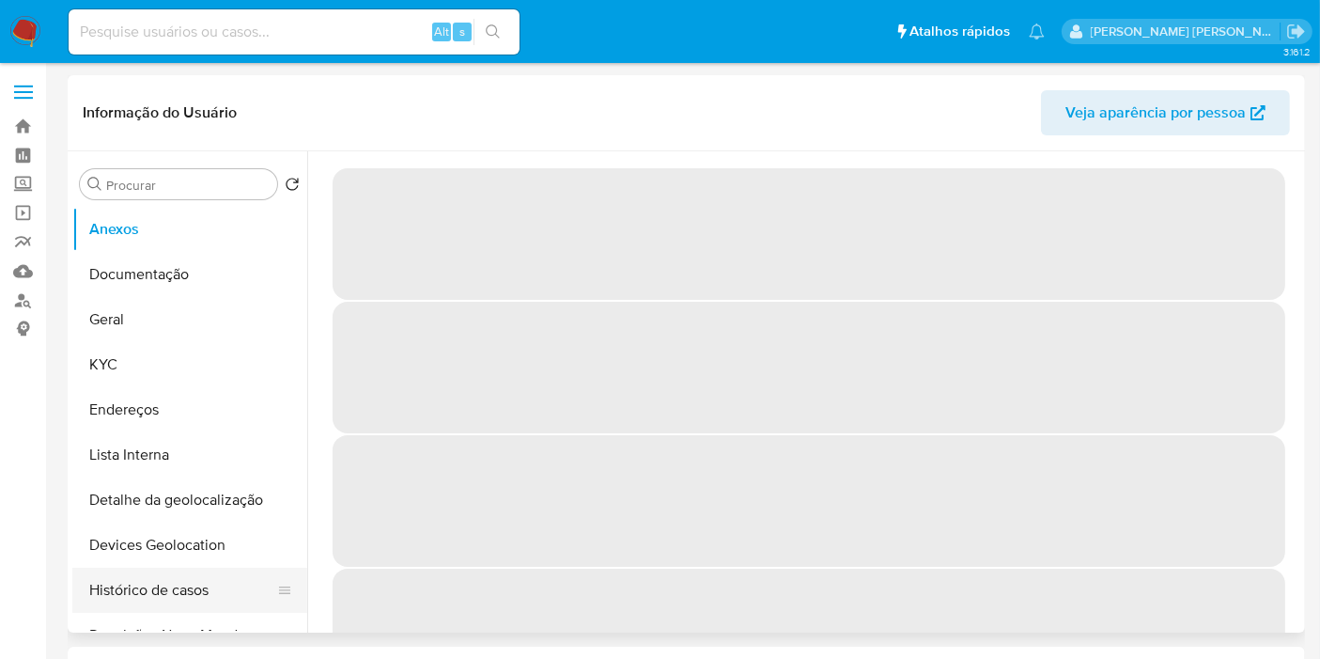
click at [178, 570] on button "Histórico de casos" at bounding box center [182, 589] width 220 height 45
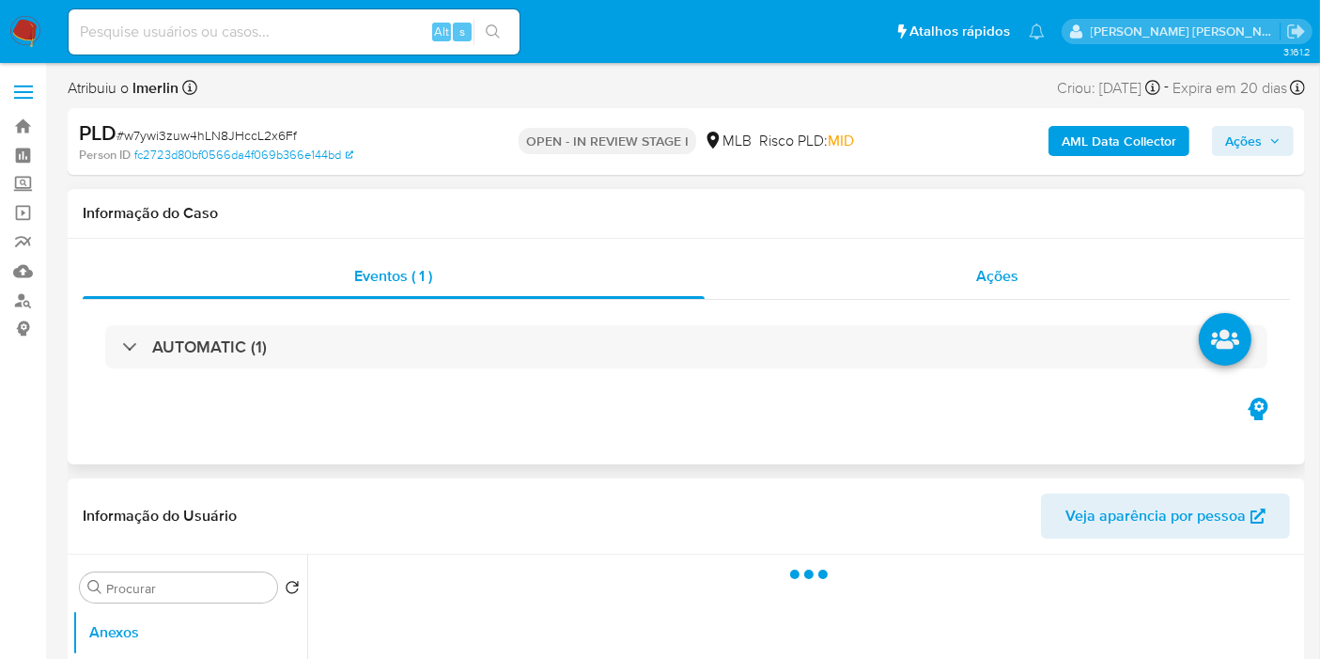
select select "10"
click at [1004, 283] on span "Ações" at bounding box center [997, 276] width 42 height 22
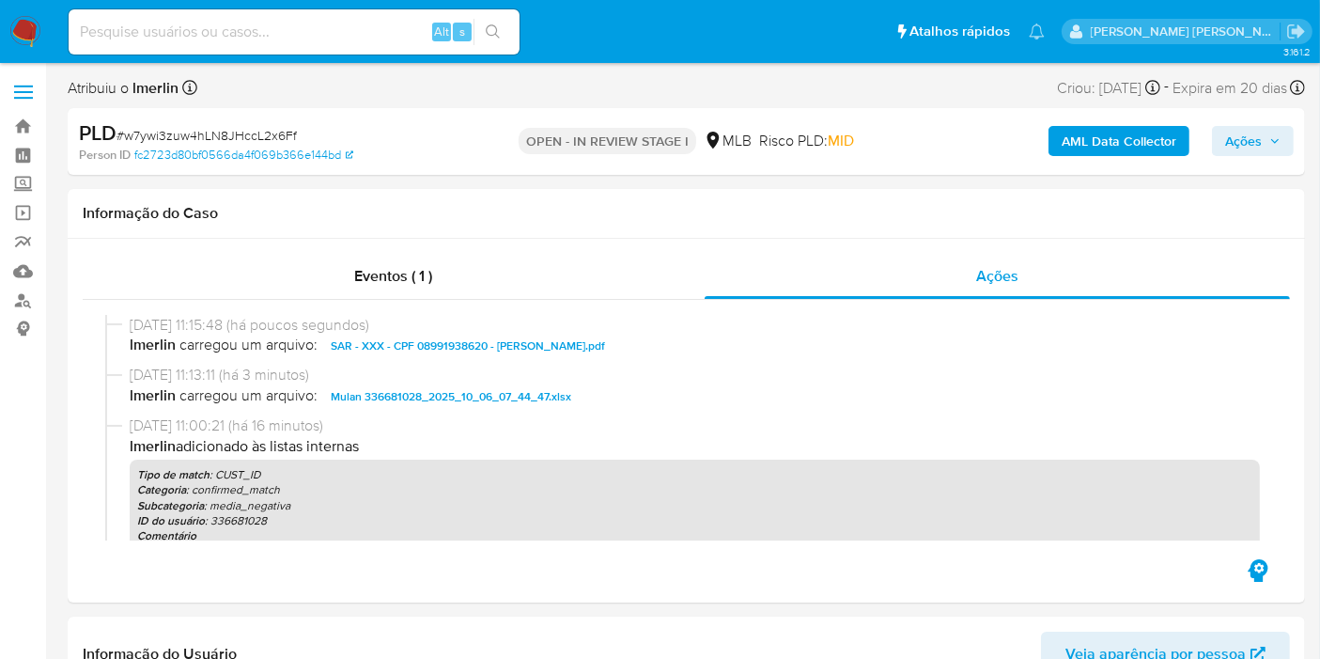
click at [1265, 138] on span "Ações" at bounding box center [1252, 141] width 55 height 26
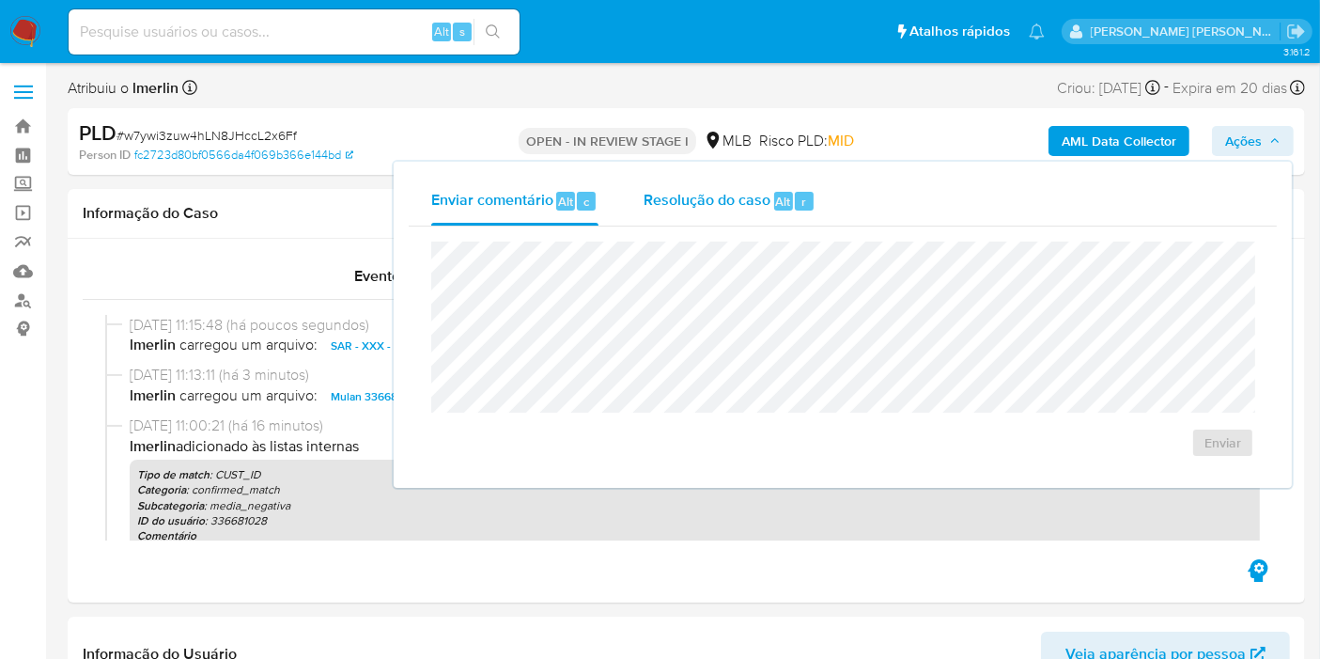
click at [720, 186] on div "Resolução do caso Alt r" at bounding box center [730, 201] width 172 height 49
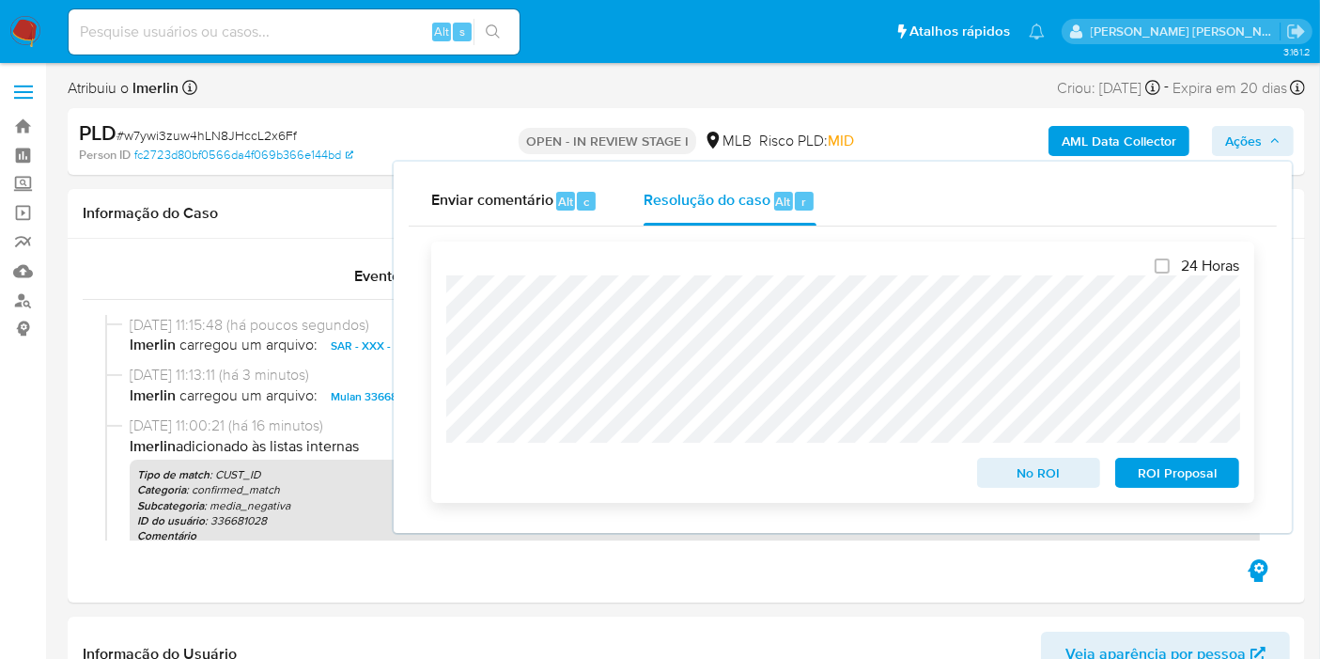
click at [1201, 474] on span "ROI Proposal" at bounding box center [1177, 472] width 98 height 26
click at [1170, 478] on span "ROI Proposal" at bounding box center [1177, 472] width 98 height 26
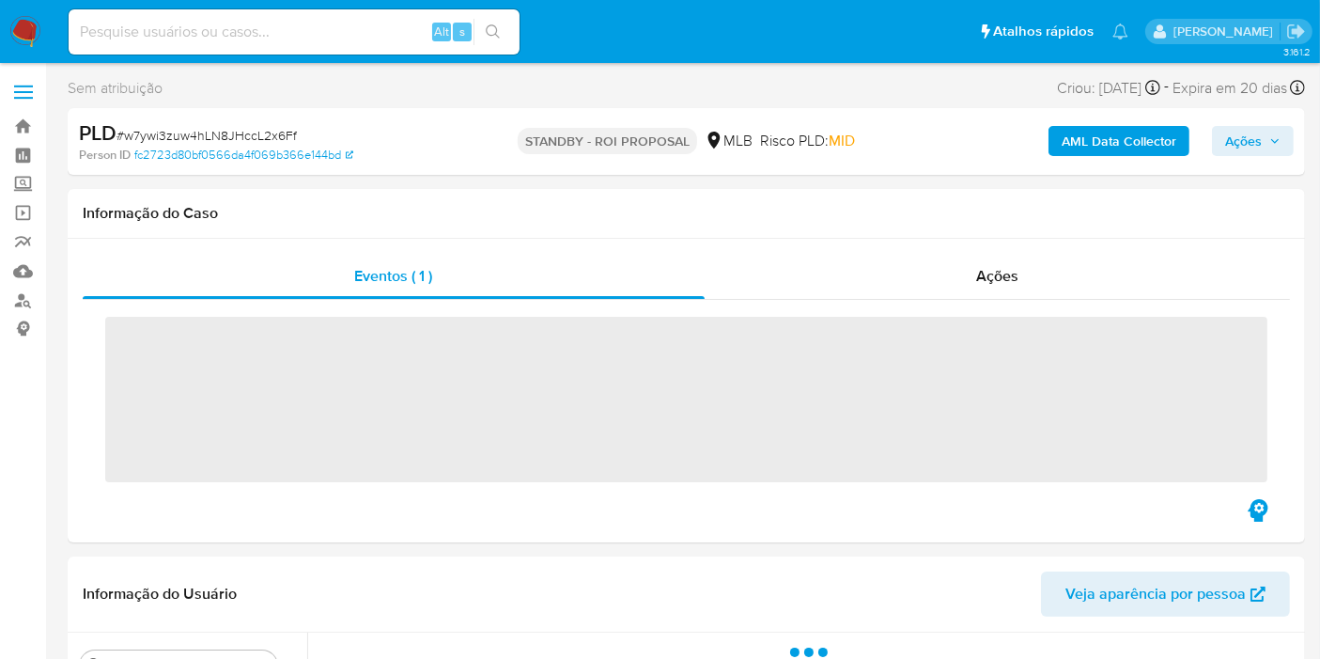
click at [349, 37] on input at bounding box center [294, 32] width 451 height 24
paste input "9q2Hk9KYb92Id95MP9ptbkbo"
type input "9q2Hk9KYb92Id95MP9ptbkbo"
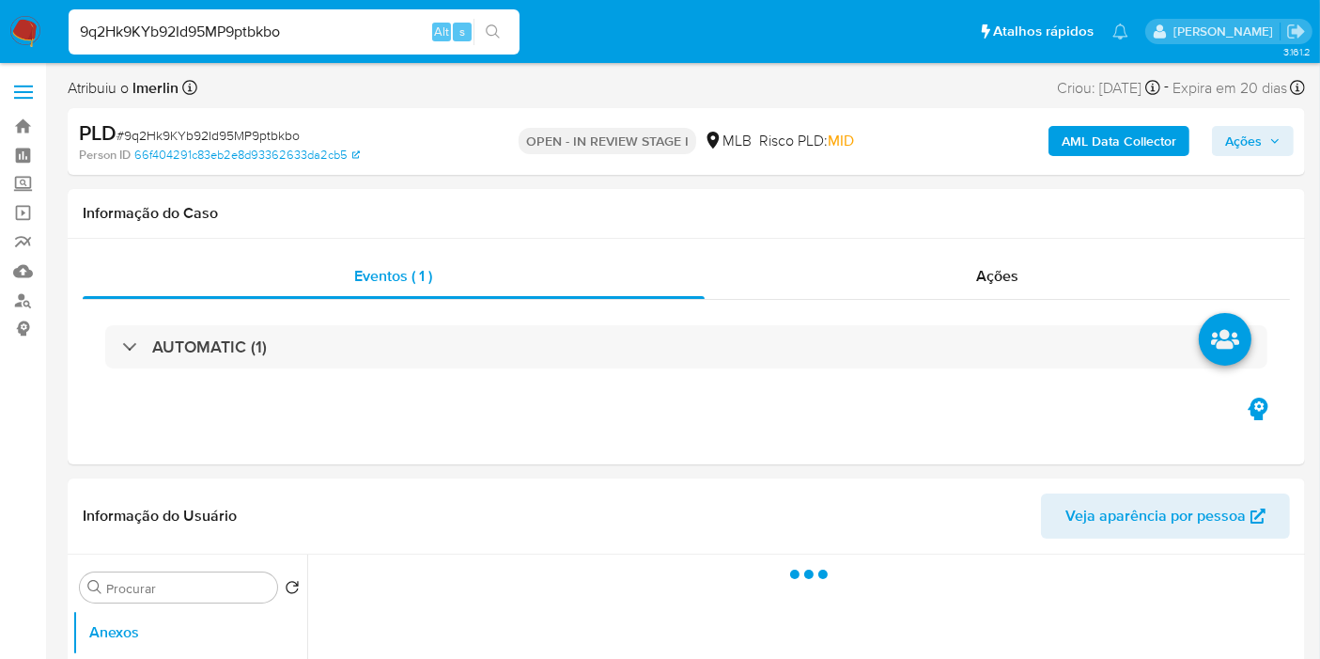
select select "10"
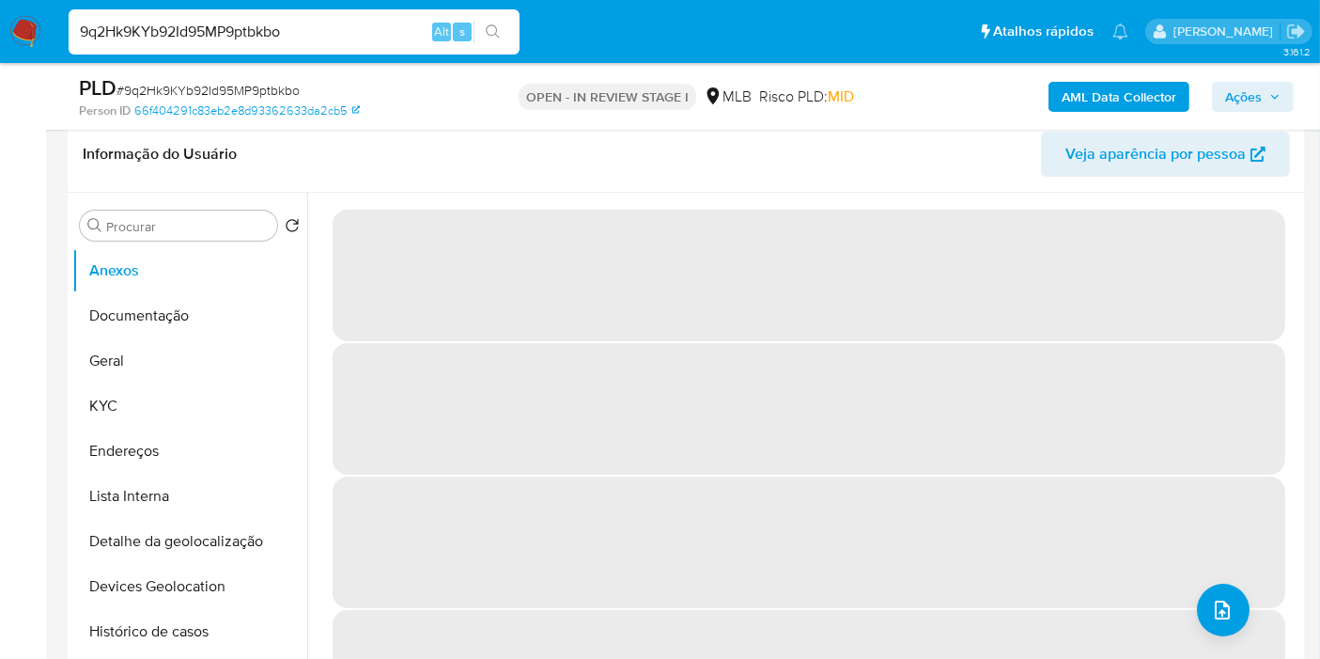
scroll to position [313, 0]
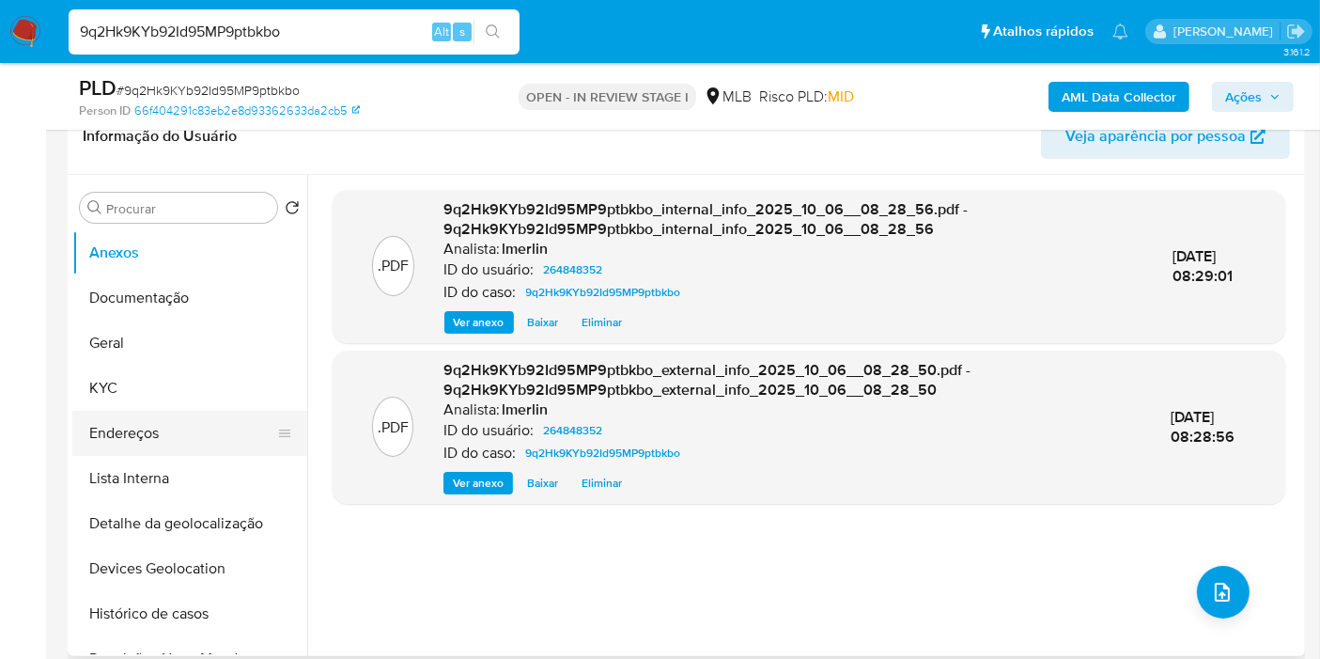
click at [111, 414] on button "Endereços" at bounding box center [182, 433] width 220 height 45
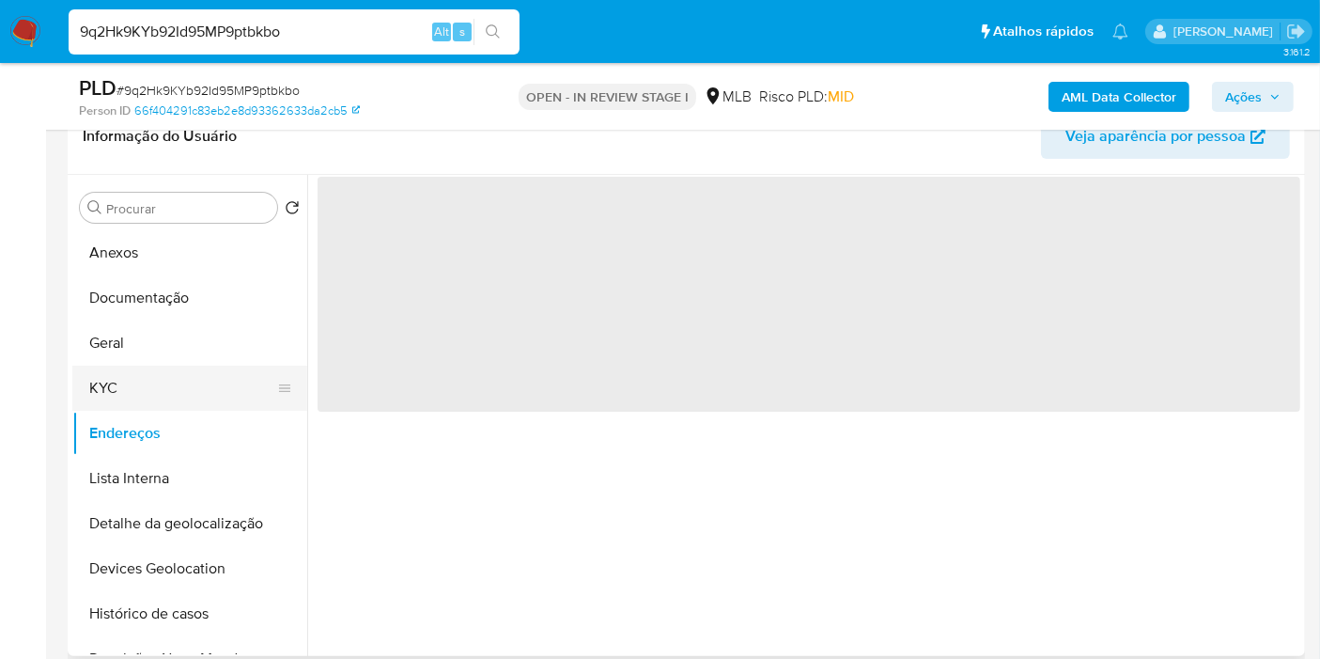
click at [123, 397] on button "KYC" at bounding box center [182, 387] width 220 height 45
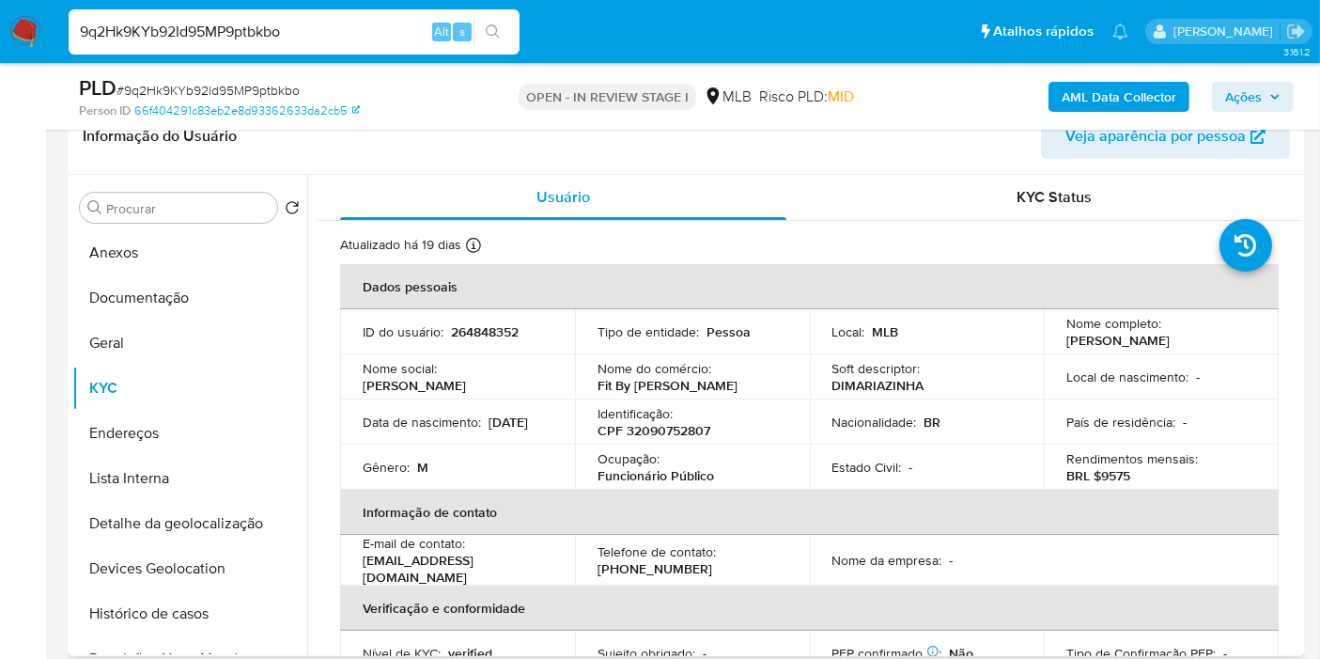
click at [1113, 480] on p "BRL $9575" at bounding box center [1098, 475] width 64 height 17
copy p "9575"
click at [153, 302] on button "Documentação" at bounding box center [182, 297] width 220 height 45
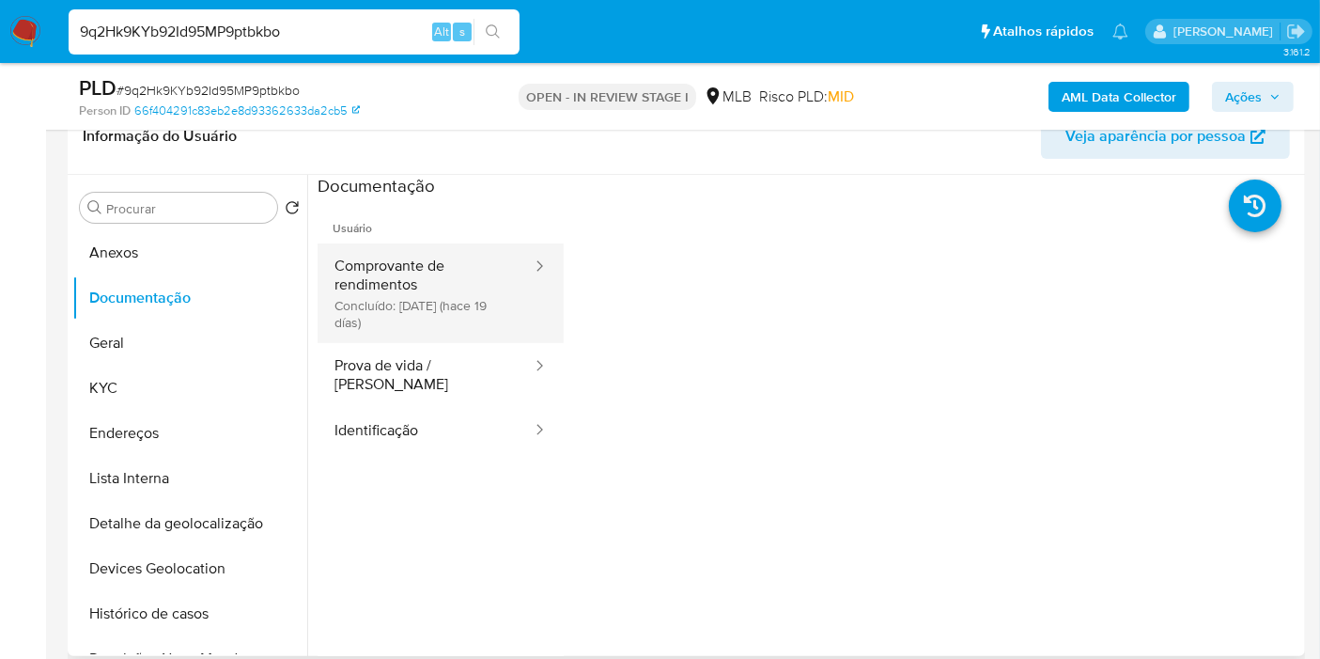
click at [465, 303] on button "Comprovante de rendimentos Concluído: 18/09/2025 (hace 19 días)" at bounding box center [426, 293] width 216 height 100
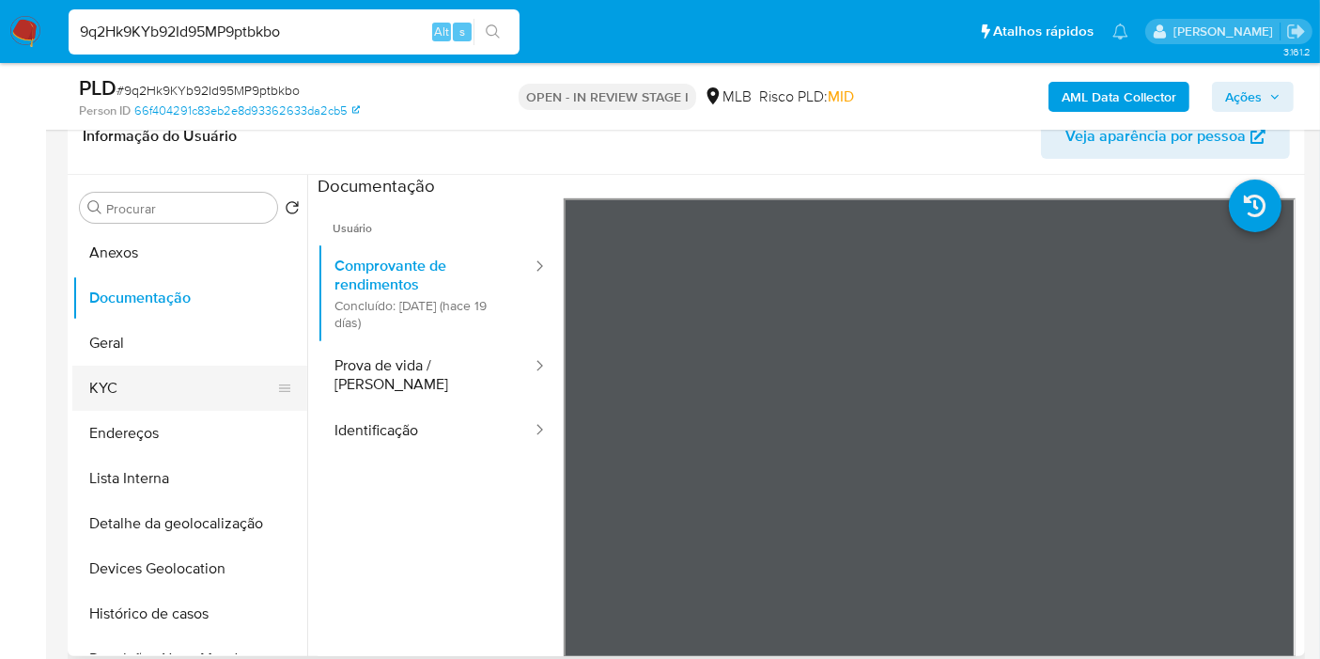
click at [156, 390] on button "KYC" at bounding box center [182, 387] width 220 height 45
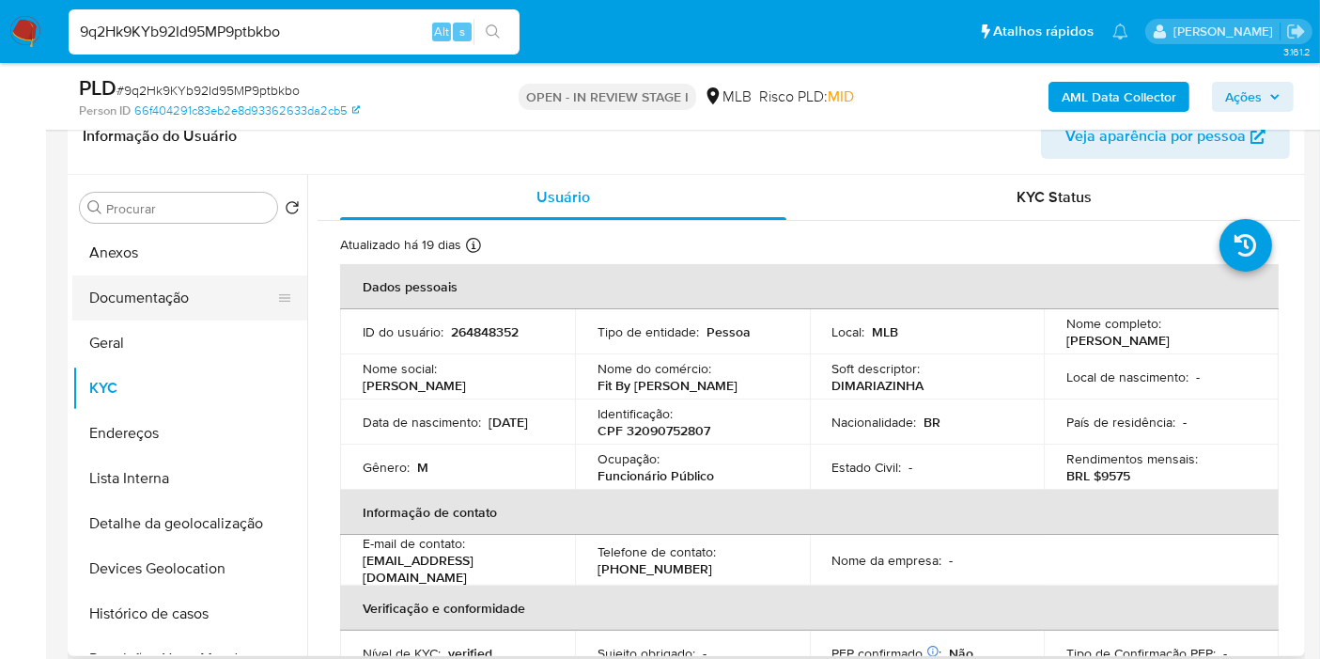
click at [192, 301] on button "Documentação" at bounding box center [182, 297] width 220 height 45
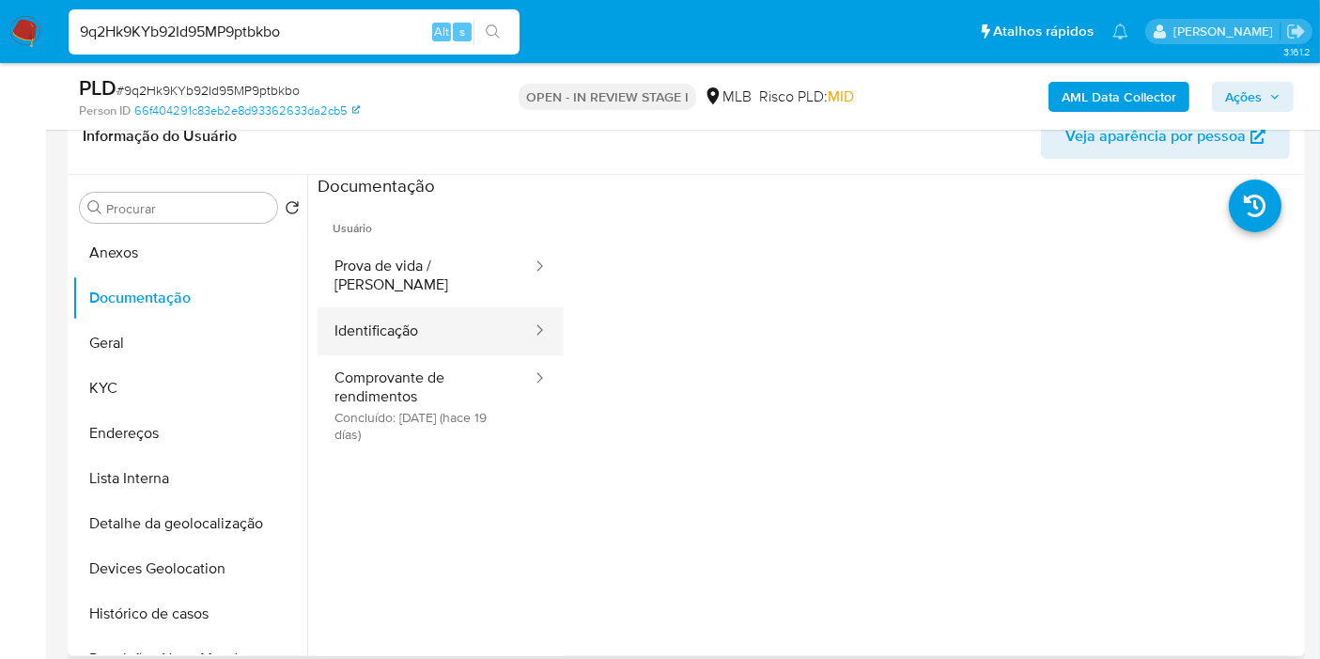
click at [448, 309] on button "Identificação" at bounding box center [426, 331] width 216 height 48
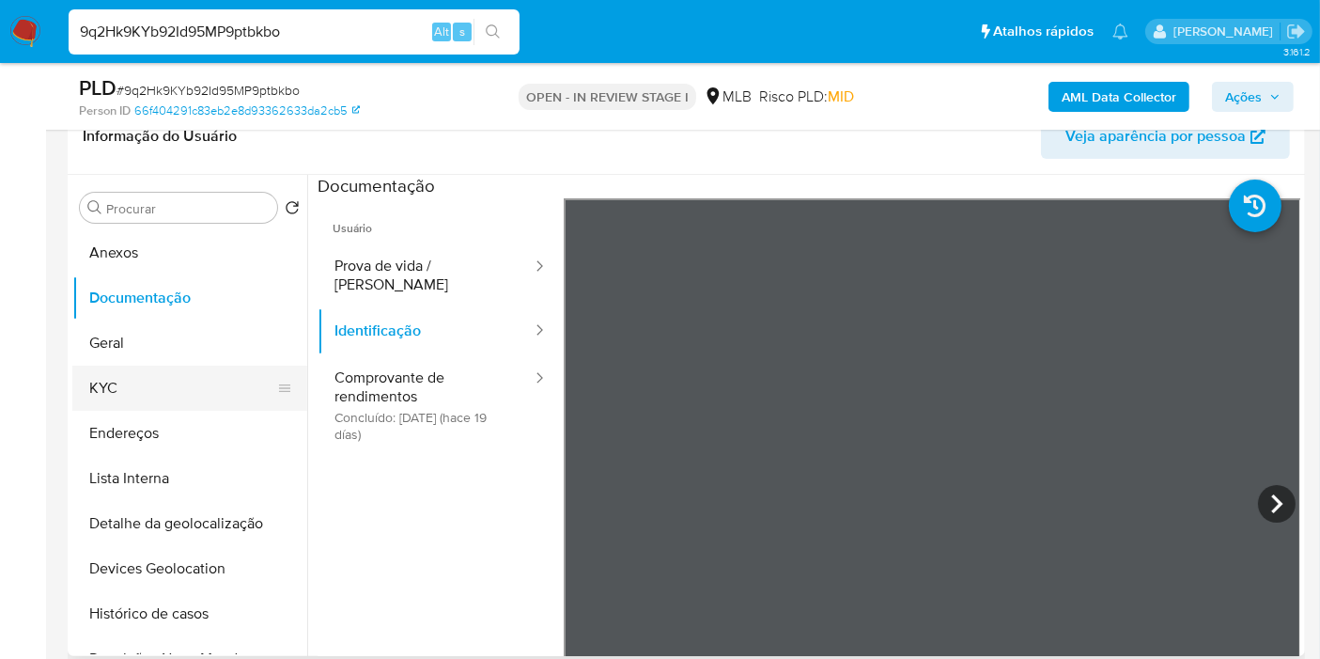
click at [137, 401] on button "KYC" at bounding box center [182, 387] width 220 height 45
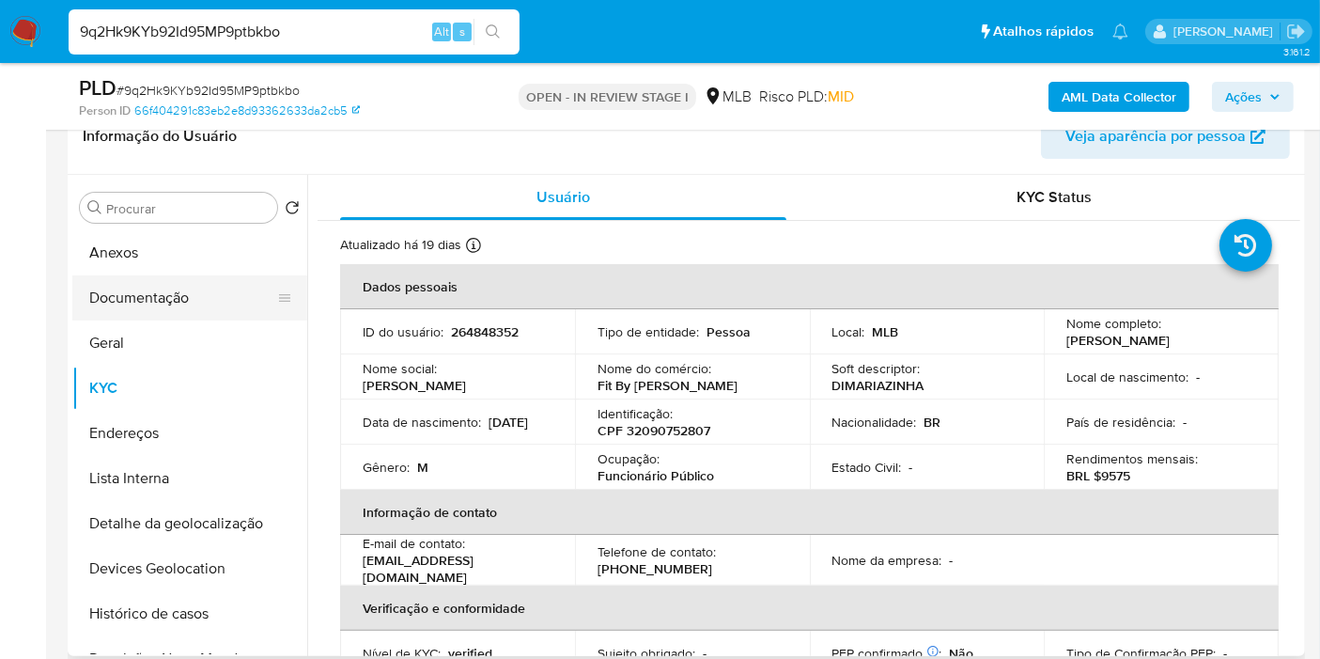
click at [223, 298] on button "Documentação" at bounding box center [182, 297] width 220 height 45
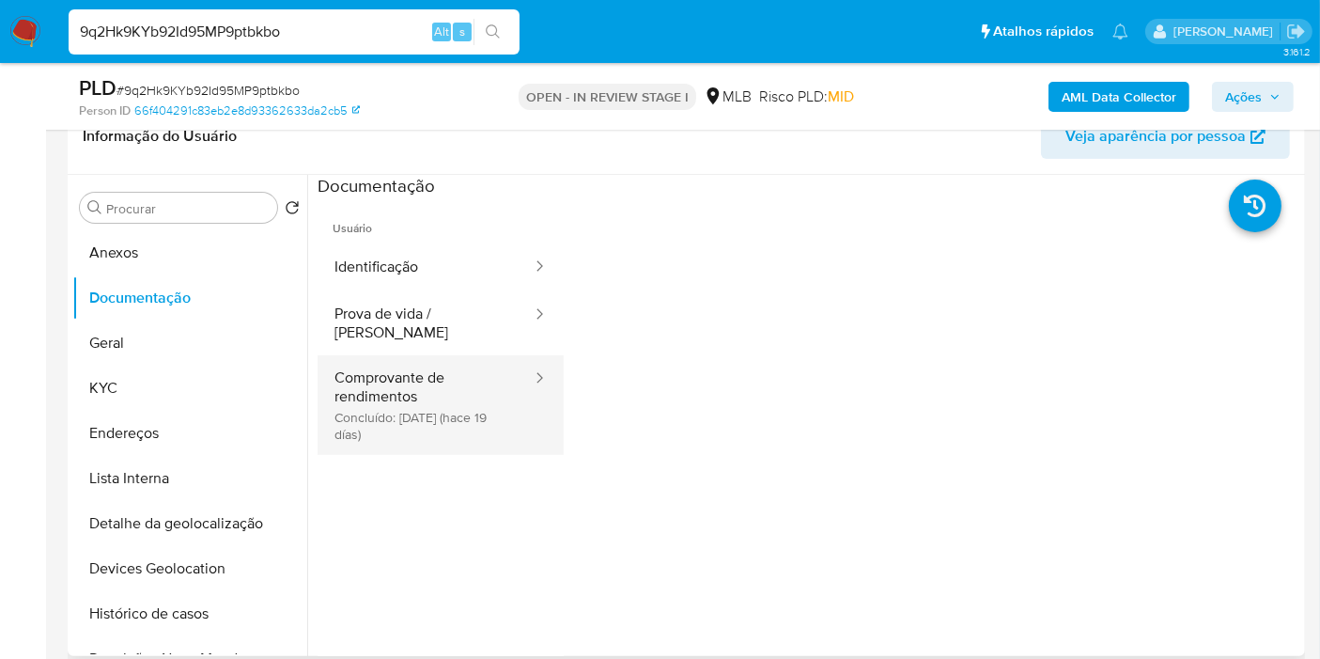
click at [418, 385] on button "Comprovante de rendimentos Concluído: 18/09/2025 (hace 19 días)" at bounding box center [426, 405] width 216 height 100
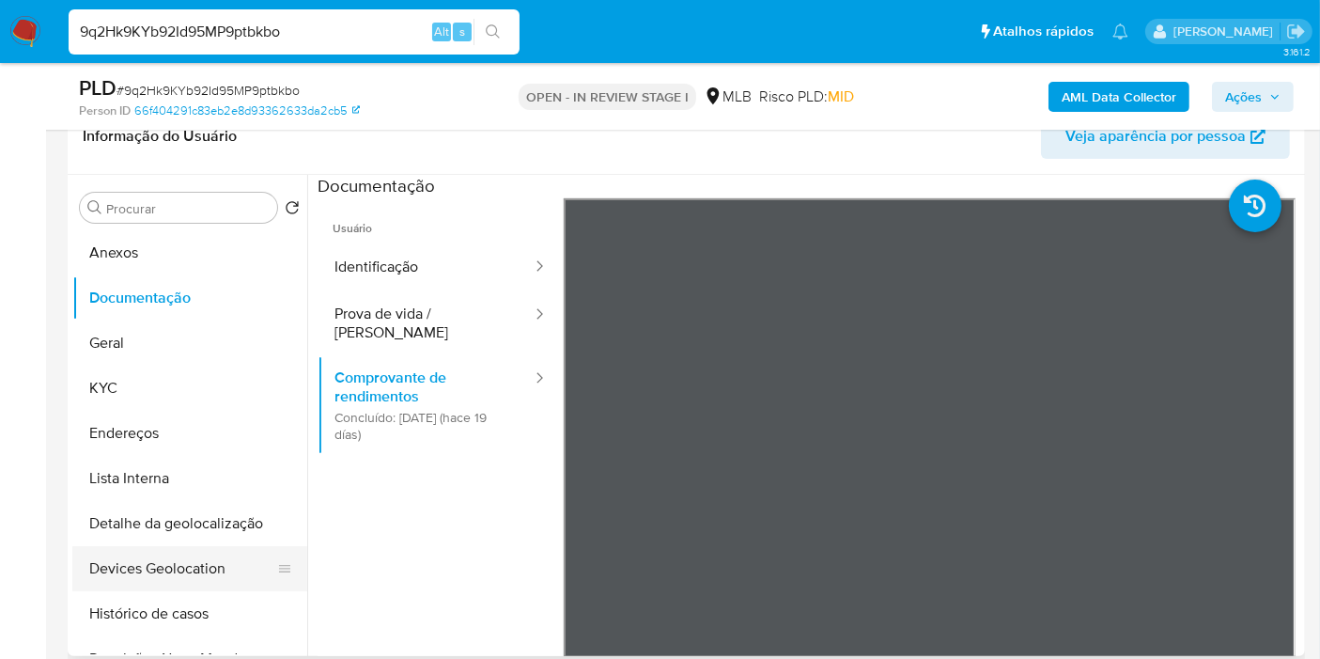
scroll to position [104, 0]
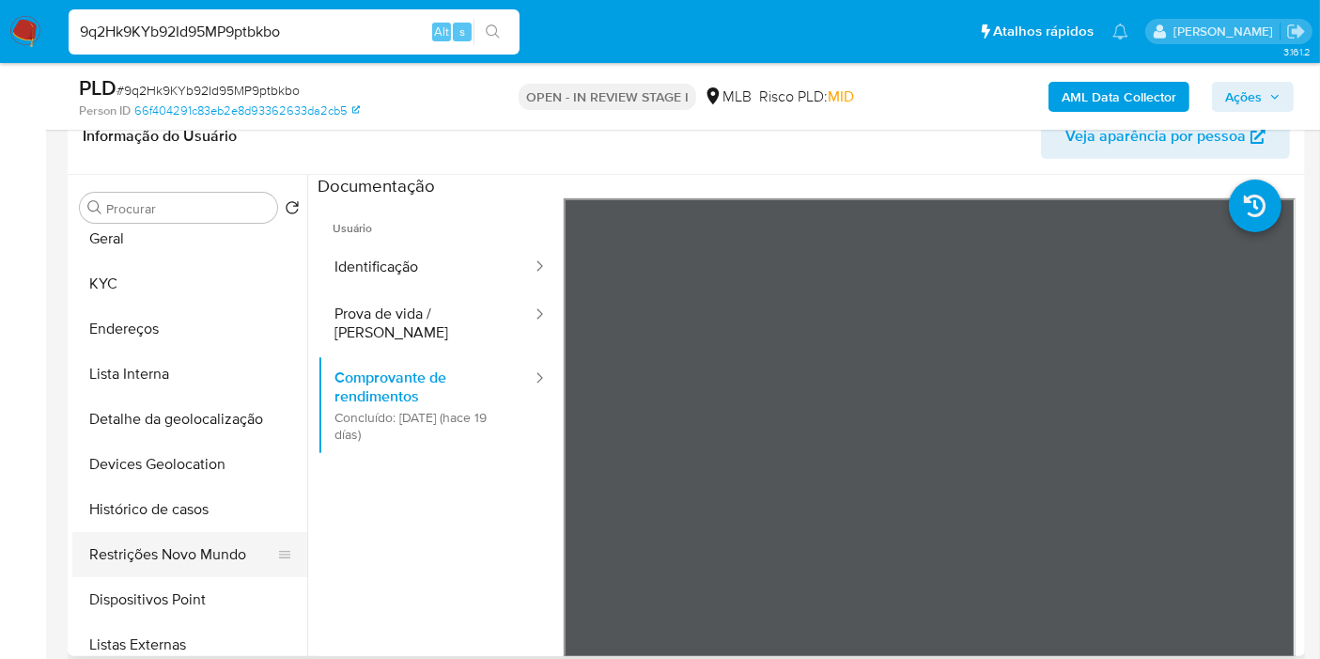
click at [185, 541] on button "Restrições Novo Mundo" at bounding box center [182, 554] width 220 height 45
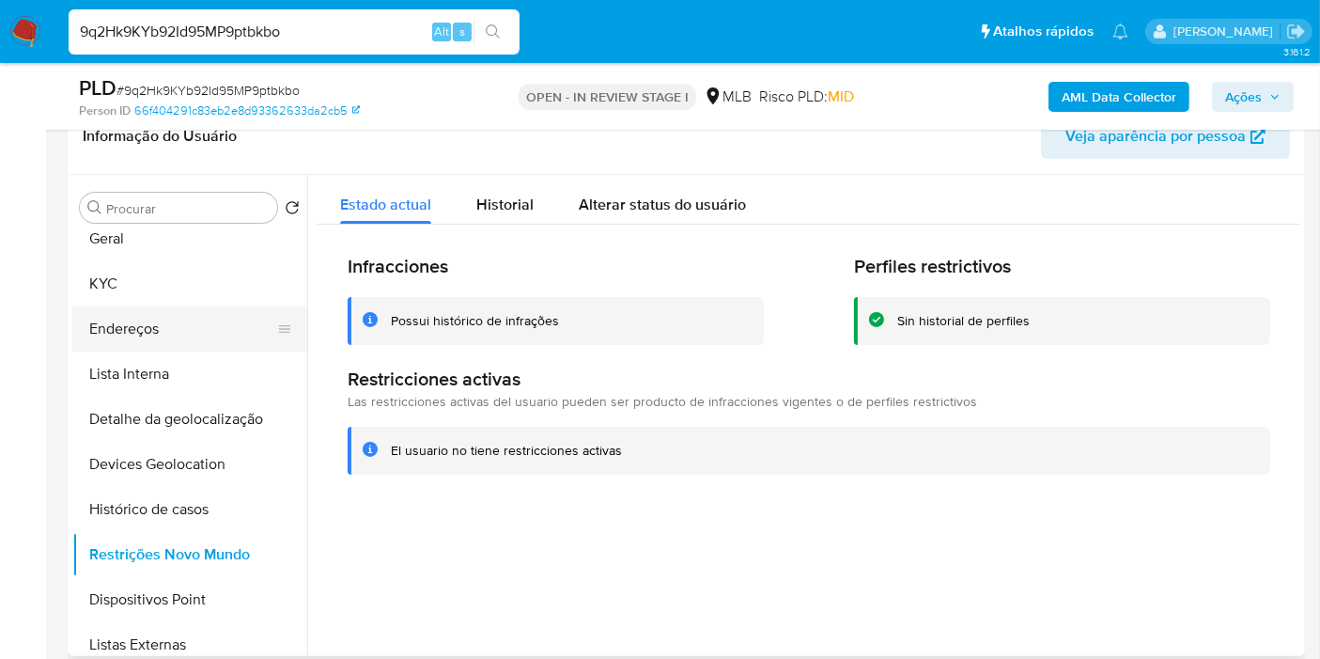
click at [211, 326] on button "Endereços" at bounding box center [182, 328] width 220 height 45
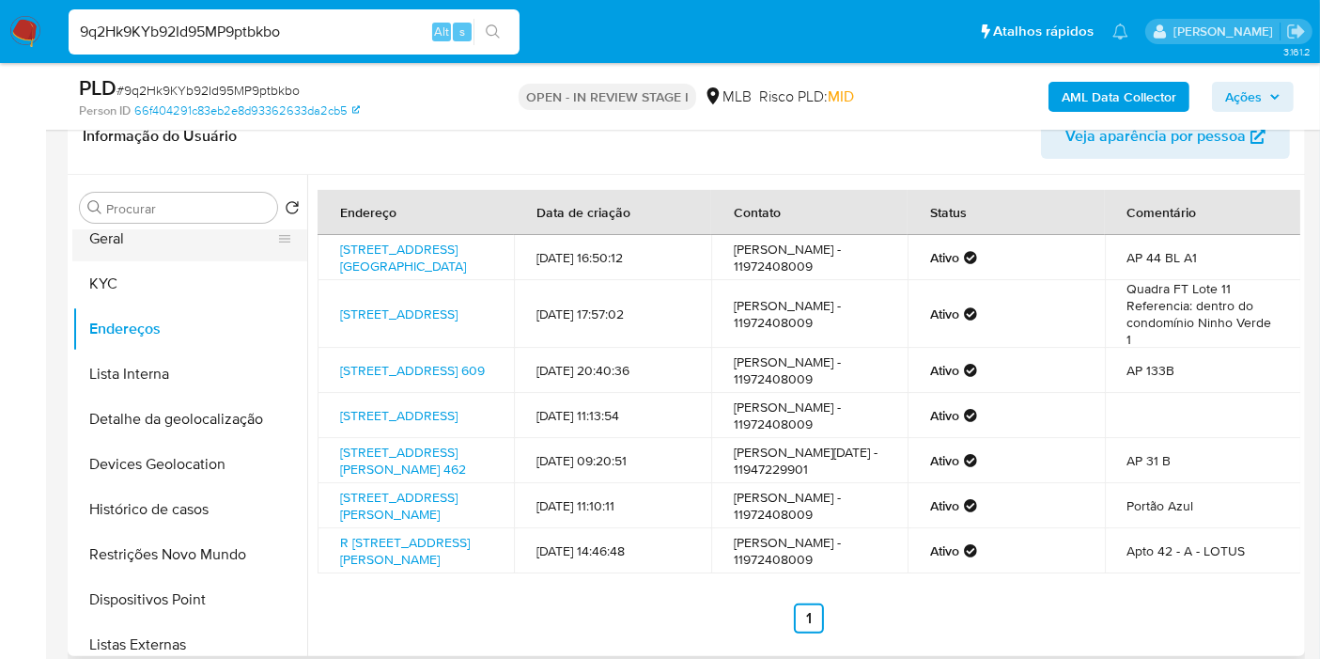
click at [221, 251] on button "Geral" at bounding box center [182, 238] width 220 height 45
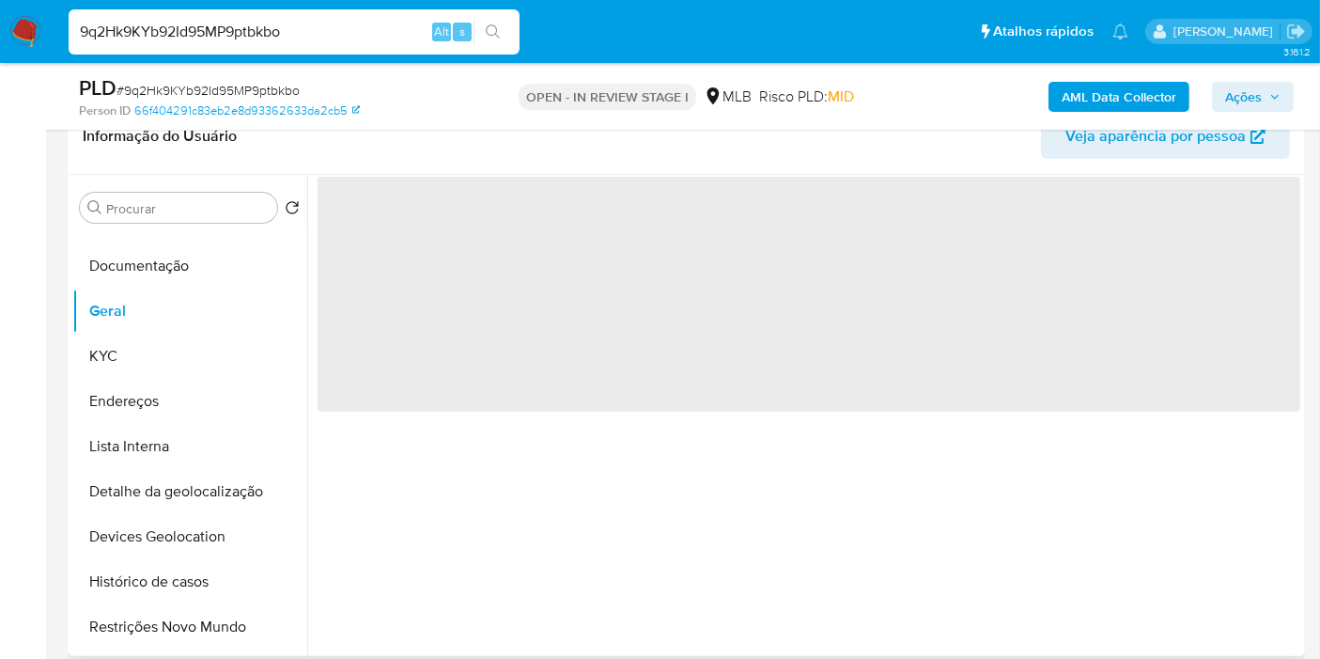
scroll to position [0, 0]
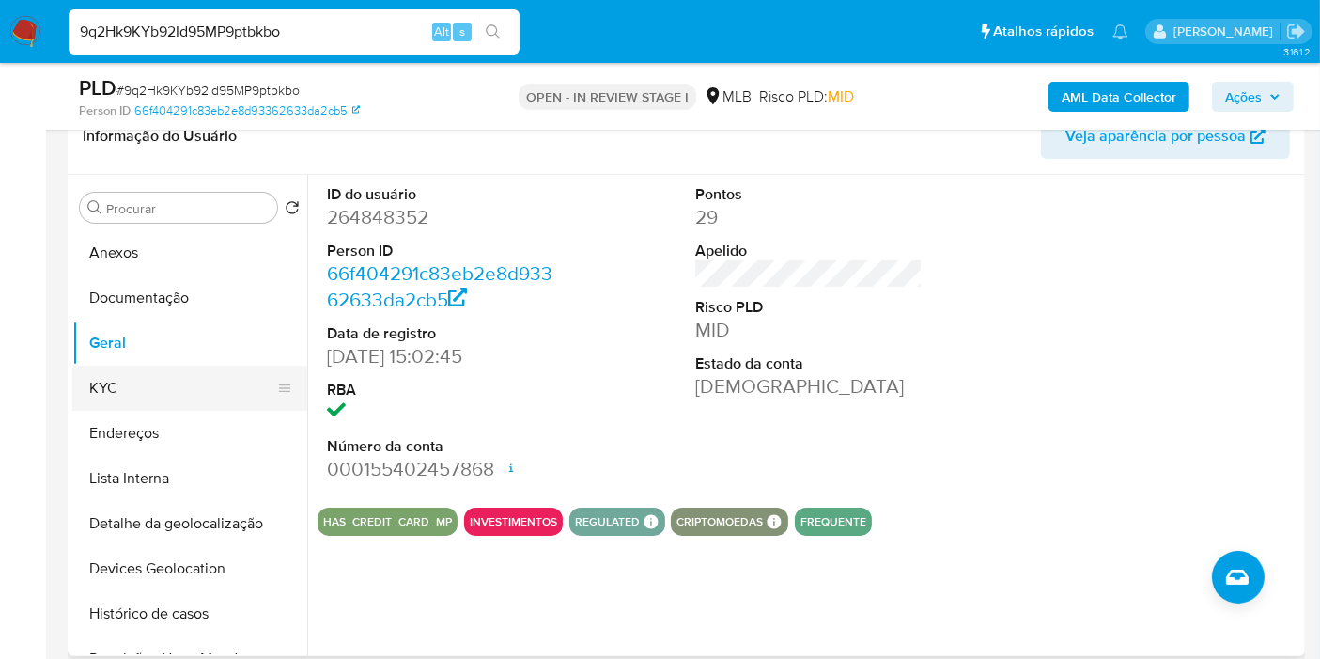
click at [152, 390] on button "KYC" at bounding box center [182, 387] width 220 height 45
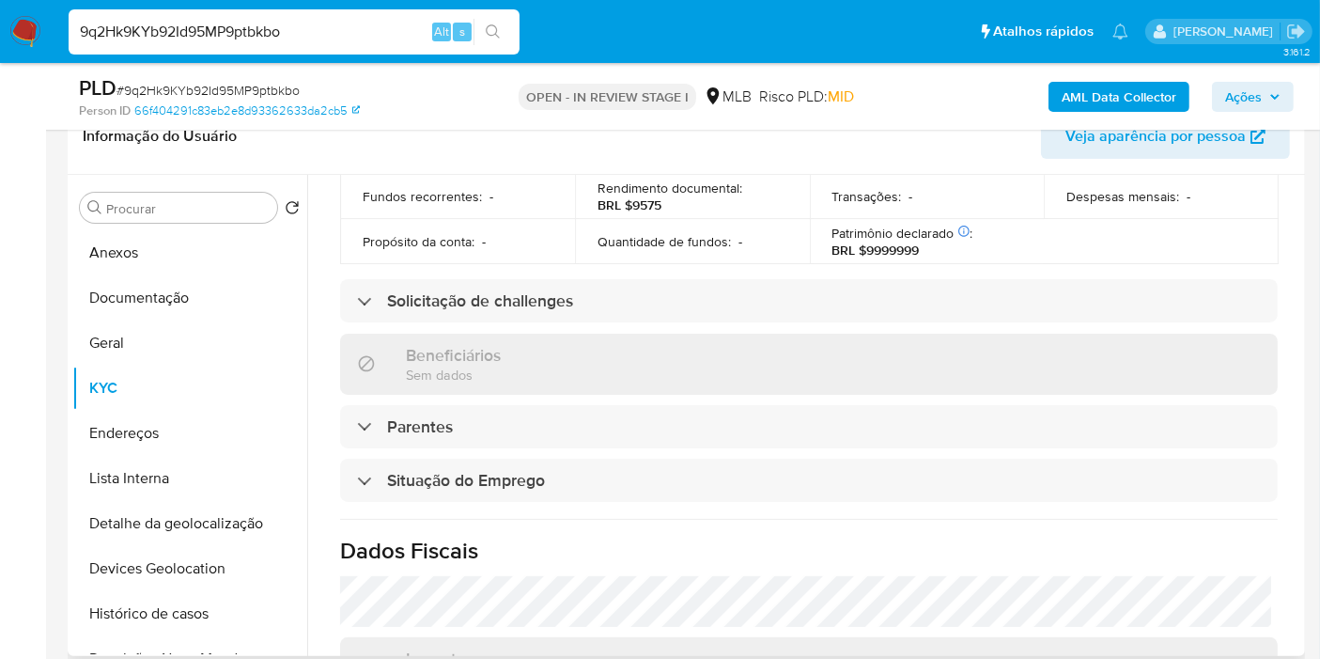
scroll to position [859, 0]
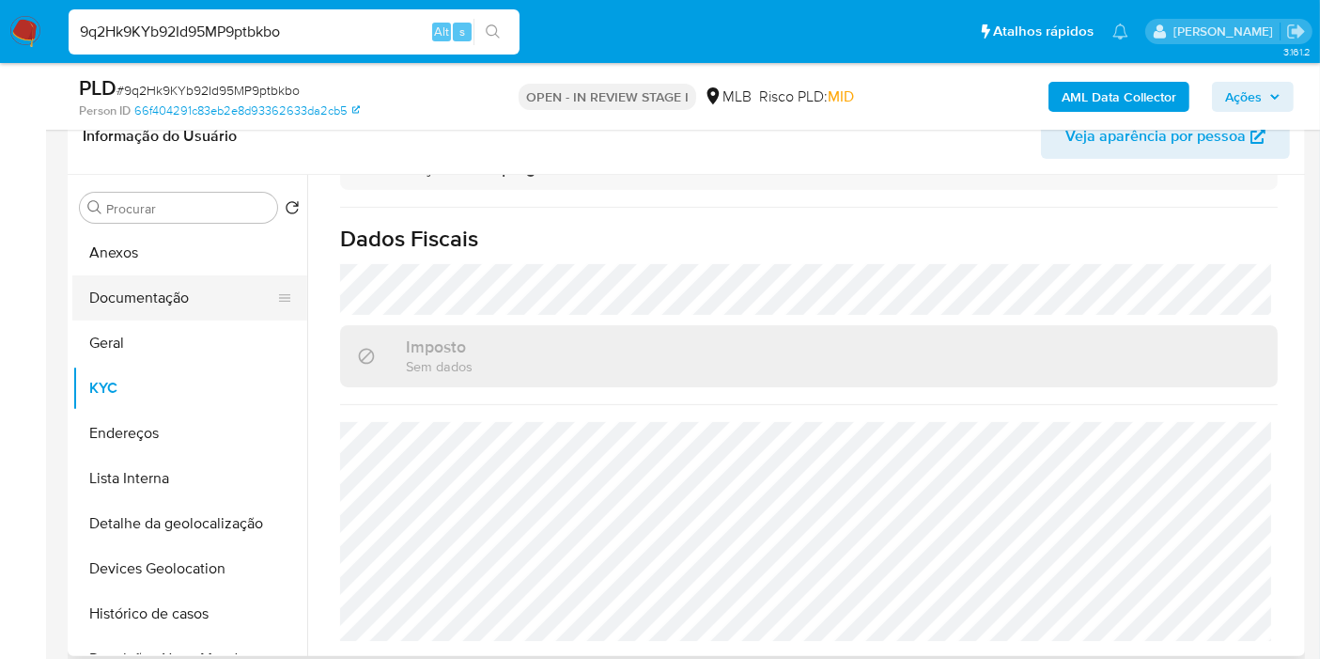
click at [240, 275] on button "Documentação" at bounding box center [182, 297] width 220 height 45
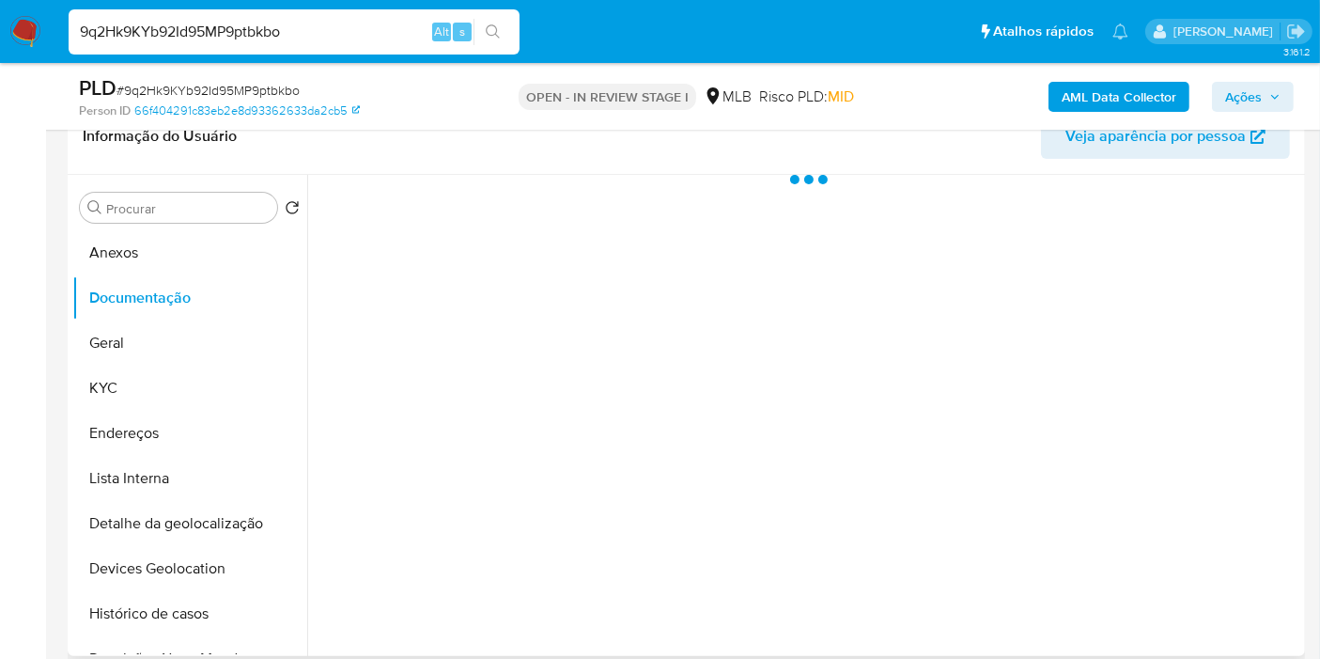
scroll to position [0, 0]
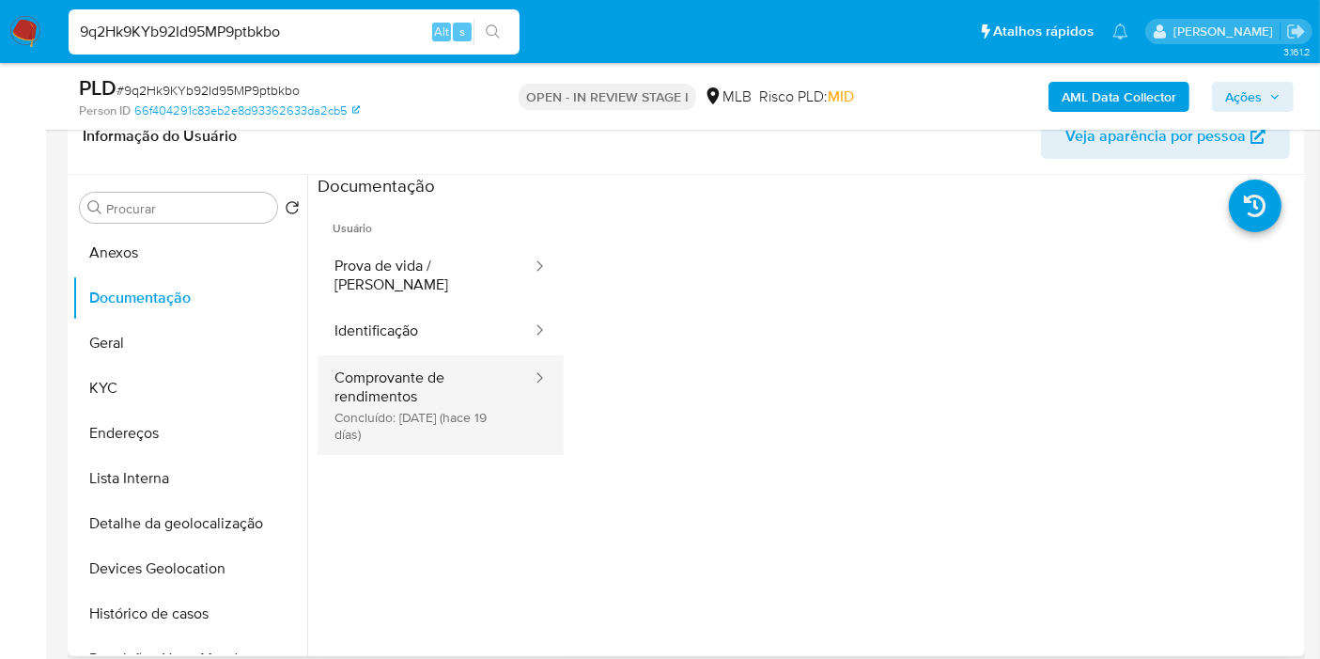
click at [437, 382] on button "Comprovante de rendimentos Concluído: 18/09/2025 (hace 19 días)" at bounding box center [426, 405] width 216 height 100
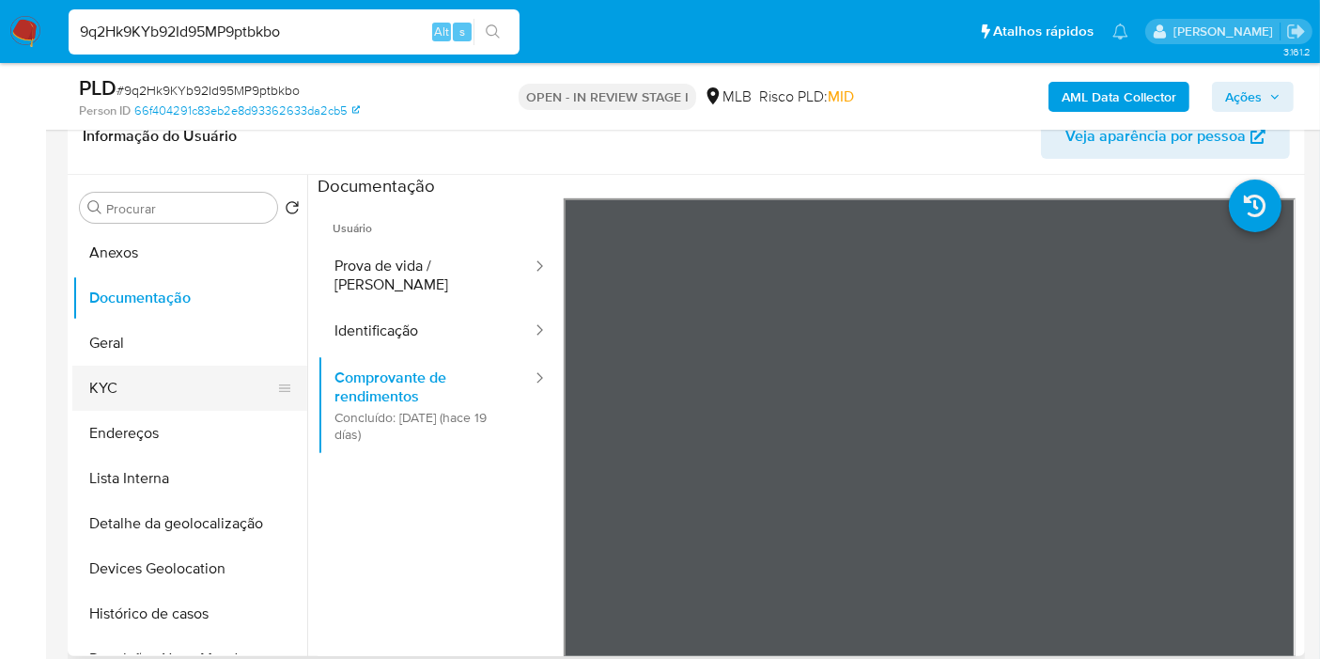
click at [204, 383] on button "KYC" at bounding box center [182, 387] width 220 height 45
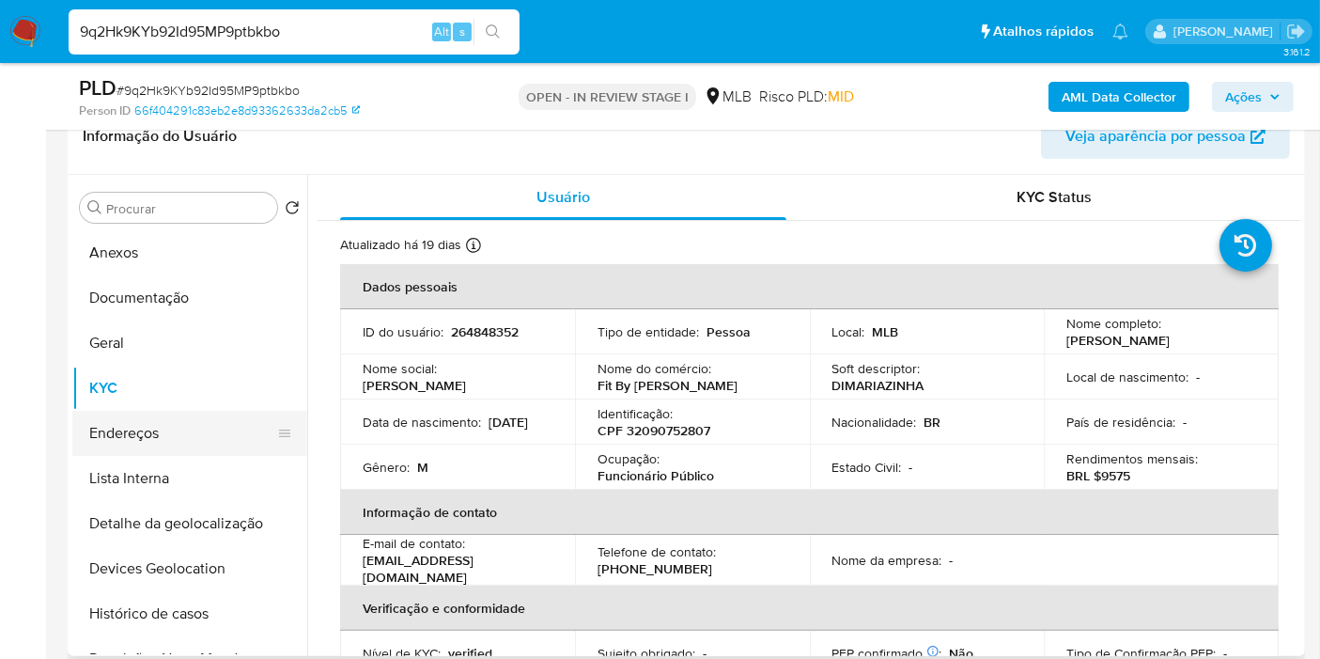
click at [192, 436] on button "Endereços" at bounding box center [182, 433] width 220 height 45
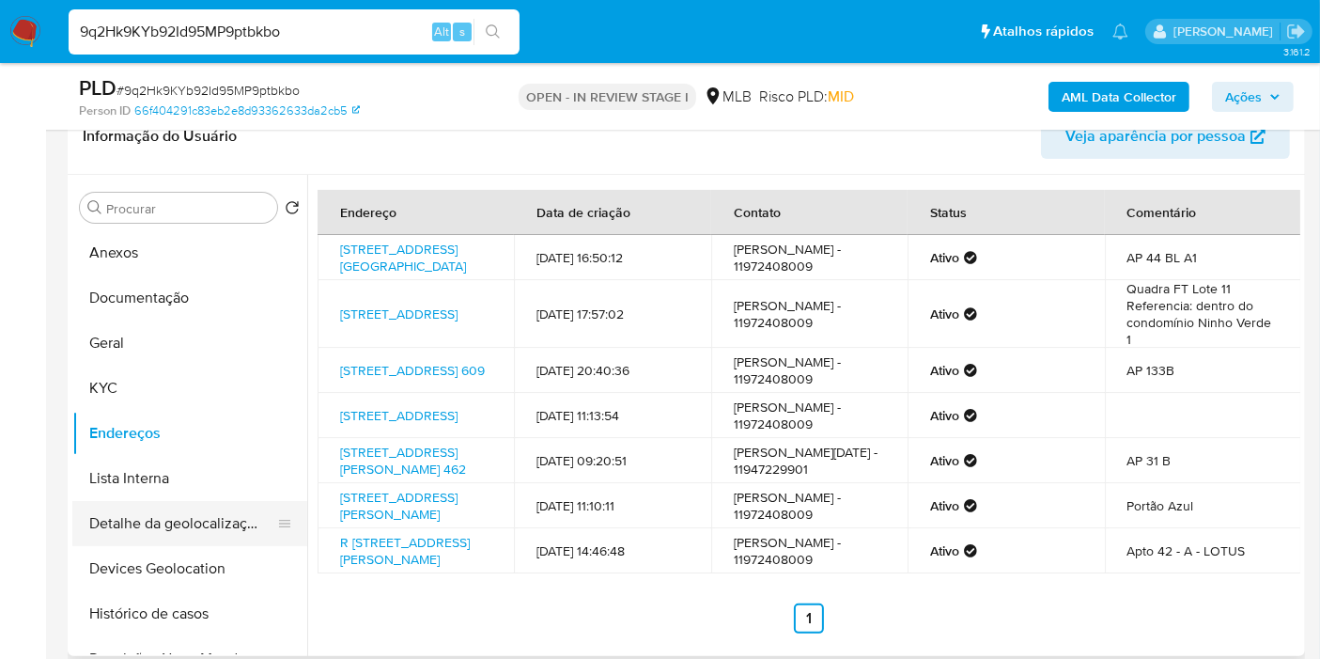
click at [212, 521] on button "Detalhe da geolocalização" at bounding box center [182, 523] width 220 height 45
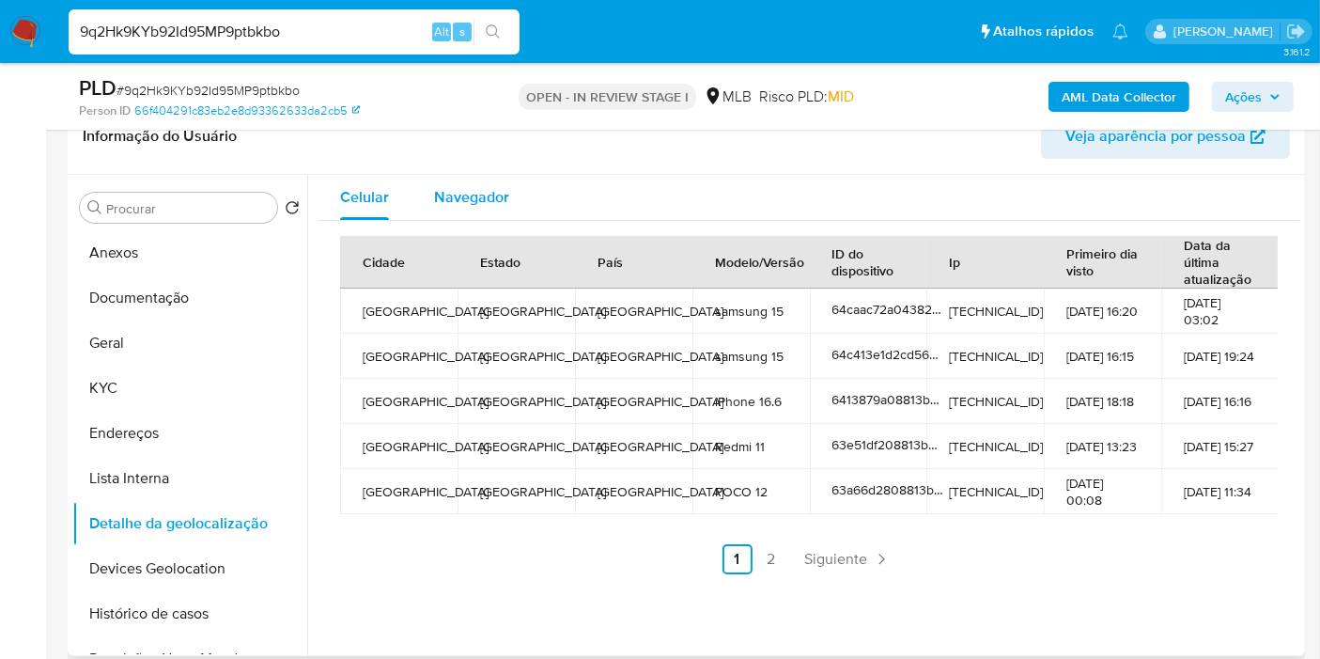
click at [495, 189] on span "Navegador" at bounding box center [471, 197] width 75 height 22
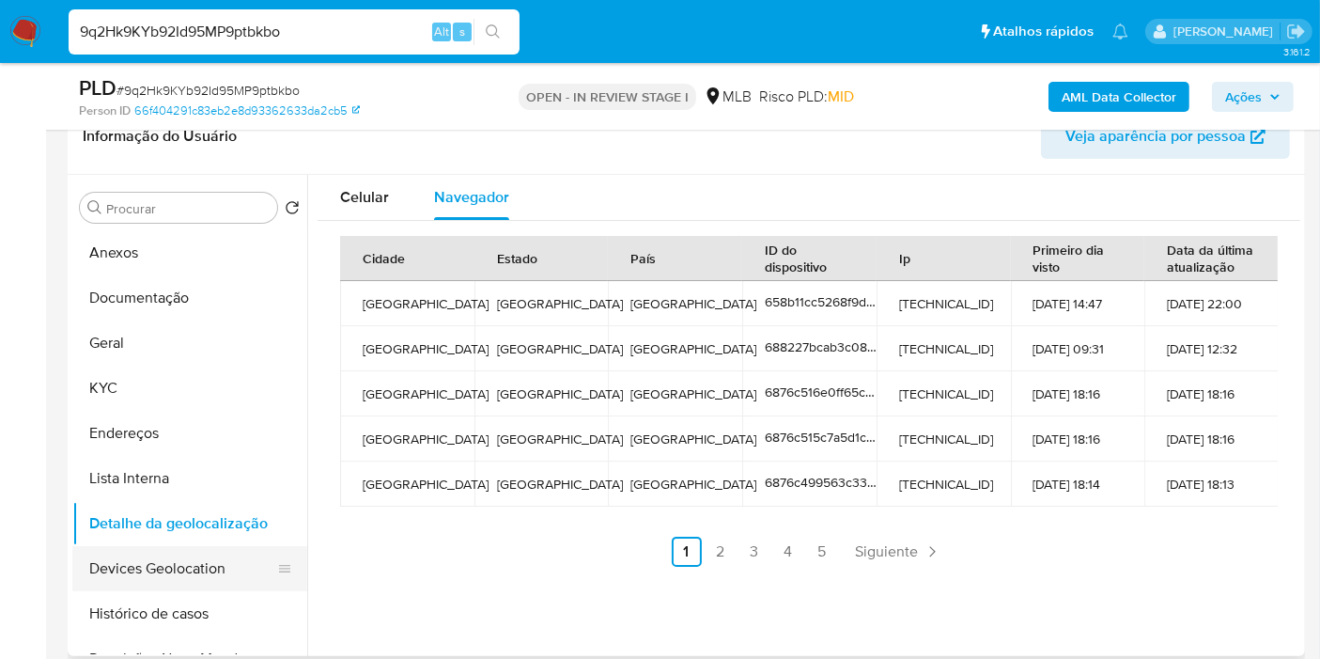
click at [164, 559] on button "Devices Geolocation" at bounding box center [182, 568] width 220 height 45
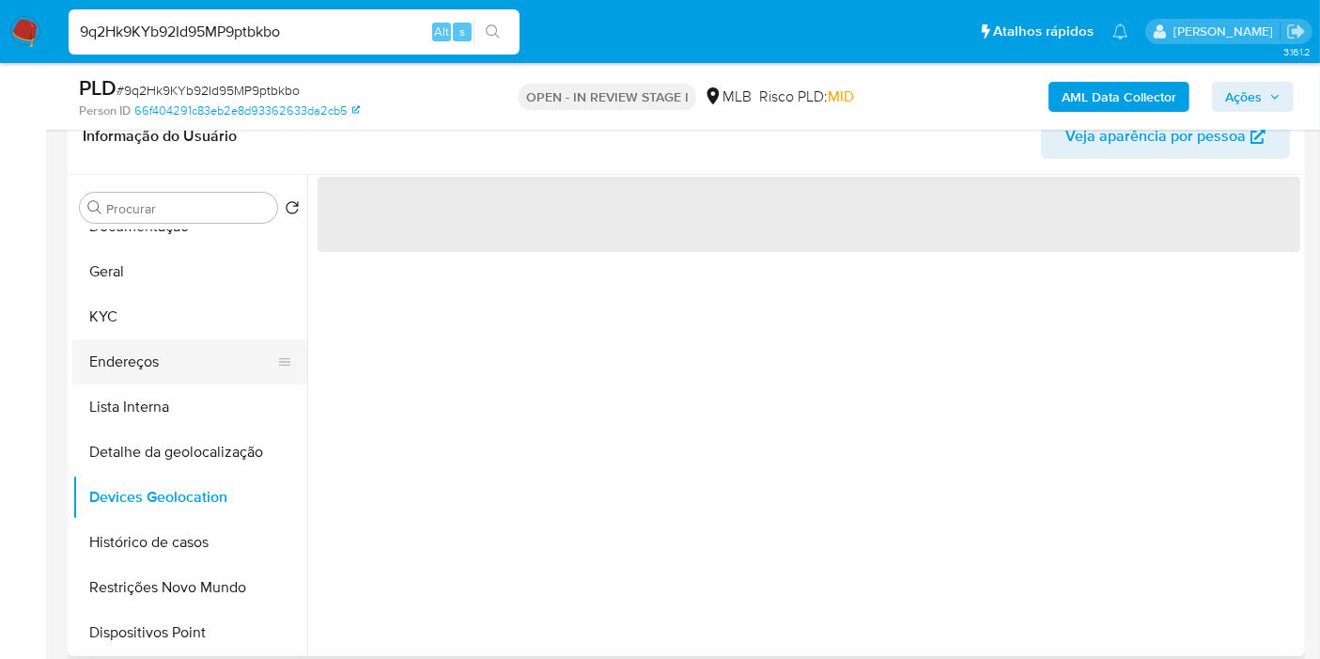
scroll to position [104, 0]
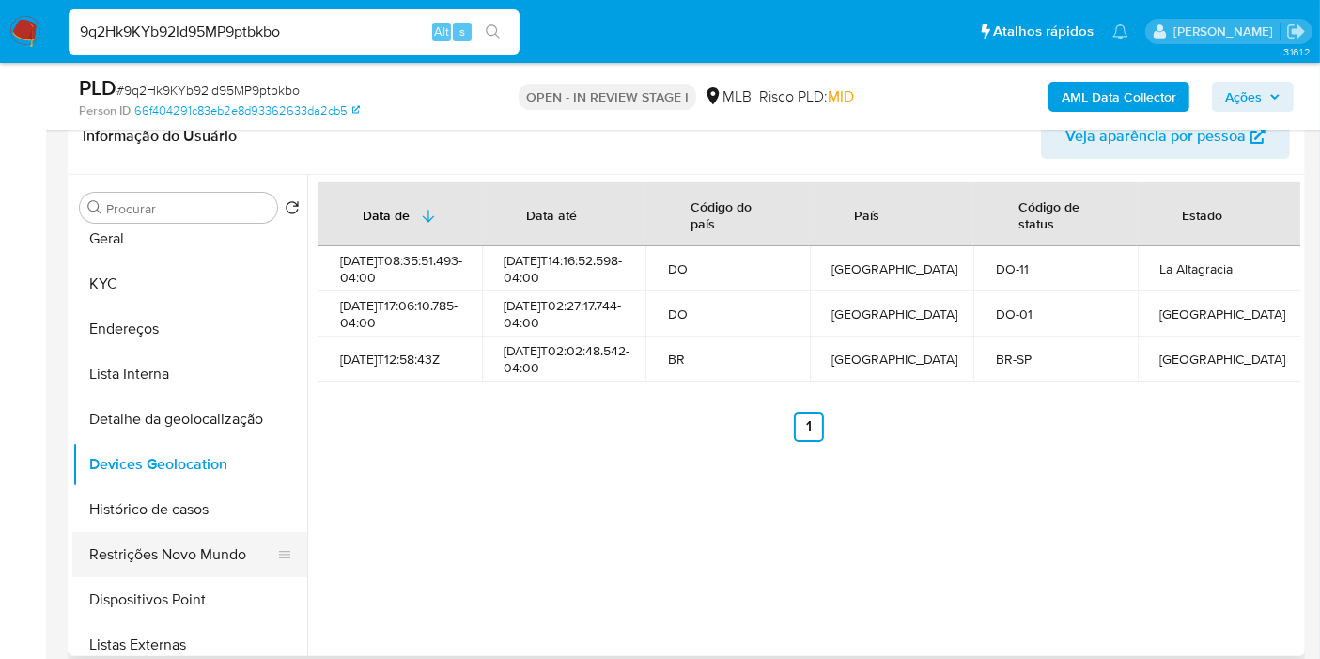
click at [190, 551] on button "Restrições Novo Mundo" at bounding box center [182, 554] width 220 height 45
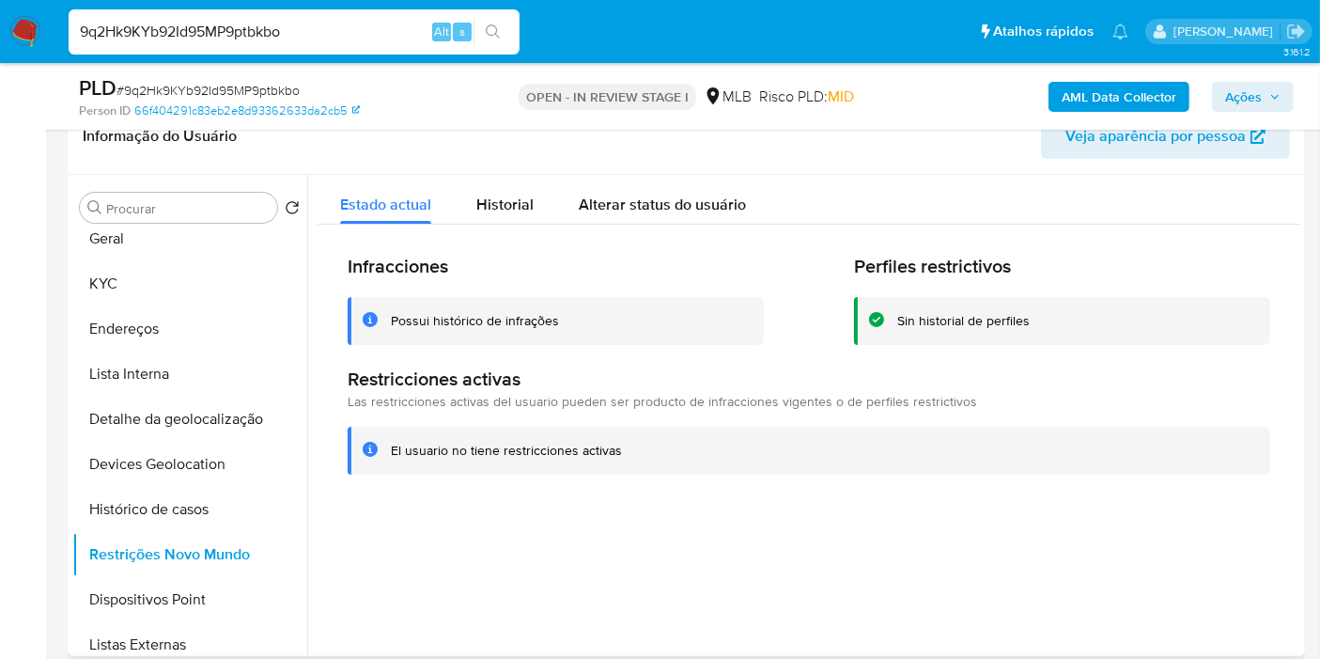
click at [361, 434] on div "El usuario no tiene restricciones activas" at bounding box center [809, 451] width 923 height 48
click at [252, 598] on button "Dispositivos Point" at bounding box center [182, 599] width 220 height 45
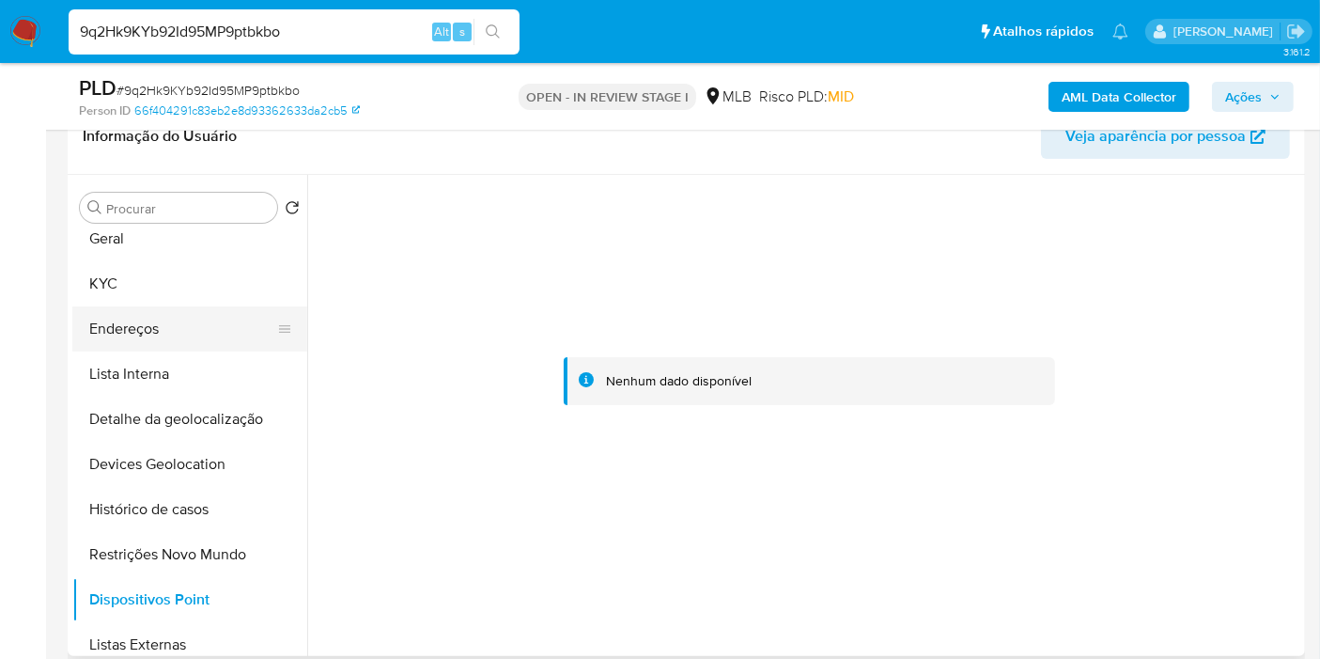
click at [230, 323] on button "Endereços" at bounding box center [182, 328] width 220 height 45
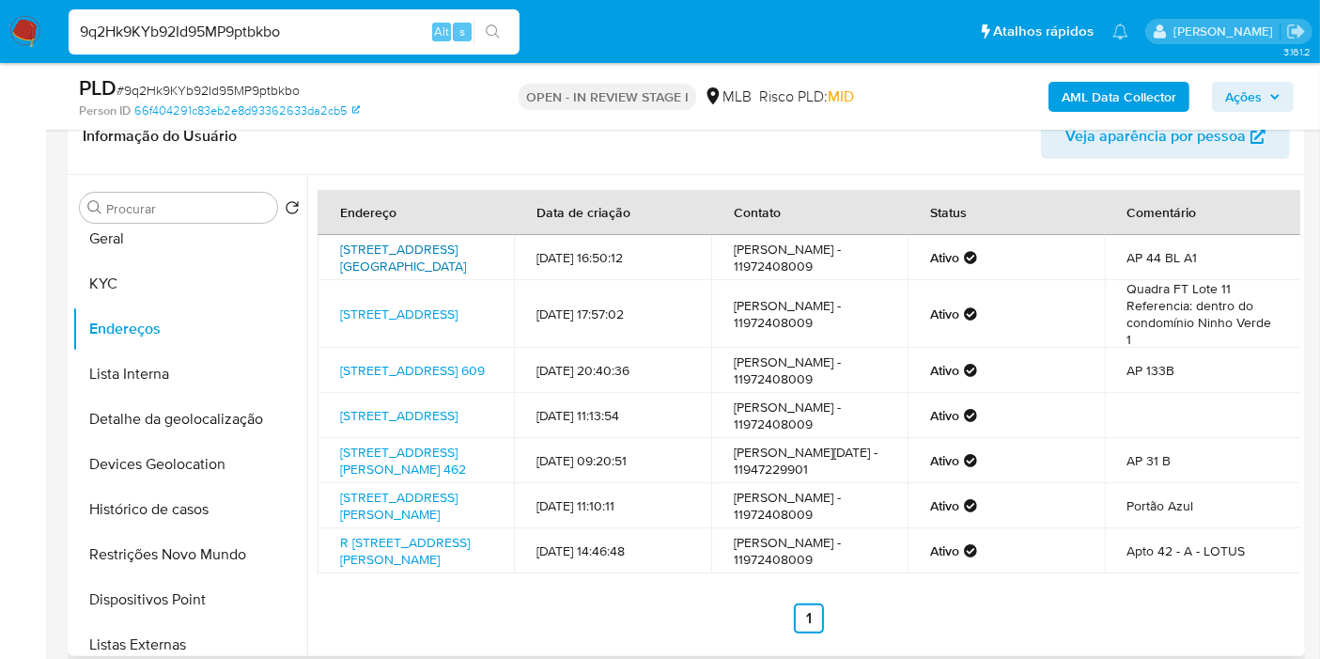
click at [453, 256] on link "Avenida Braz Leme 2242, São Paulo, São Paulo, 02022020, Brasil 2242" at bounding box center [403, 258] width 126 height 36
click at [158, 272] on button "KYC" at bounding box center [182, 283] width 220 height 45
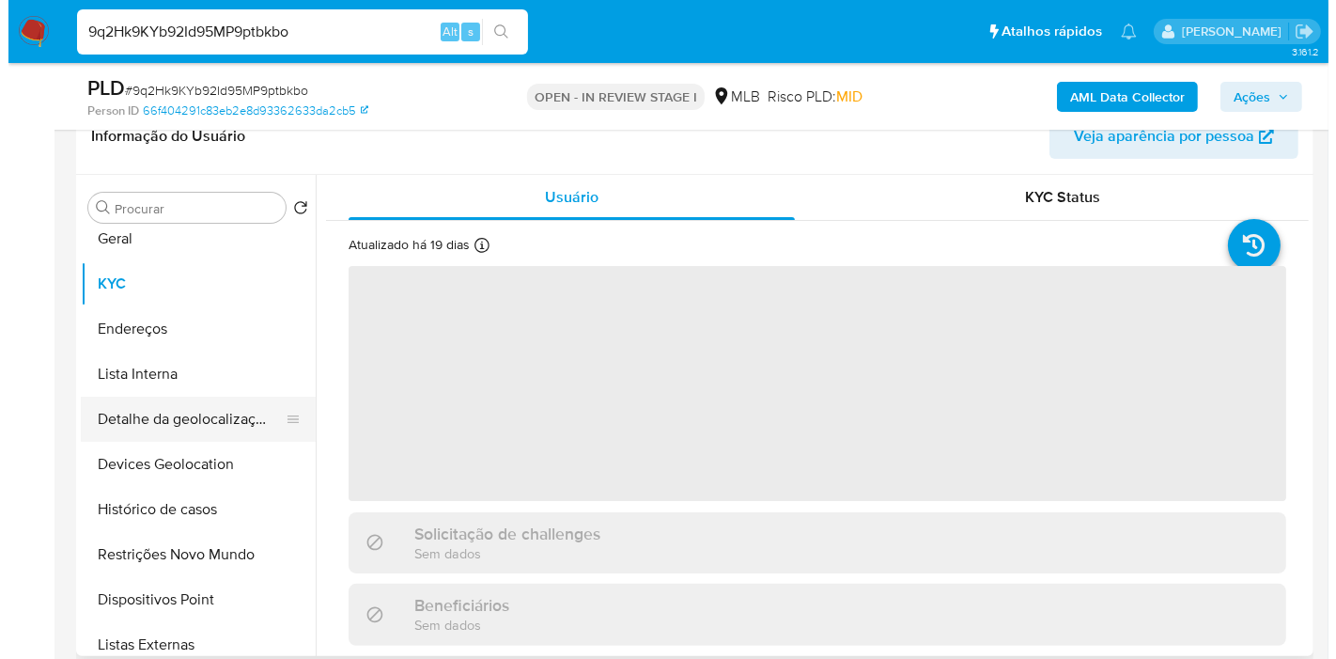
scroll to position [0, 0]
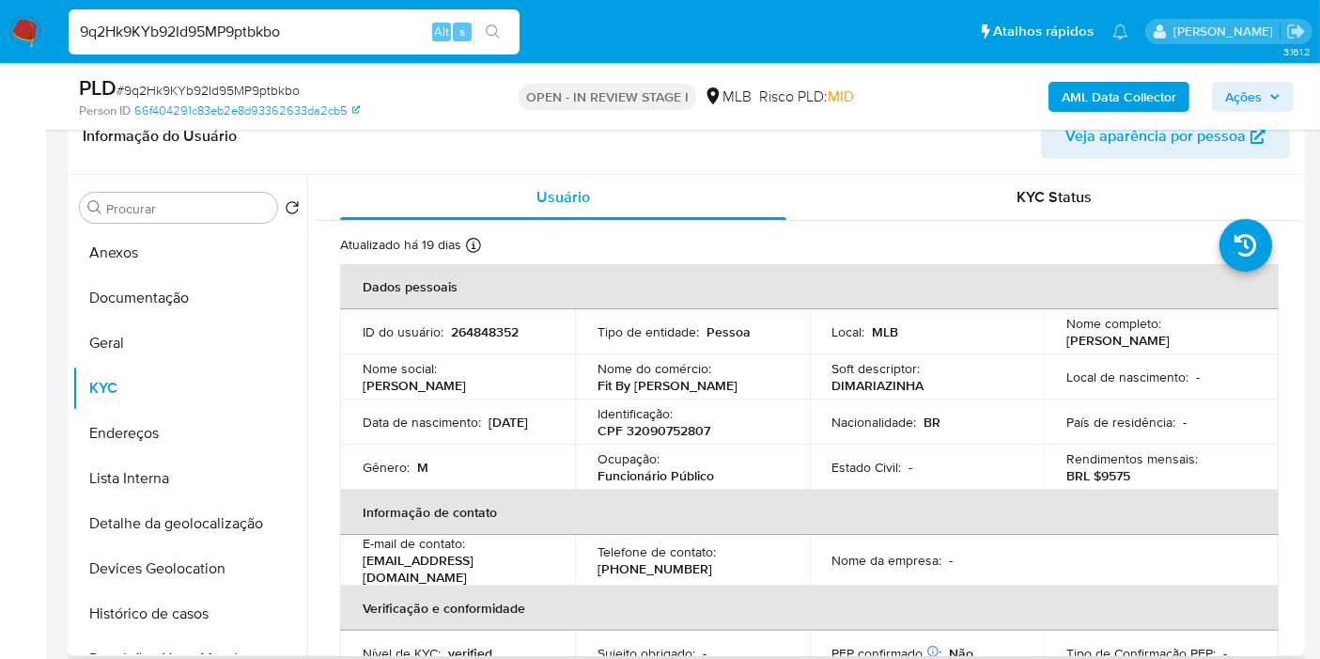
click at [691, 433] on p "CPF 32090752807" at bounding box center [654, 430] width 113 height 17
copy p "32090752807"
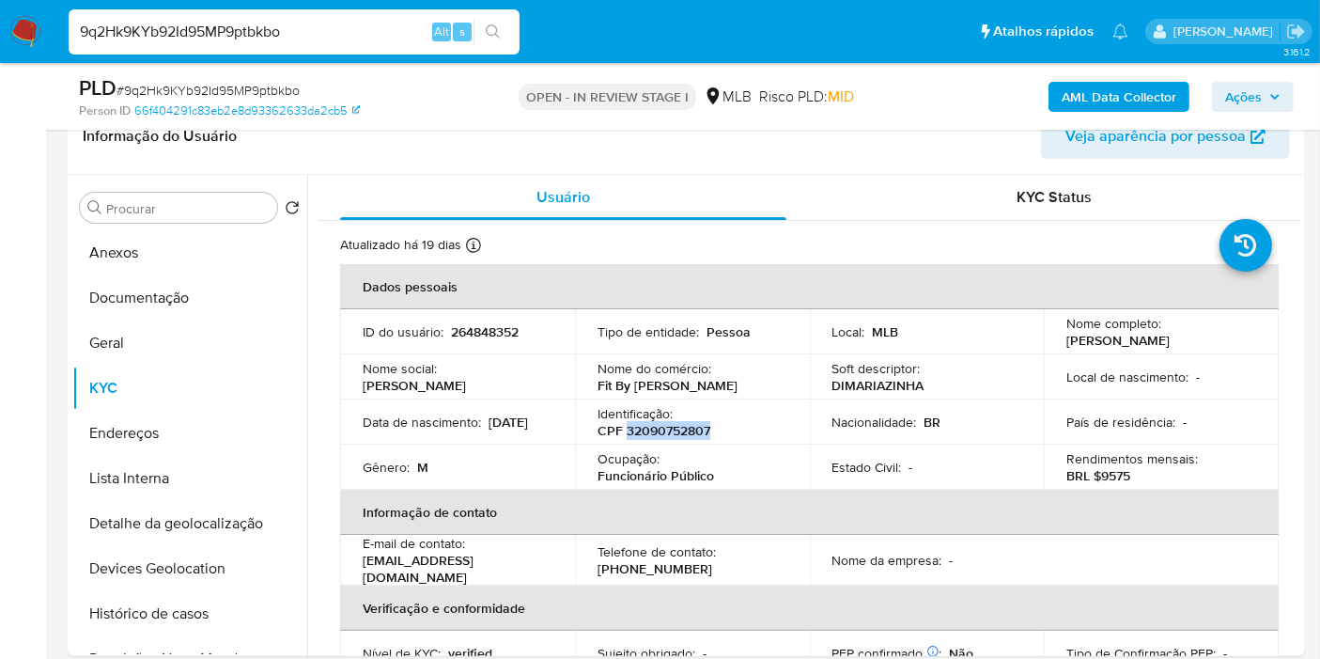
copy p "32090752807"
click at [246, 235] on button "Anexos" at bounding box center [182, 252] width 220 height 45
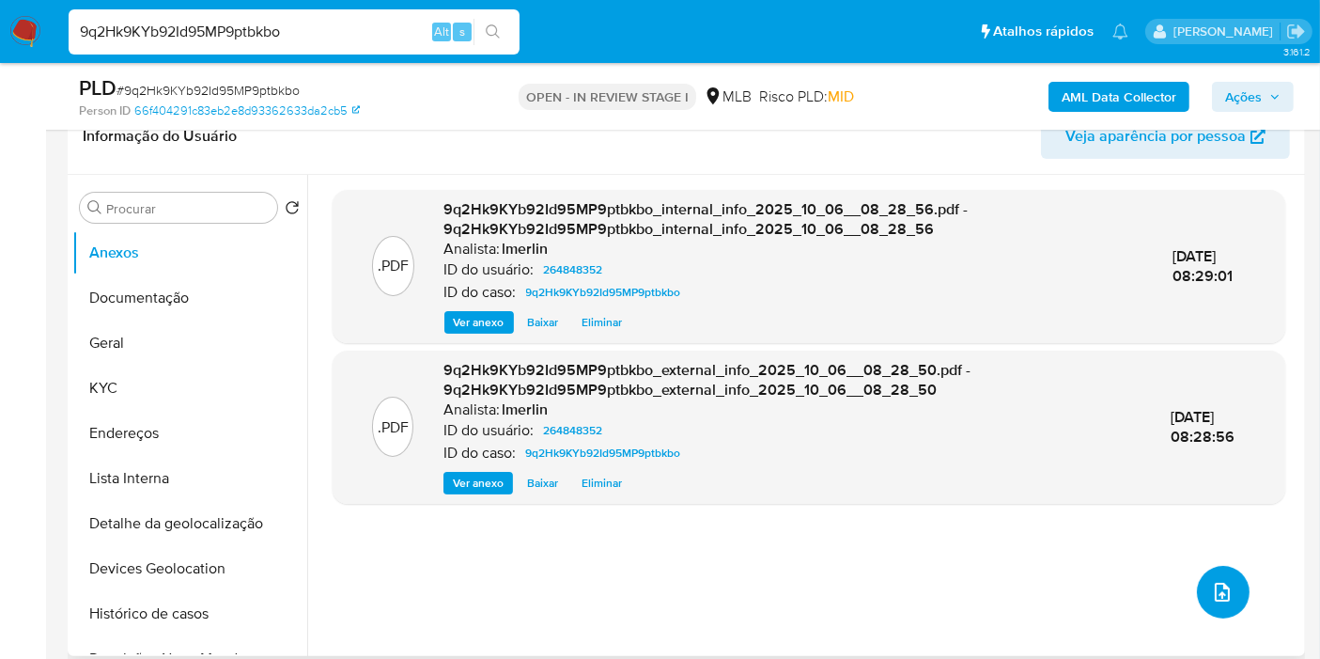
click at [1199, 585] on button "upload-file" at bounding box center [1223, 592] width 53 height 53
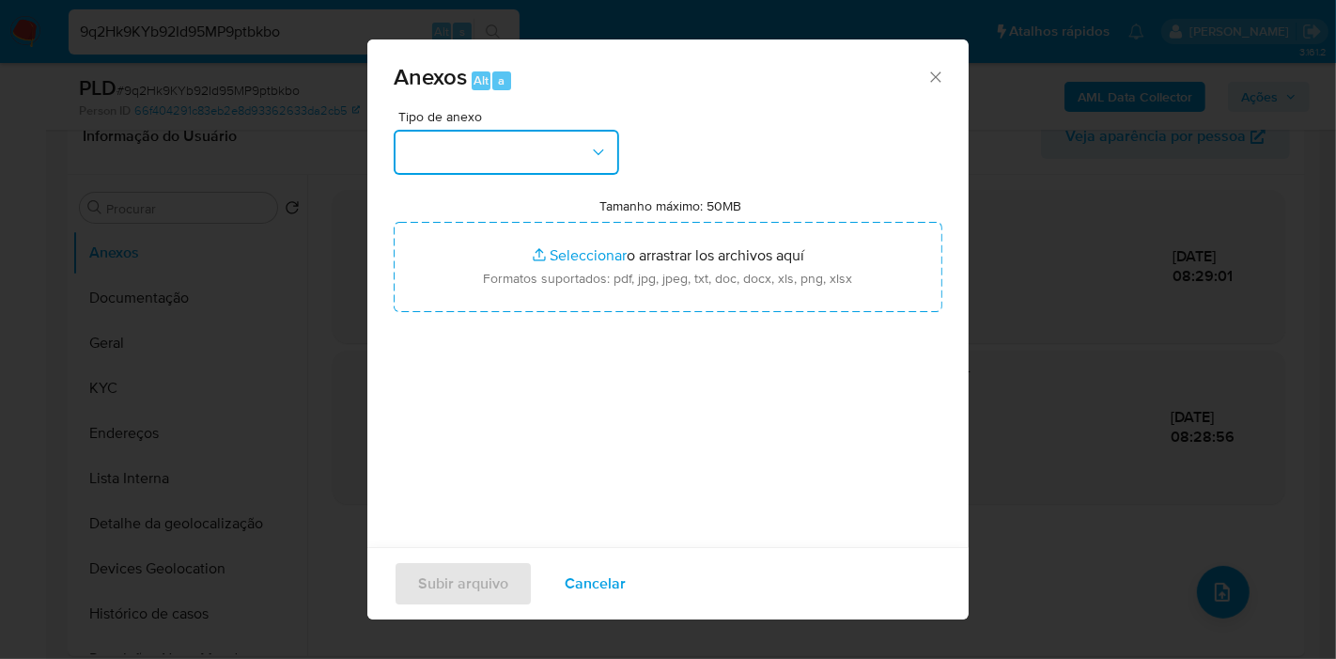
click at [561, 134] on button "button" at bounding box center [506, 152] width 225 height 45
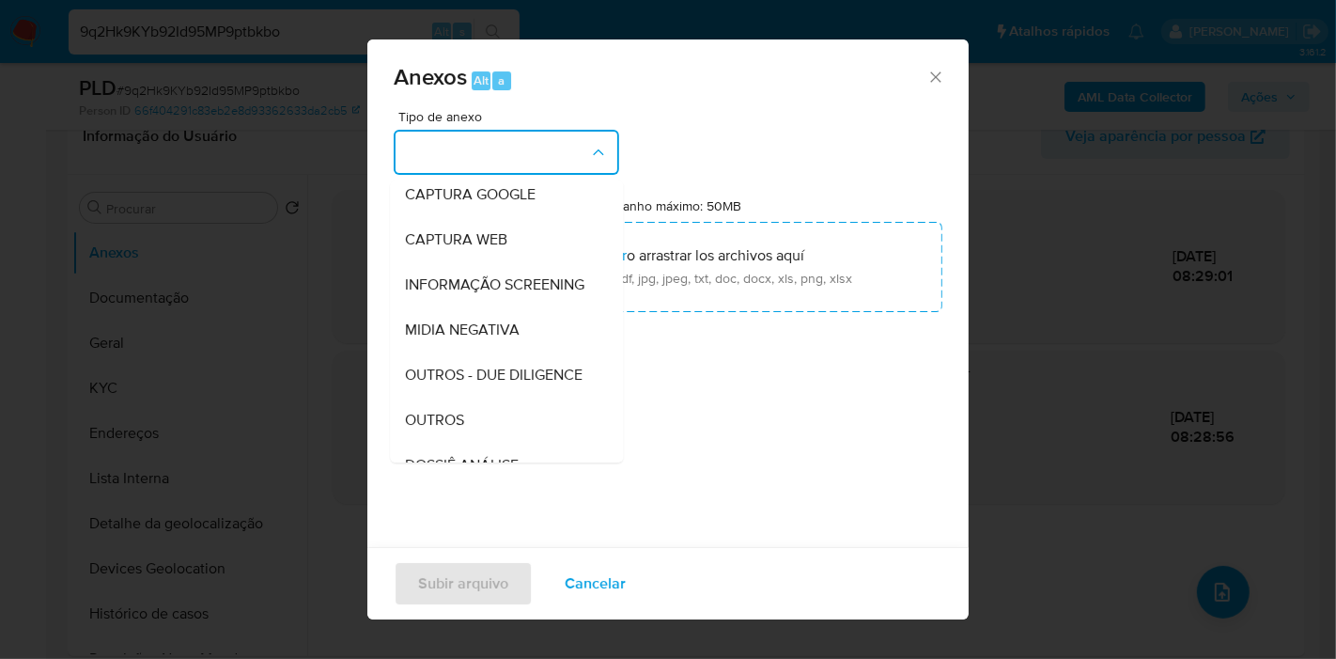
scroll to position [288, 0]
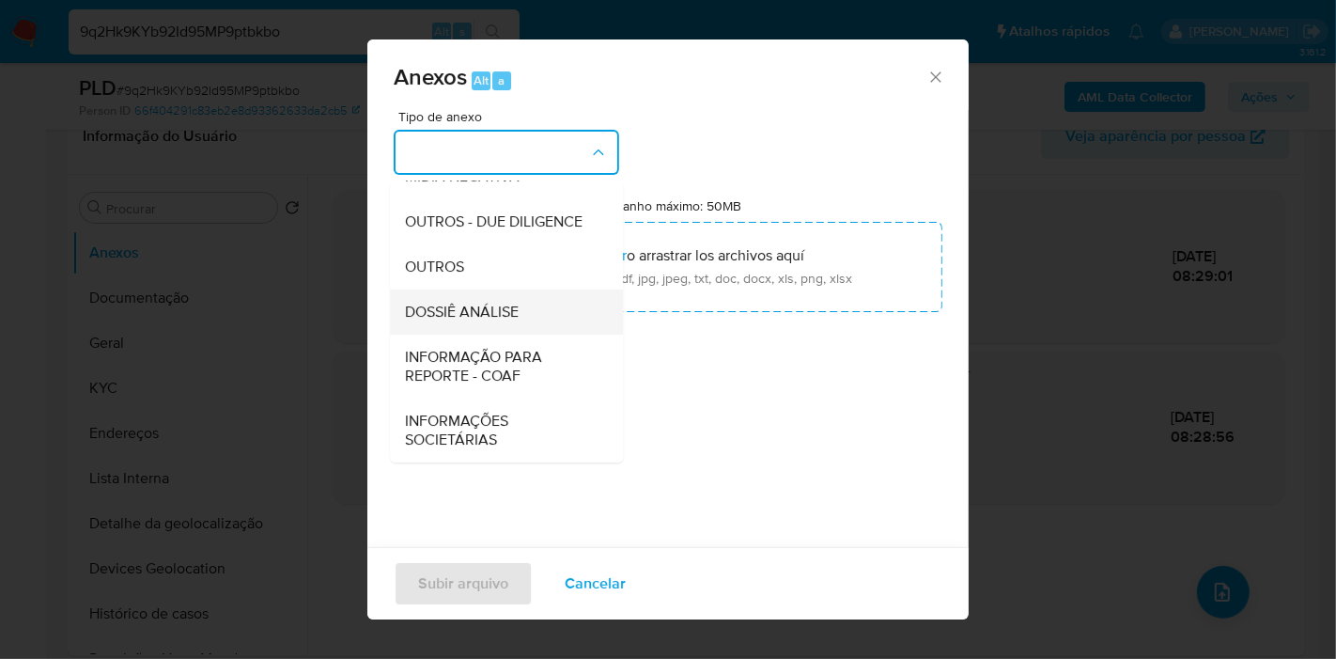
click at [532, 312] on div "DOSSIÊ ANÁLISE" at bounding box center [501, 311] width 192 height 45
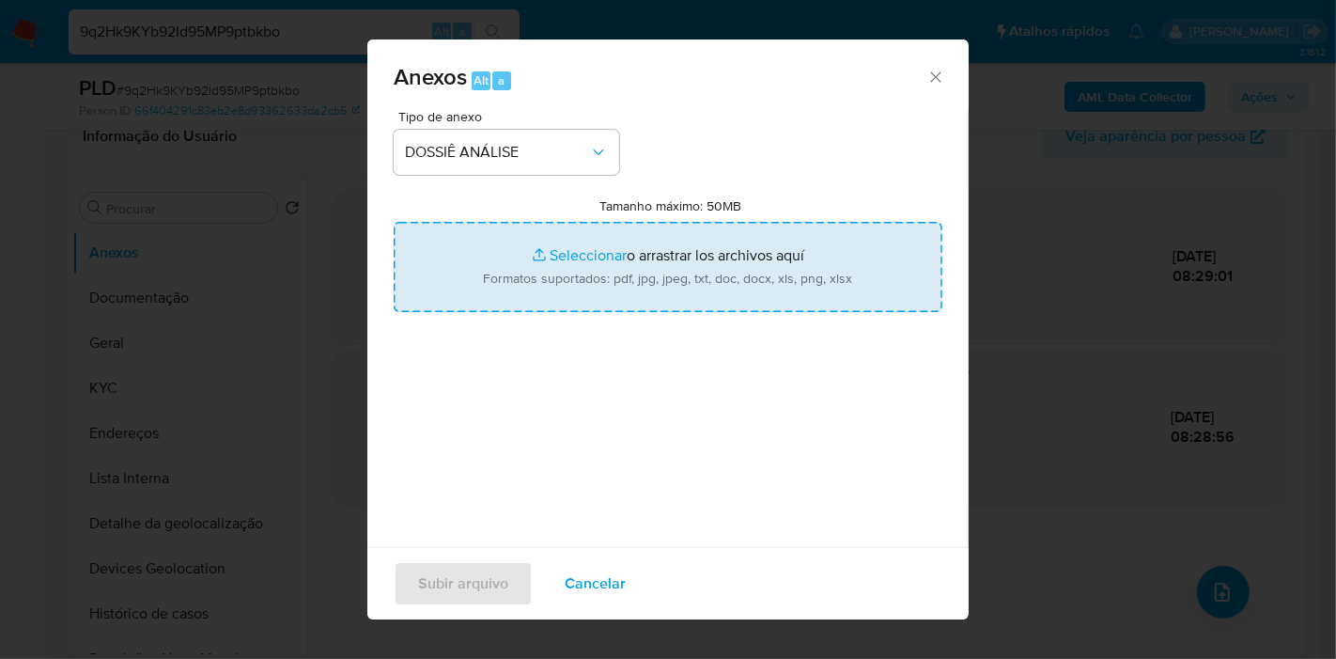
click at [663, 270] on input "Tamanho máximo: 50MB Seleccionar archivos" at bounding box center [668, 267] width 549 height 90
type input "C:\fakepath\SAR - XXX - CPF 32090752807 - RODRIGO GONCALVES DE CAMPOS.pdf"
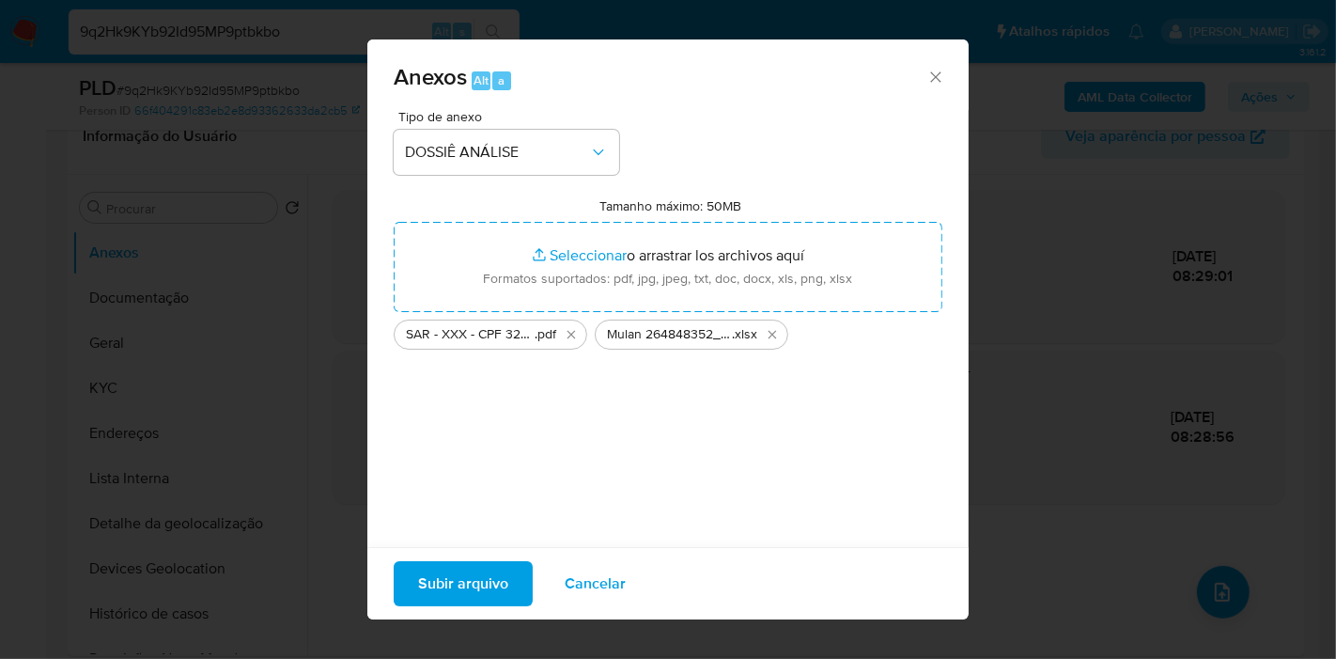
click at [456, 582] on span "Subir arquivo" at bounding box center [463, 583] width 90 height 41
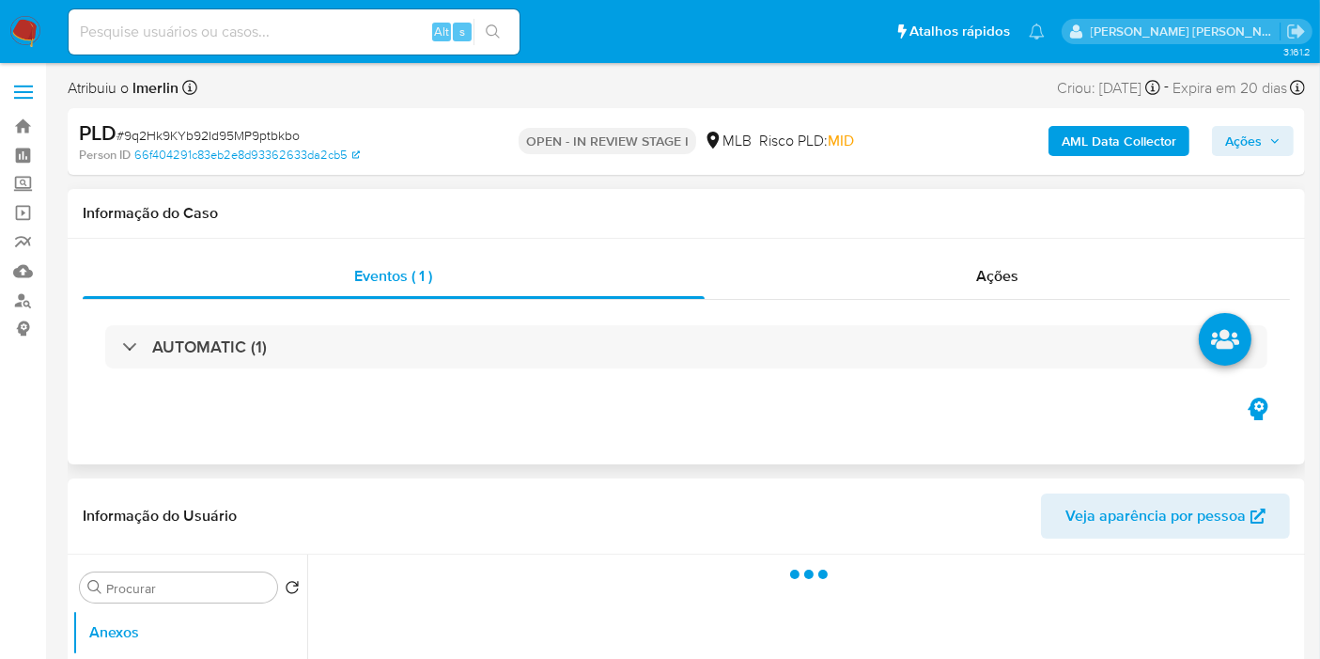
select select "10"
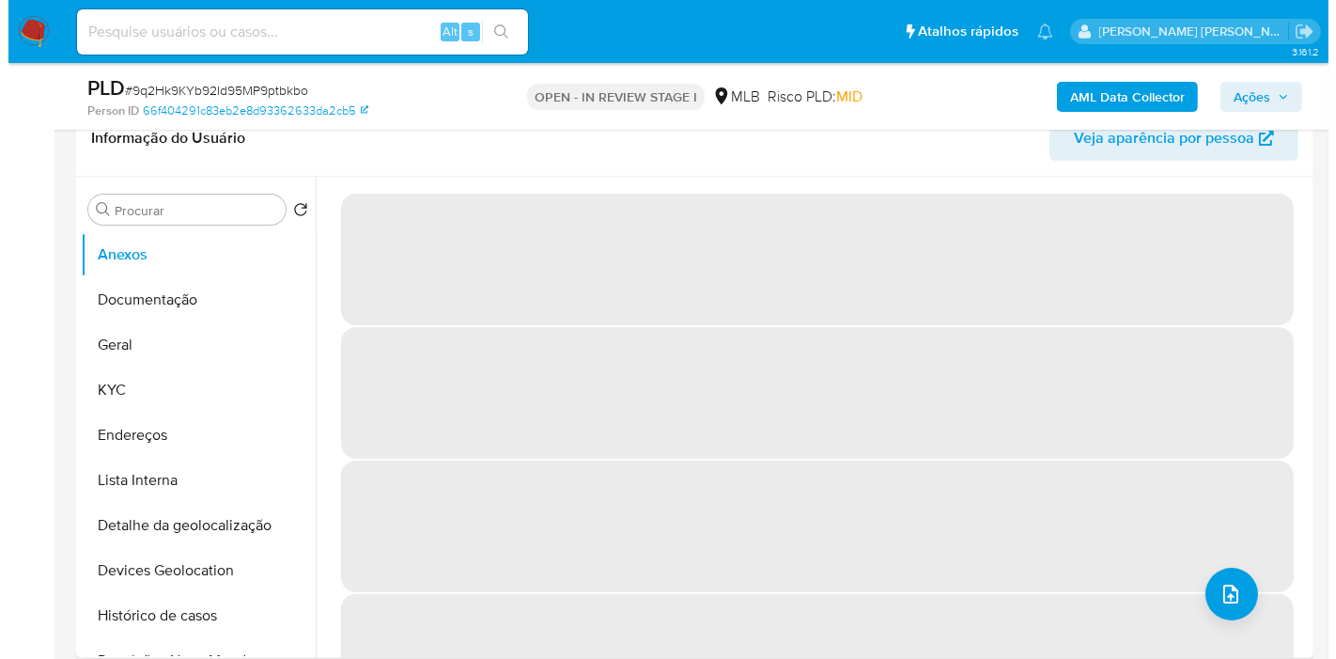
scroll to position [313, 0]
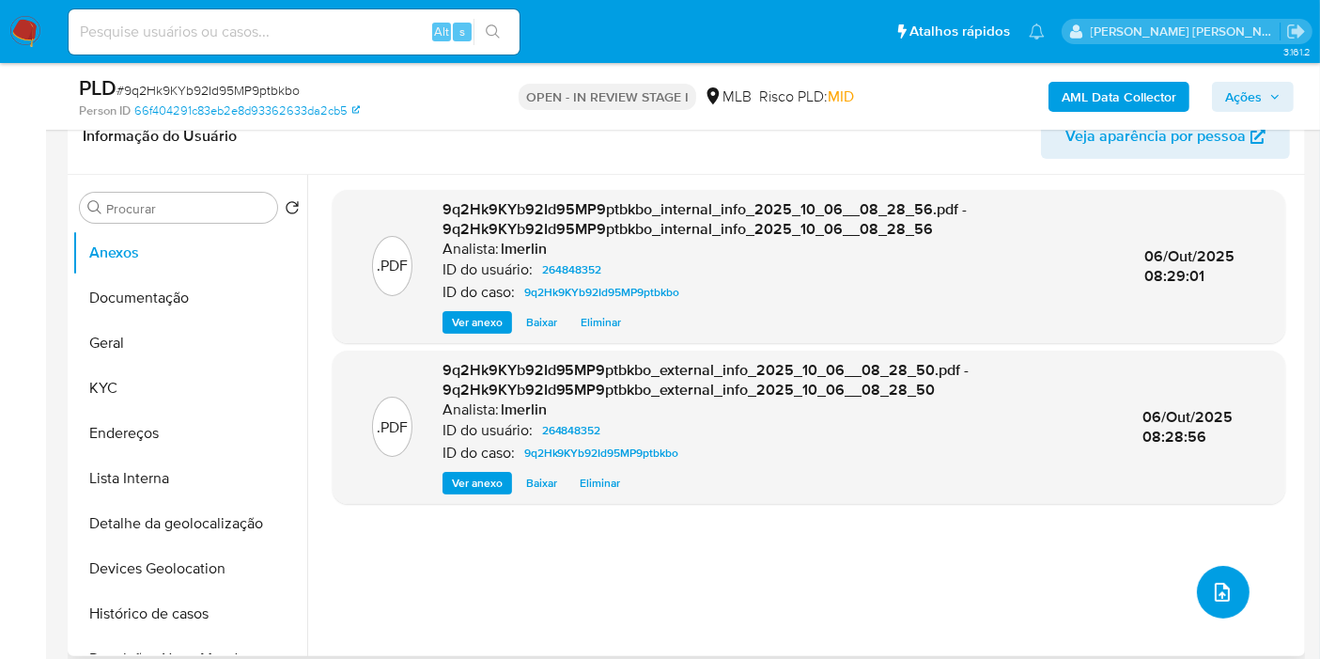
click at [1220, 581] on span "upload-file" at bounding box center [1222, 592] width 23 height 23
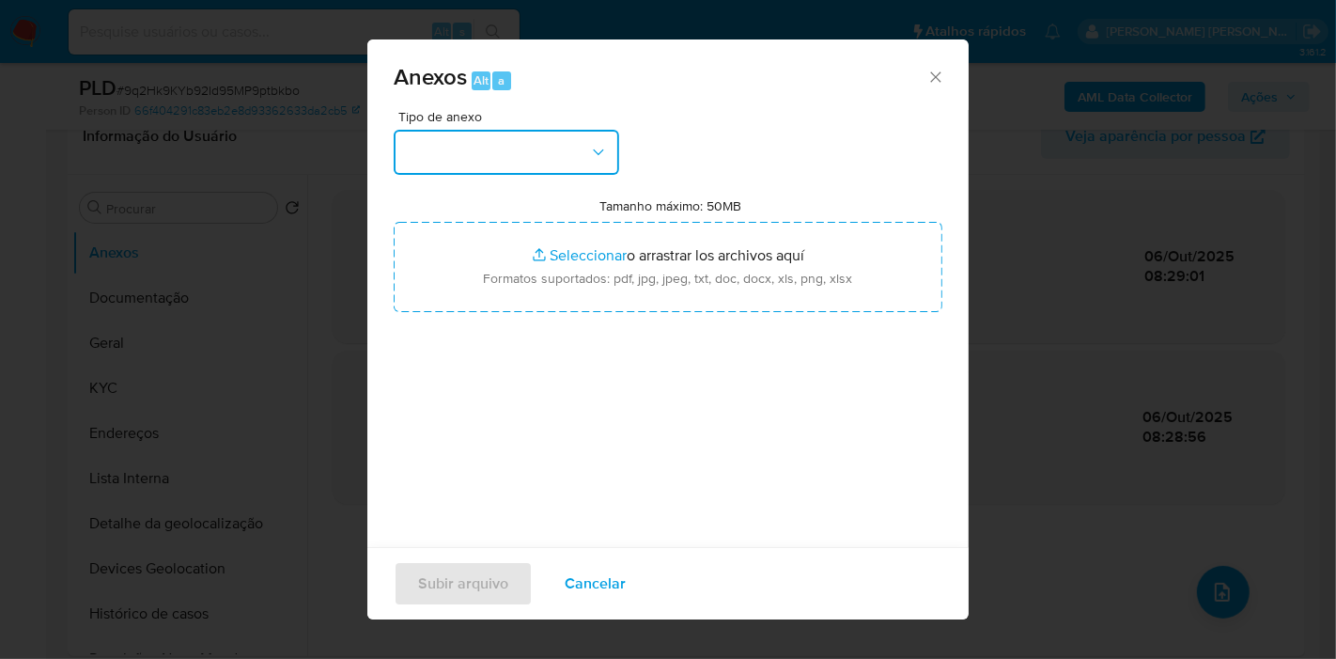
click at [563, 160] on button "button" at bounding box center [506, 152] width 225 height 45
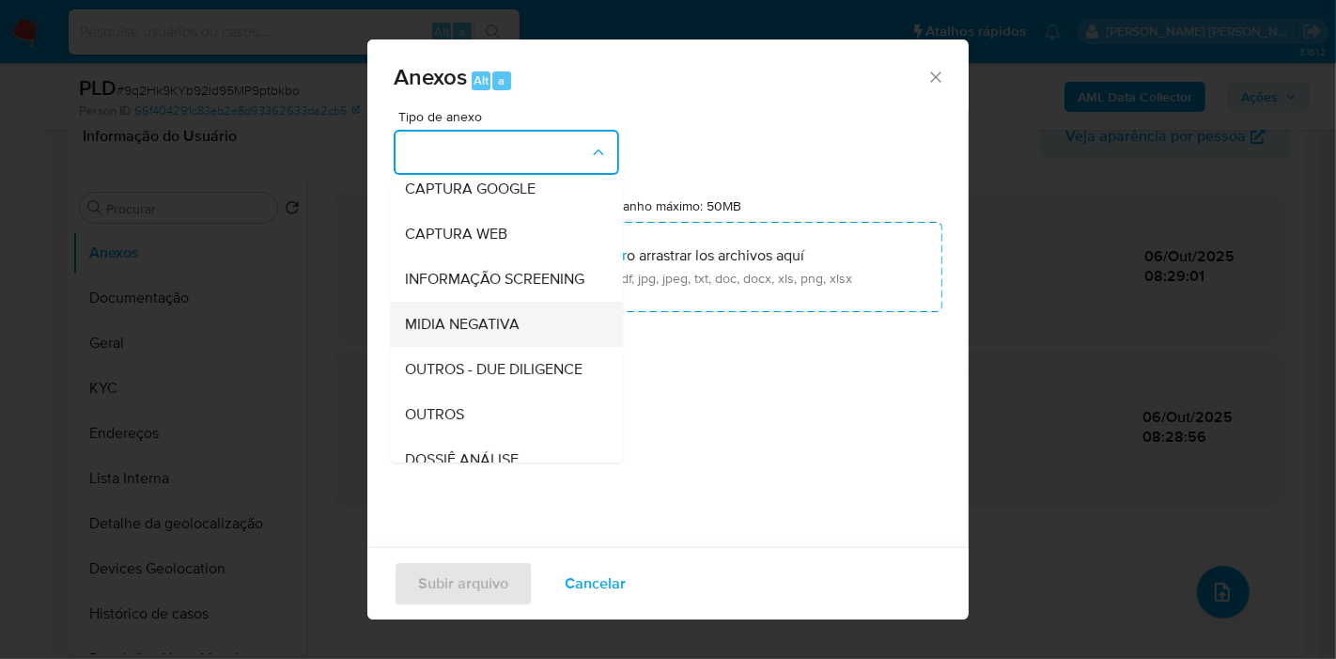
scroll to position [209, 0]
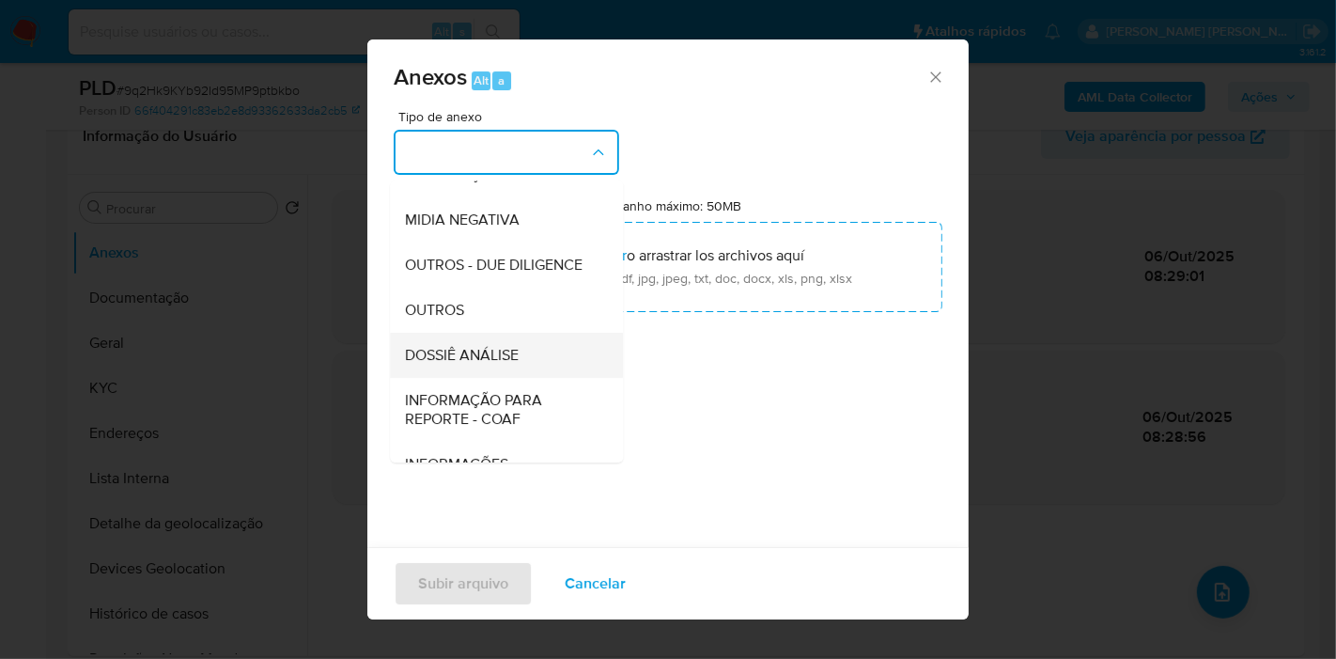
click at [504, 365] on span "DOSSIÊ ANÁLISE" at bounding box center [462, 355] width 114 height 19
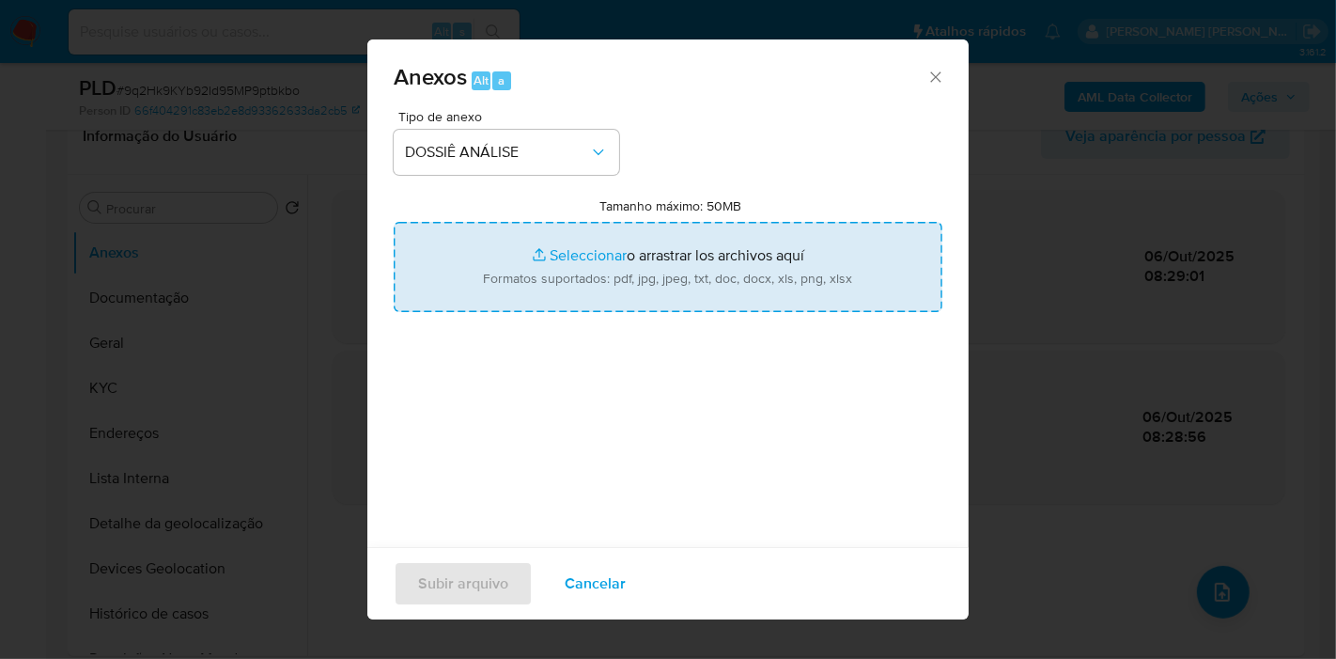
click at [691, 263] on input "Tamanho máximo: 50MB Seleccionar archivos" at bounding box center [668, 267] width 549 height 90
type input "C:\fakepath\SAR - XXX - CPF 32090752807 - [PERSON_NAME].pdf"
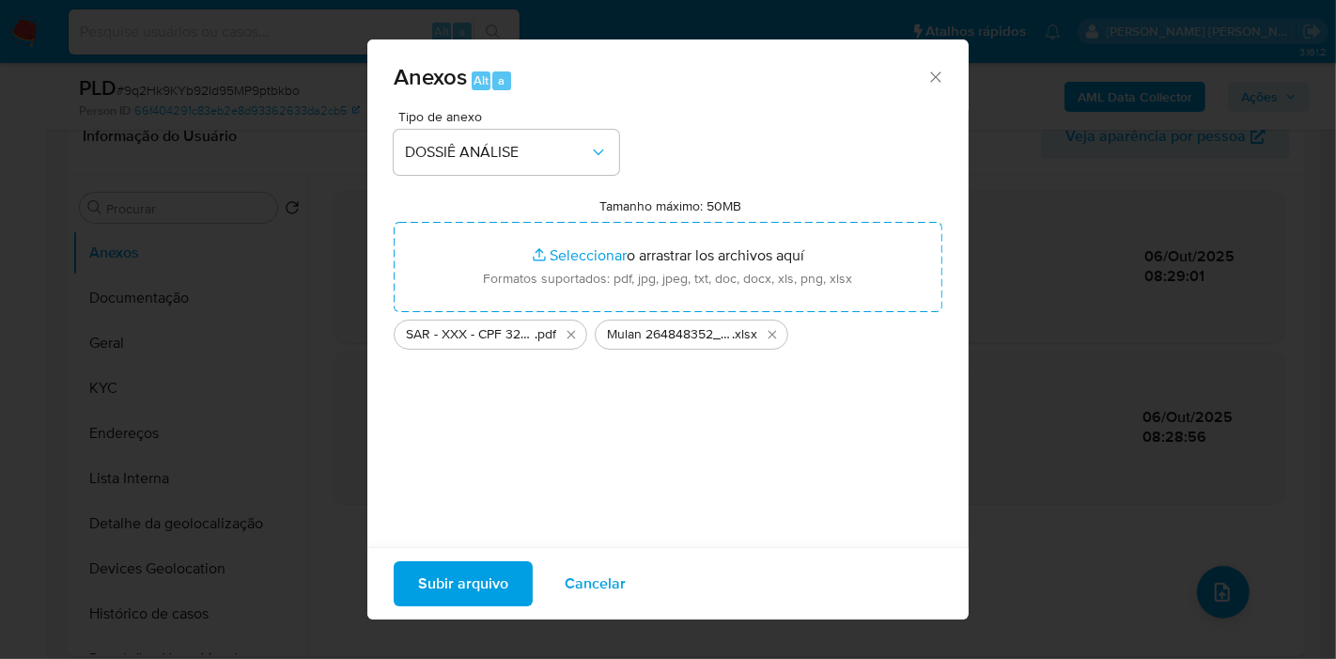
click at [472, 582] on span "Subir arquivo" at bounding box center [463, 583] width 90 height 41
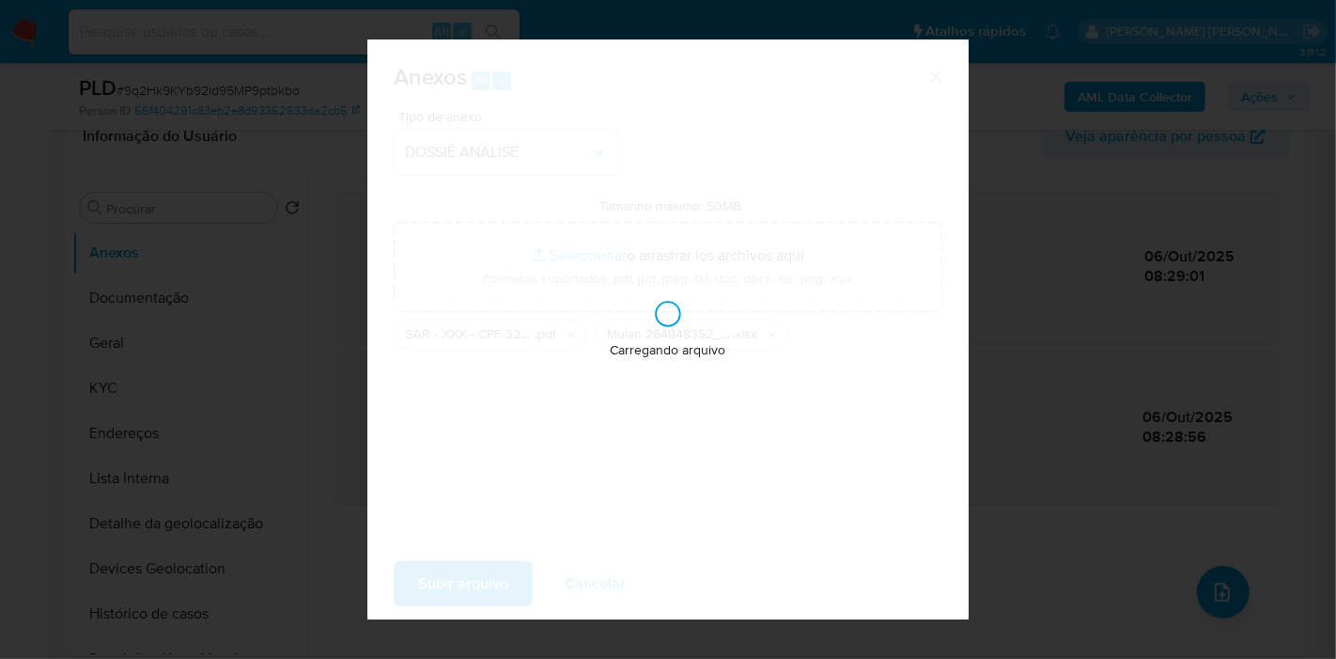
click at [833, 324] on div "Carregando arquivo" at bounding box center [667, 329] width 601 height 580
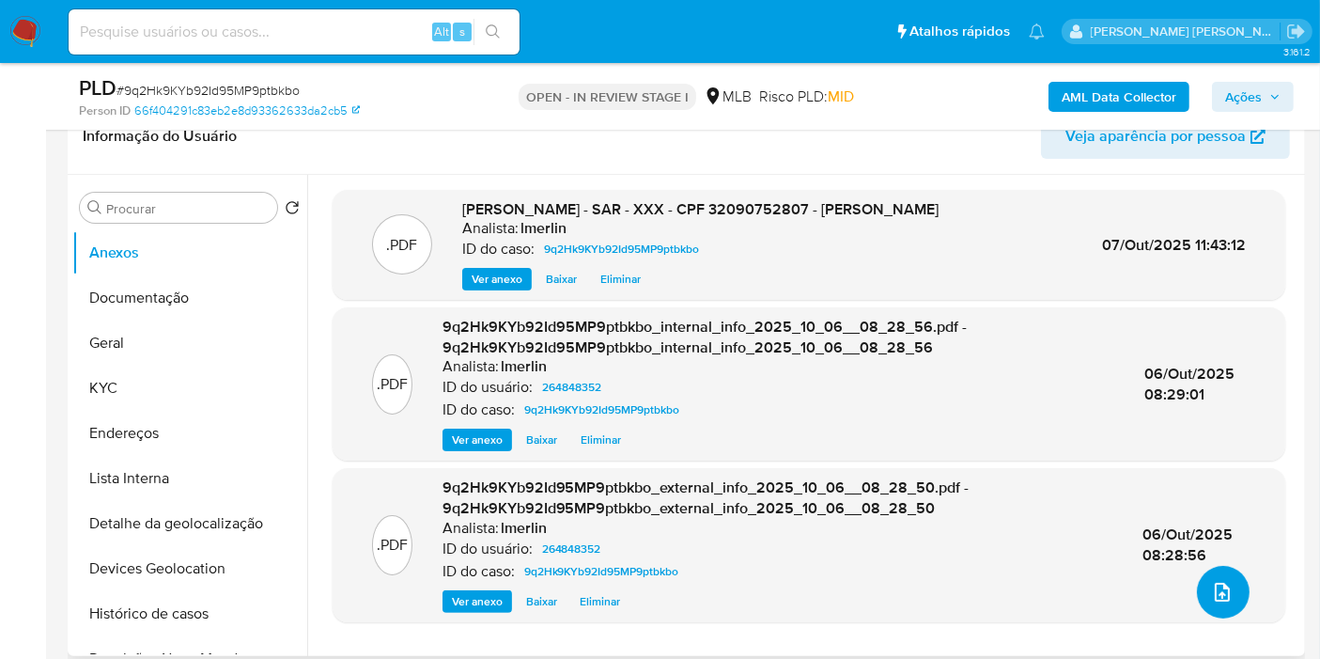
click at [1213, 581] on icon "upload-file" at bounding box center [1222, 592] width 23 height 23
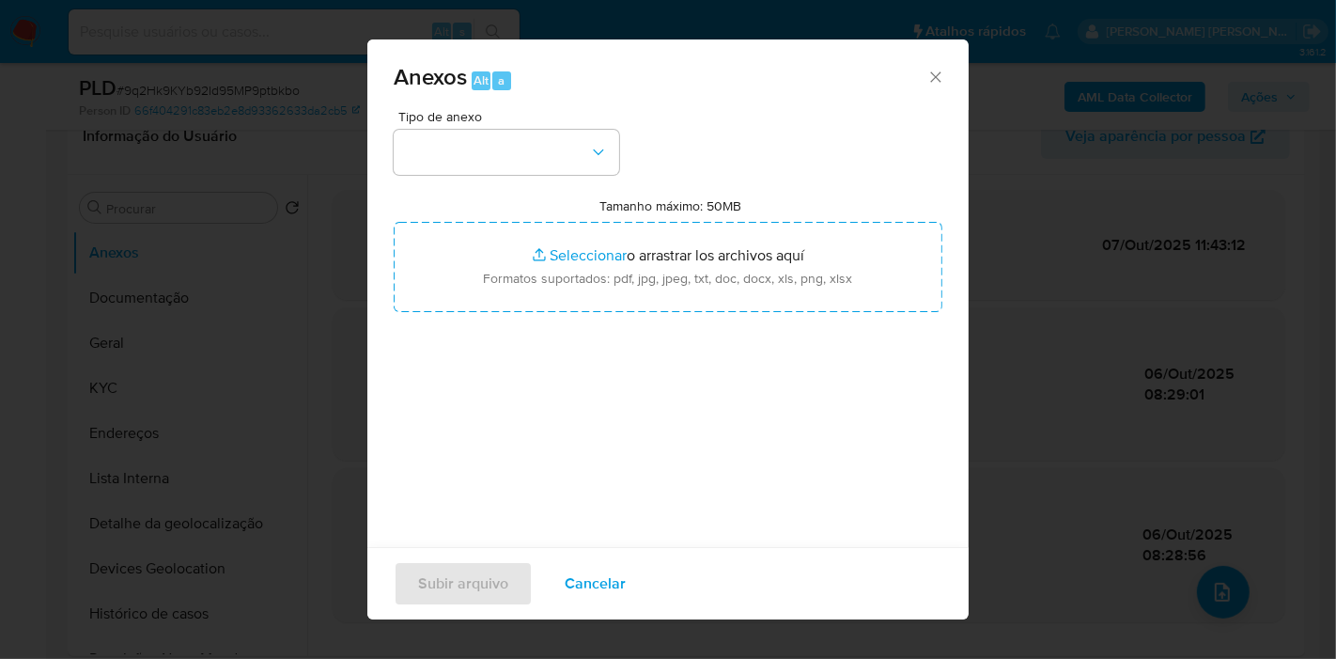
click at [641, 580] on button "Cancelar" at bounding box center [595, 583] width 110 height 45
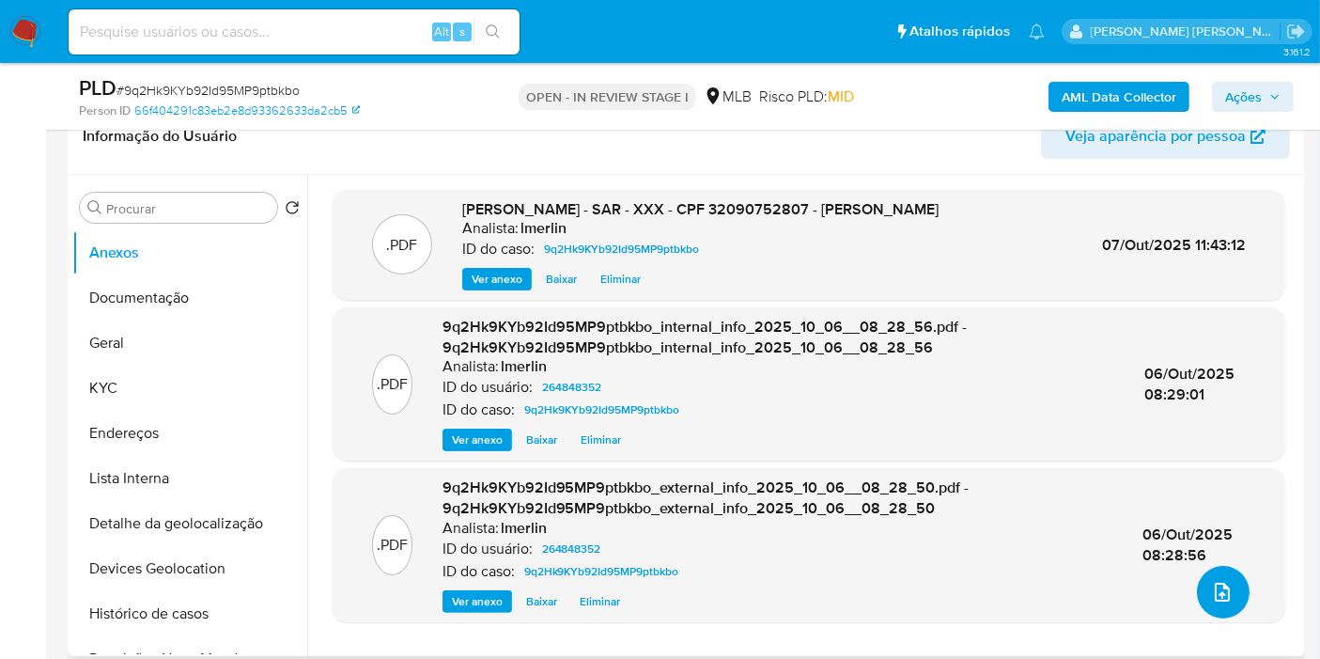
click at [1212, 591] on icon "upload-file" at bounding box center [1222, 592] width 23 height 23
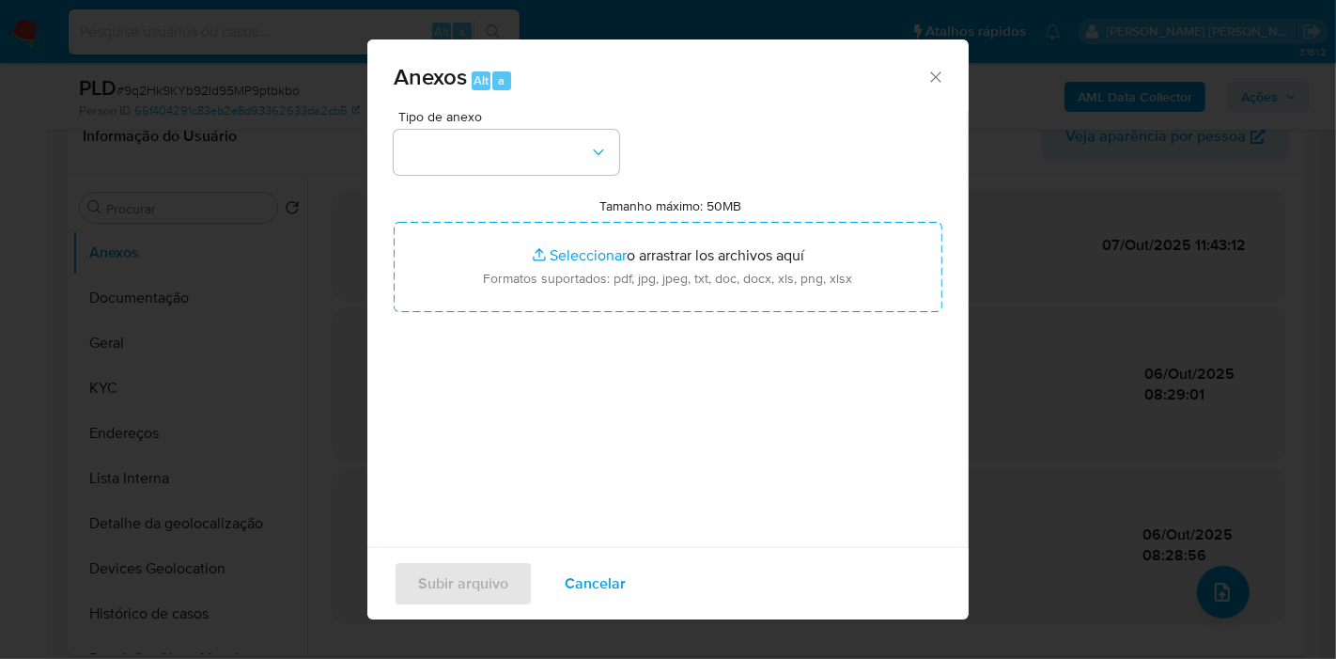
click at [511, 183] on div "Tipo de anexo Tamanho máximo: 50MB Seleccionar archivos Seleccionar o arrastrar…" at bounding box center [668, 331] width 549 height 443
click at [520, 146] on button "button" at bounding box center [506, 152] width 225 height 45
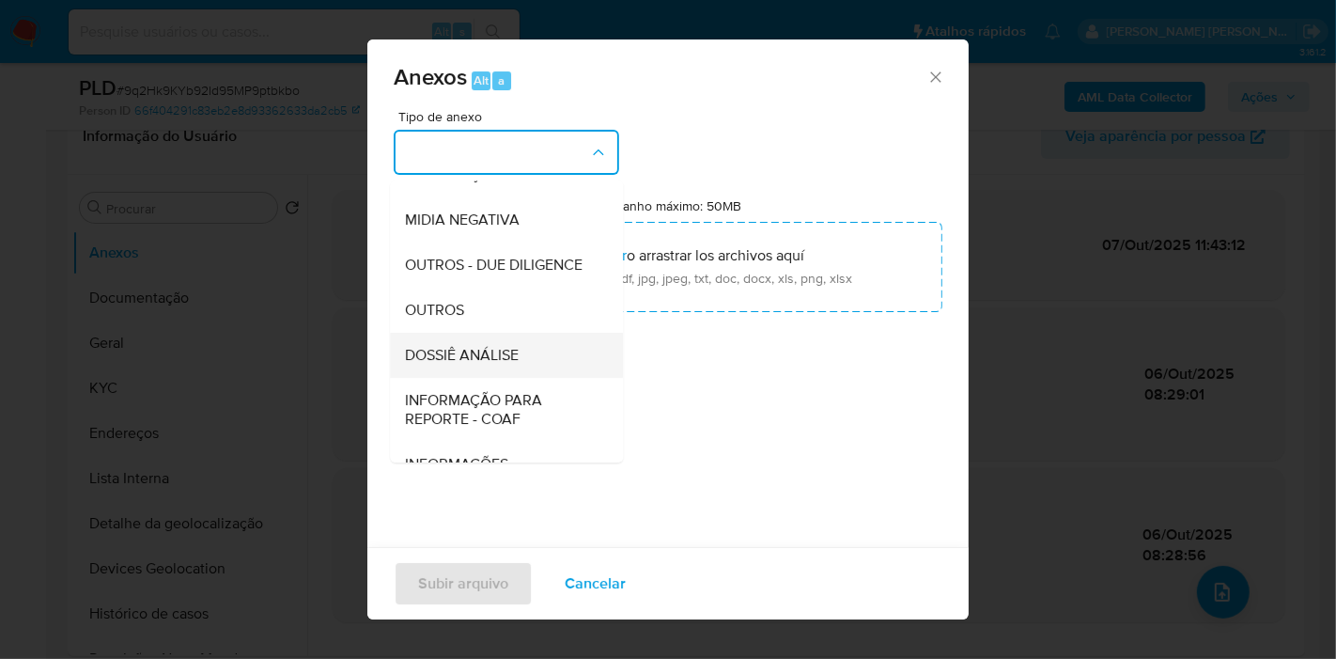
click at [509, 365] on span "DOSSIÊ ANÁLISE" at bounding box center [462, 355] width 114 height 19
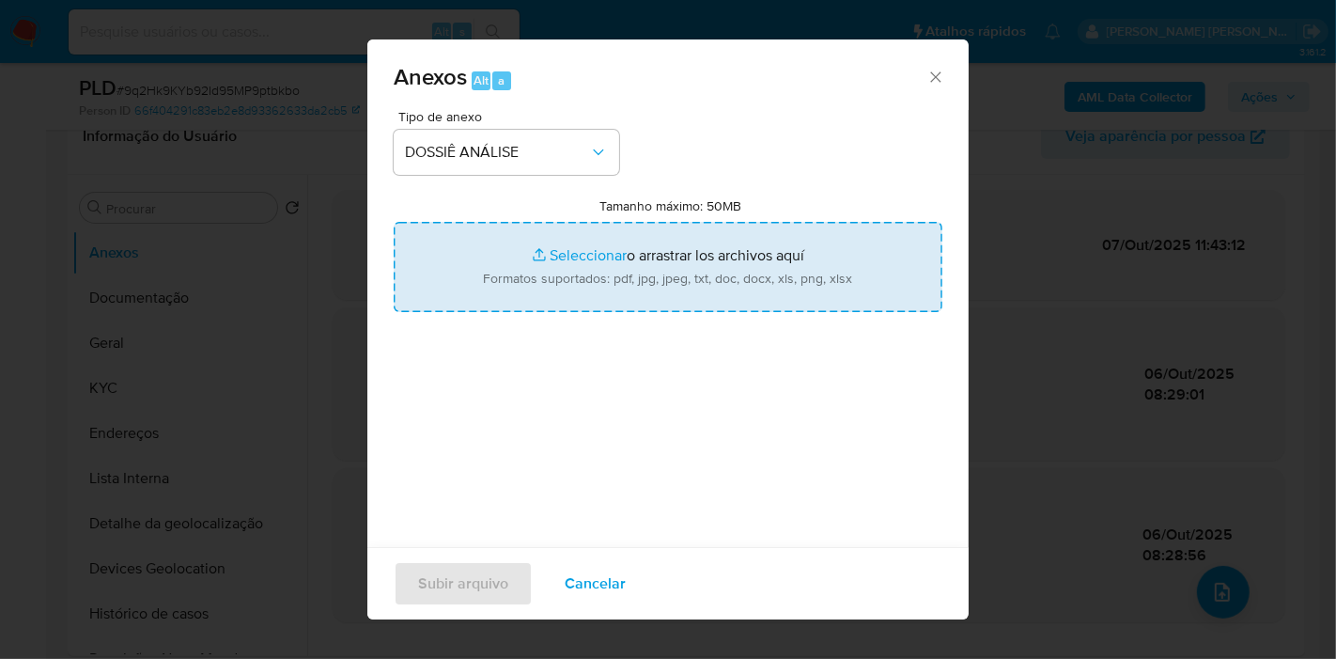
click at [626, 283] on input "Tamanho máximo: 50MB Seleccionar archivos" at bounding box center [668, 267] width 549 height 90
type input "C:\fakepath\Mulan 264848352_2025_10_06_07_46_29.xlsx"
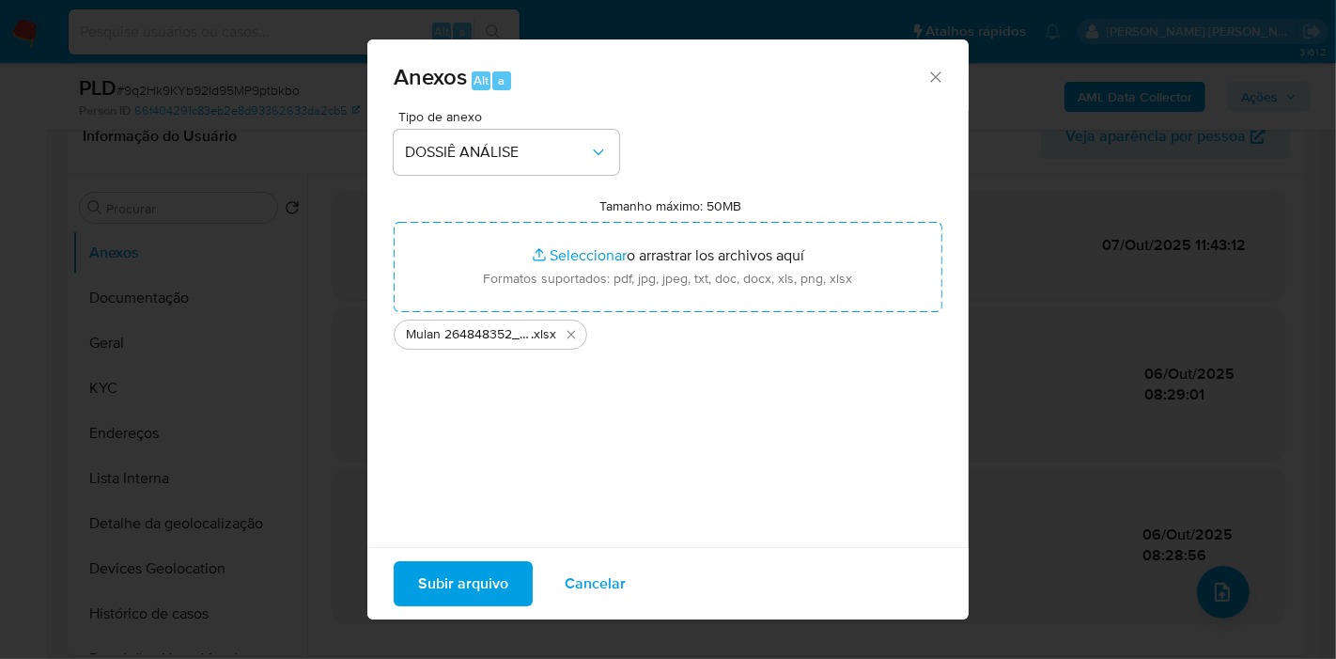
click at [499, 584] on span "Subir arquivo" at bounding box center [463, 583] width 90 height 41
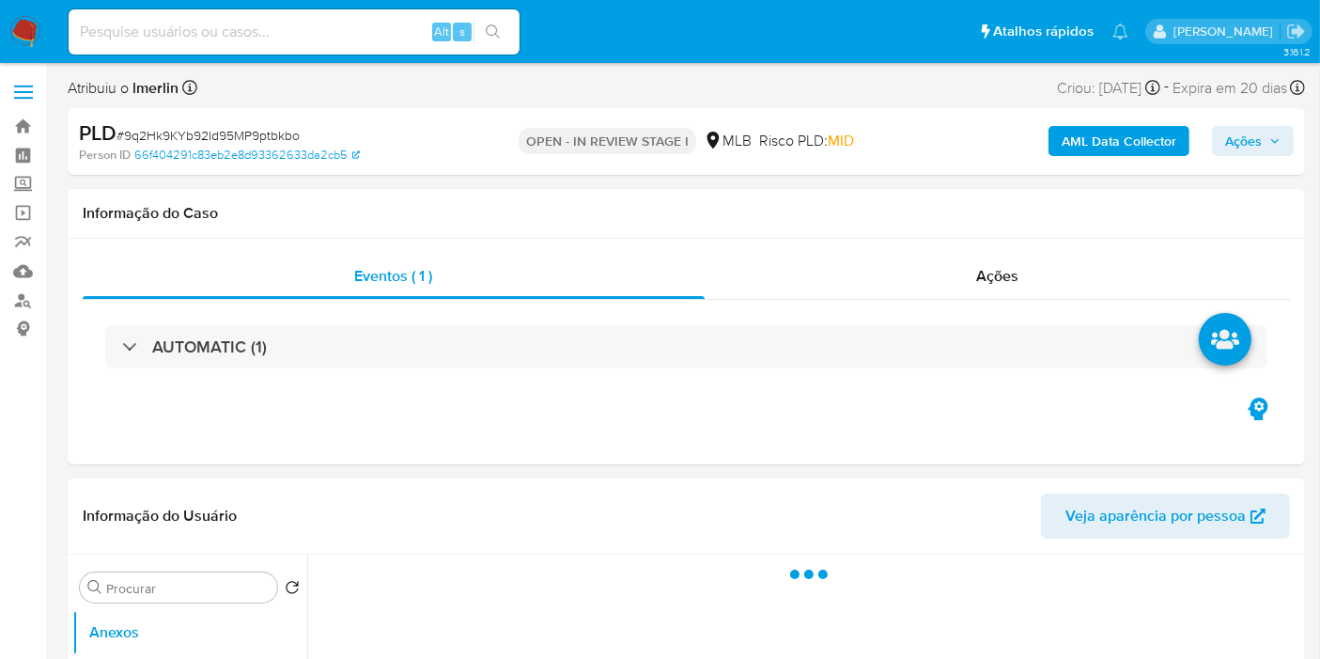
select select "10"
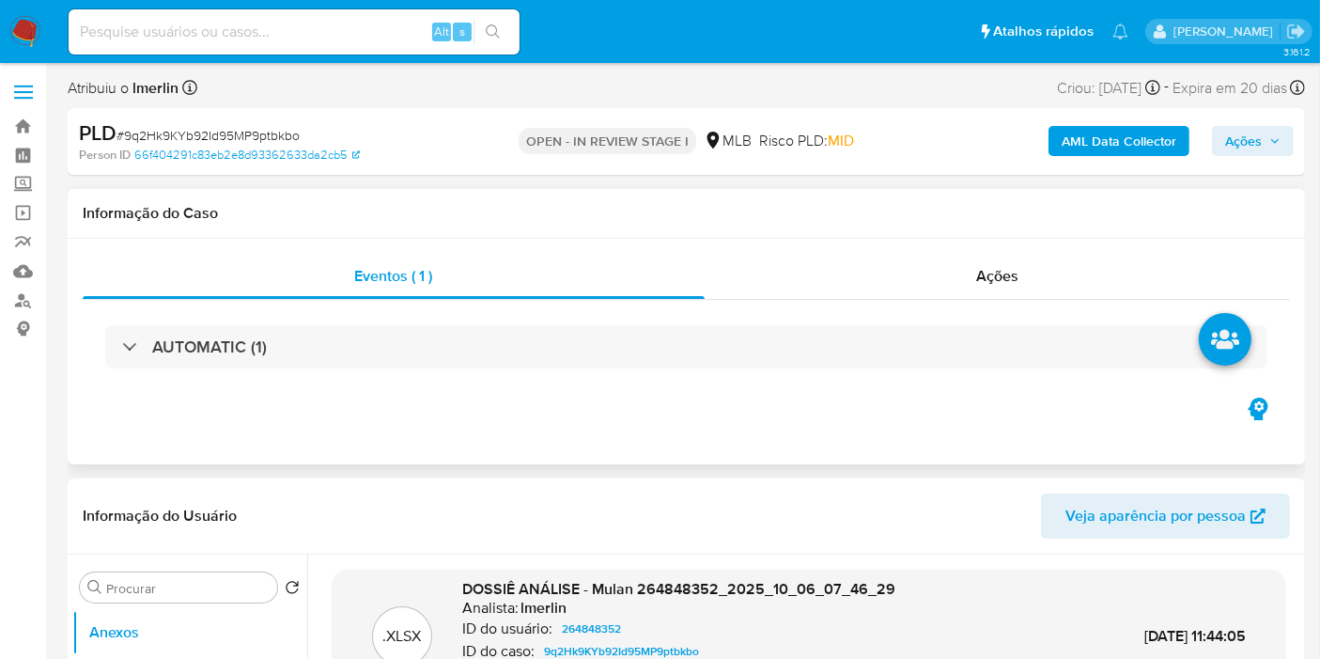
click at [988, 243] on div "Eventos ( 1 ) Ações AUTOMATIC (1)" at bounding box center [686, 351] width 1237 height 225
click at [994, 257] on div "Ações" at bounding box center [998, 276] width 586 height 45
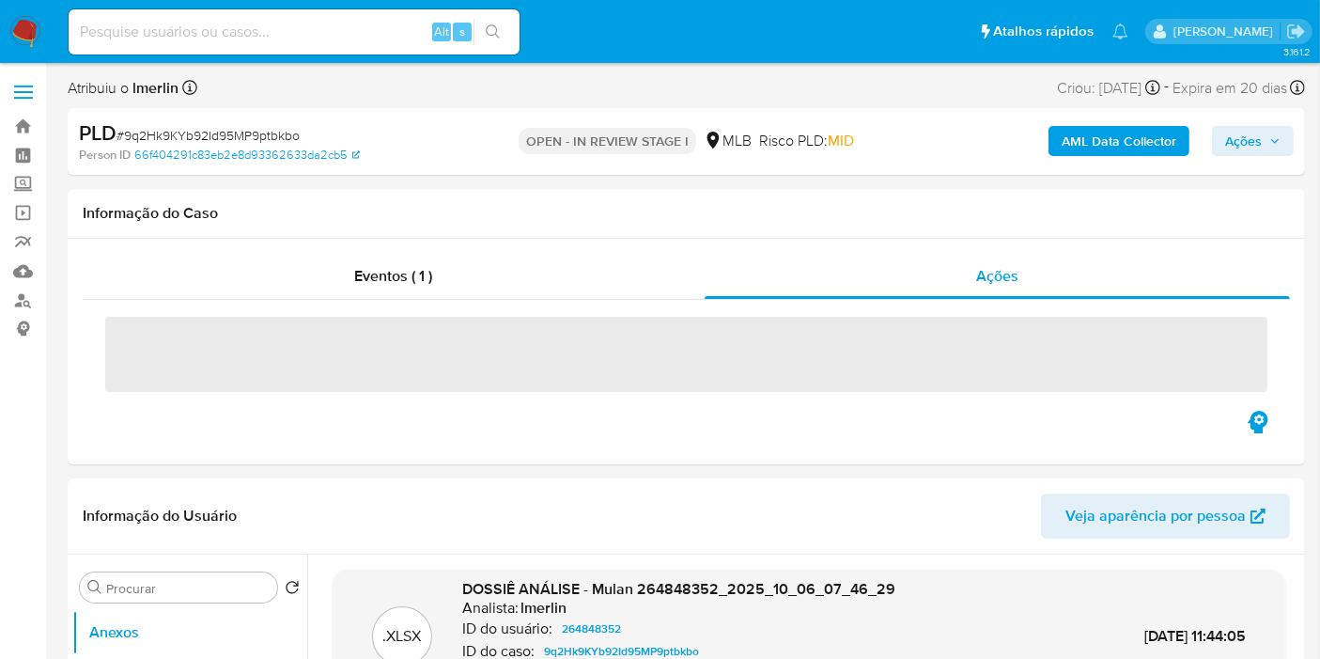
click at [1235, 143] on span "Ações" at bounding box center [1243, 141] width 37 height 30
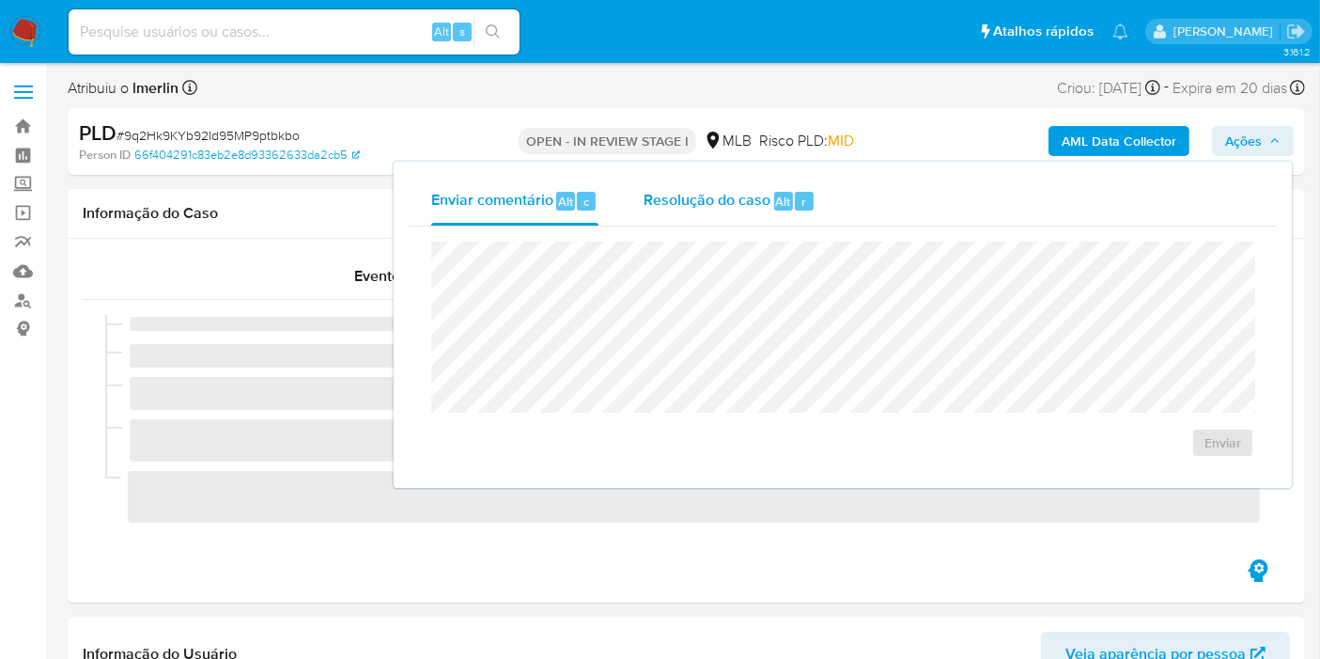
click at [696, 205] on span "Resolução do caso" at bounding box center [707, 201] width 127 height 22
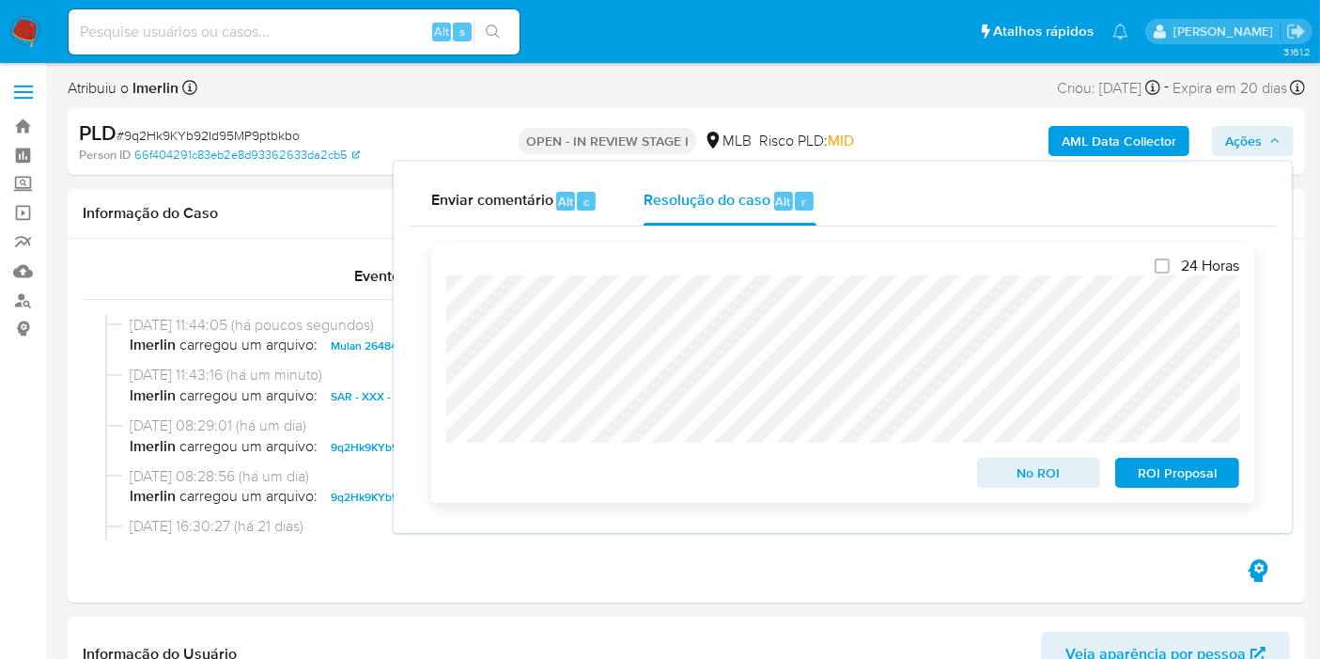
click at [1180, 481] on span "ROI Proposal" at bounding box center [1177, 472] width 98 height 26
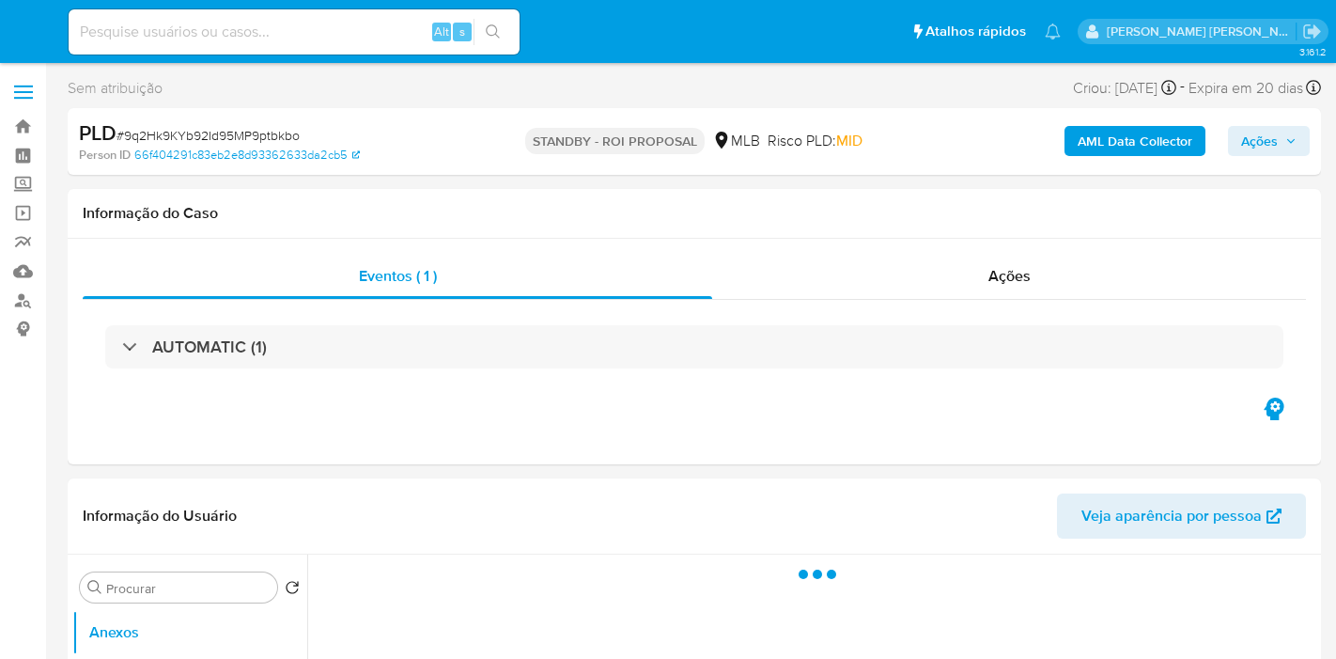
select select "10"
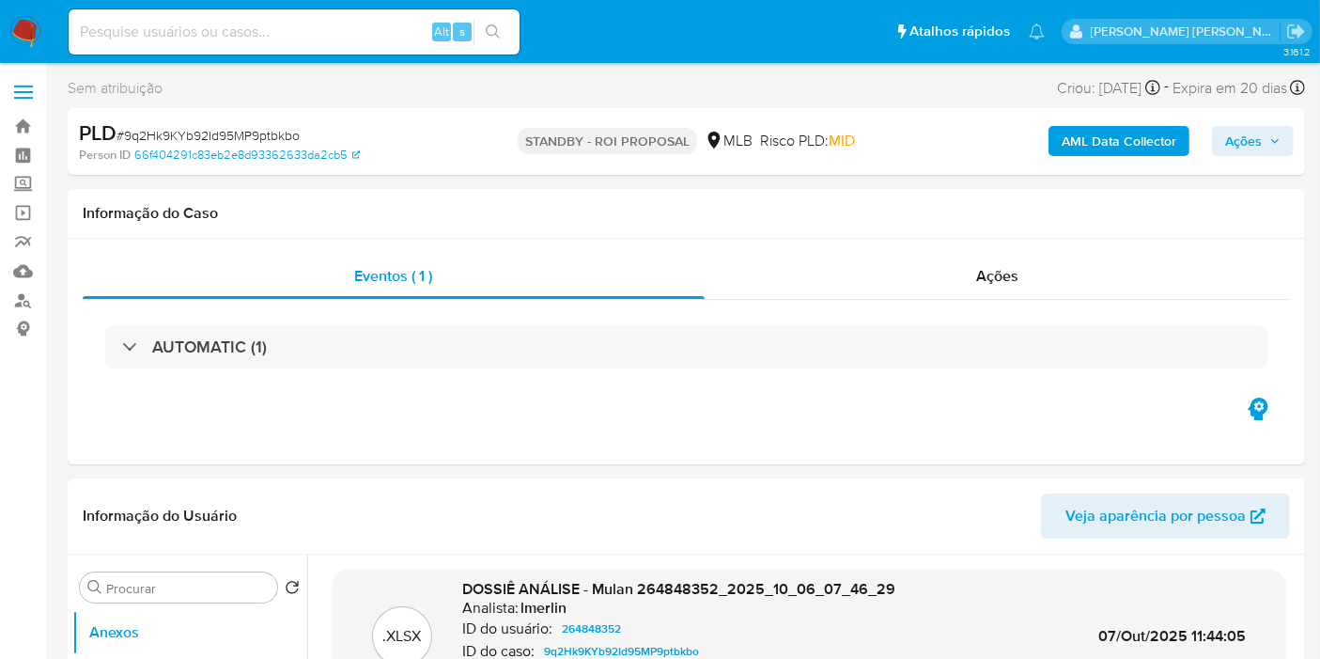
click at [349, 33] on input at bounding box center [294, 32] width 451 height 24
paste input "LBIYcw6fouIkLAKLKD1ur46A"
type input "LBIYcw6fouIkLAKLKD1ur46A"
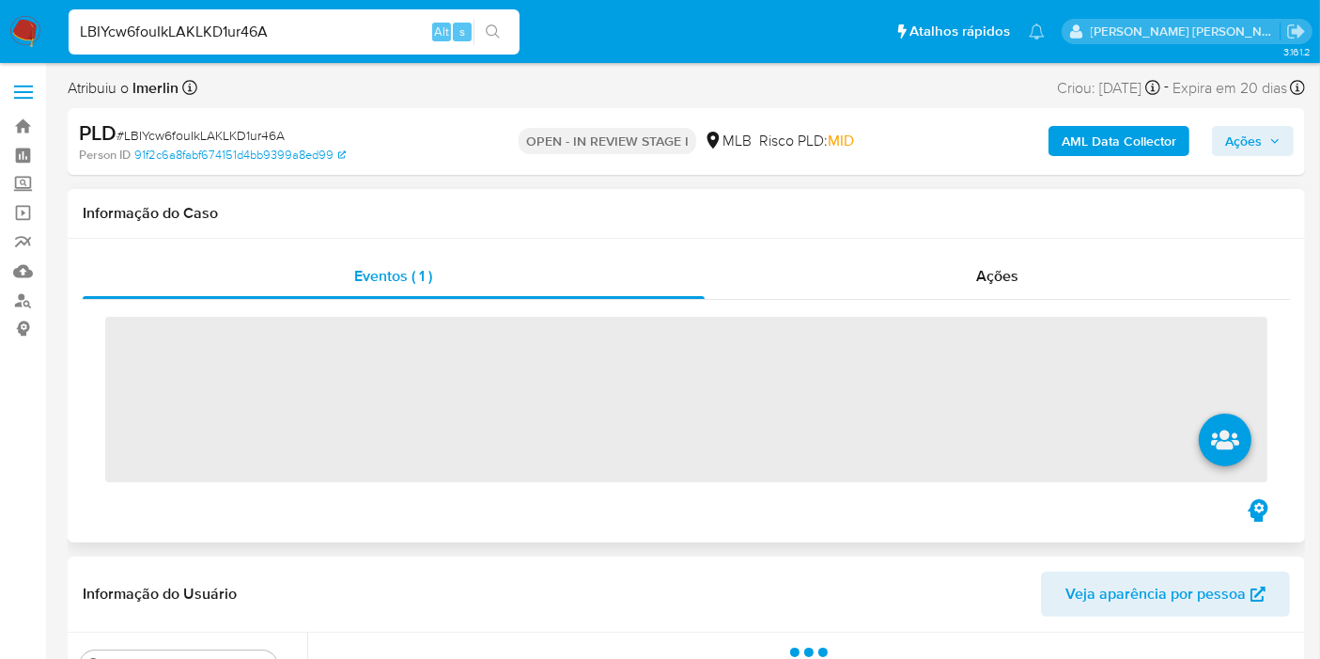
click at [1002, 306] on div "‌" at bounding box center [686, 397] width 1207 height 195
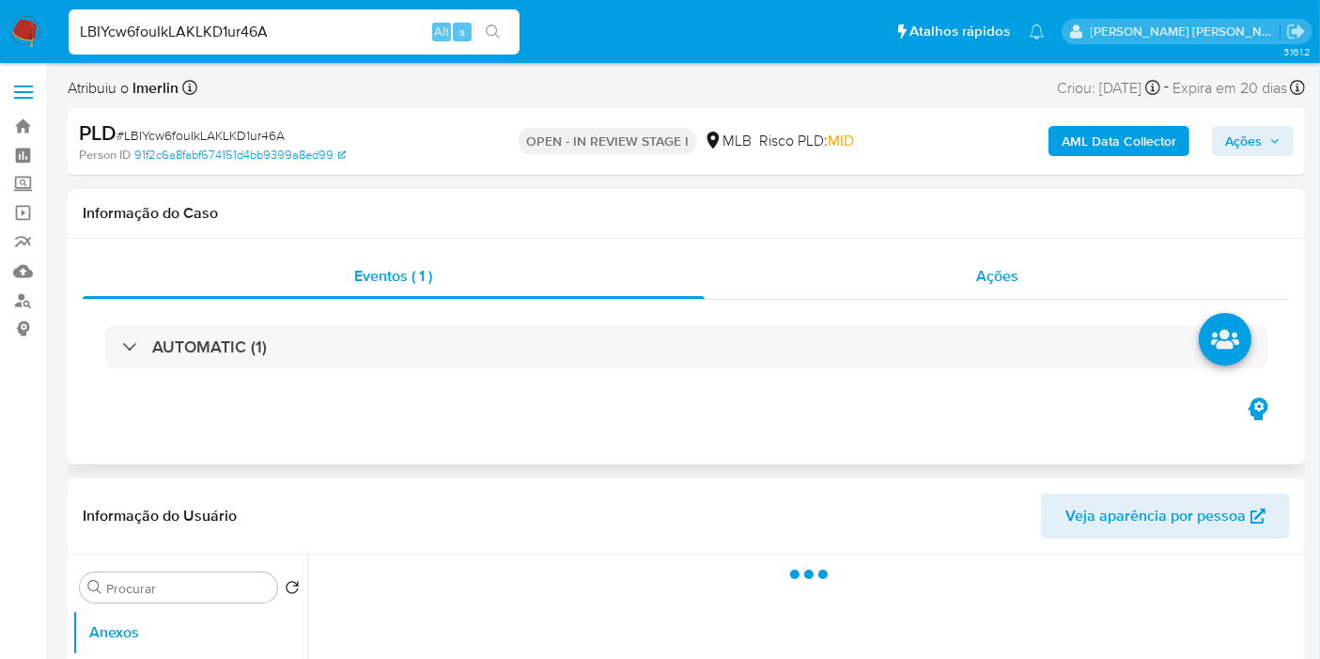
click at [1014, 283] on span "Ações" at bounding box center [997, 276] width 42 height 22
select select "10"
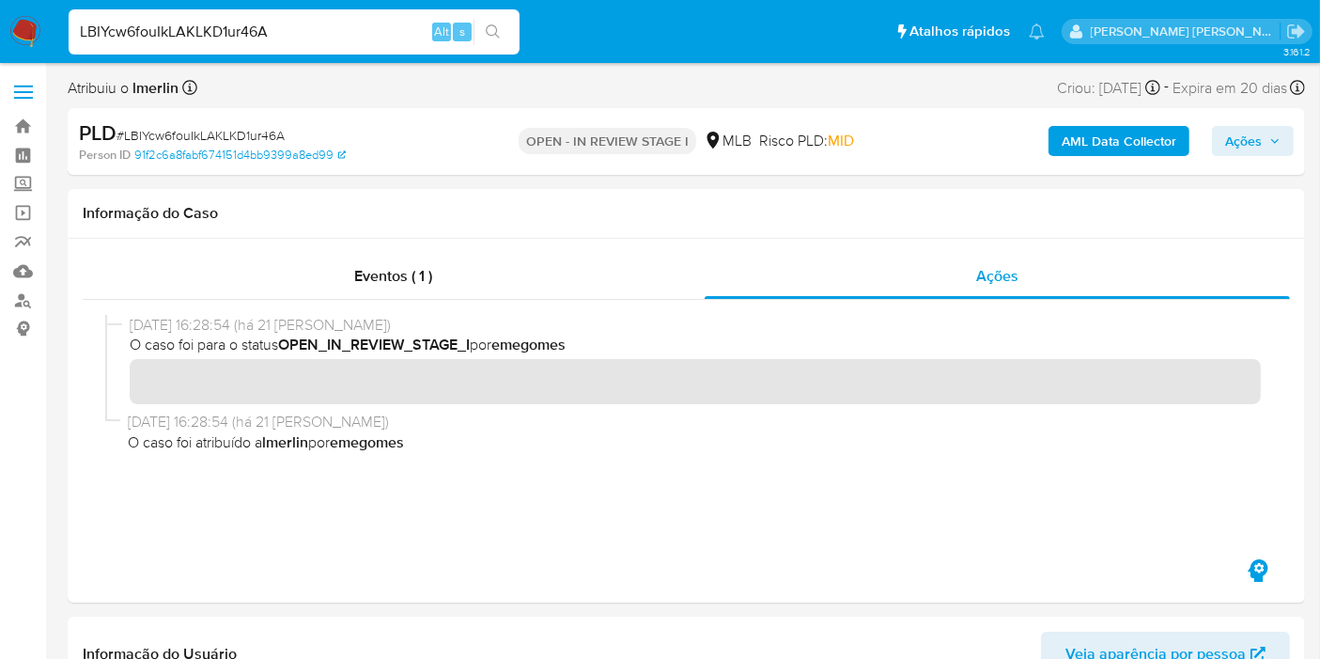
click at [1078, 144] on b "AML Data Collector" at bounding box center [1119, 141] width 115 height 30
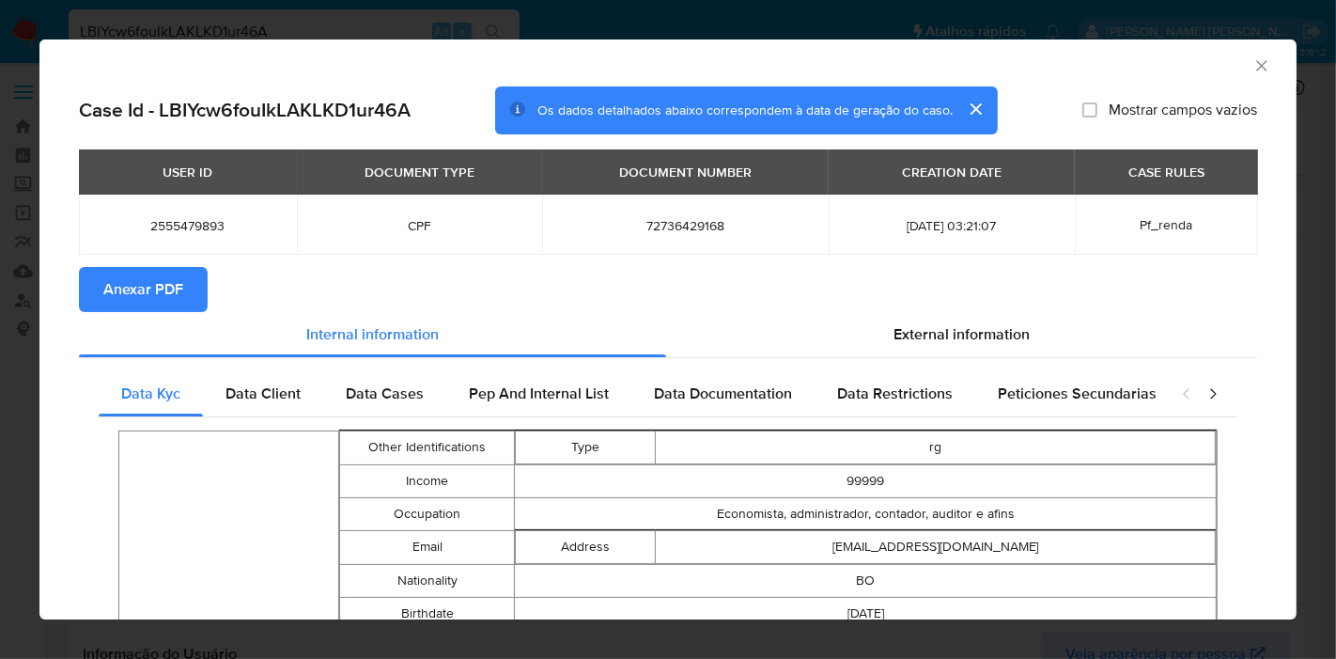
click at [148, 294] on span "Anexar PDF" at bounding box center [143, 289] width 80 height 41
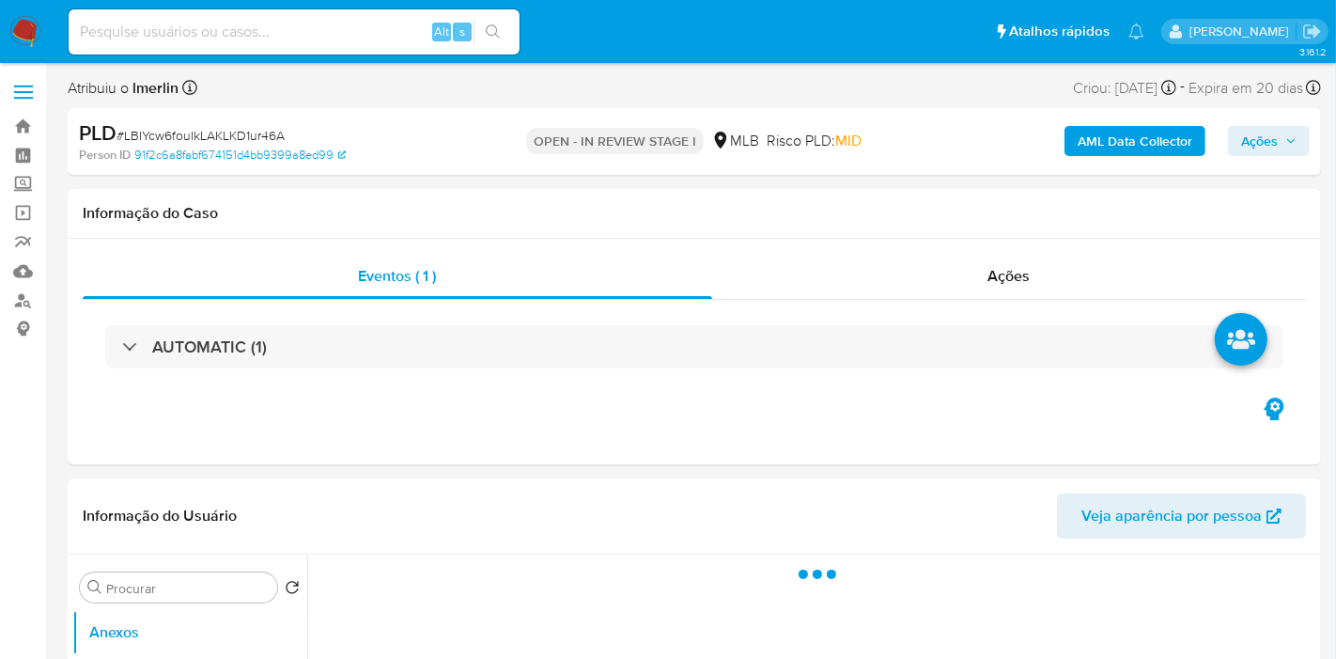
select select "10"
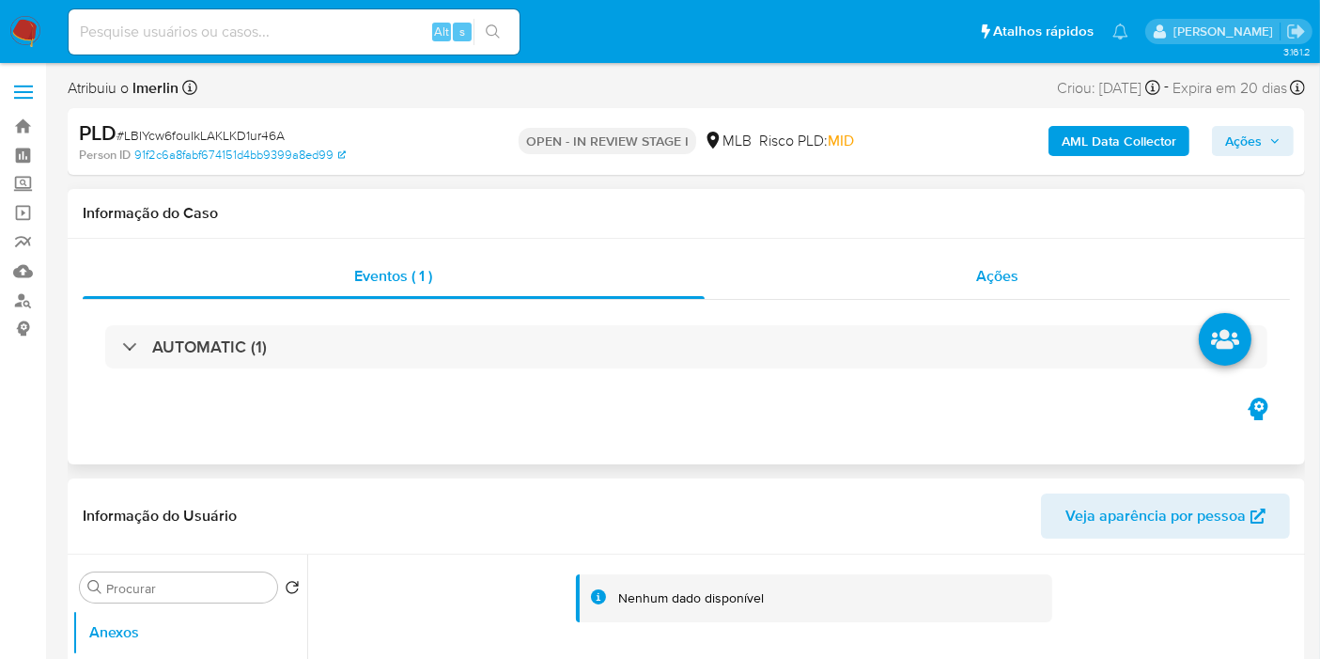
click at [843, 270] on div "Ações" at bounding box center [998, 276] width 586 height 45
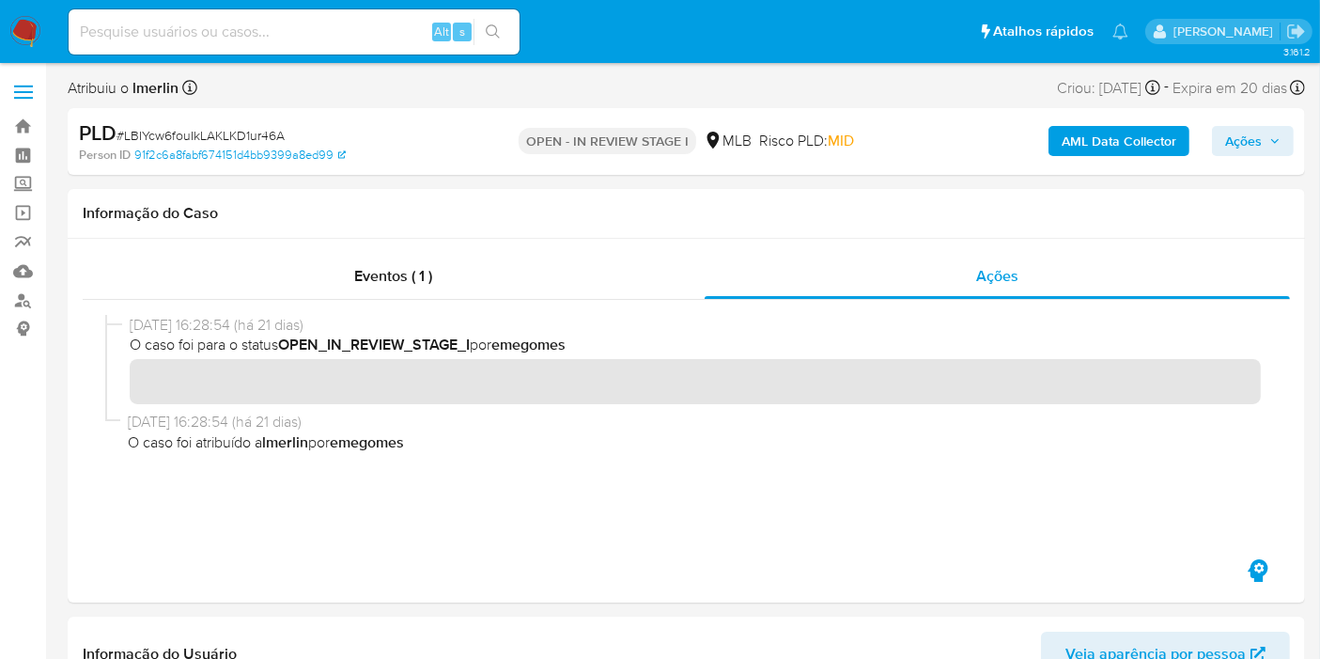
click at [1092, 143] on b "AML Data Collector" at bounding box center [1119, 141] width 115 height 30
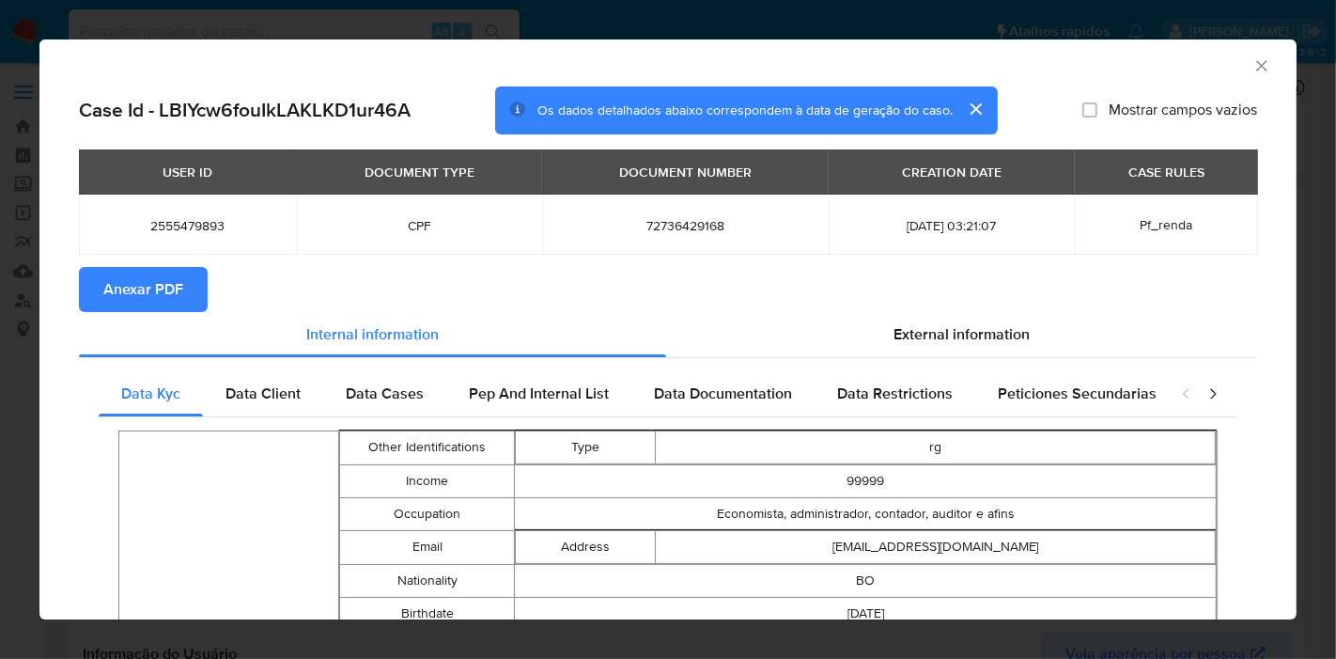
click at [177, 276] on span "Anexar PDF" at bounding box center [143, 289] width 80 height 41
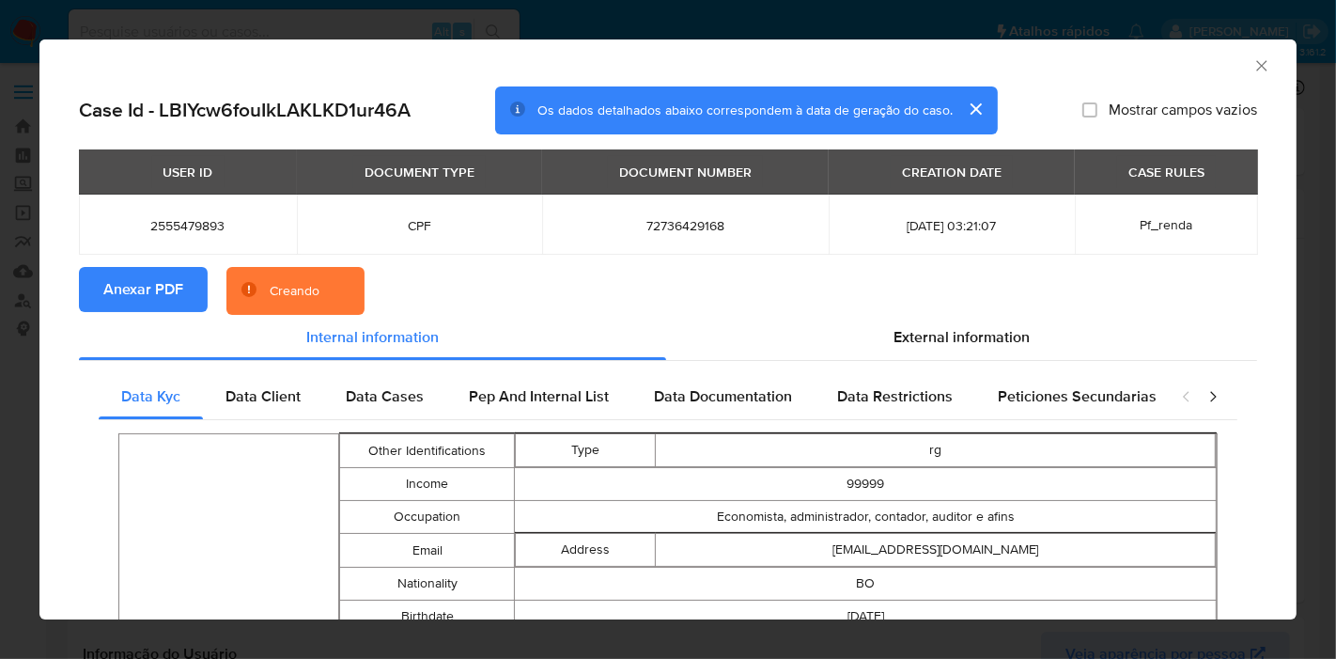
click at [1252, 68] on icon "Fechar a janela" at bounding box center [1261, 65] width 19 height 19
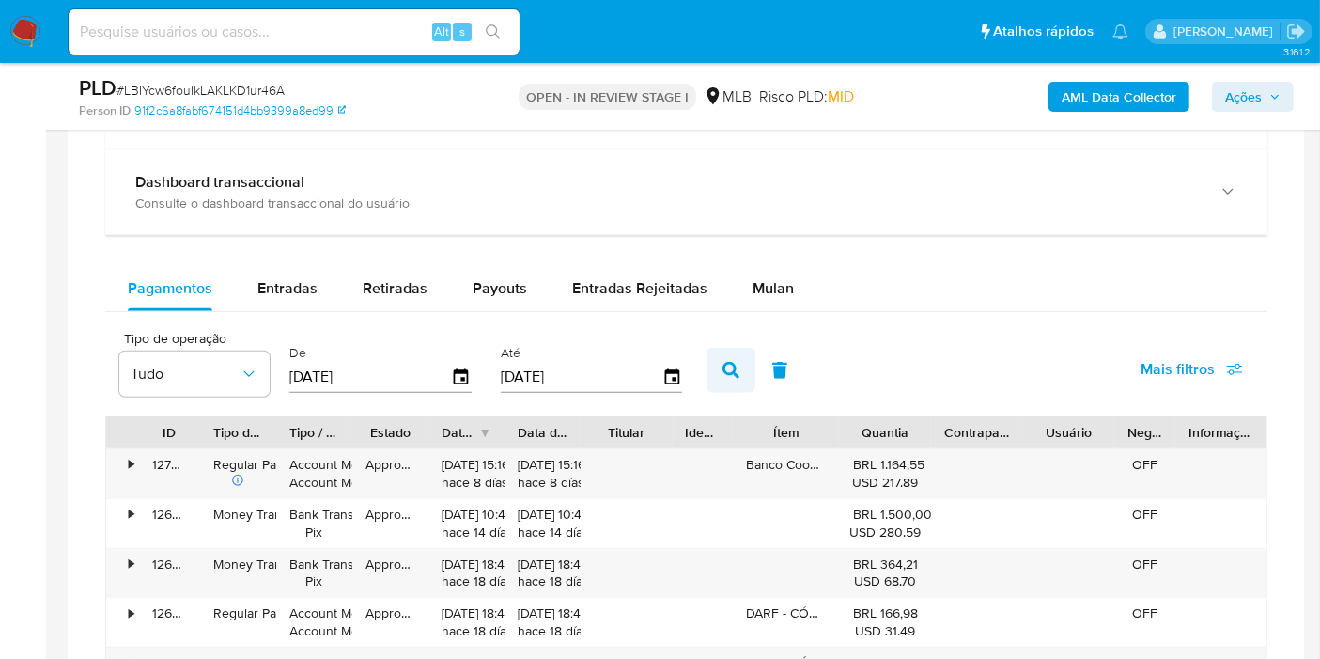
scroll to position [1670, 0]
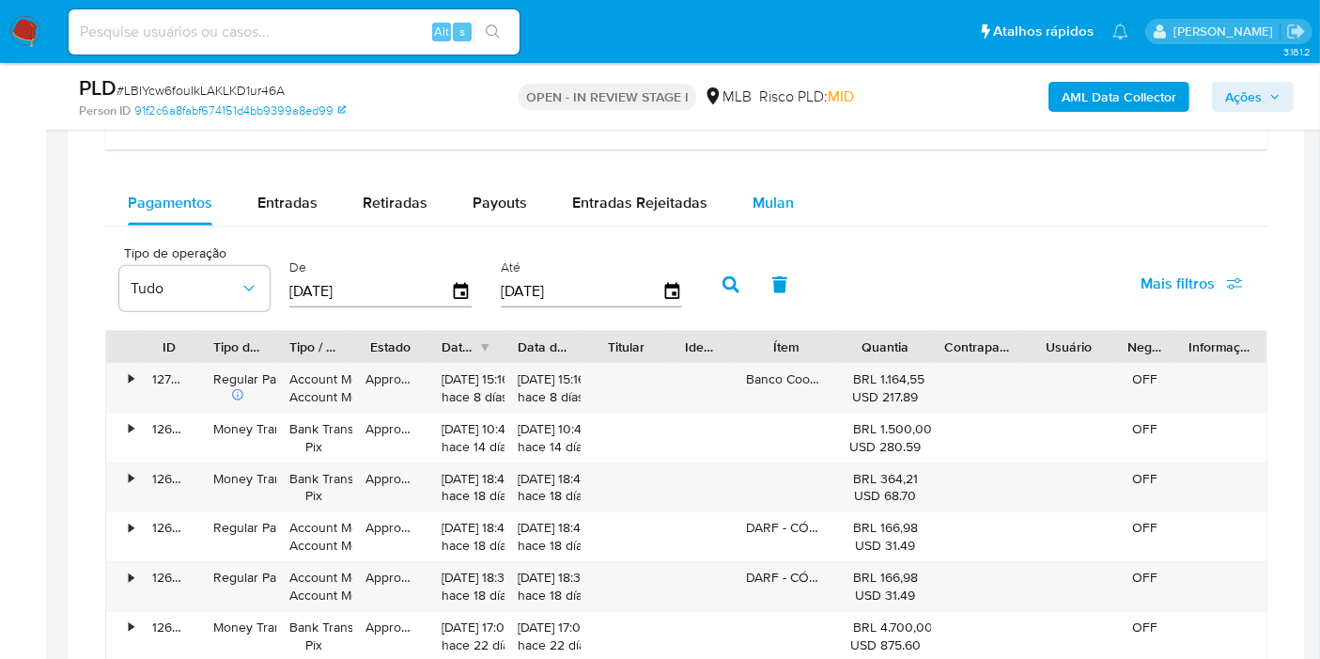
click at [759, 195] on span "Mulan" at bounding box center [773, 203] width 41 height 22
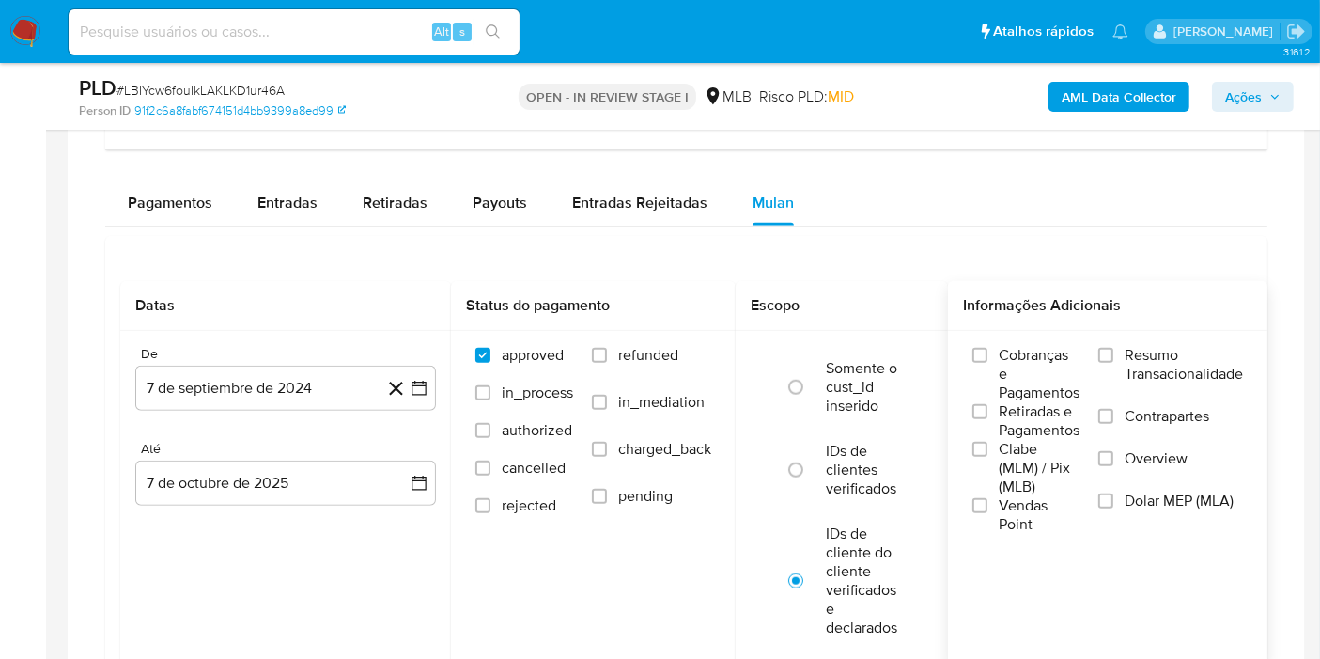
click at [1157, 360] on span "Resumo Transacionalidade" at bounding box center [1184, 365] width 118 height 38
click at [1113, 360] on input "Resumo Transacionalidade" at bounding box center [1105, 355] width 15 height 15
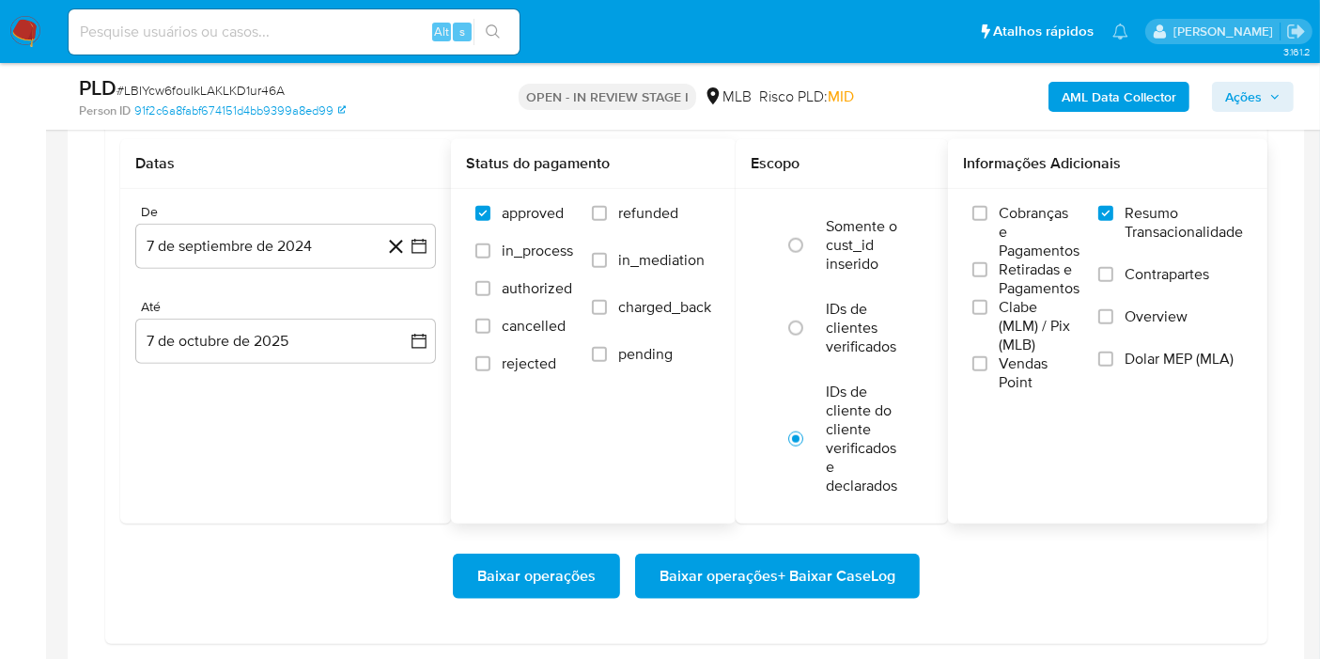
scroll to position [1879, 0]
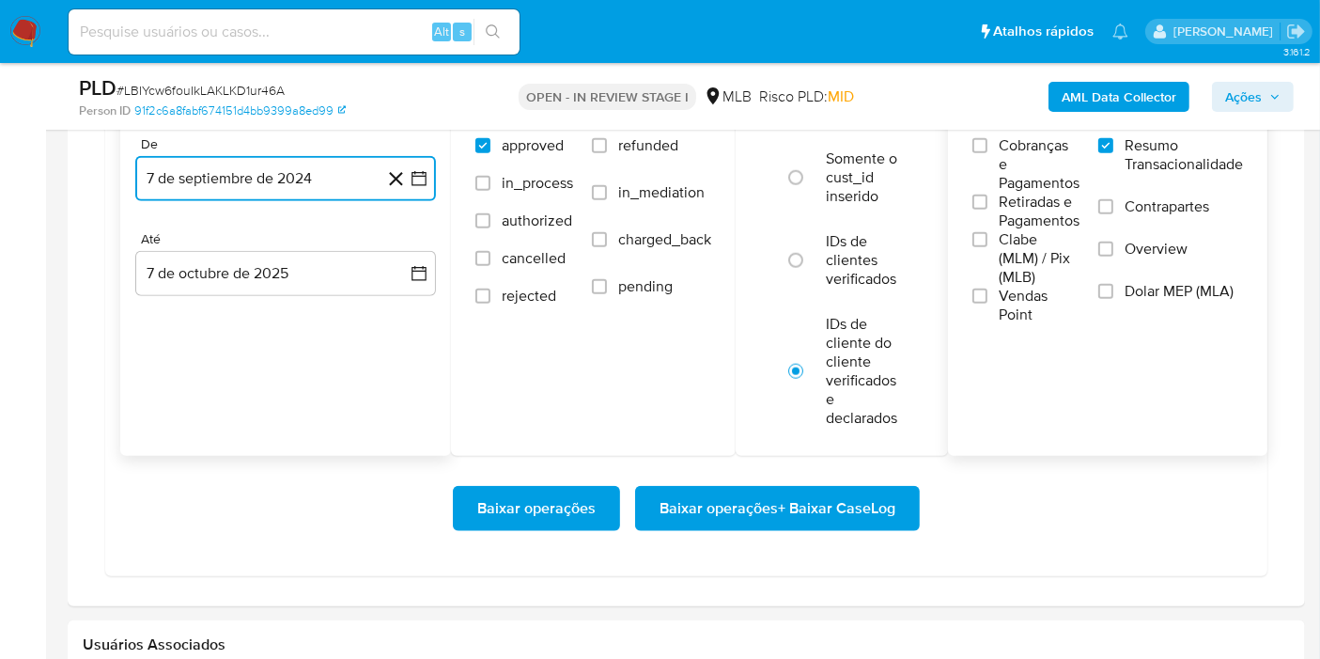
click at [419, 173] on icon "button" at bounding box center [419, 178] width 19 height 19
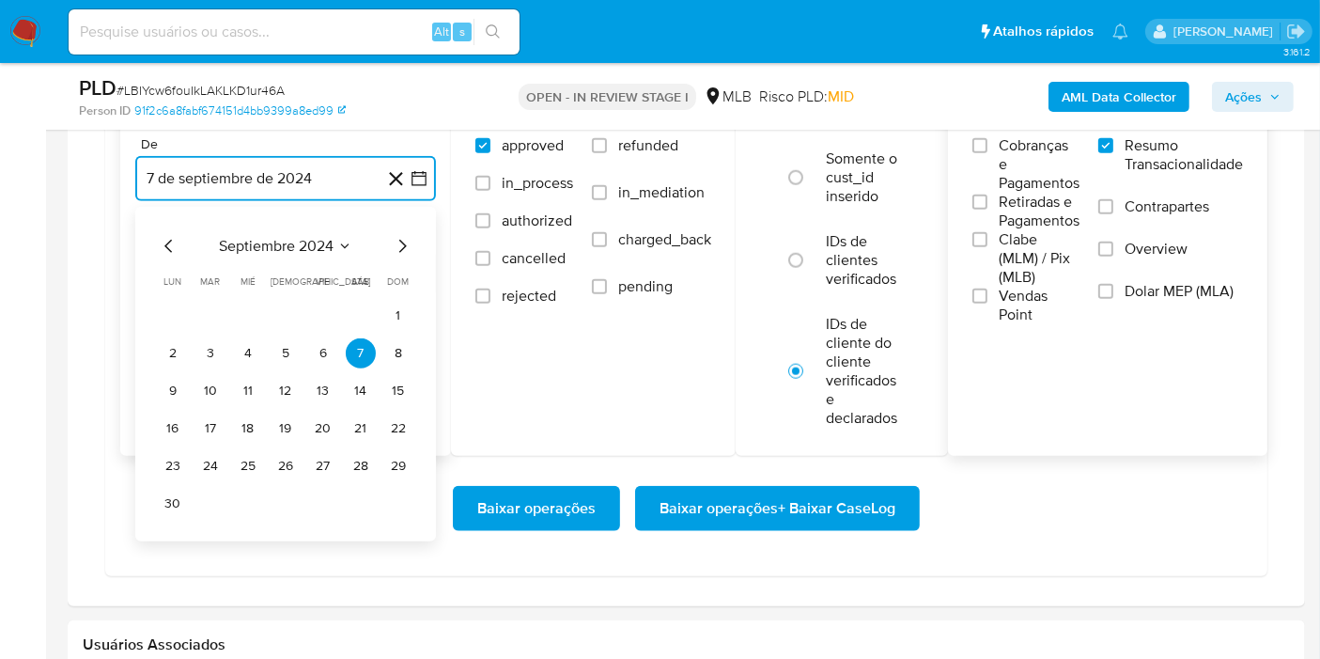
click at [310, 252] on span "septiembre 2024" at bounding box center [276, 246] width 115 height 19
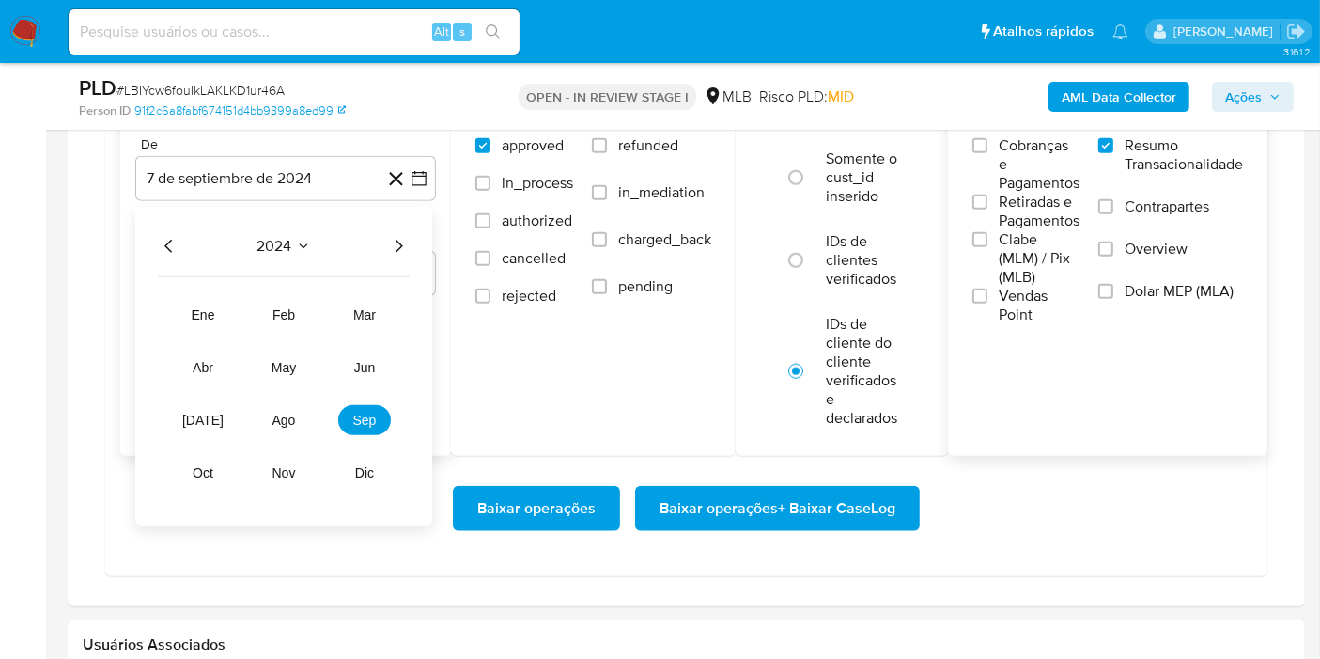
click at [396, 241] on icon "Año siguiente" at bounding box center [398, 246] width 23 height 23
click at [287, 405] on button "ago" at bounding box center [283, 420] width 53 height 30
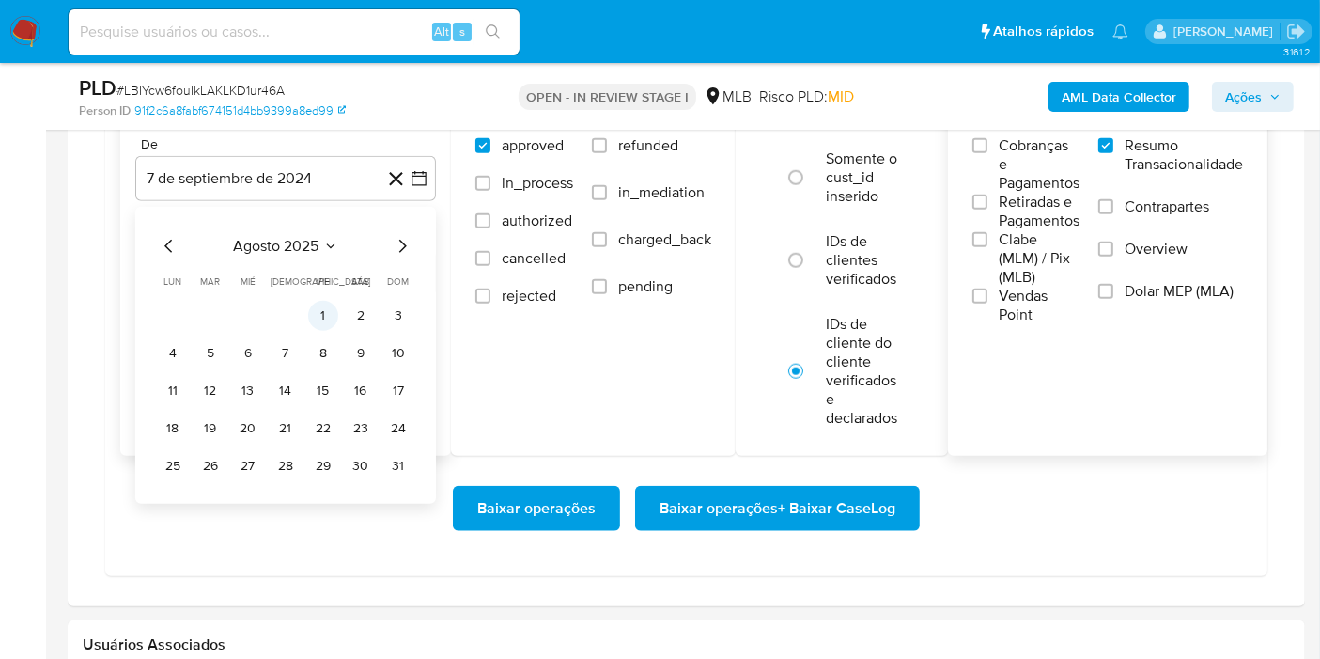
click at [312, 316] on button "1" at bounding box center [323, 316] width 30 height 30
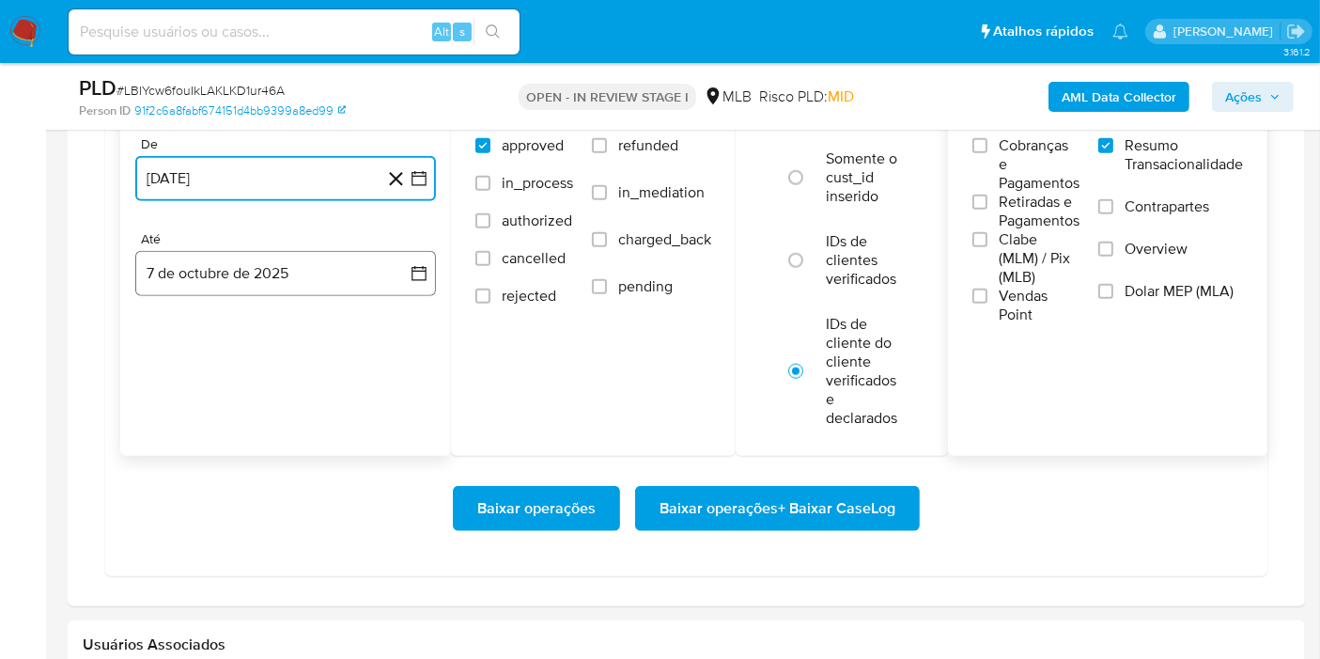
click at [373, 255] on button "7 de octubre de 2025" at bounding box center [285, 273] width 301 height 45
click at [171, 439] on button "6" at bounding box center [173, 448] width 30 height 30
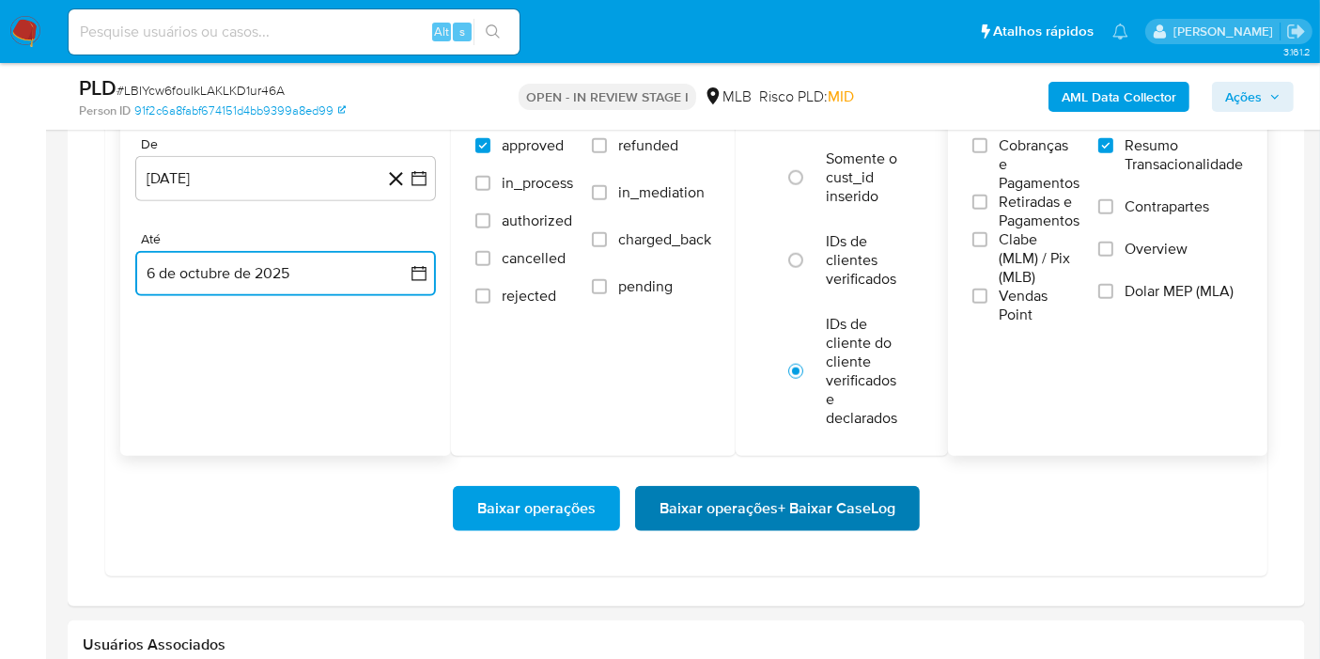
click at [747, 517] on span "Baixar operações + Baixar CaseLog" at bounding box center [778, 508] width 236 height 41
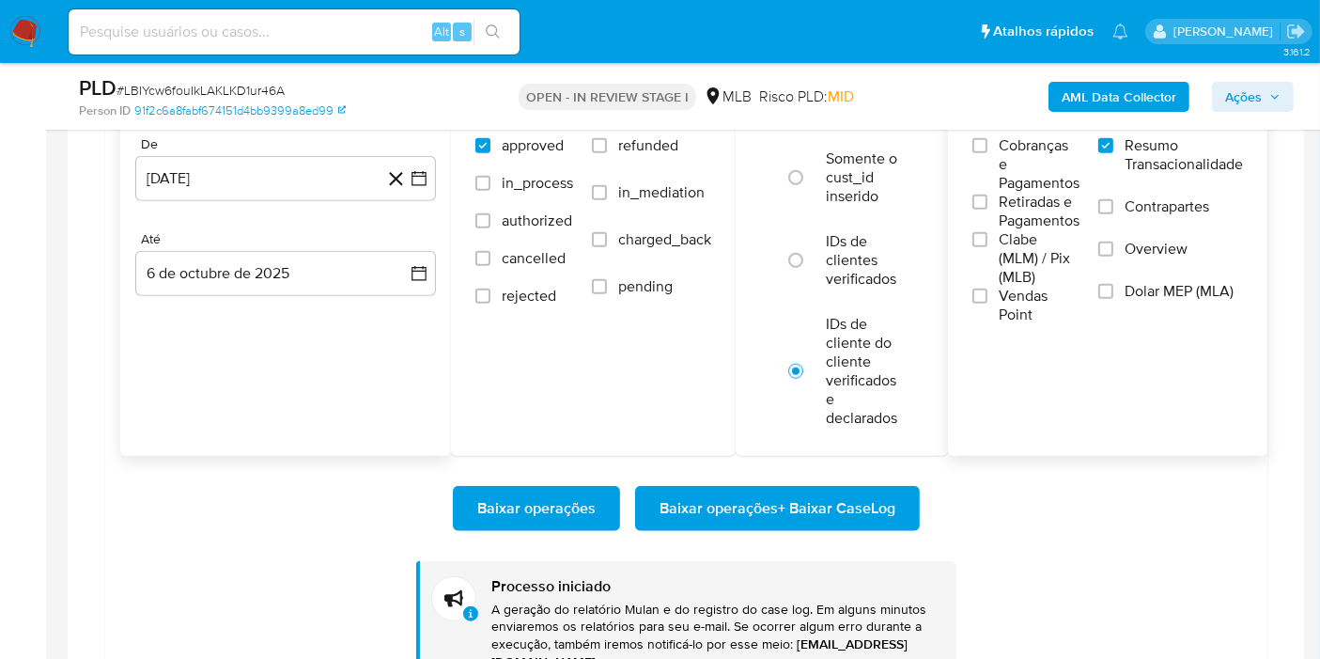
click at [305, 31] on input at bounding box center [294, 32] width 451 height 24
paste input "57hbfYkY5dHED4YhHKrQt1Yw"
type input "57hbfYkY5dHED4YhHKrQt1Yw"
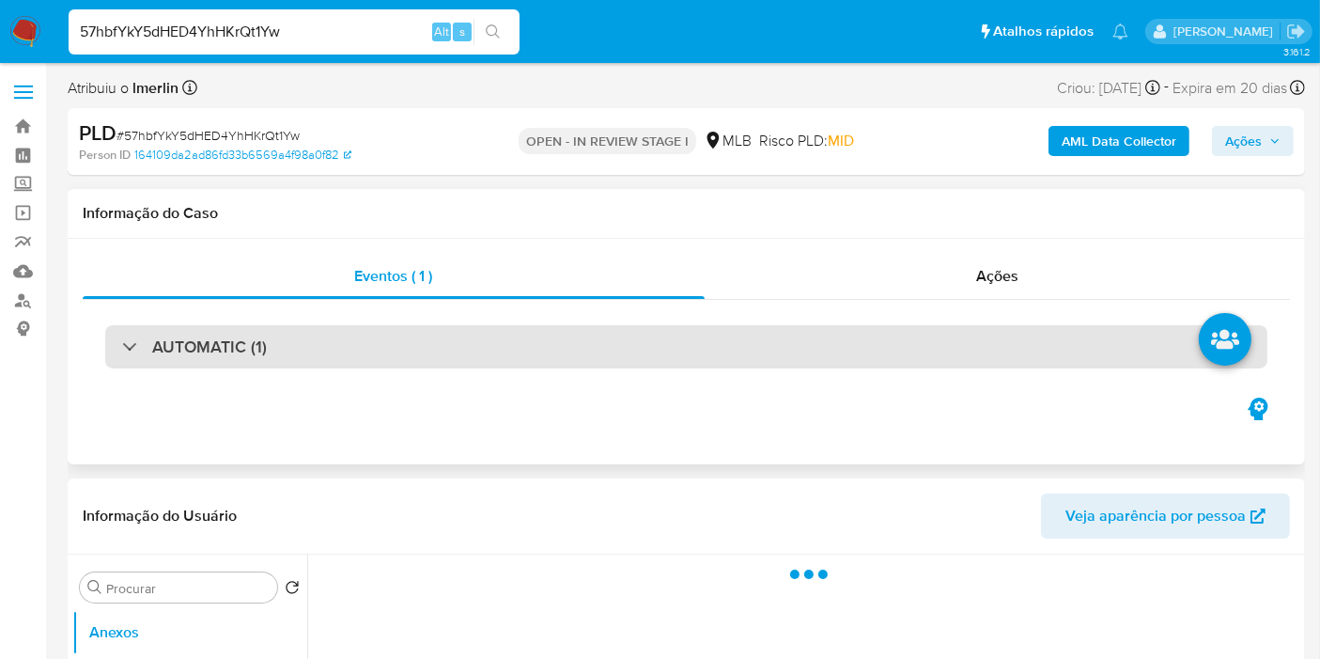
select select "10"
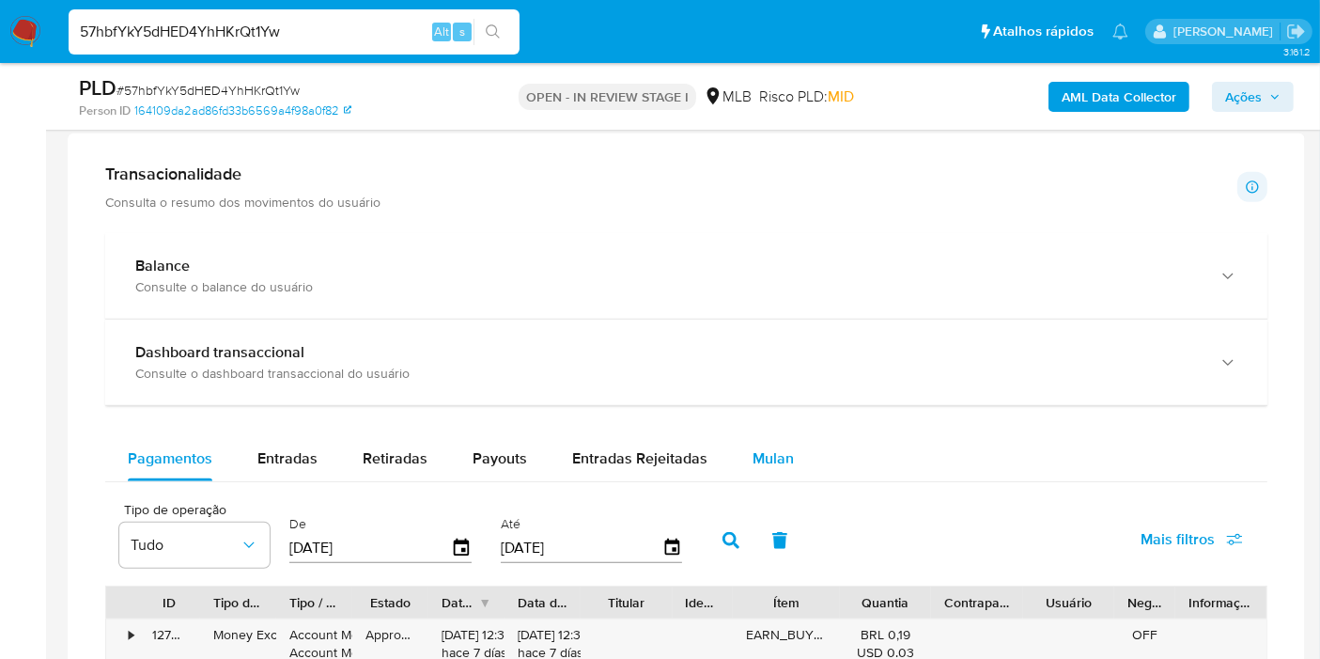
click at [786, 464] on button "Mulan" at bounding box center [773, 458] width 86 height 45
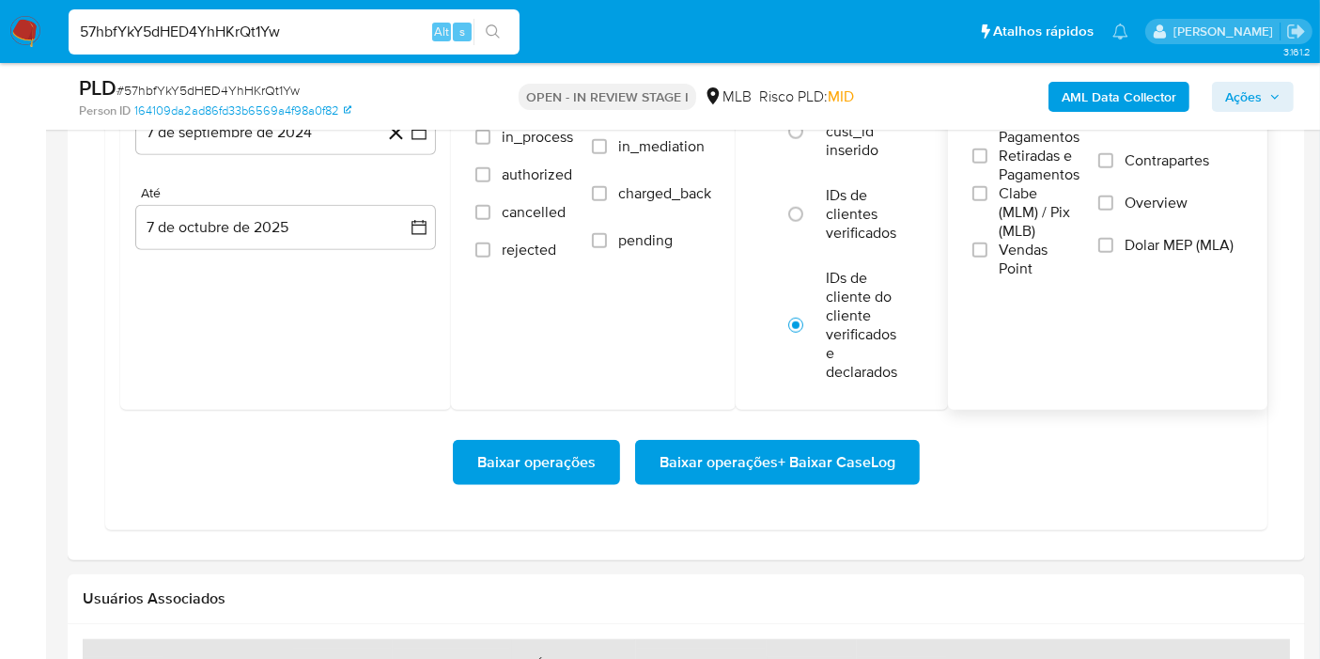
scroll to position [1565, 0]
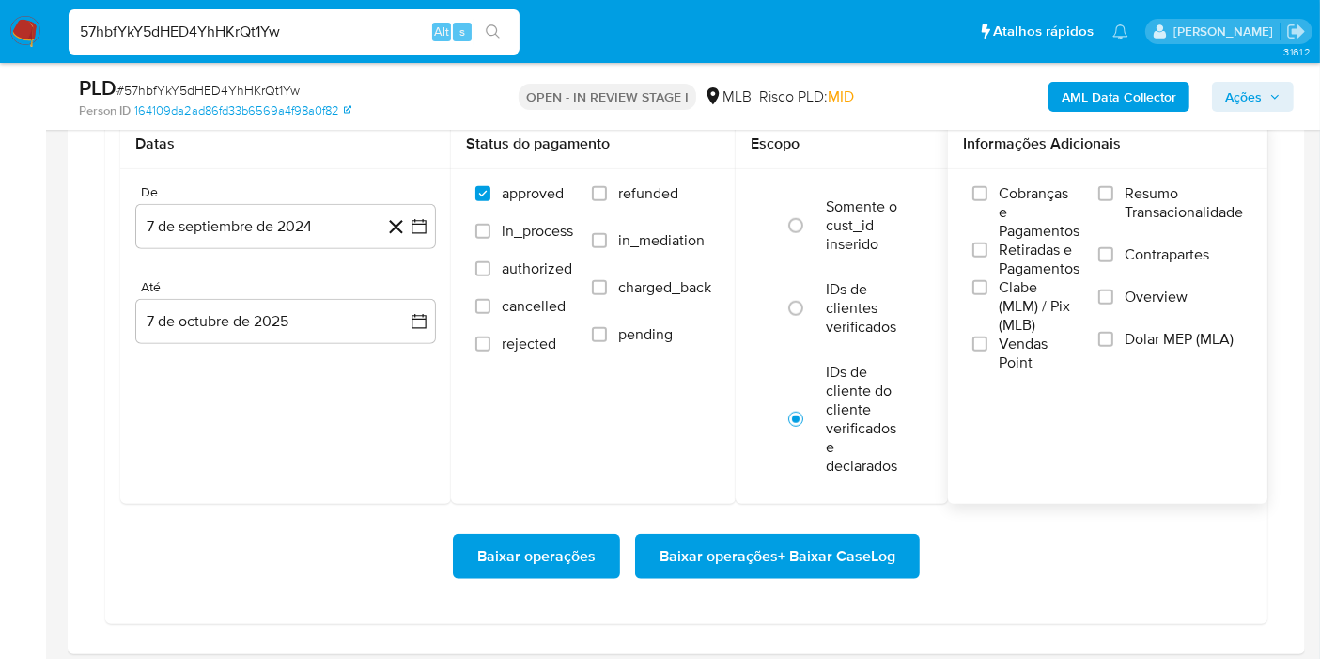
click at [1132, 194] on span "Resumo Transacionalidade" at bounding box center [1184, 203] width 118 height 38
click at [1113, 194] on input "Resumo Transacionalidade" at bounding box center [1105, 193] width 15 height 15
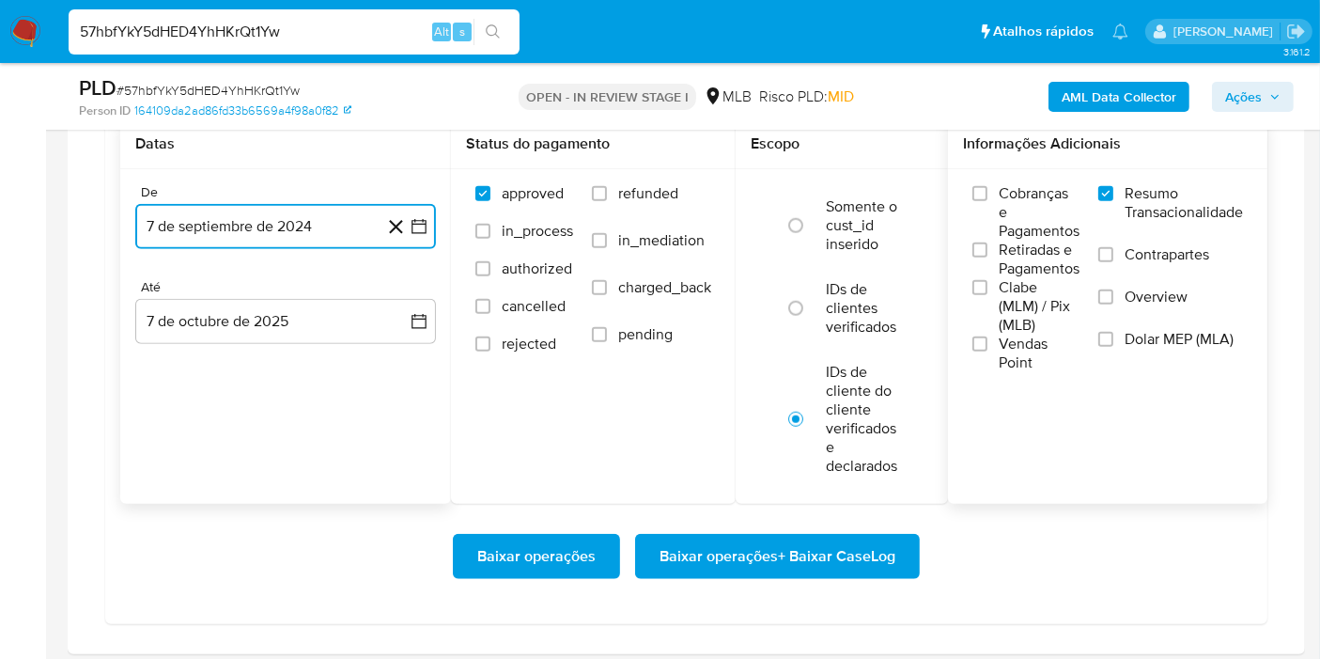
click at [428, 227] on button "7 de septiembre de 2024" at bounding box center [285, 226] width 301 height 45
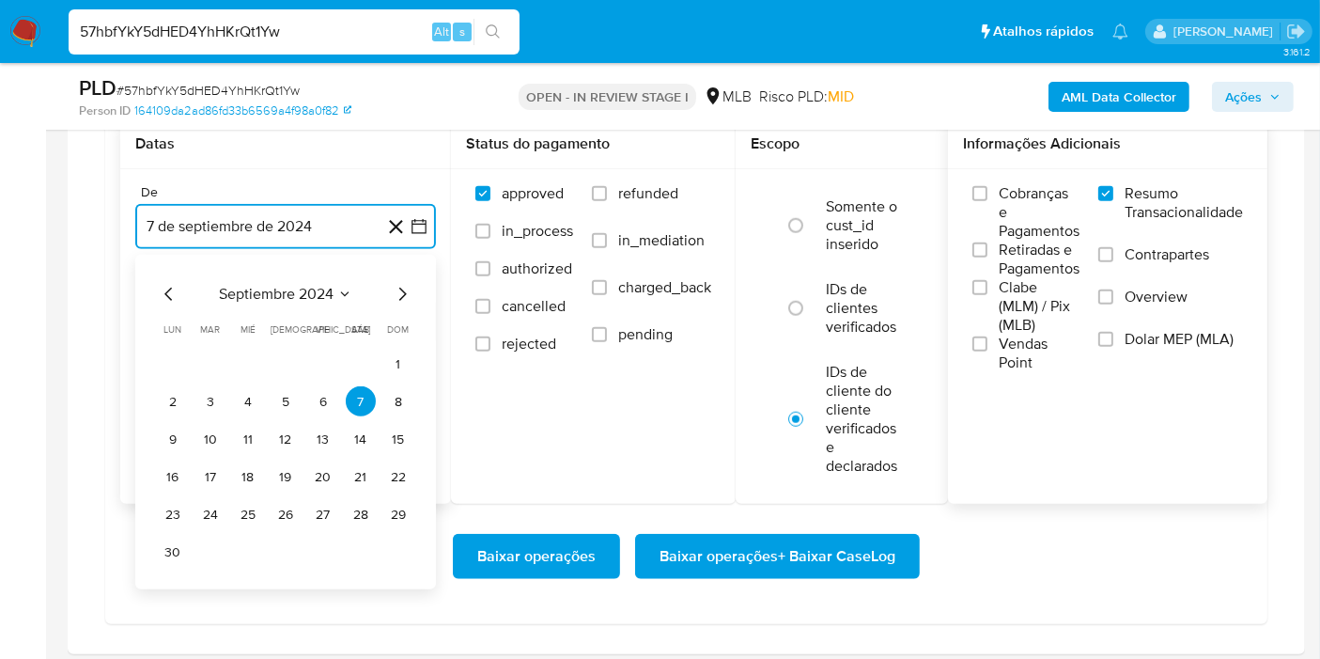
click at [289, 285] on span "septiembre 2024" at bounding box center [276, 294] width 115 height 19
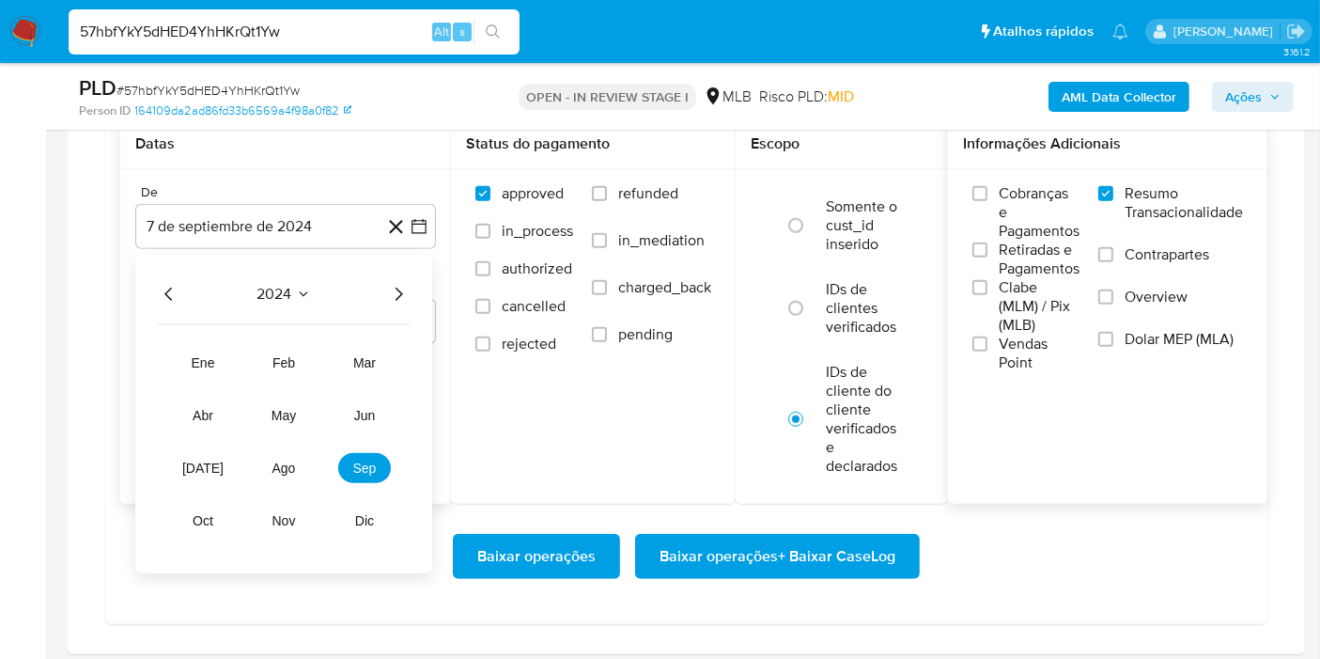
click at [392, 286] on icon "Año siguiente" at bounding box center [398, 294] width 23 height 23
click at [292, 460] on span "ago" at bounding box center [283, 467] width 23 height 15
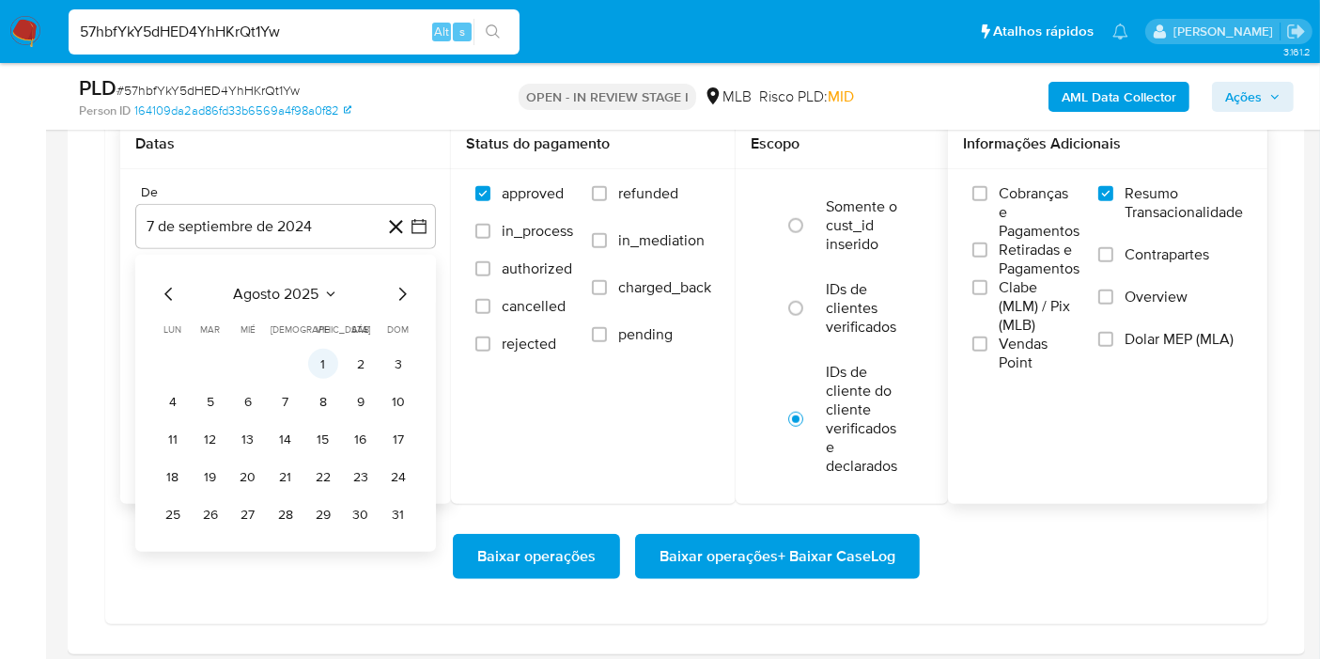
click at [324, 361] on button "1" at bounding box center [323, 364] width 30 height 30
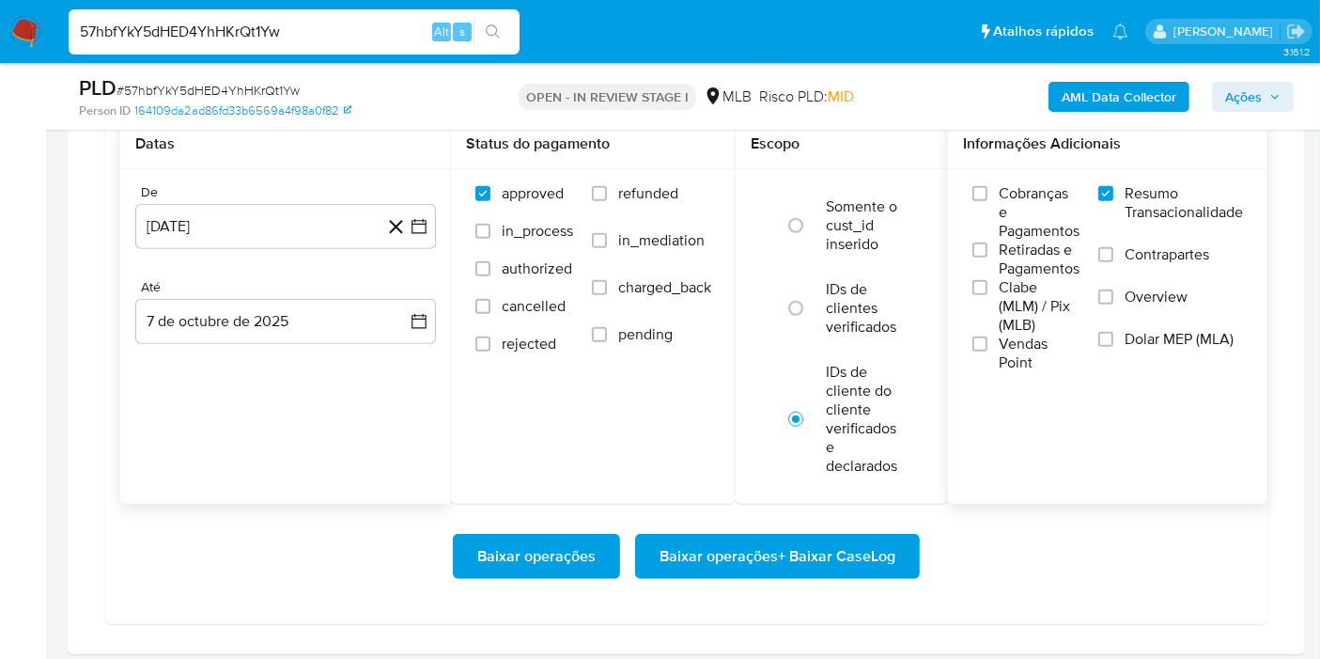
click at [414, 286] on div "Até" at bounding box center [285, 287] width 301 height 17
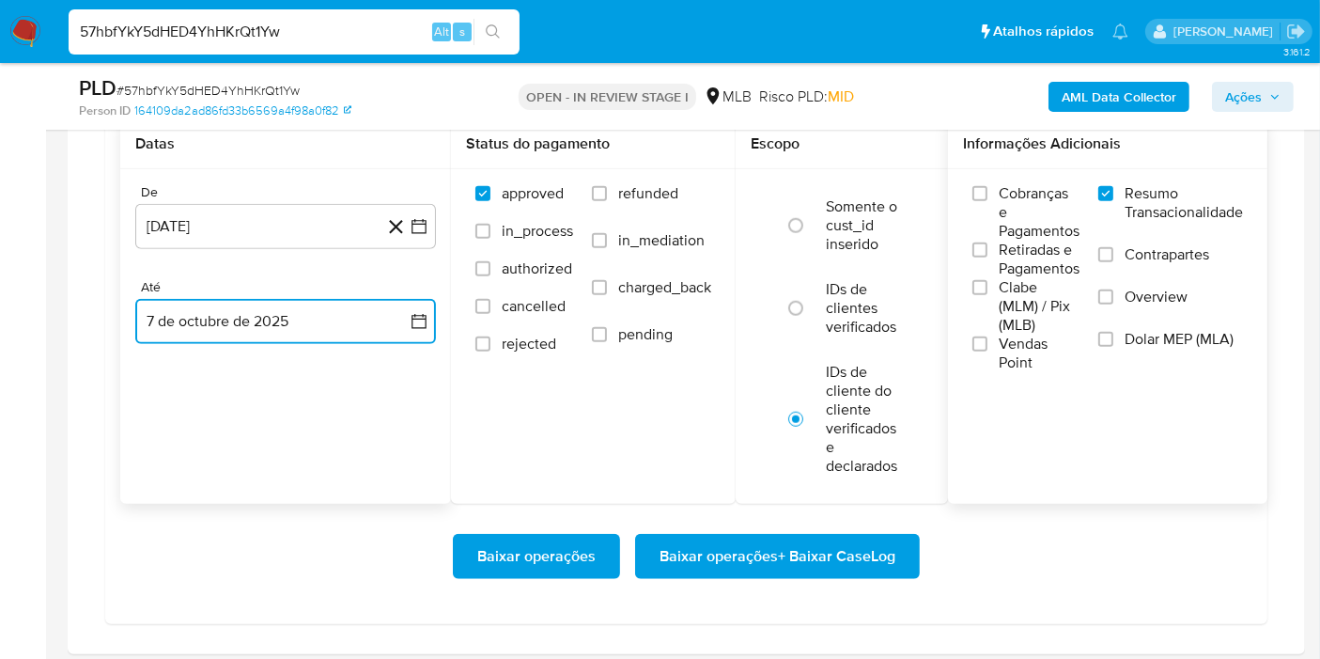
click at [373, 322] on button "7 de octubre de 2025" at bounding box center [285, 321] width 301 height 45
click at [171, 495] on button "6" at bounding box center [173, 496] width 30 height 30
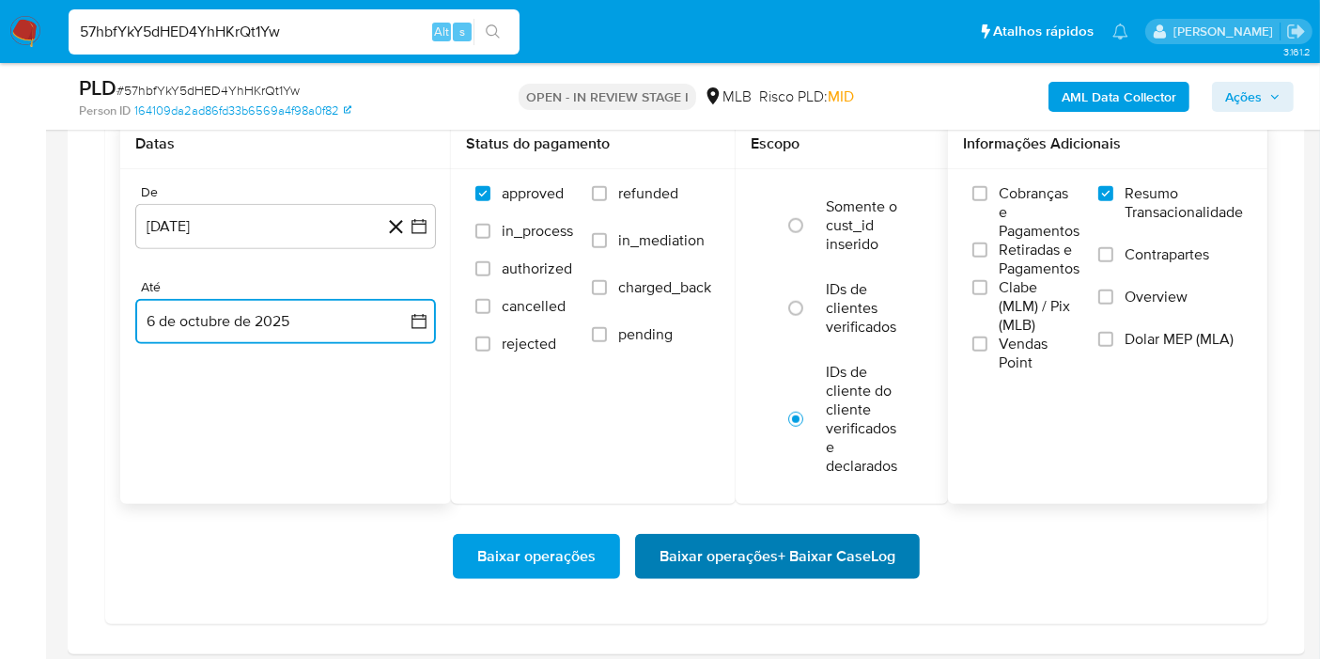
click at [719, 551] on span "Baixar operações + Baixar CaseLog" at bounding box center [778, 556] width 236 height 41
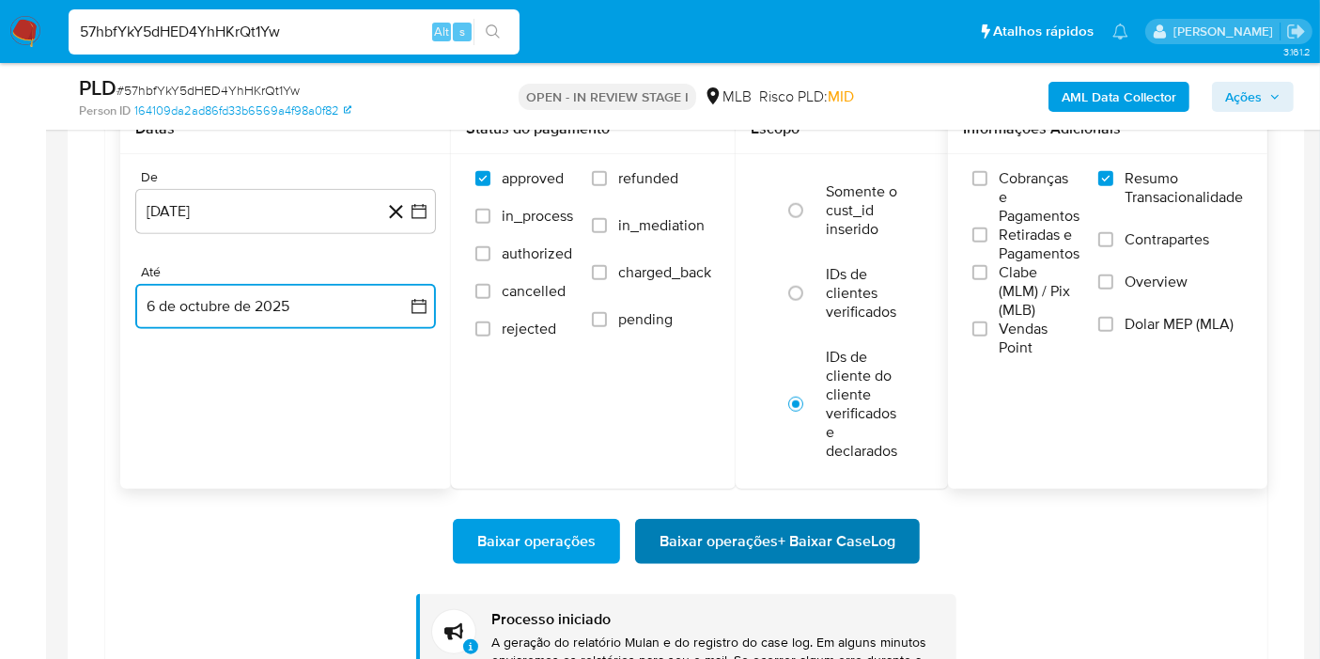
scroll to position [1670, 0]
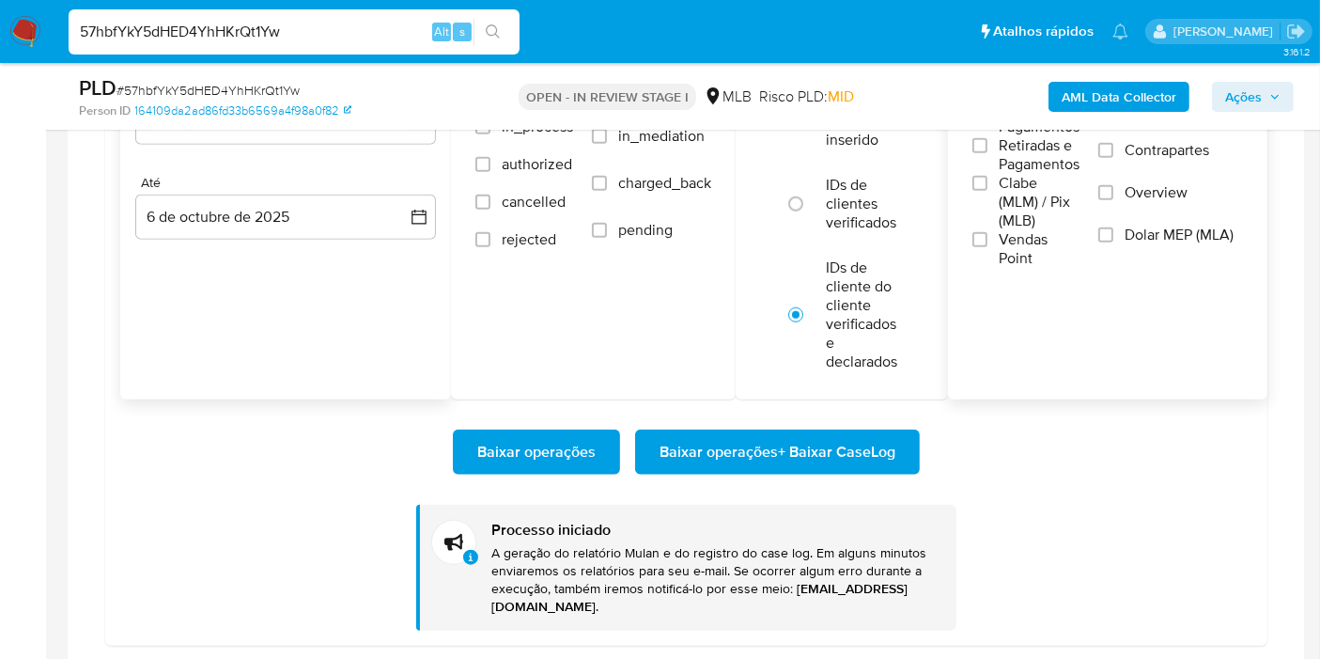
click at [292, 33] on input "57hbfYkY5dHED4YhHKrQt1Yw" at bounding box center [294, 32] width 451 height 24
paste input "wBvg3b4Il5B3CsewKDngnTv"
type input "5wBvg3b4Il5B3CsewKDngnTv"
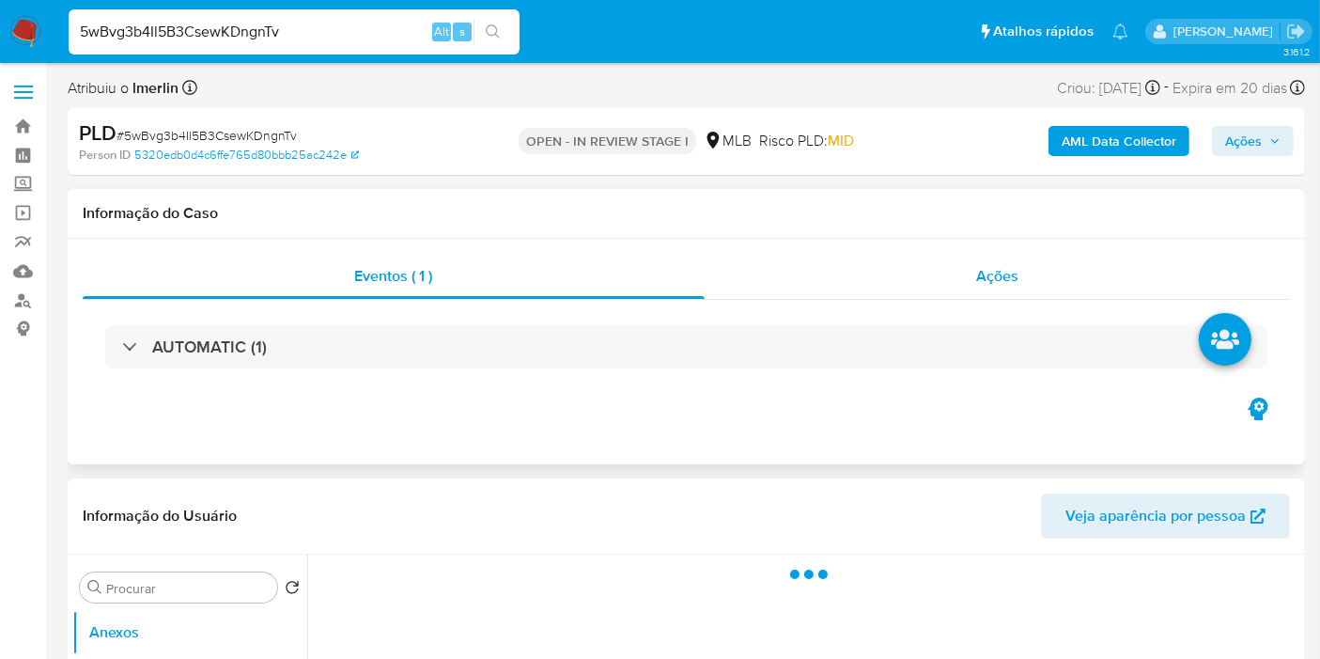
select select "10"
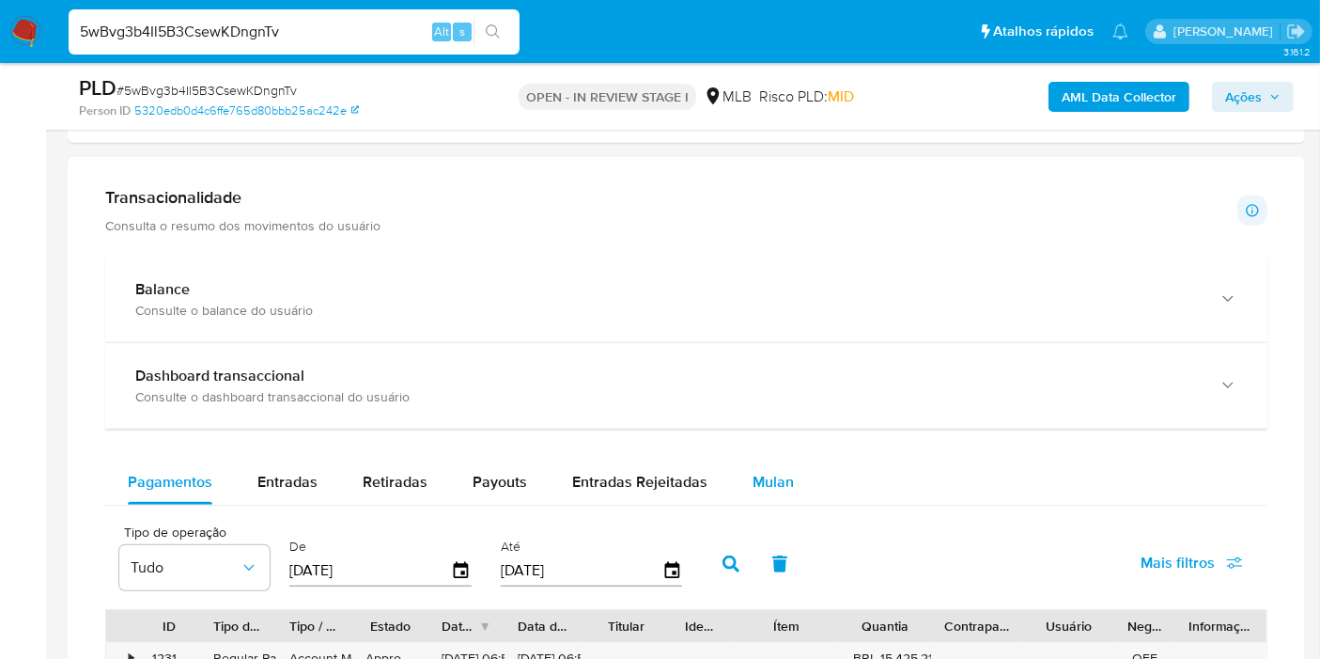
click at [778, 471] on span "Mulan" at bounding box center [773, 482] width 41 height 22
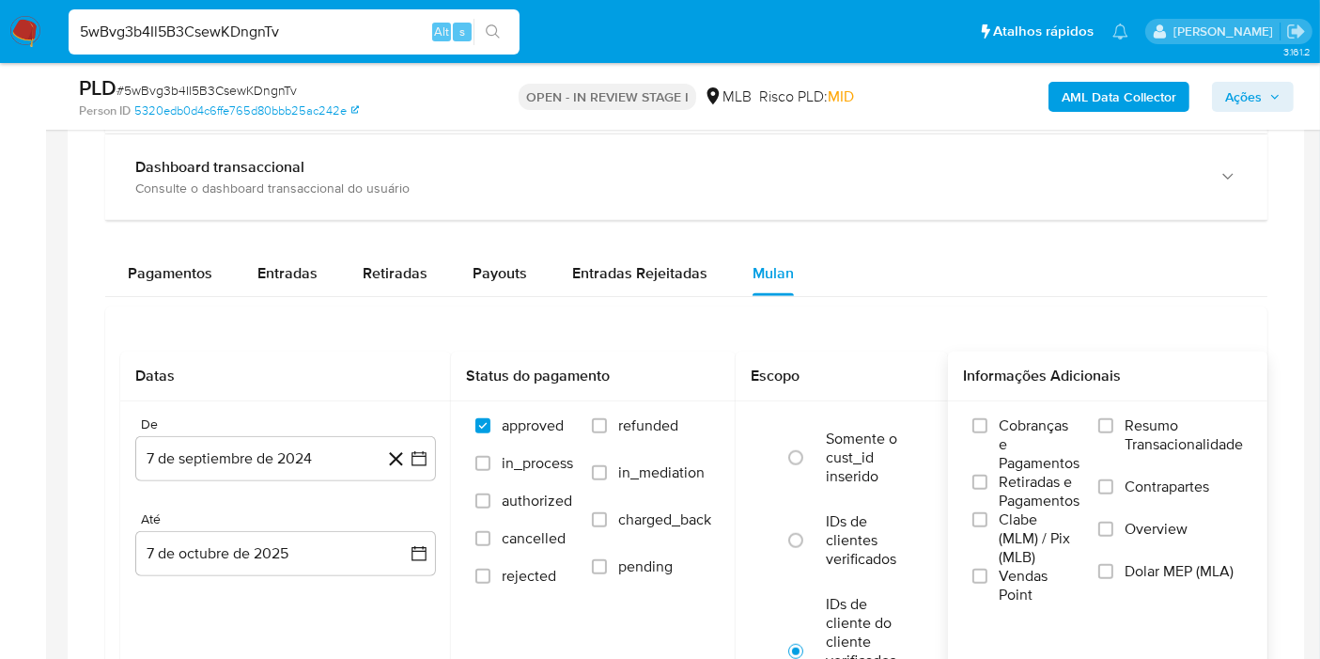
click at [1204, 442] on span "Resumo Transacionalidade" at bounding box center [1184, 435] width 118 height 38
click at [1113, 433] on input "Resumo Transacionalidade" at bounding box center [1105, 425] width 15 height 15
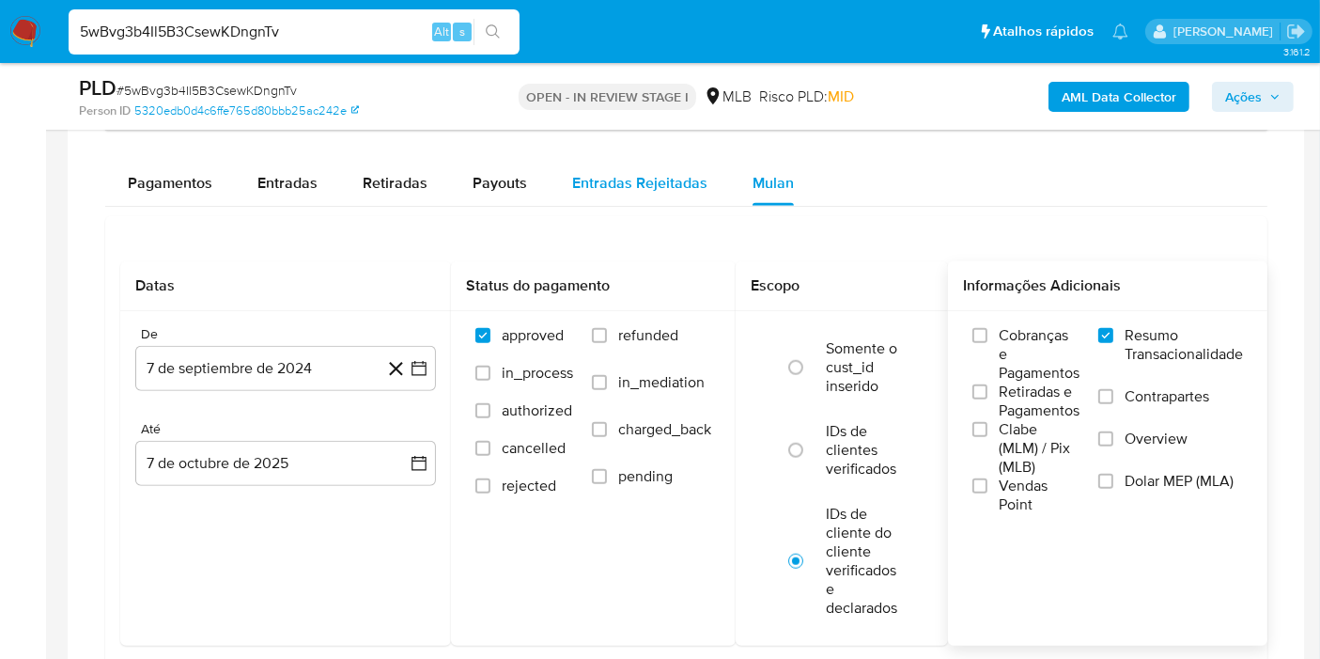
scroll to position [1670, 0]
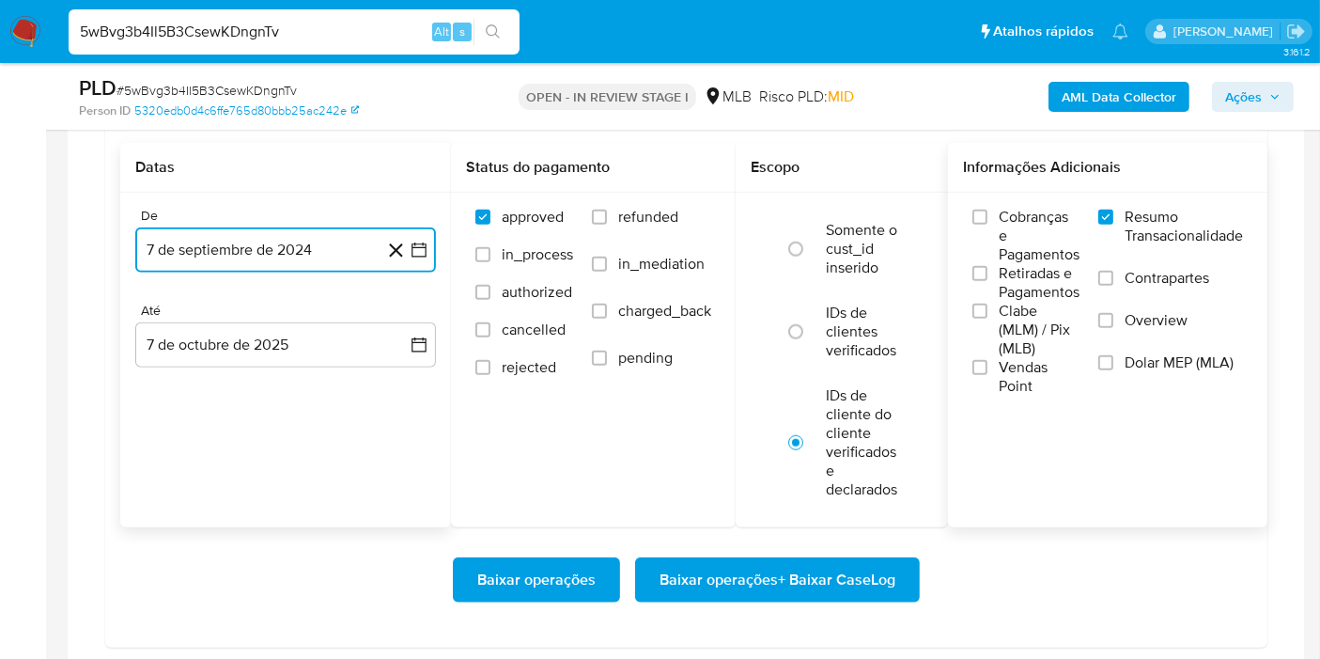
click at [413, 248] on icon "button" at bounding box center [419, 250] width 19 height 19
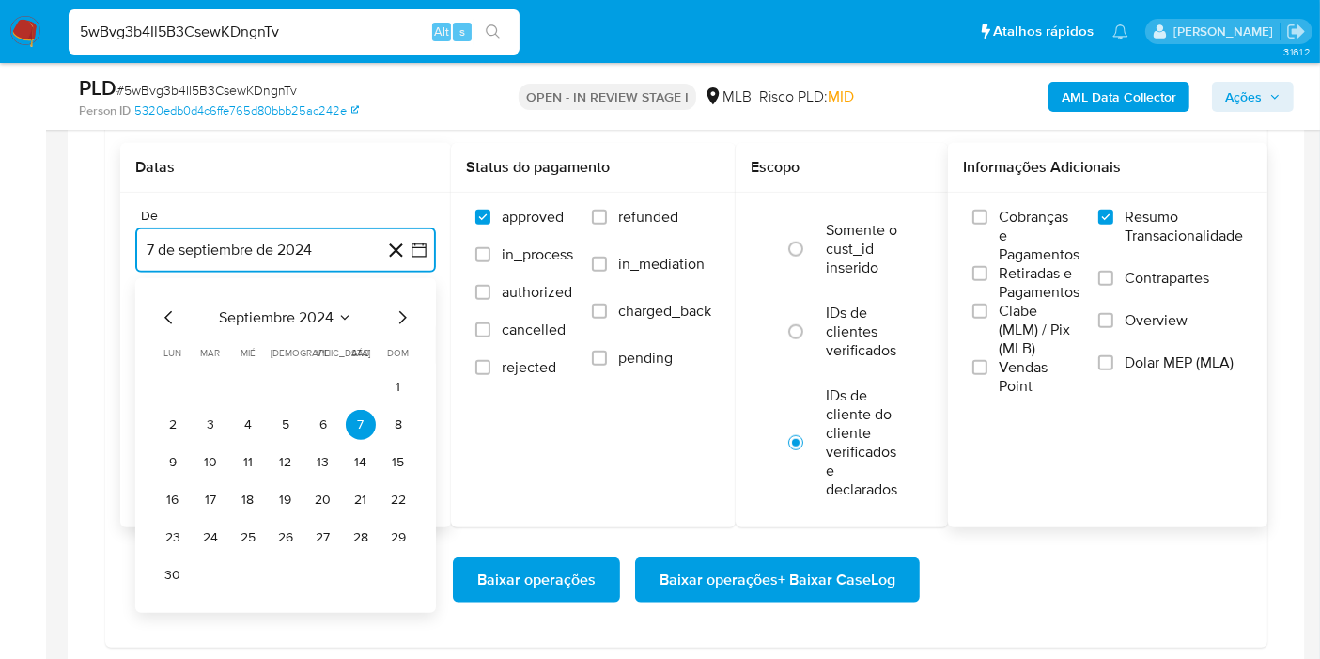
click at [274, 308] on span "septiembre 2024" at bounding box center [276, 317] width 115 height 19
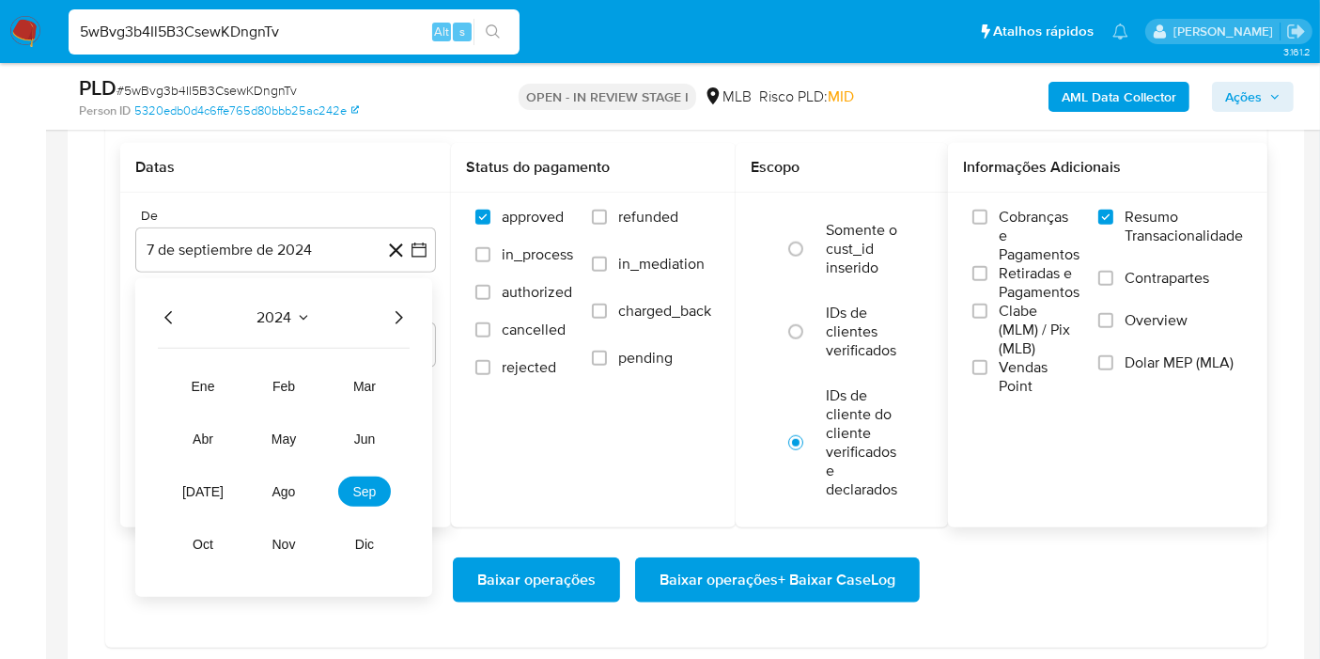
click at [389, 309] on icon "Año siguiente" at bounding box center [398, 317] width 23 height 23
click at [282, 484] on span "ago" at bounding box center [283, 491] width 23 height 15
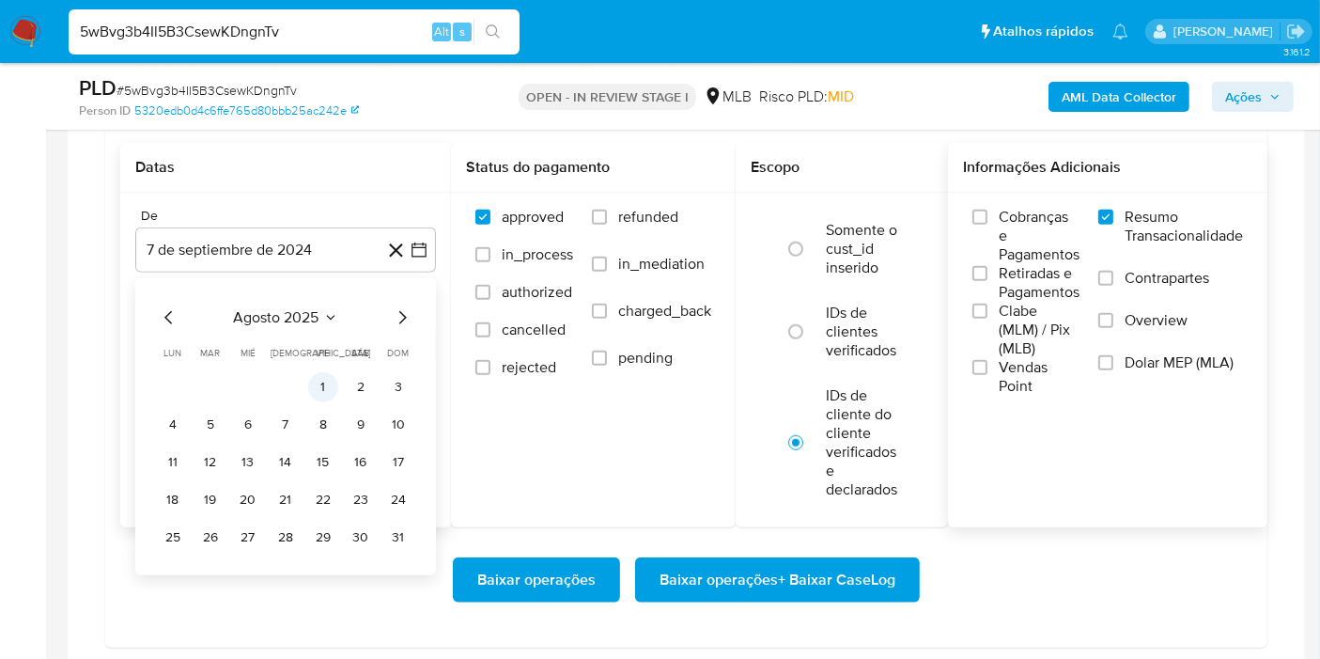
click at [322, 372] on button "1" at bounding box center [323, 387] width 30 height 30
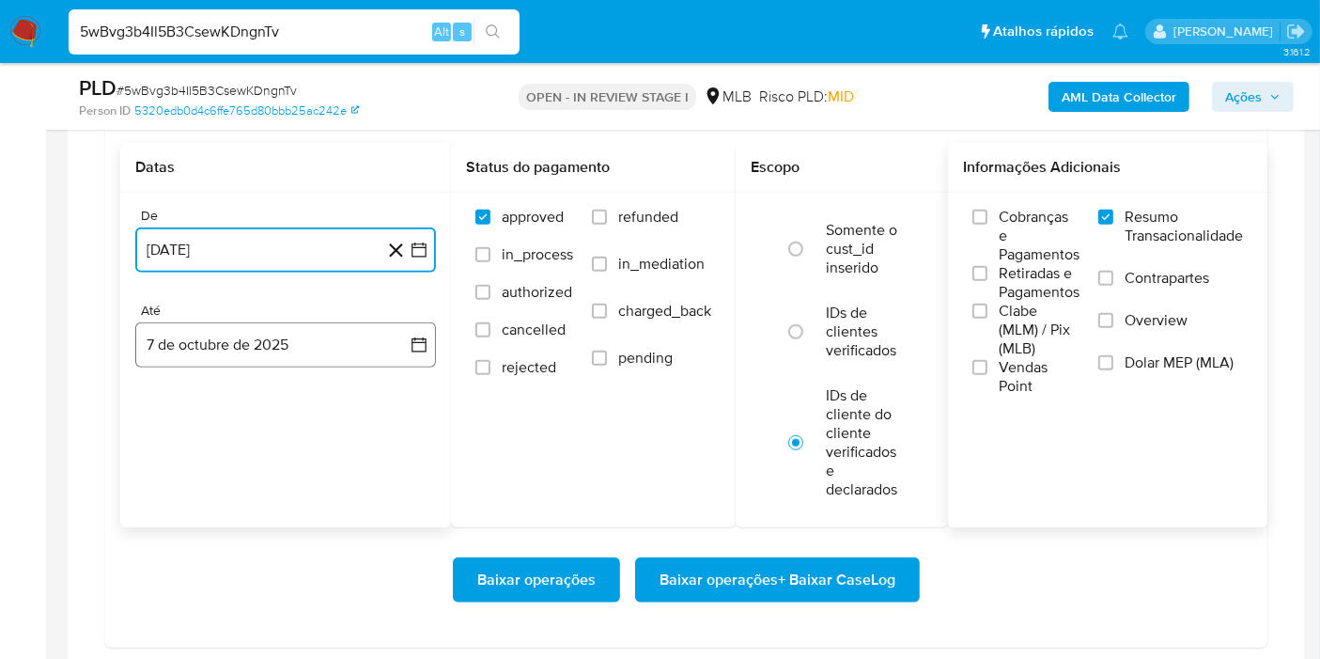
click at [392, 326] on button "7 de octubre de 2025" at bounding box center [285, 344] width 301 height 45
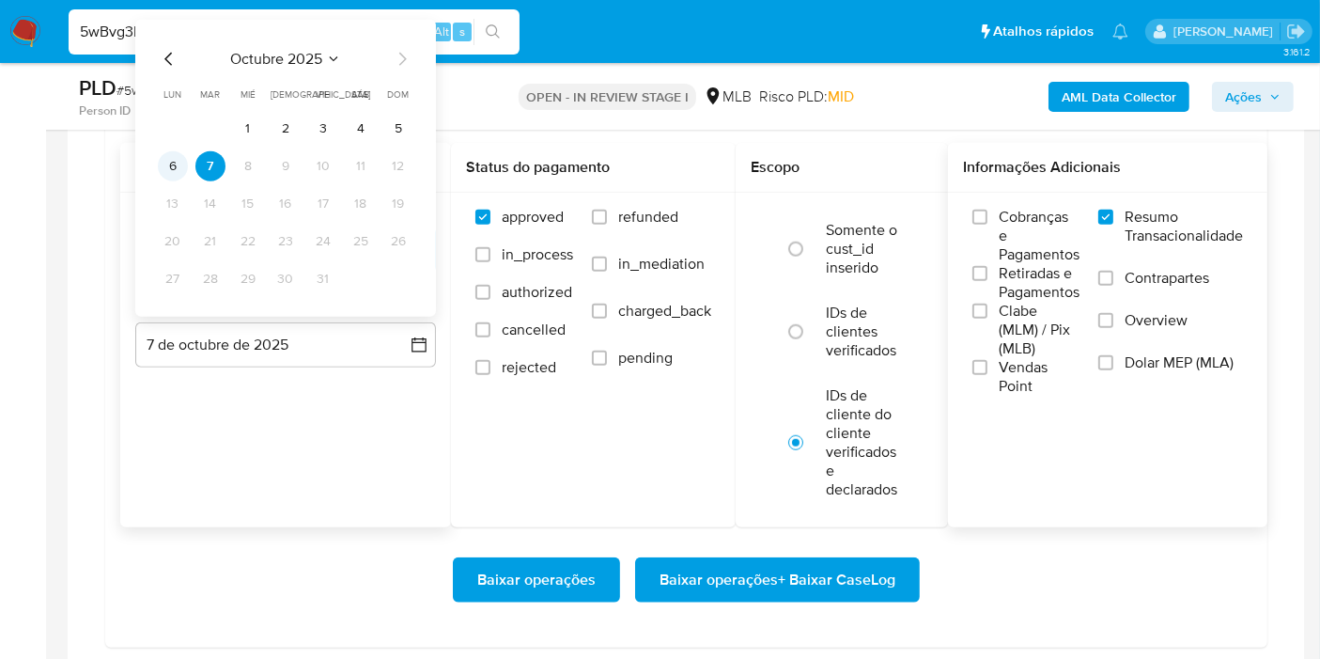
click at [180, 158] on button "6" at bounding box center [173, 166] width 30 height 30
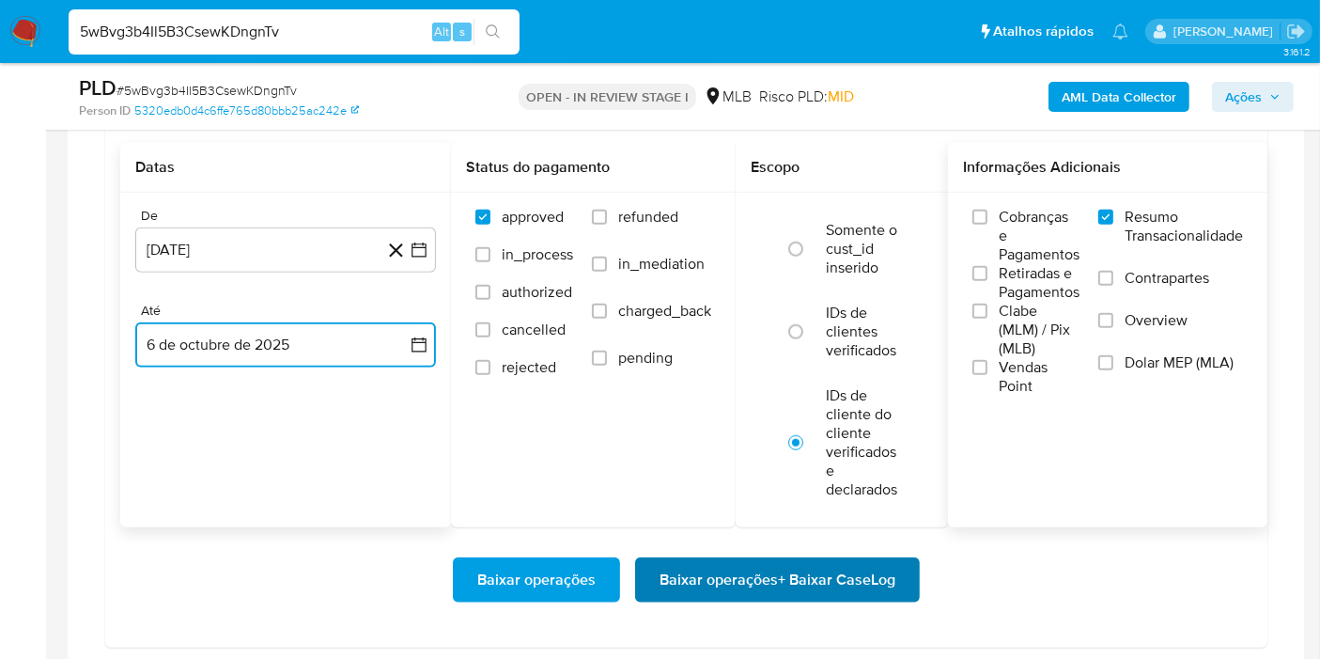
click at [755, 581] on span "Baixar operações + Baixar CaseLog" at bounding box center [778, 579] width 236 height 41
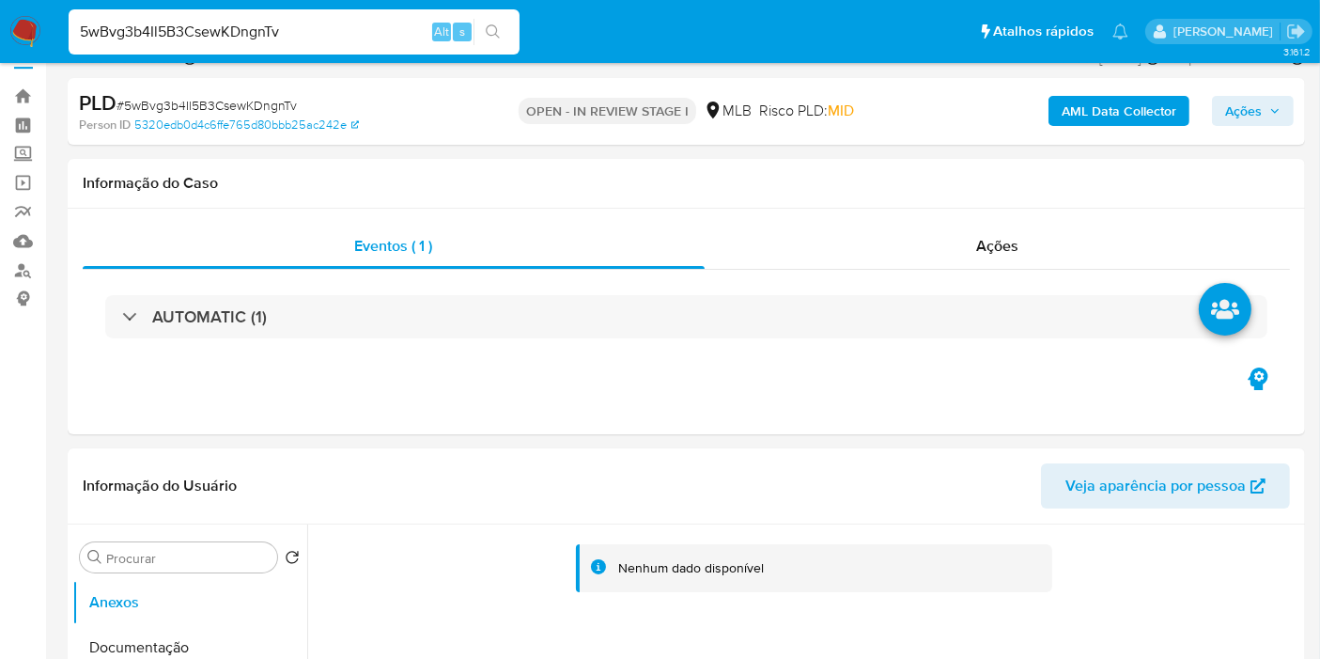
scroll to position [0, 0]
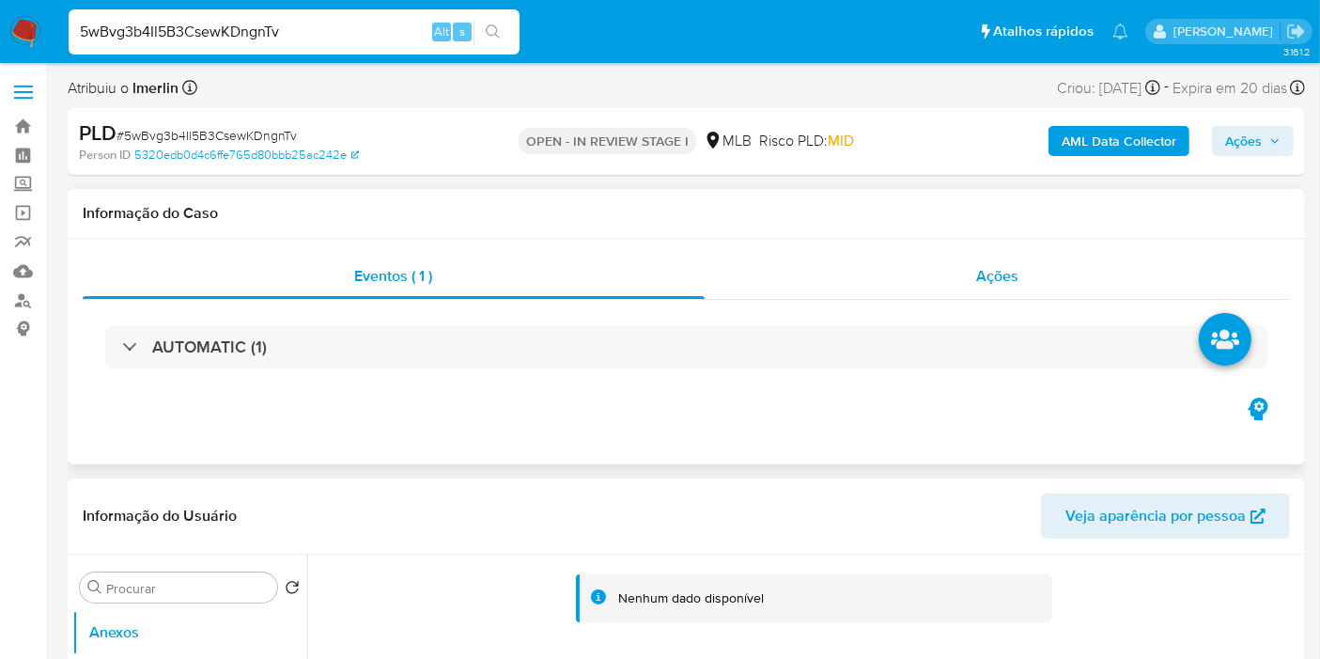
click at [1011, 275] on span "Ações" at bounding box center [997, 276] width 42 height 22
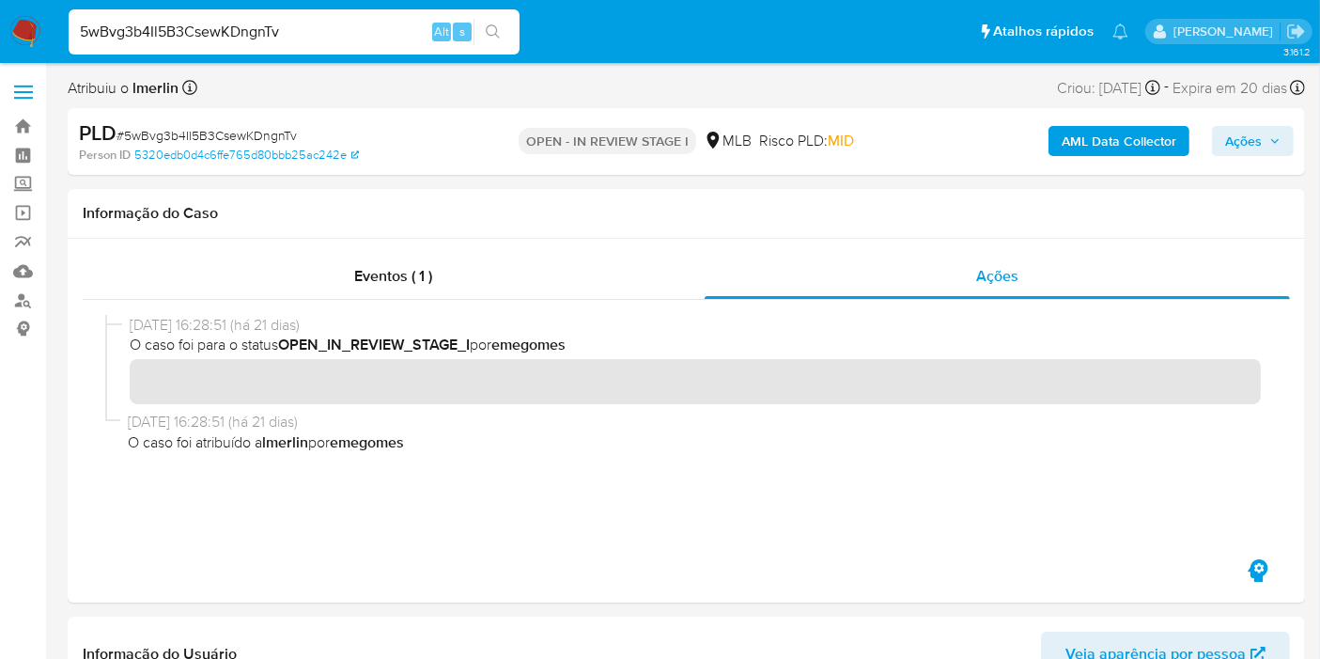
click at [1099, 138] on b "AML Data Collector" at bounding box center [1119, 141] width 115 height 30
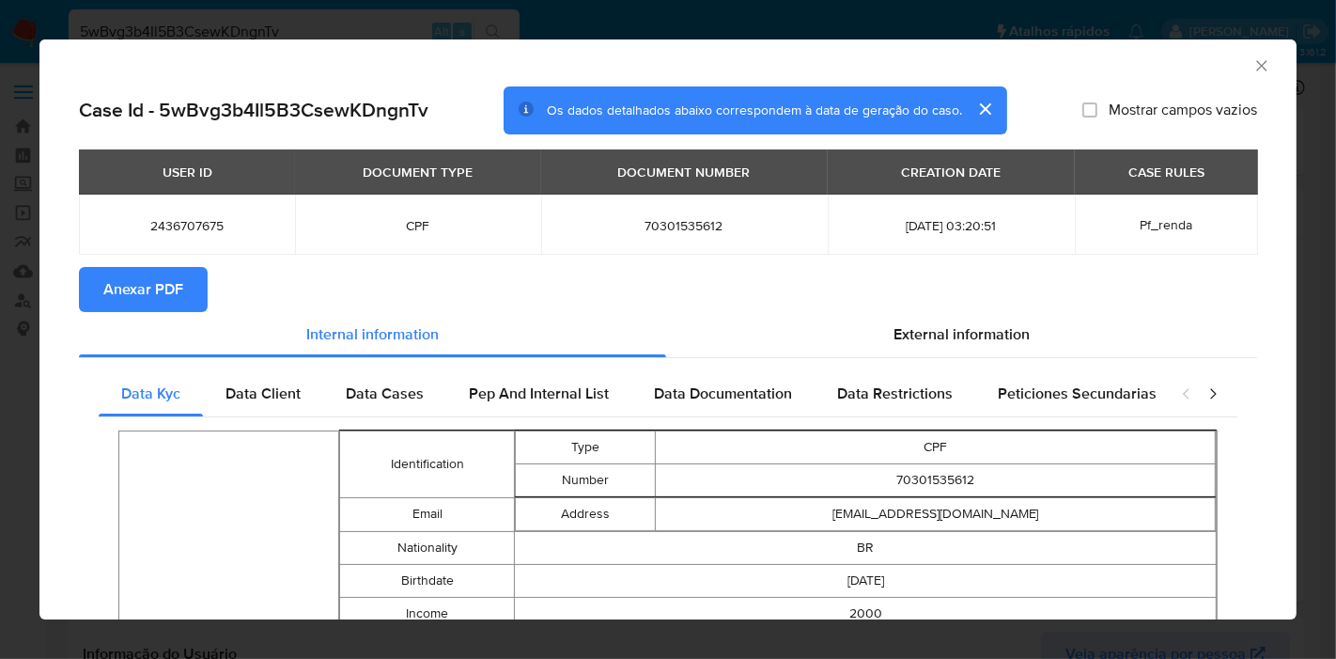
click at [131, 299] on span "Anexar PDF" at bounding box center [143, 289] width 80 height 41
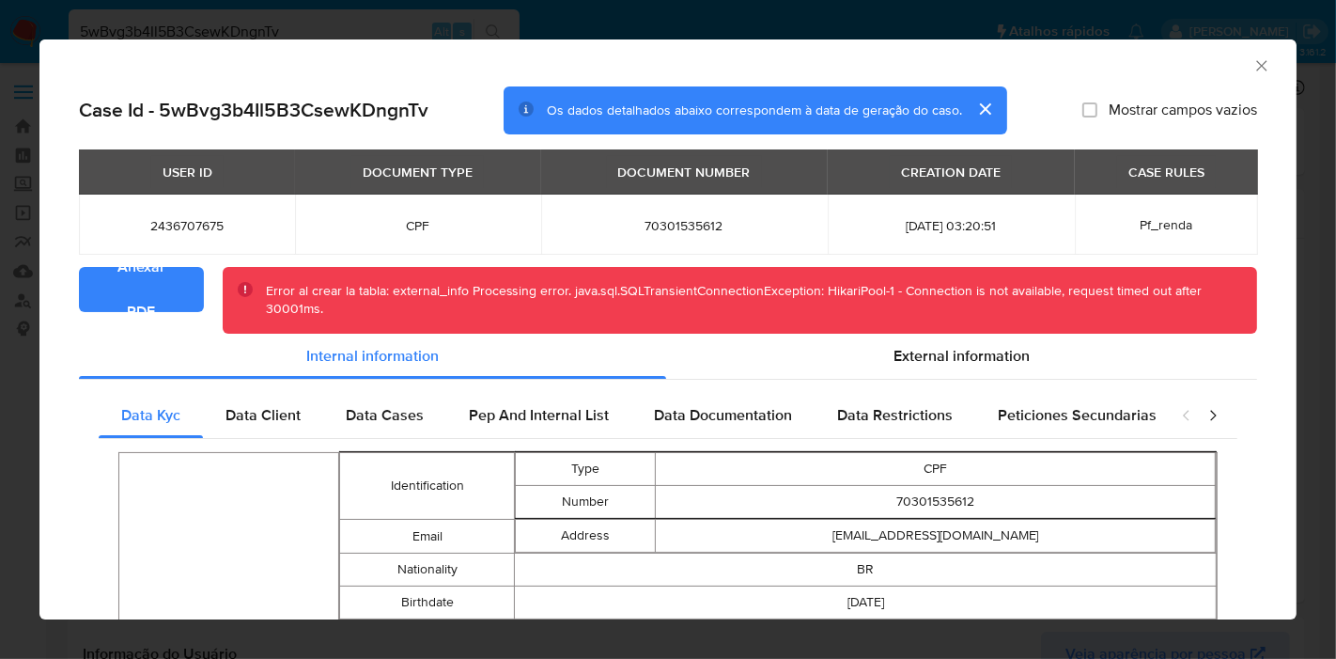
click at [1252, 63] on icon "Fechar a janela" at bounding box center [1261, 65] width 19 height 19
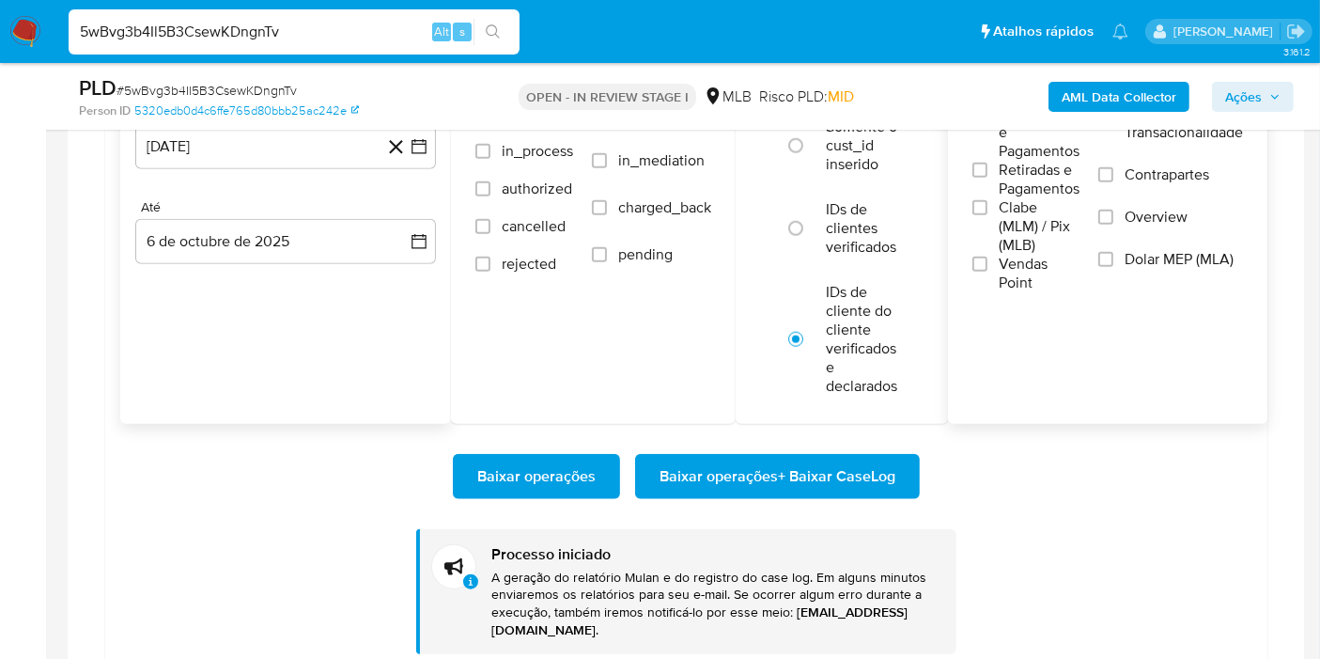
scroll to position [1879, 0]
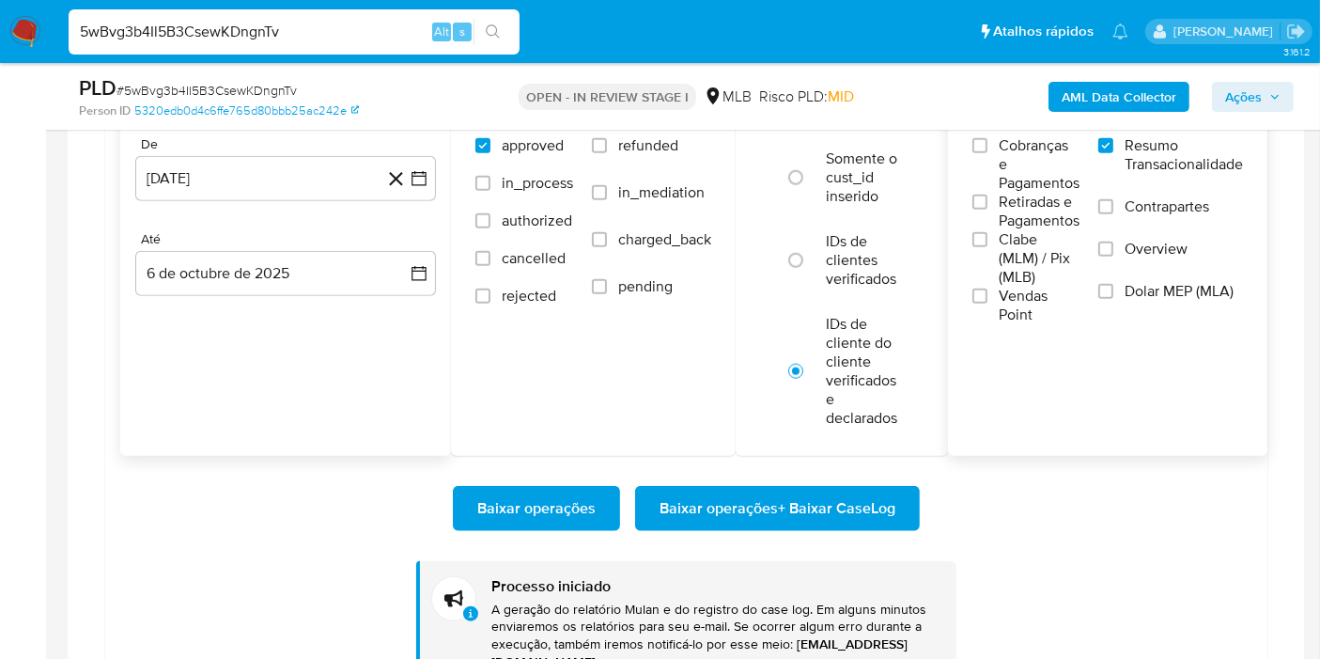
click at [421, 439] on div "Datas De [DATE] [DATE] Até [DATE] [DATE]" at bounding box center [285, 263] width 331 height 384
drag, startPoint x: 1075, startPoint y: 546, endPoint x: 1056, endPoint y: 586, distance: 44.6
click at [1076, 546] on div "Baixar operações Baixar operações + Baixar CaseLog Processo iniciado A geração …" at bounding box center [686, 571] width 1132 height 230
click at [366, 34] on input "5wBvg3b4Il5B3CsewKDngnTv" at bounding box center [294, 32] width 451 height 24
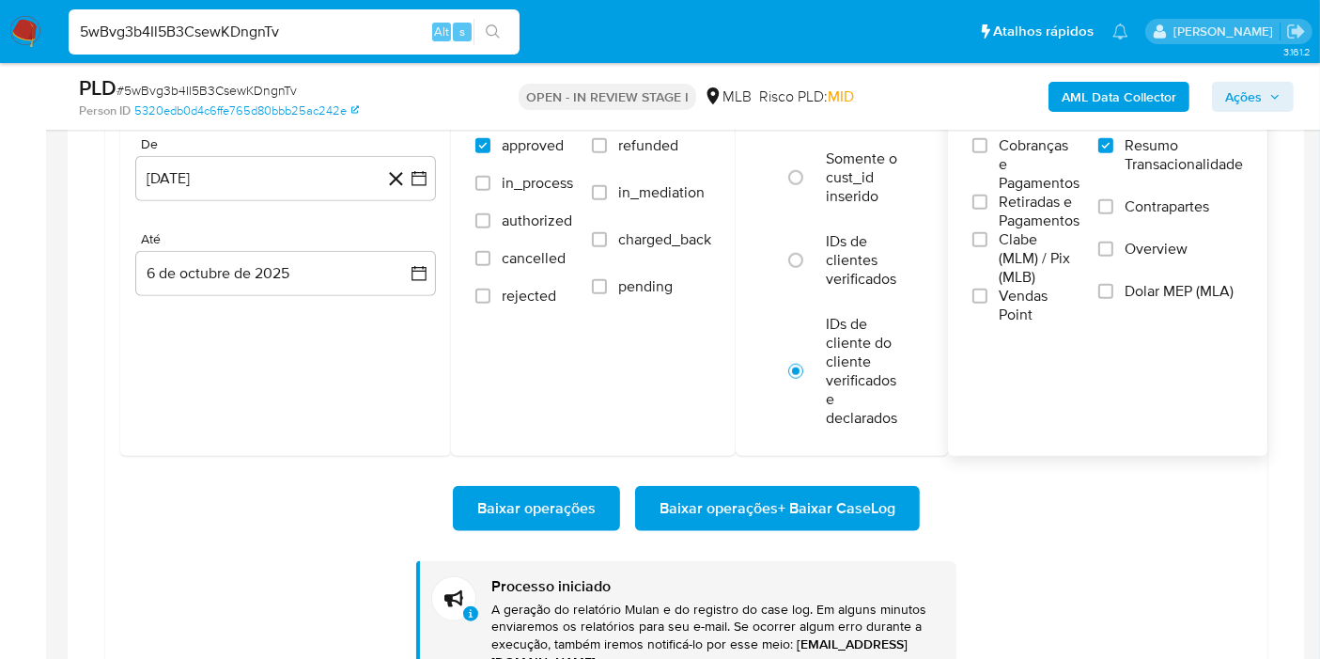
paste input "jiCXYHWnQ86NITkJQk6QKnzU"
type input "jiCXYHWnQ86NITkJQk6QKnzU"
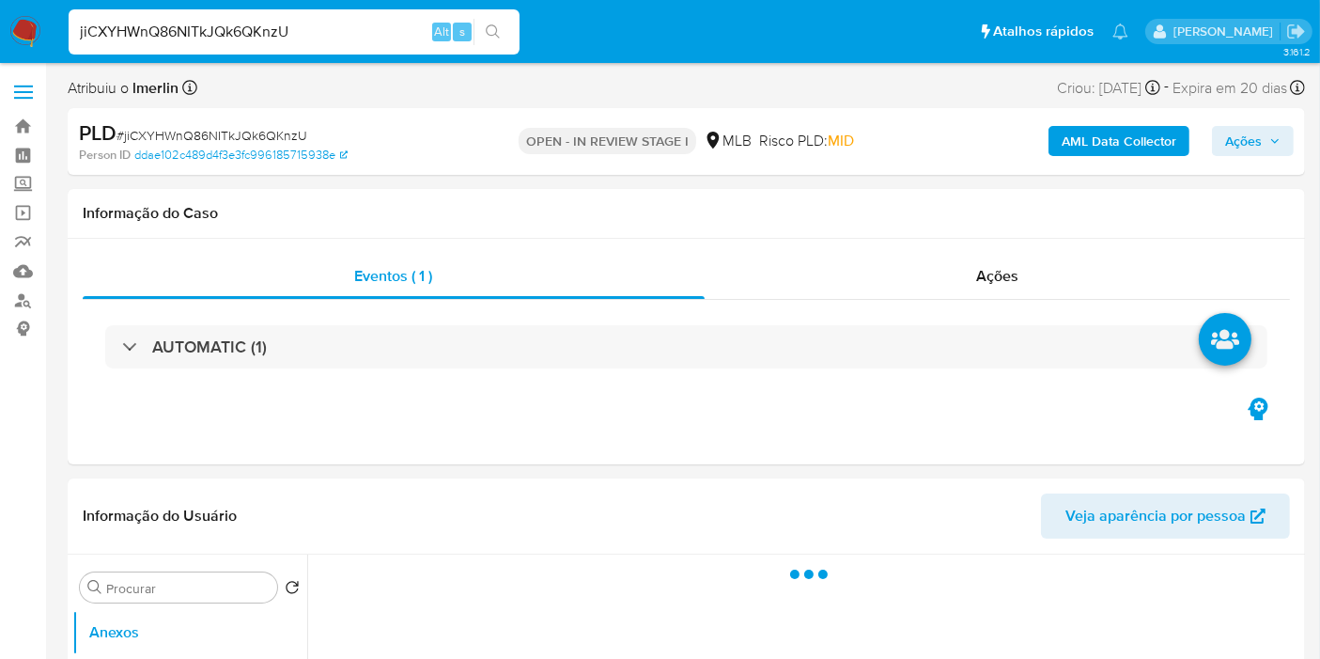
select select "10"
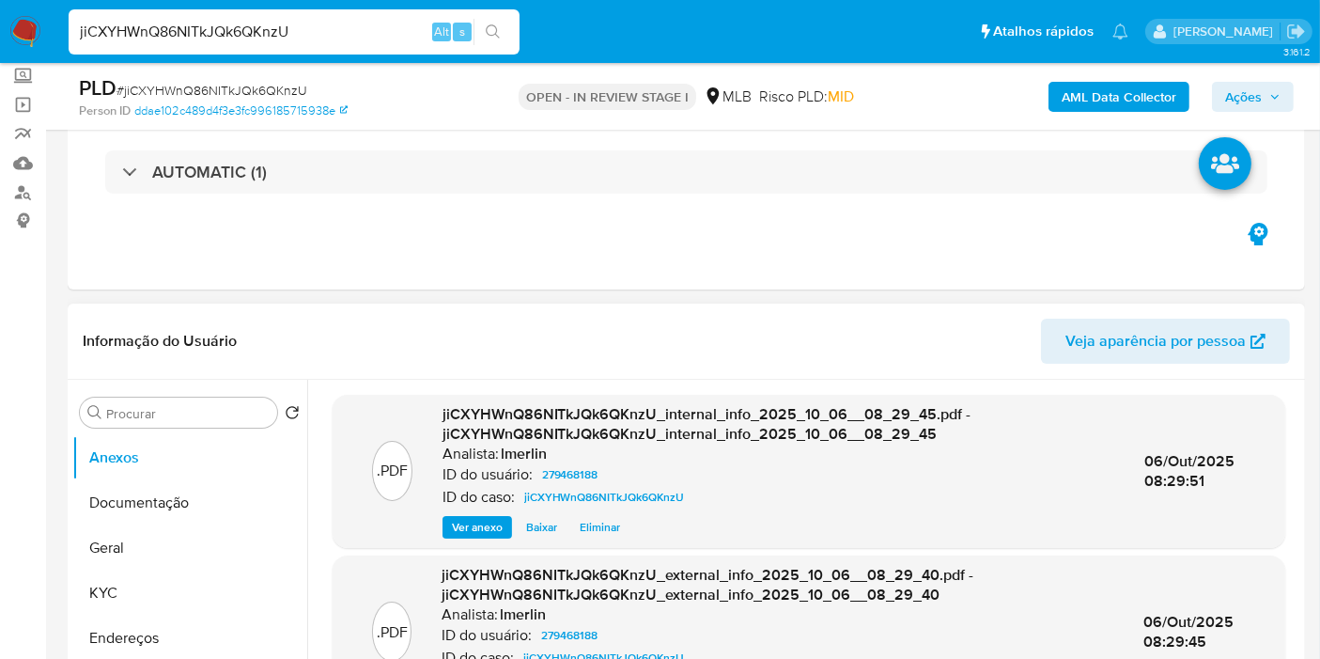
scroll to position [209, 0]
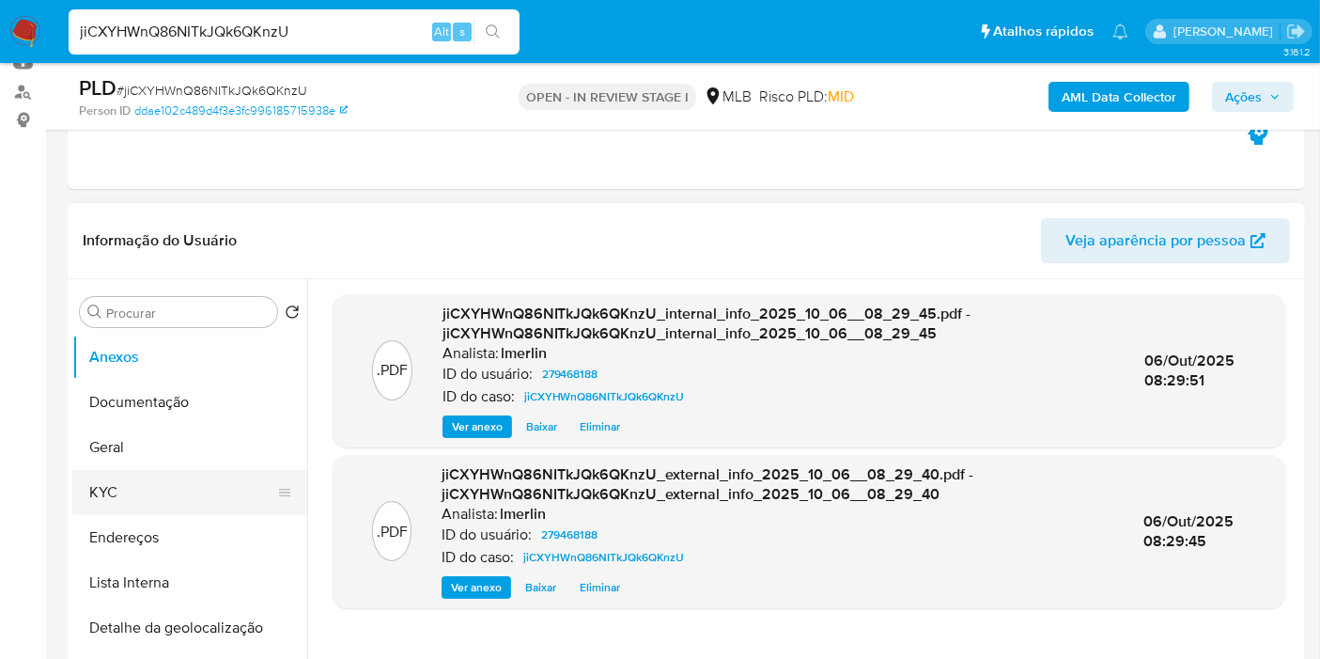
click at [201, 484] on button "KYC" at bounding box center [182, 492] width 220 height 45
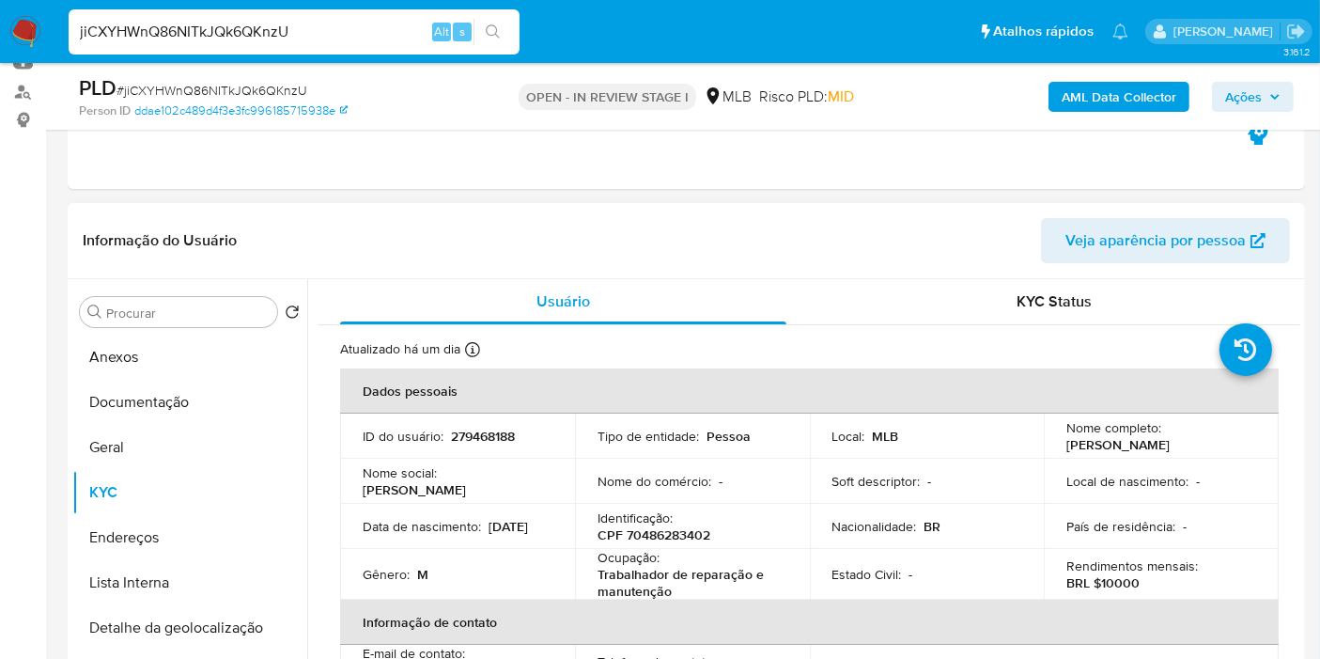
click at [675, 543] on td "Identificação : CPF 70486283402" at bounding box center [692, 526] width 235 height 45
click at [678, 537] on p "CPF 70486283402" at bounding box center [654, 534] width 113 height 17
copy p "70486283402"
